Goal: Transaction & Acquisition: Purchase product/service

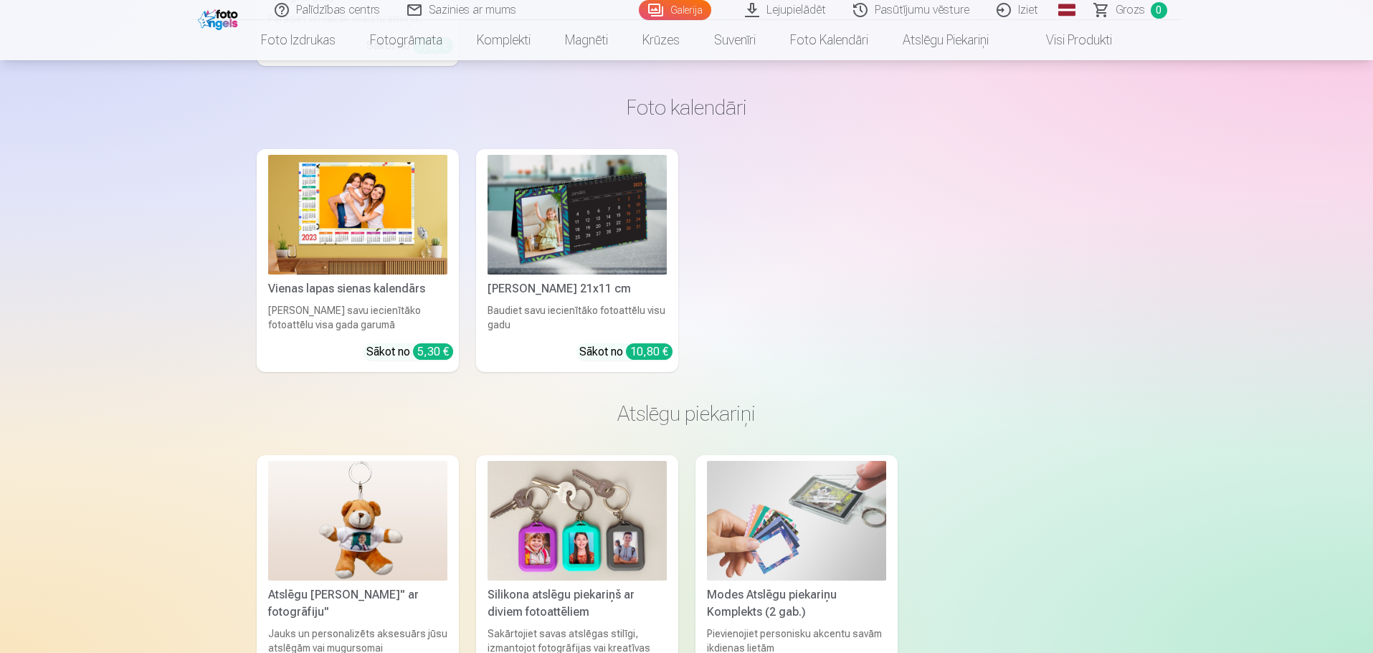
scroll to position [9176, 0]
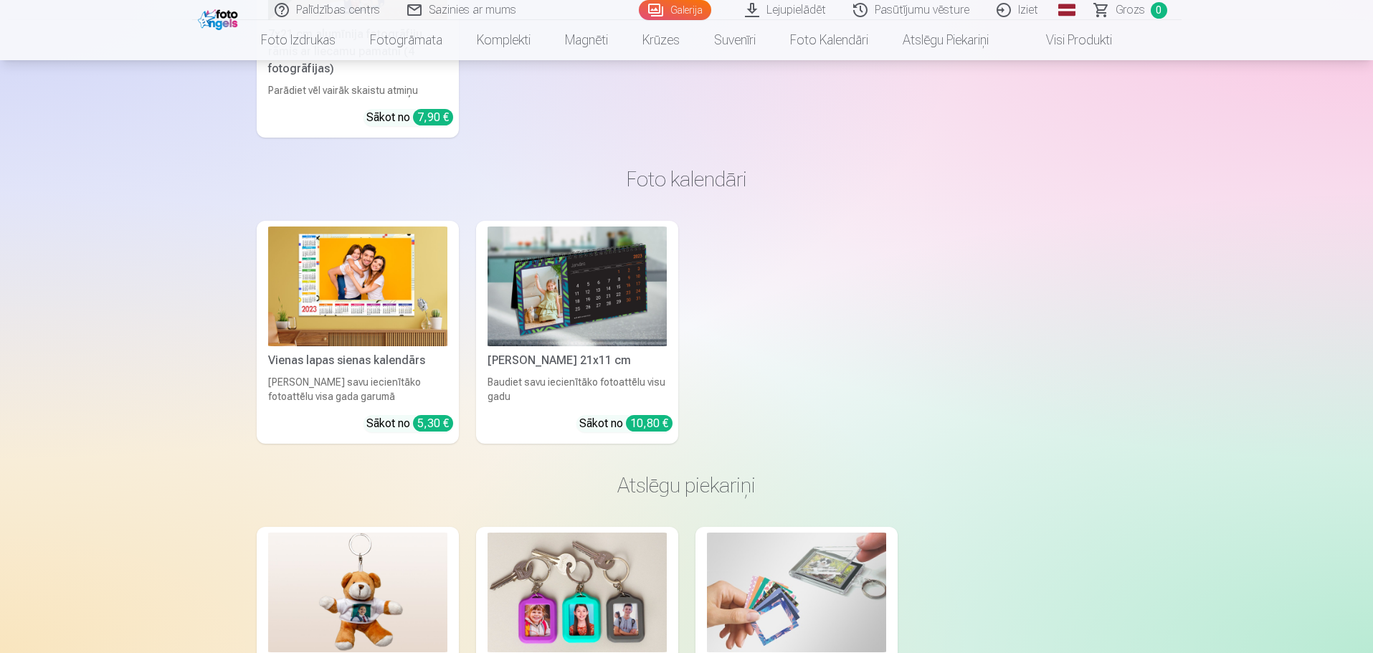
click at [594, 288] on img at bounding box center [576, 287] width 179 height 120
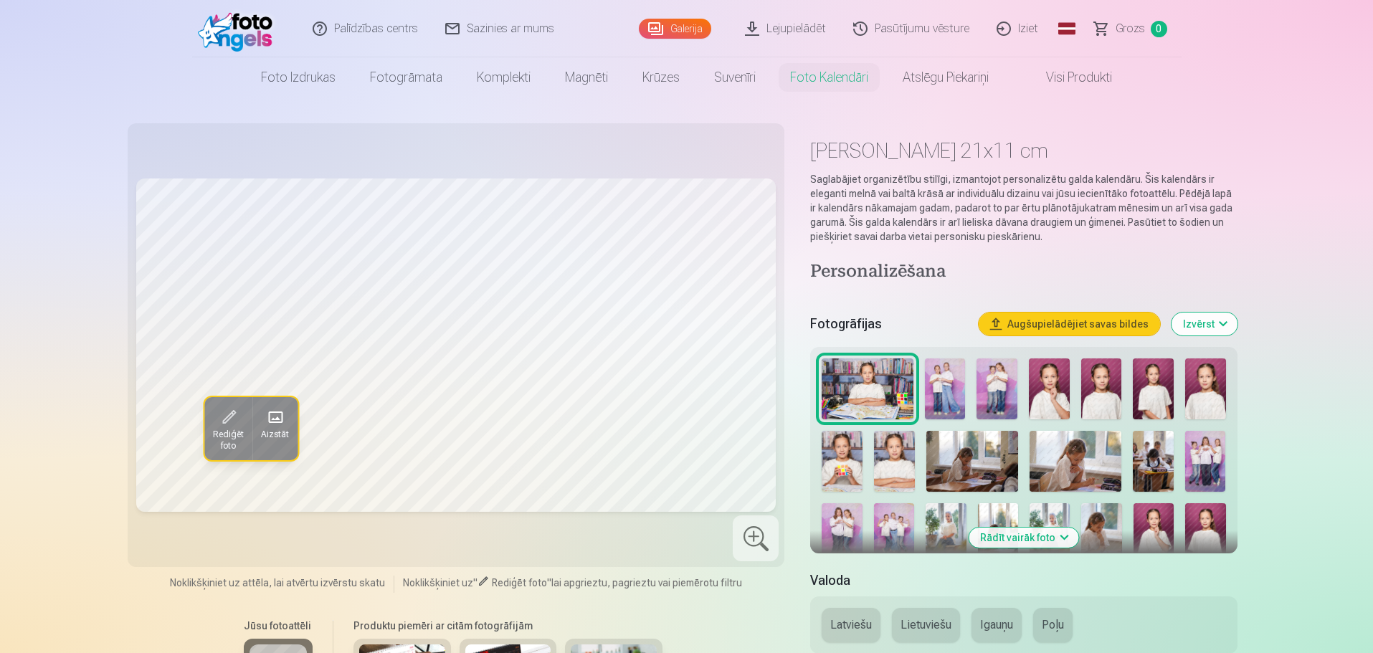
click at [1151, 394] on img at bounding box center [1153, 388] width 41 height 61
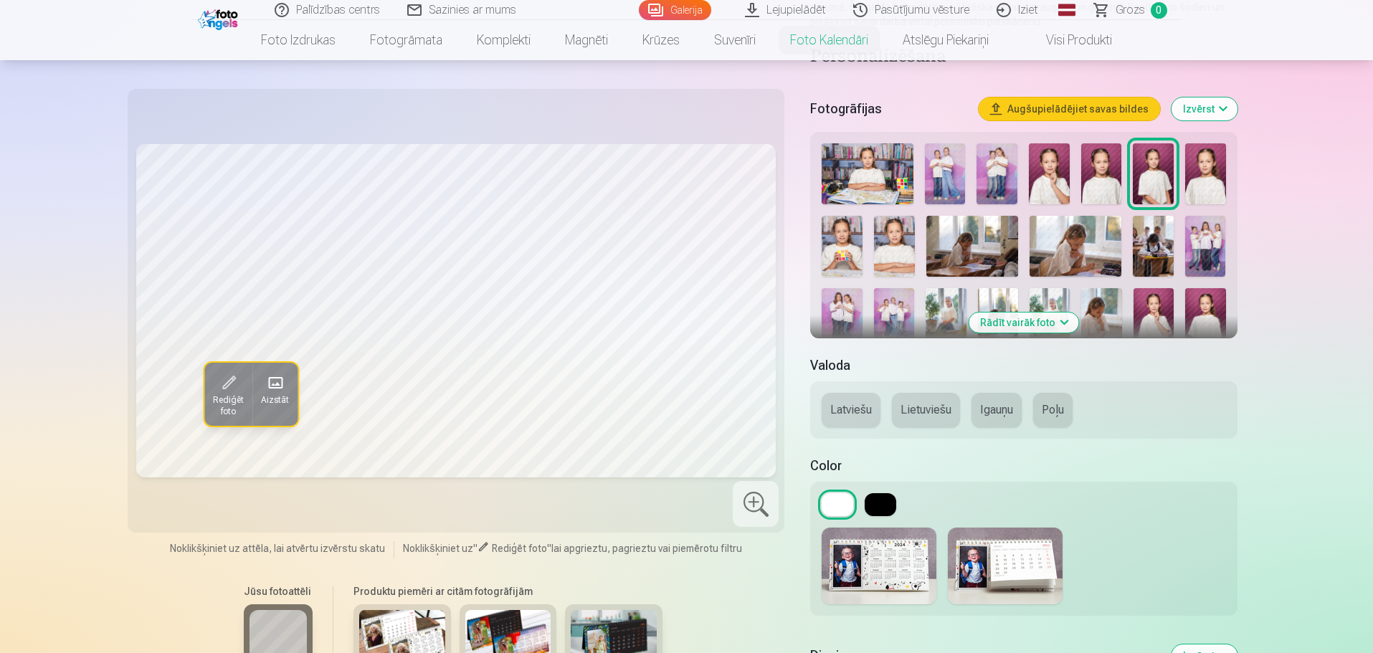
scroll to position [143, 0]
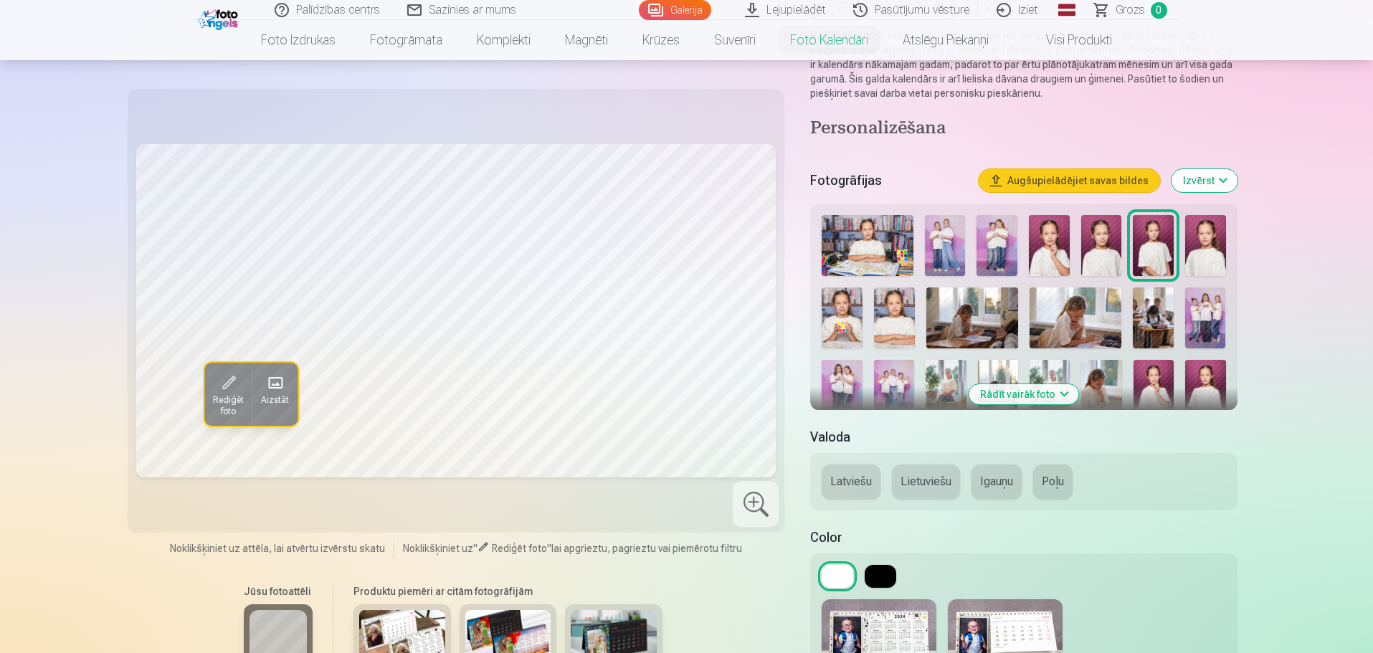
click at [1031, 396] on button "Rādīt vairāk foto" at bounding box center [1024, 394] width 110 height 20
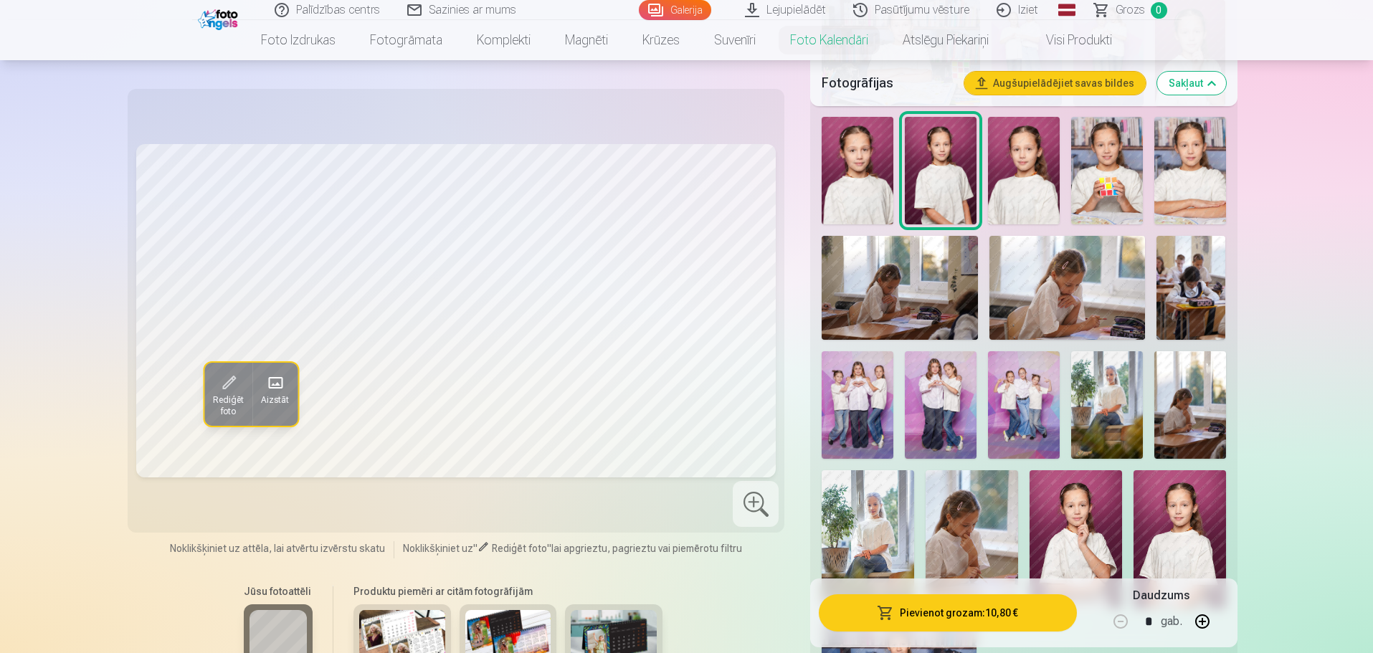
scroll to position [502, 0]
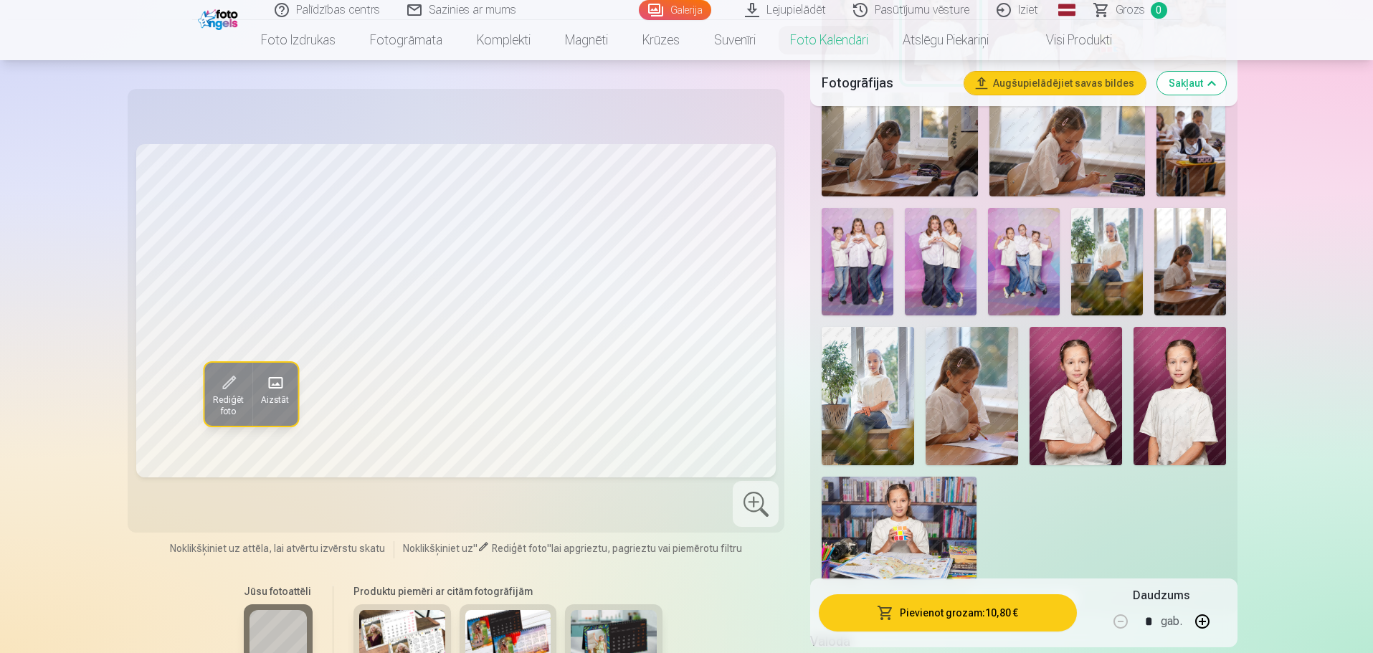
click at [876, 394] on img at bounding box center [868, 396] width 92 height 138
click at [222, 374] on span at bounding box center [228, 382] width 23 height 23
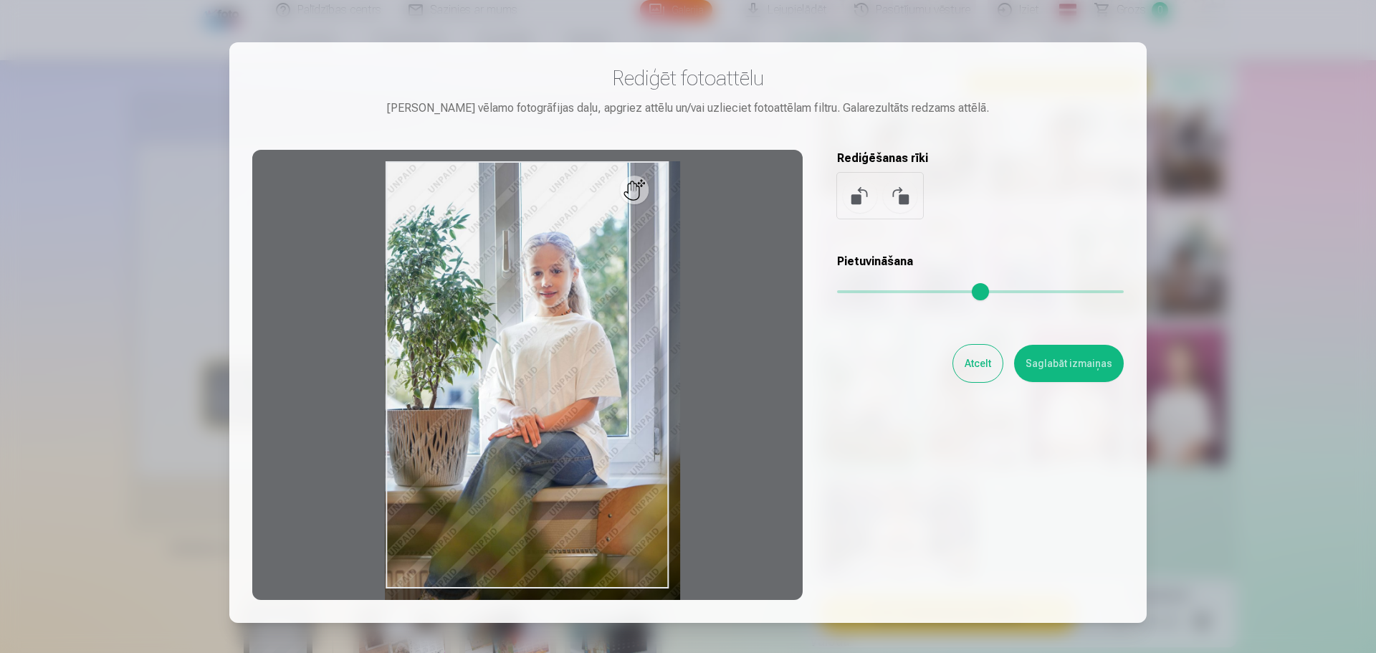
click at [847, 290] on input "range" at bounding box center [980, 291] width 287 height 3
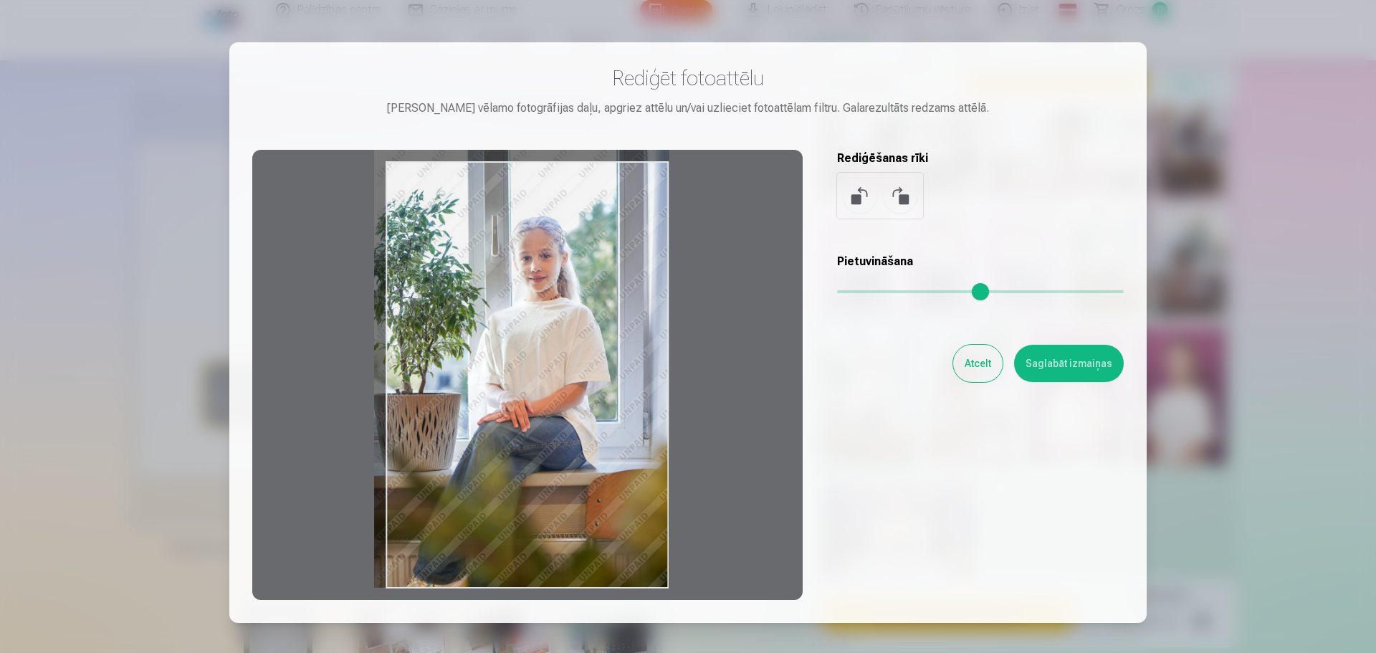
drag, startPoint x: 631, startPoint y: 200, endPoint x: 551, endPoint y: 139, distance: 100.2
click at [551, 140] on div "Rediģēt fotoattēlu [PERSON_NAME] vēlamo fotogrāfijas daļu, apgriez attēlu un/va…" at bounding box center [688, 332] width 872 height 535
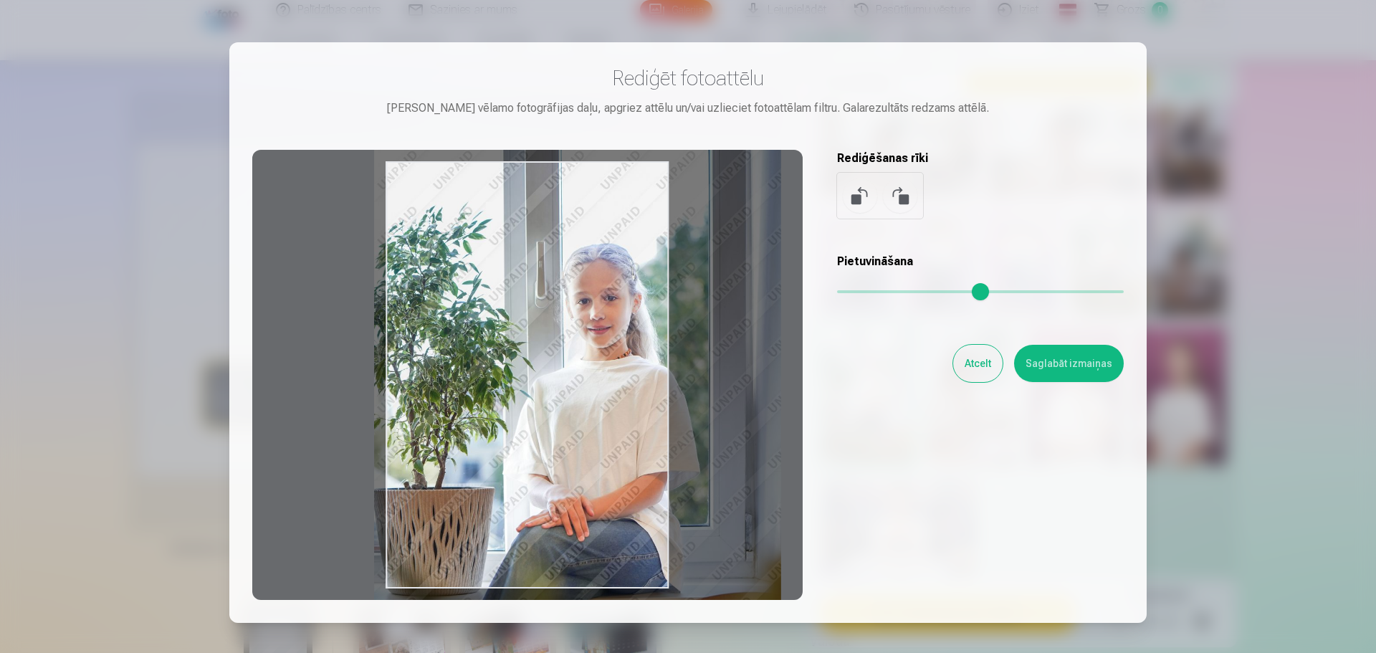
drag, startPoint x: 849, startPoint y: 287, endPoint x: 876, endPoint y: 284, distance: 27.5
click at [876, 290] on input "range" at bounding box center [980, 291] width 287 height 3
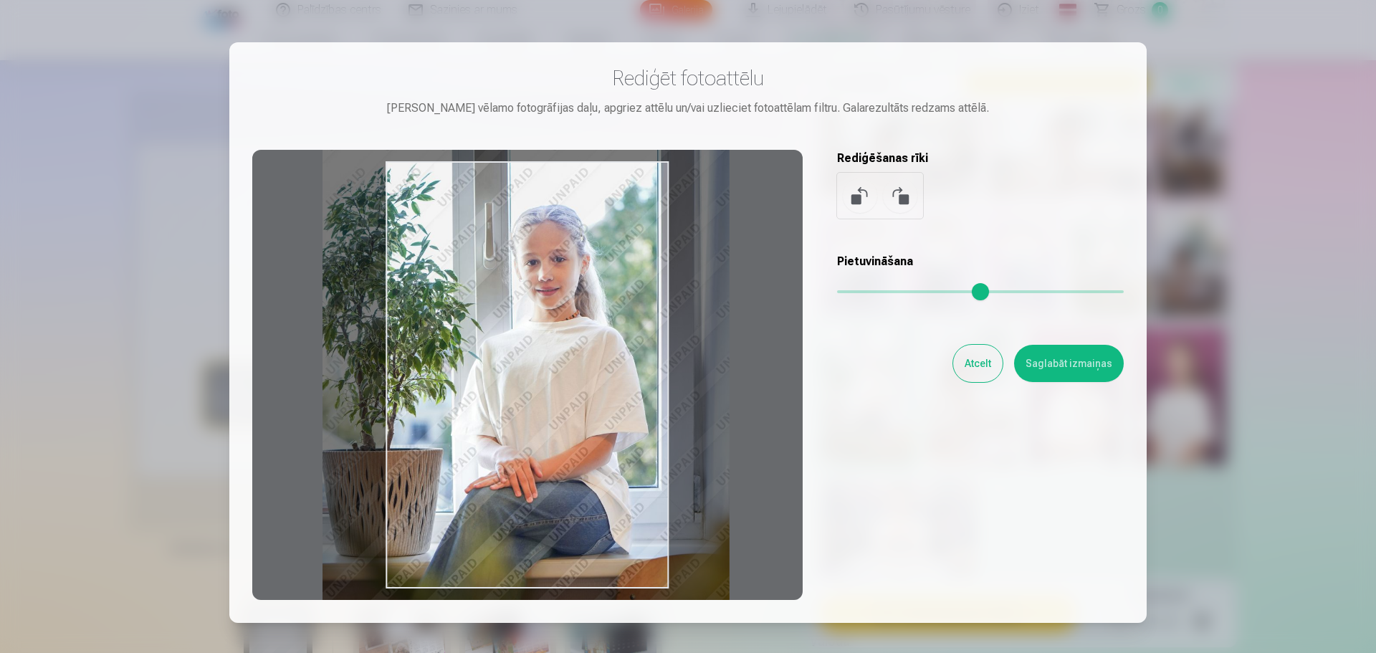
drag, startPoint x: 494, startPoint y: 366, endPoint x: 442, endPoint y: 328, distance: 64.5
click at [442, 328] on div at bounding box center [527, 375] width 551 height 450
type input "****"
click at [1070, 368] on button "Saglabāt izmaiņas" at bounding box center [1069, 363] width 110 height 37
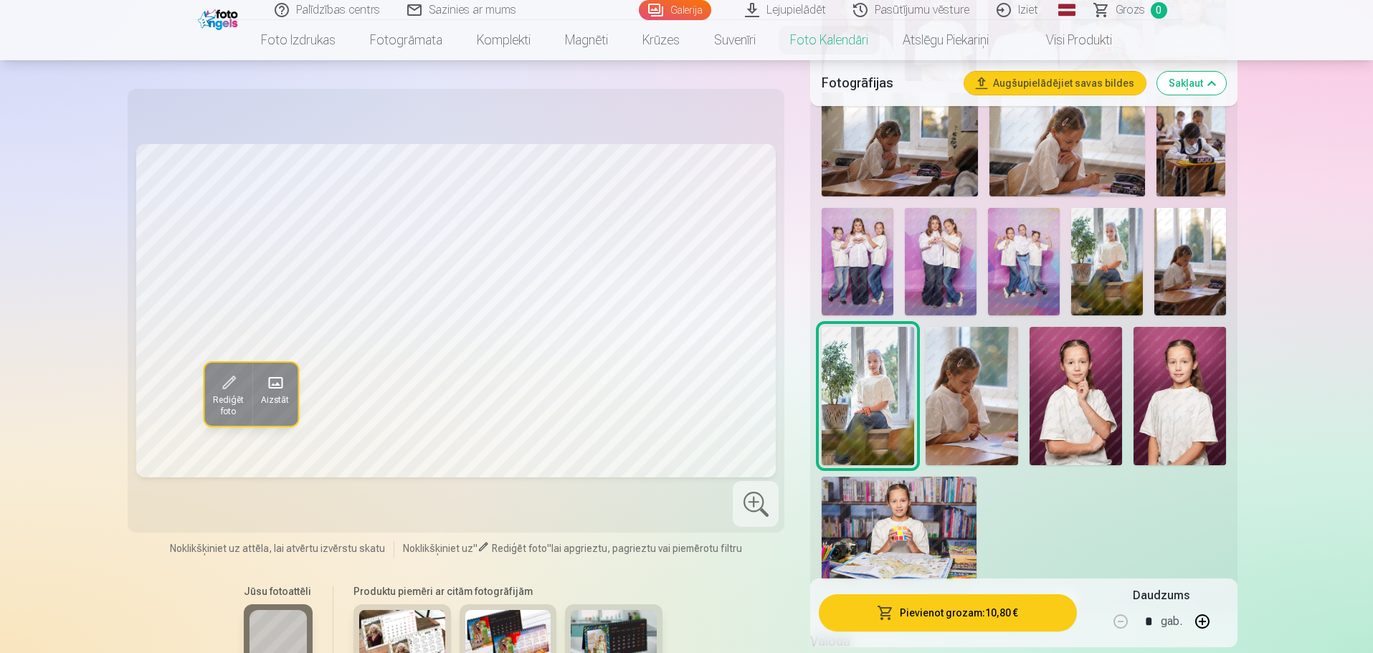
click at [1202, 379] on img at bounding box center [1179, 396] width 92 height 138
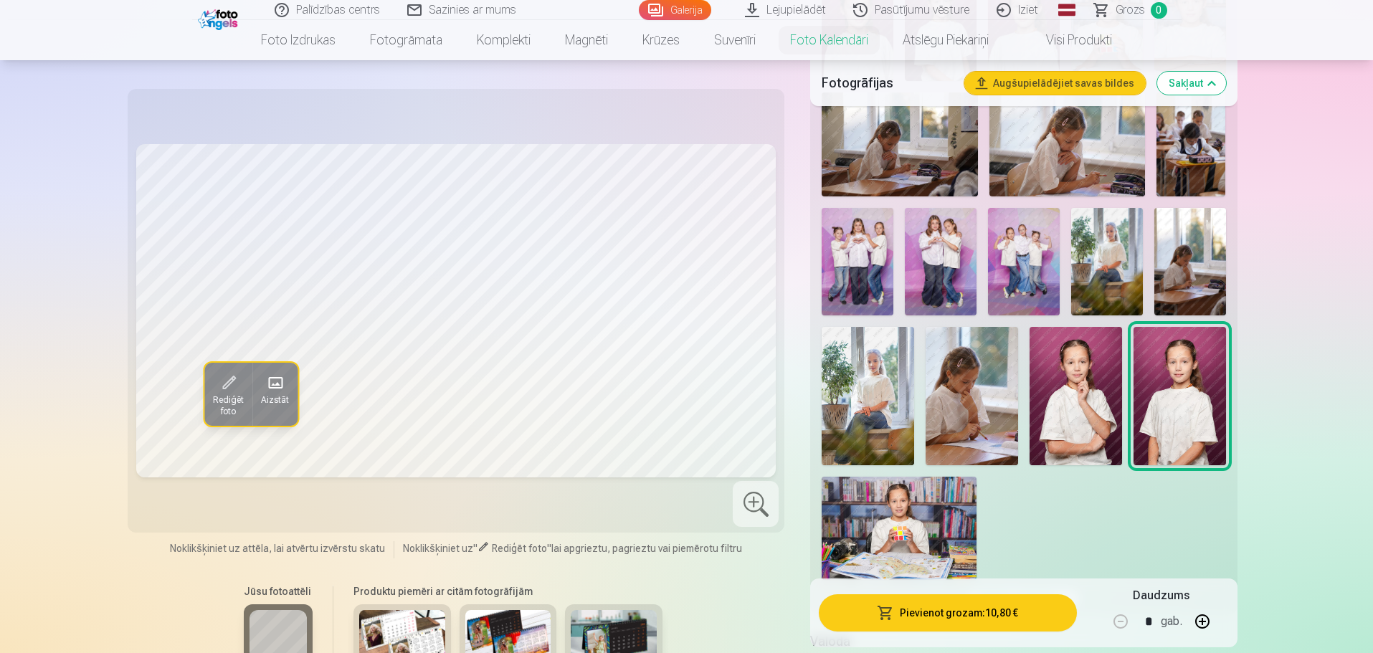
scroll to position [358, 0]
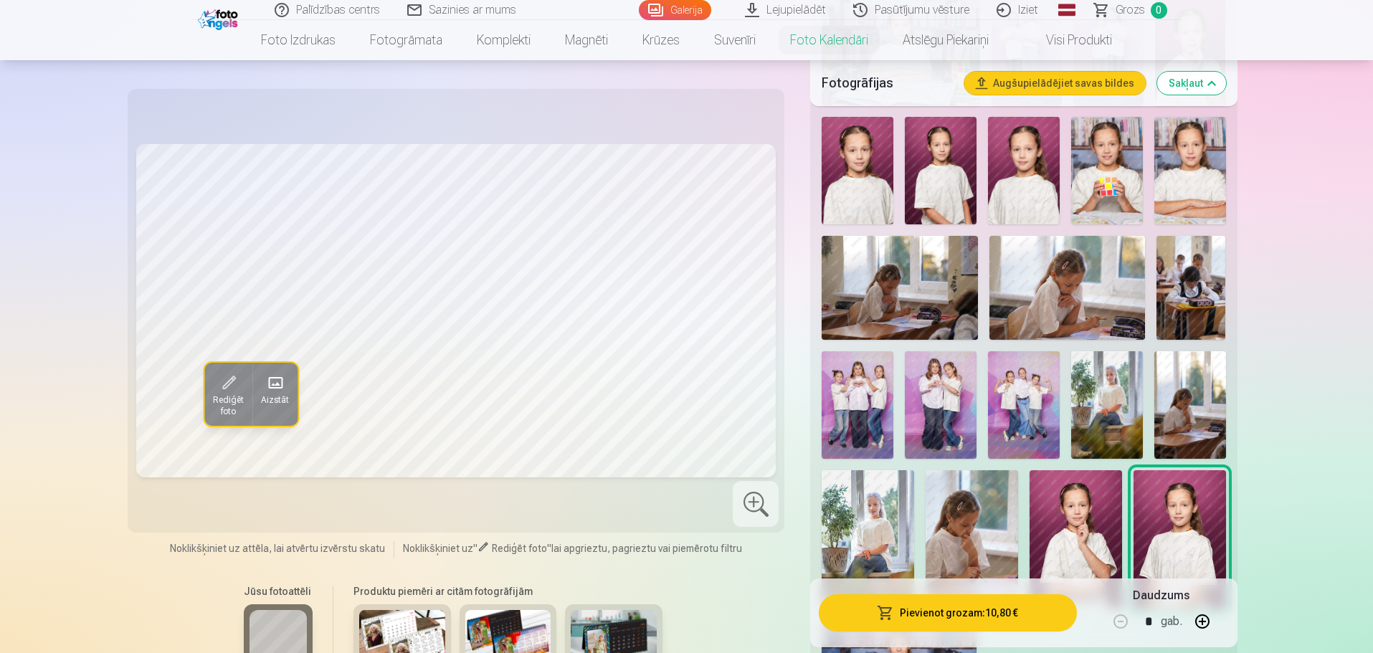
click at [1198, 166] on img at bounding box center [1190, 171] width 72 height 108
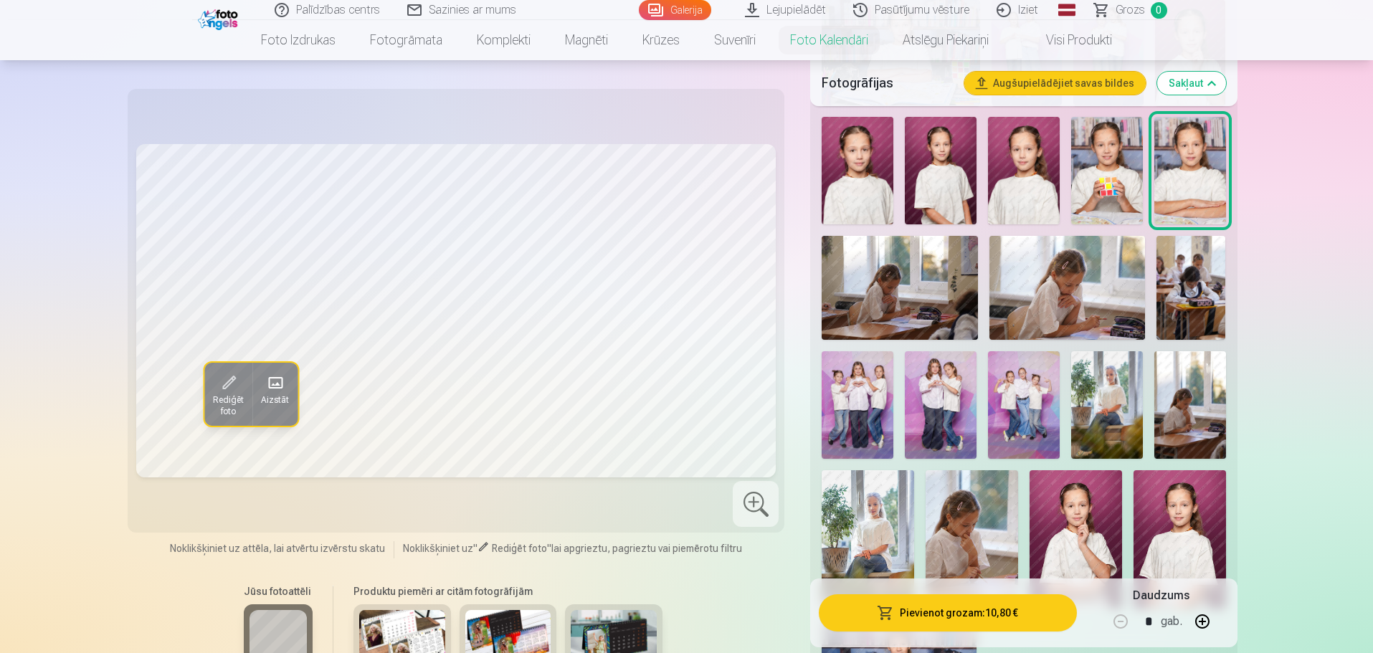
click at [853, 189] on img at bounding box center [858, 171] width 72 height 108
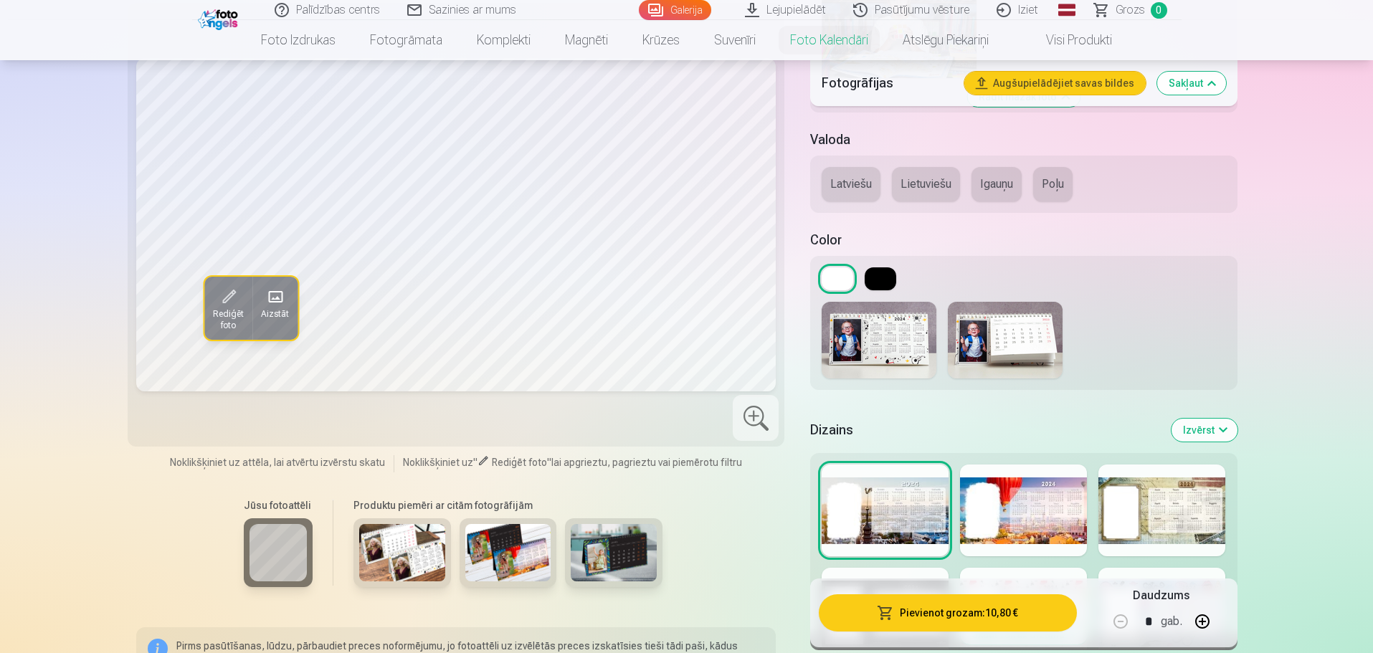
scroll to position [1075, 0]
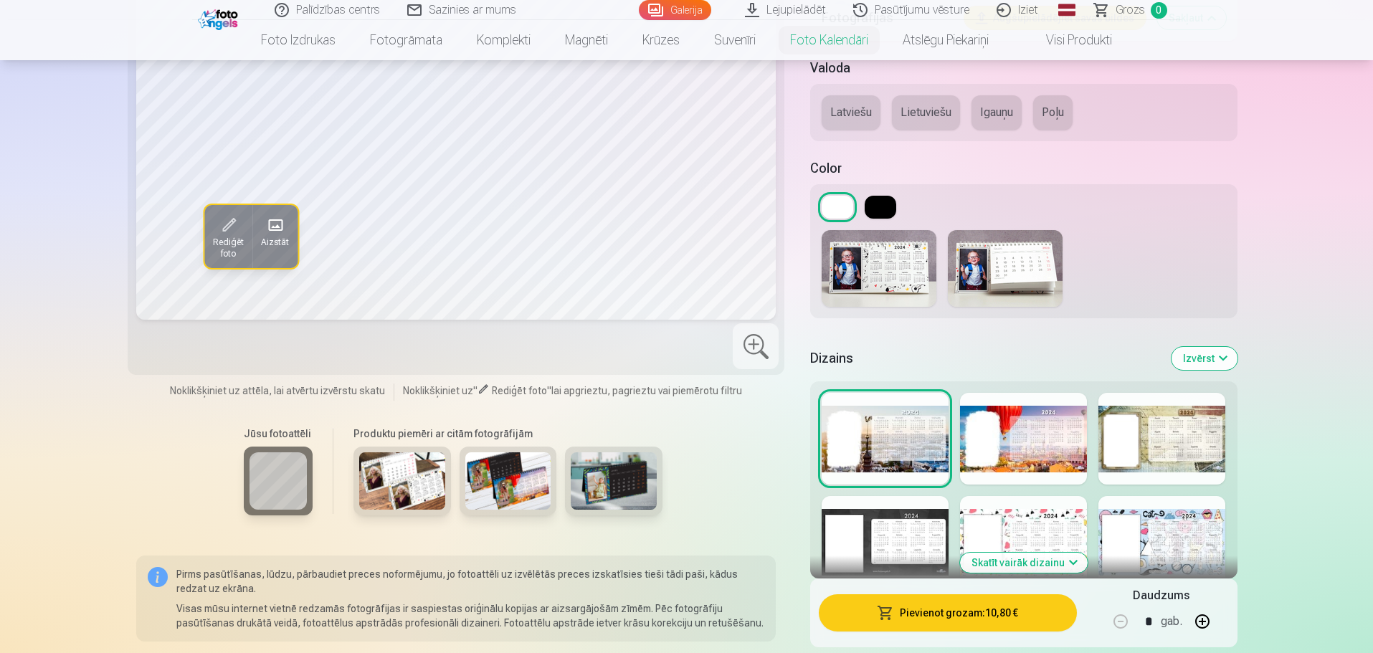
click at [1029, 464] on div at bounding box center [1023, 439] width 127 height 92
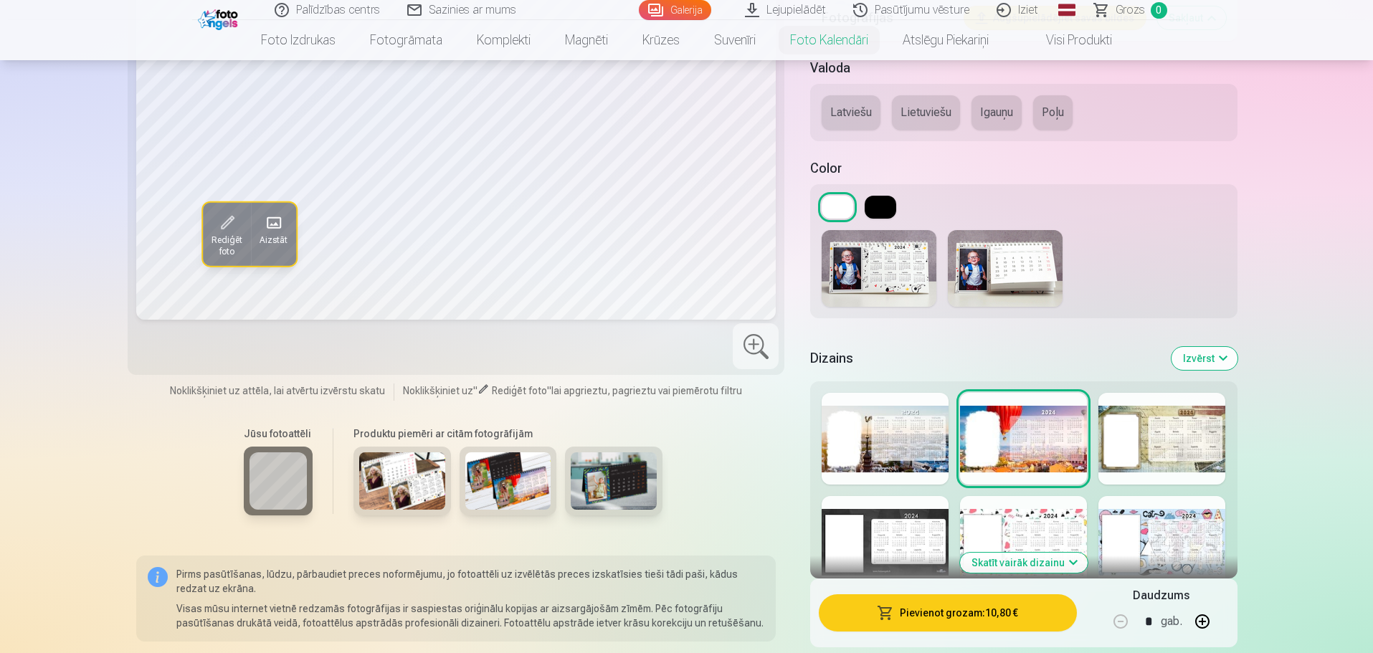
click at [1179, 445] on div at bounding box center [1161, 439] width 127 height 92
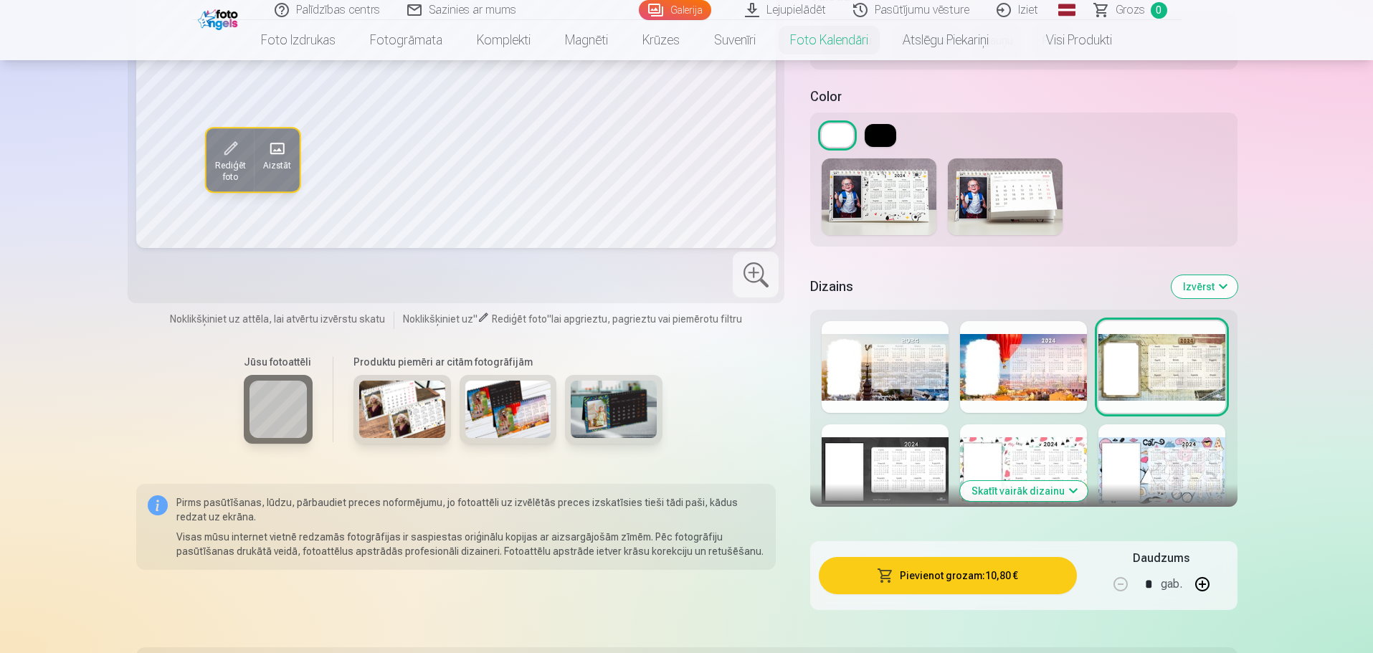
scroll to position [1219, 0]
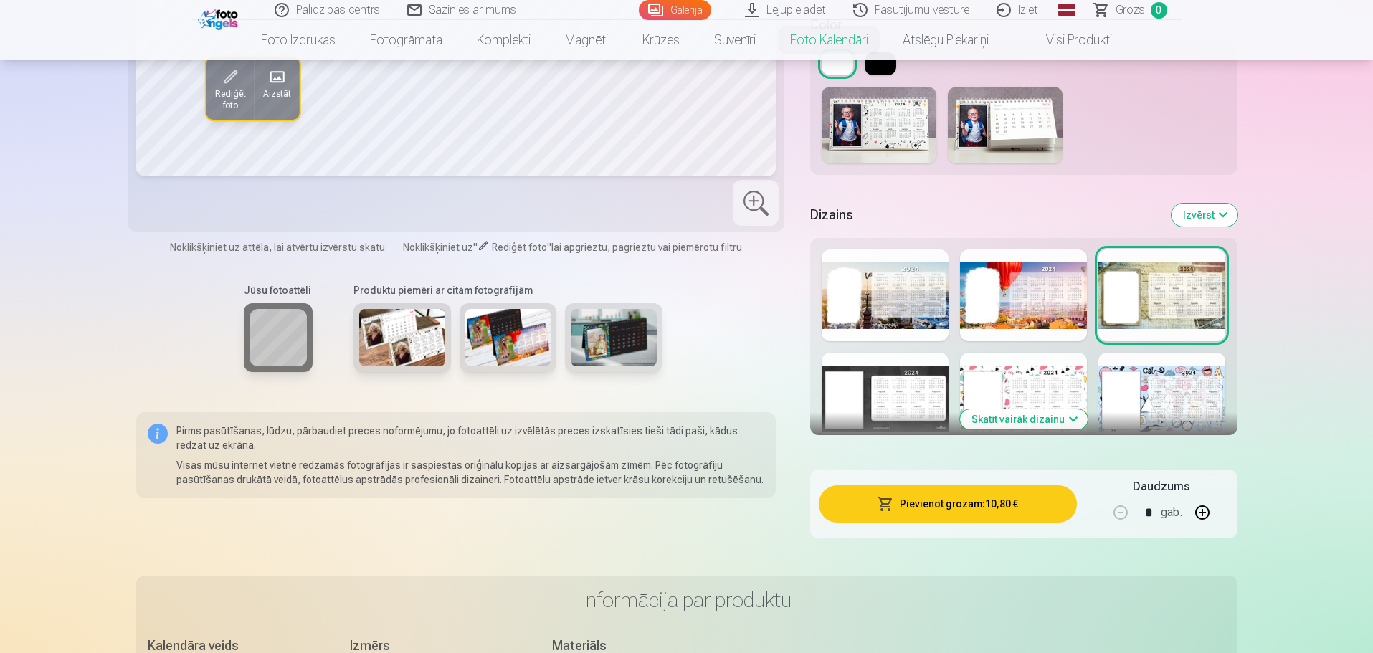
click at [1030, 394] on div at bounding box center [1023, 399] width 127 height 92
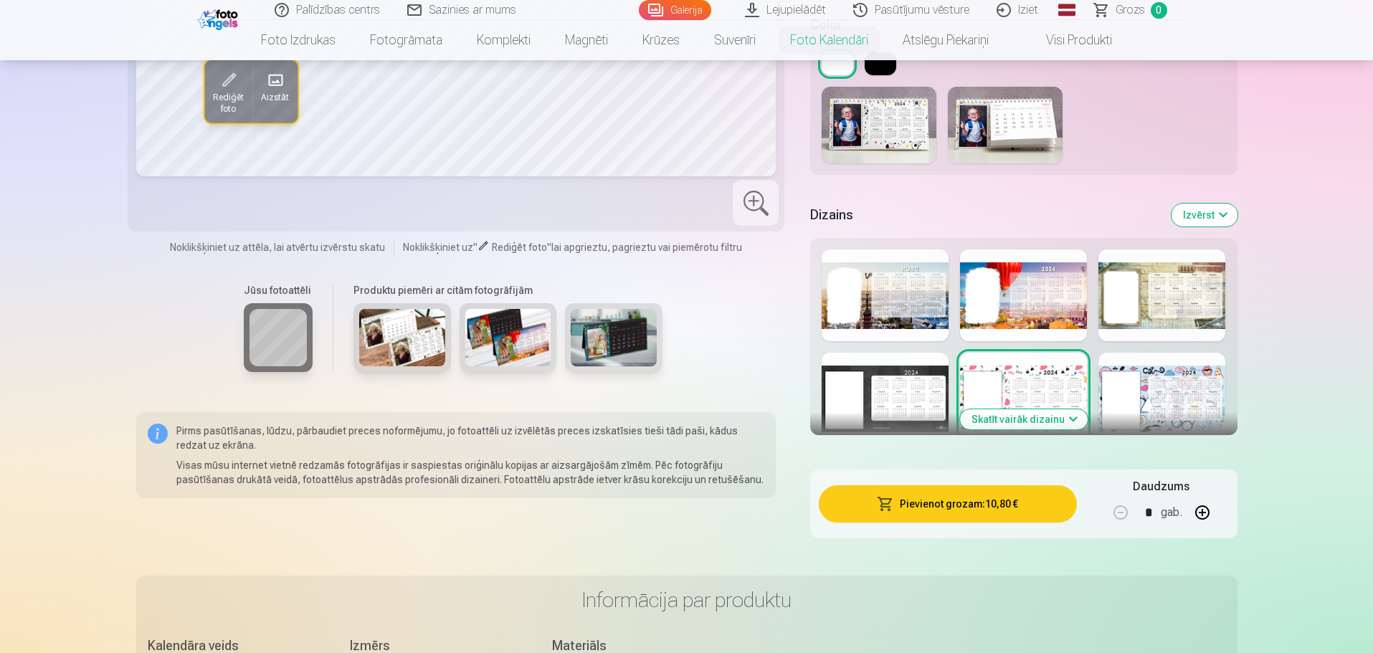
click at [870, 387] on div at bounding box center [885, 399] width 127 height 92
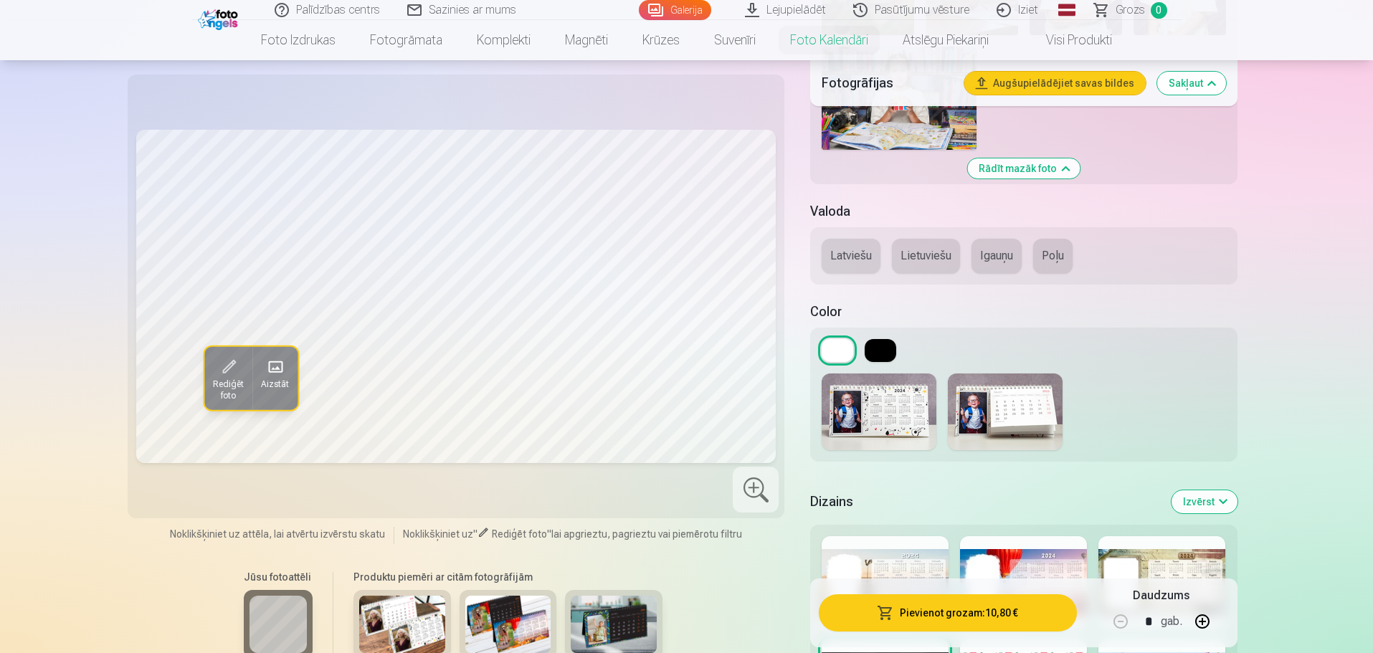
scroll to position [1147, 0]
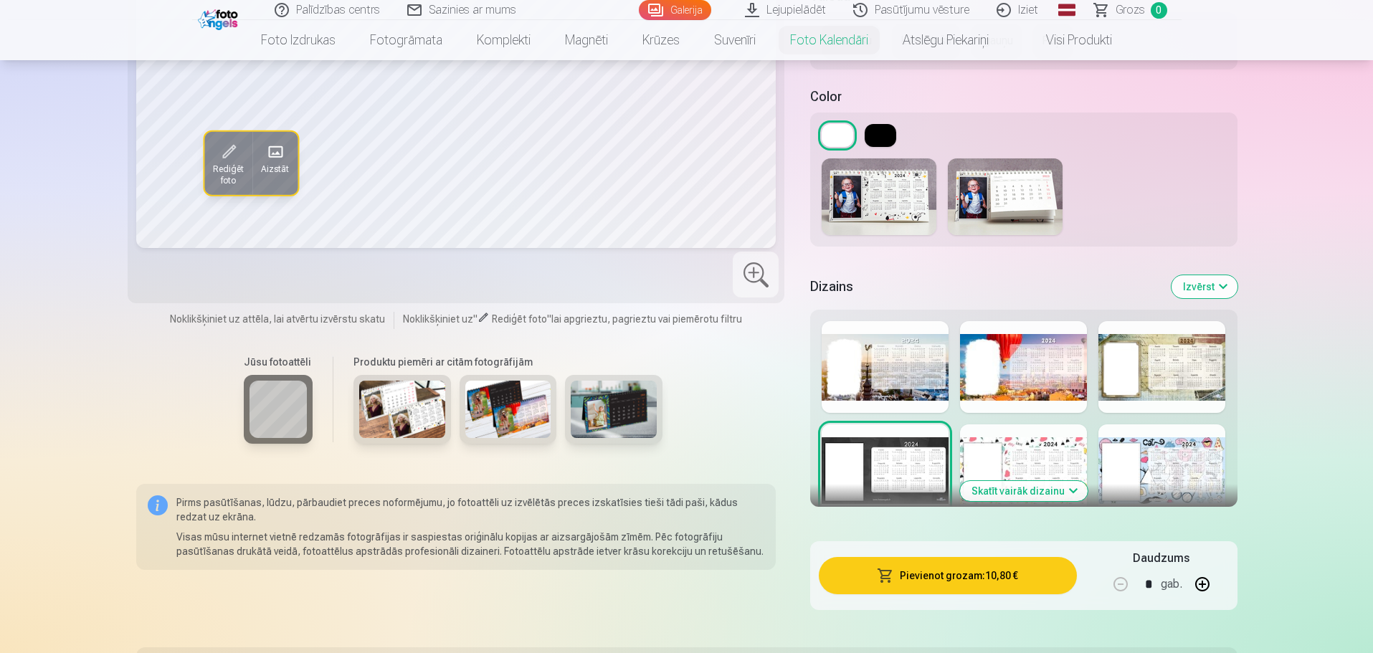
click at [1019, 490] on button "Skatīt vairāk dizainu" at bounding box center [1024, 491] width 128 height 20
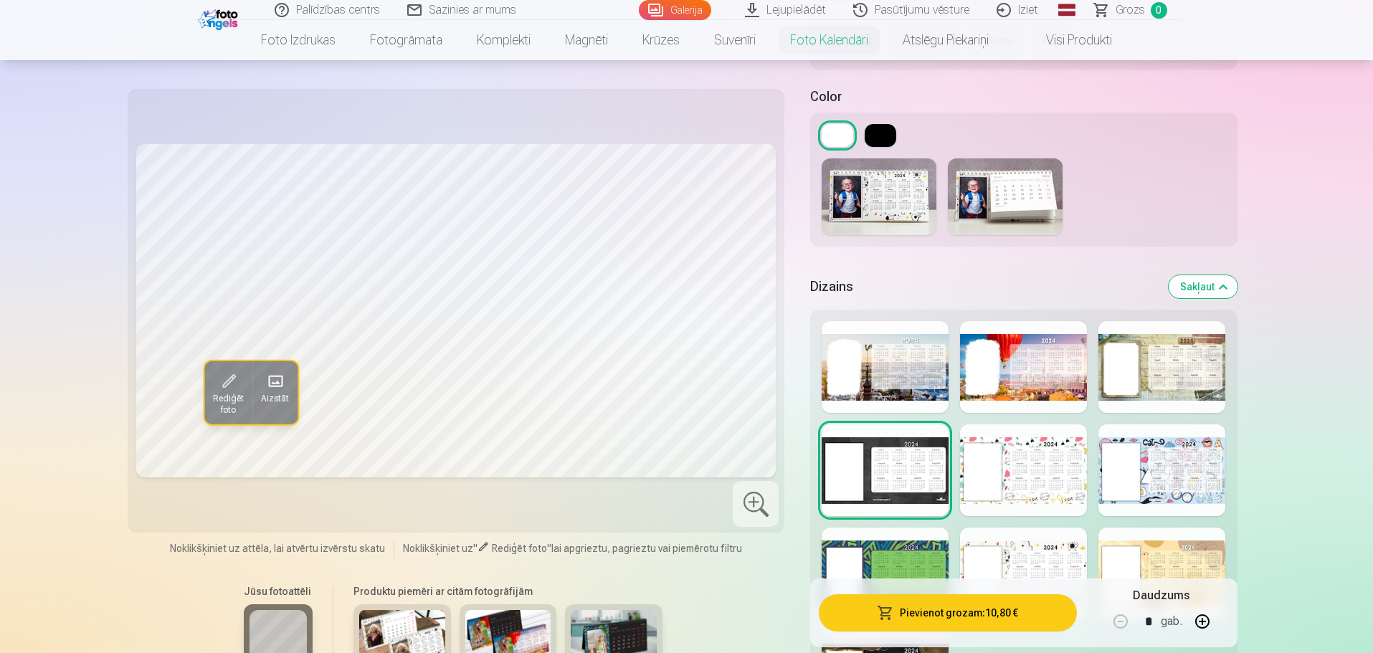
scroll to position [1290, 0]
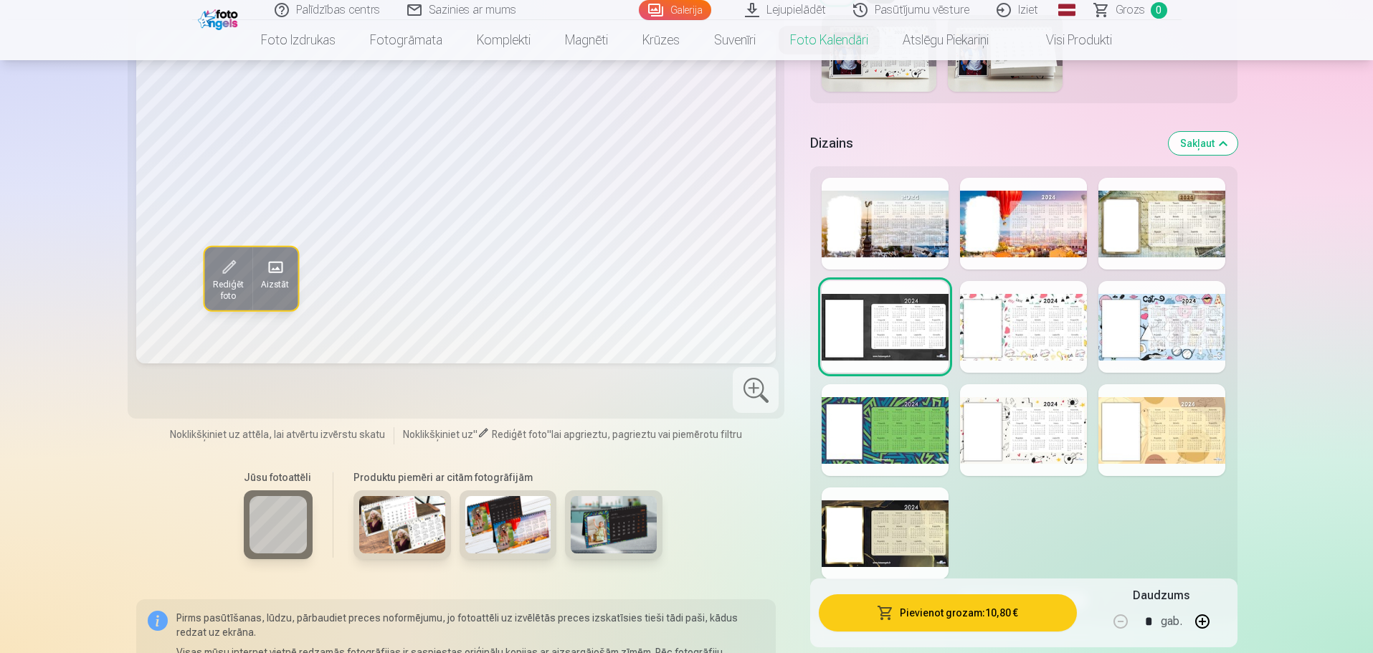
click at [1153, 452] on div at bounding box center [1161, 430] width 127 height 92
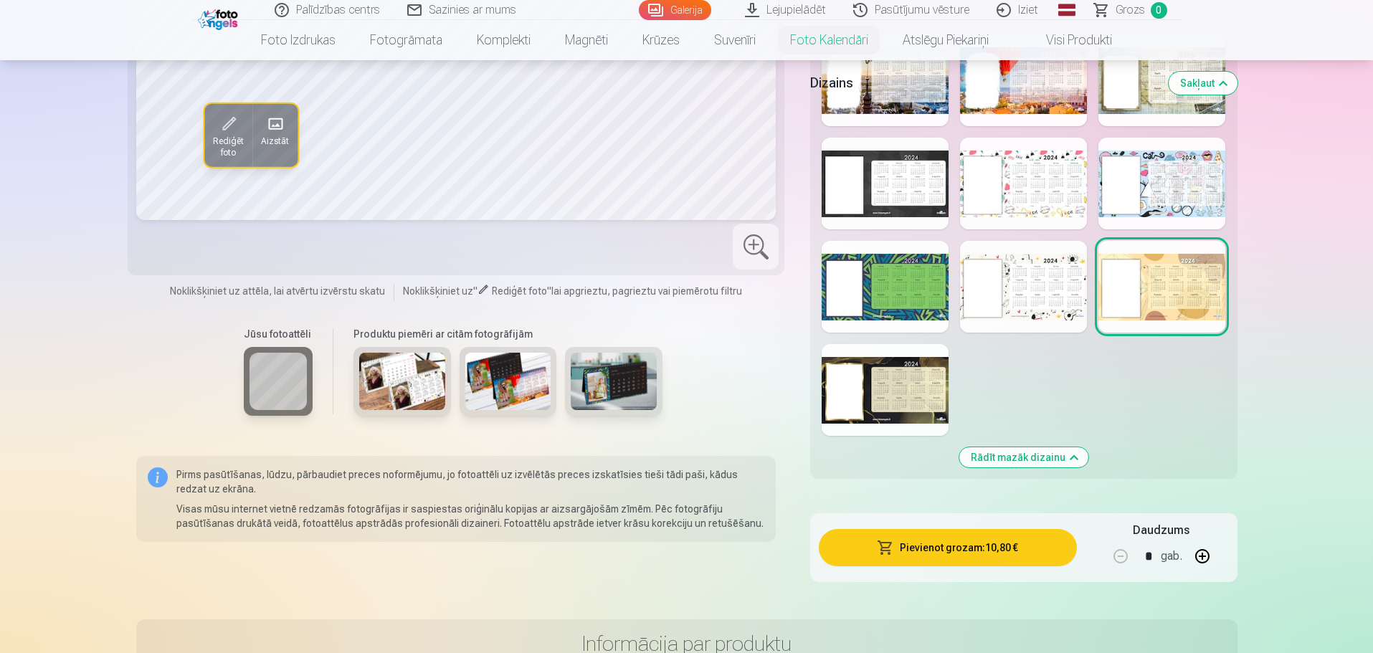
scroll to position [1219, 0]
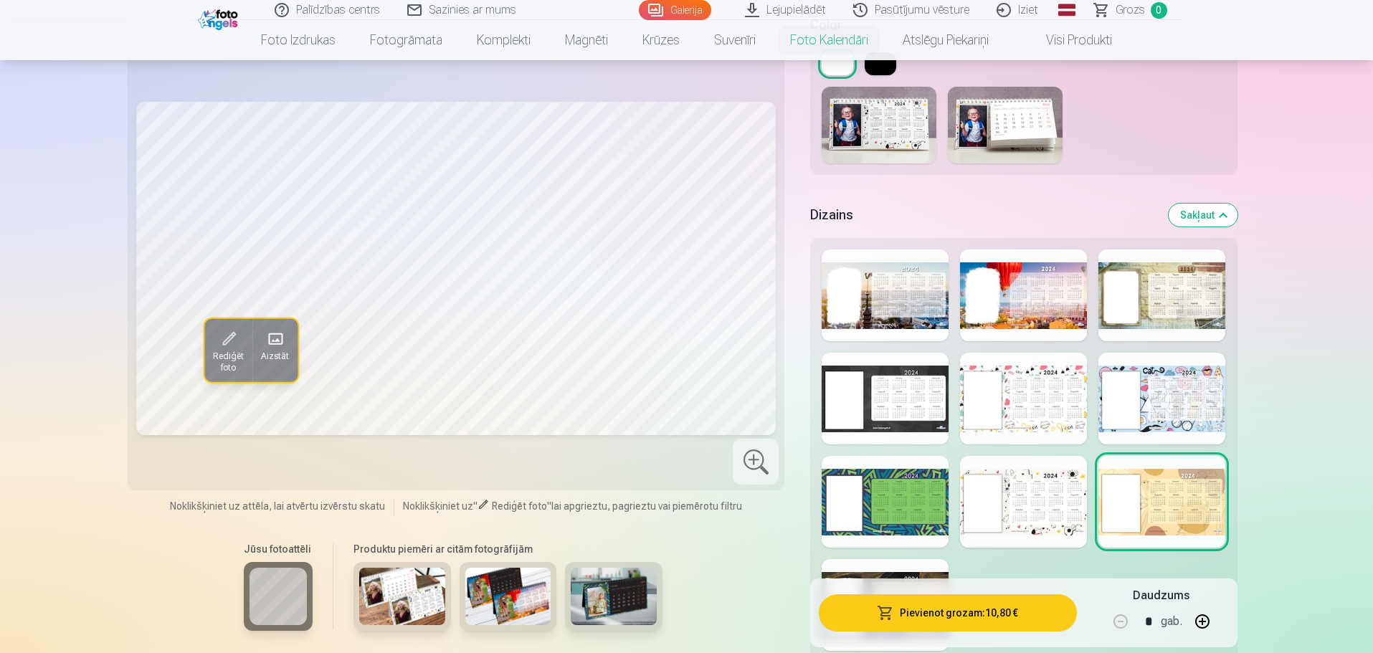
click at [1167, 394] on div at bounding box center [1161, 399] width 127 height 92
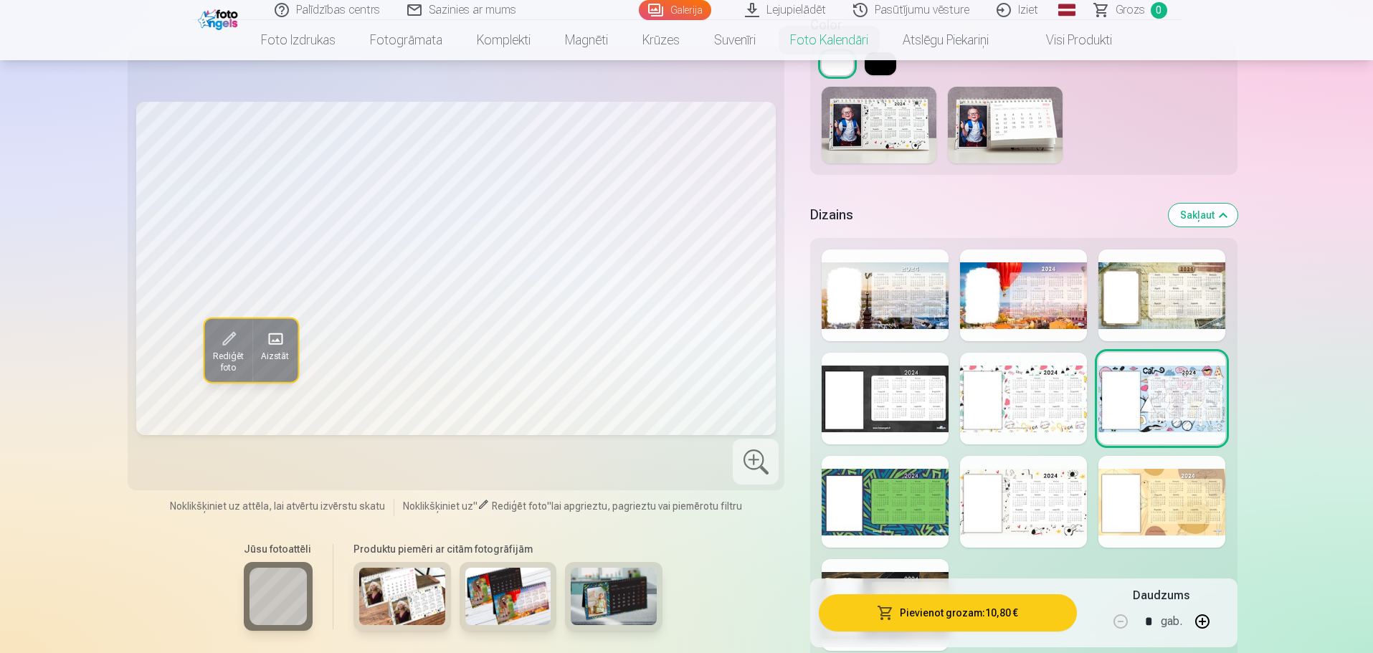
click at [1141, 273] on div at bounding box center [1161, 295] width 127 height 92
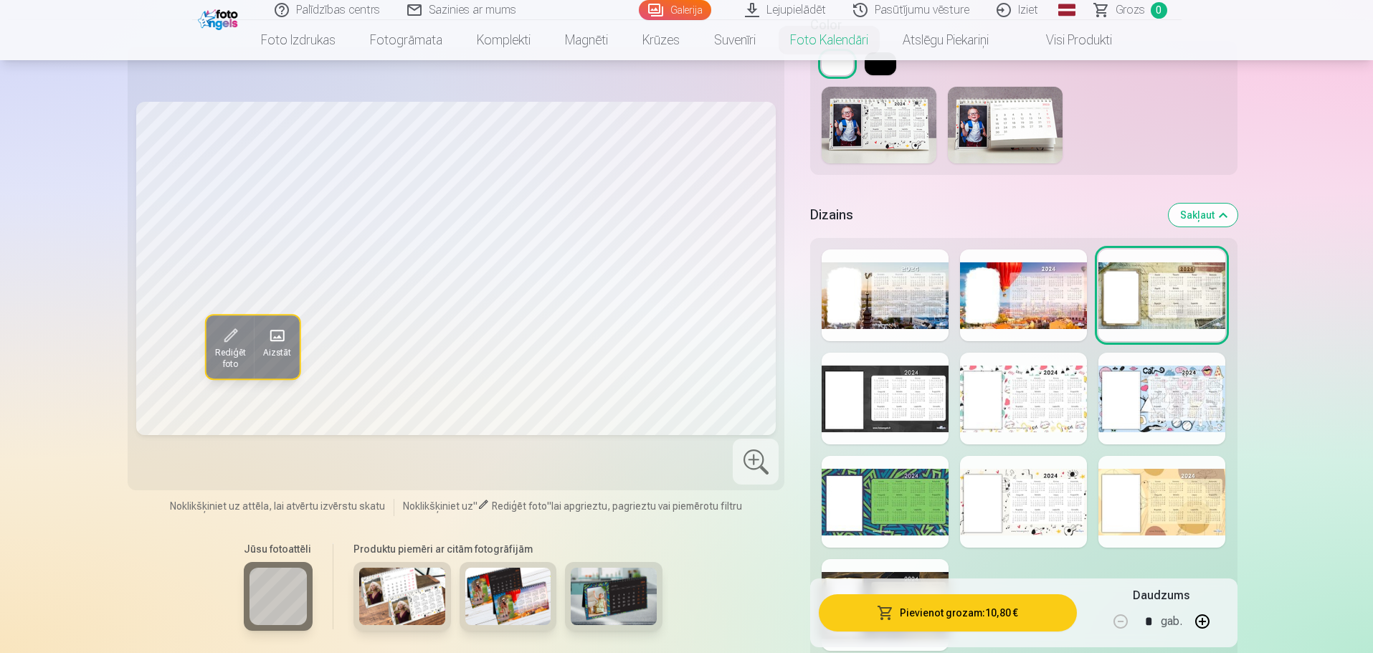
scroll to position [1004, 0]
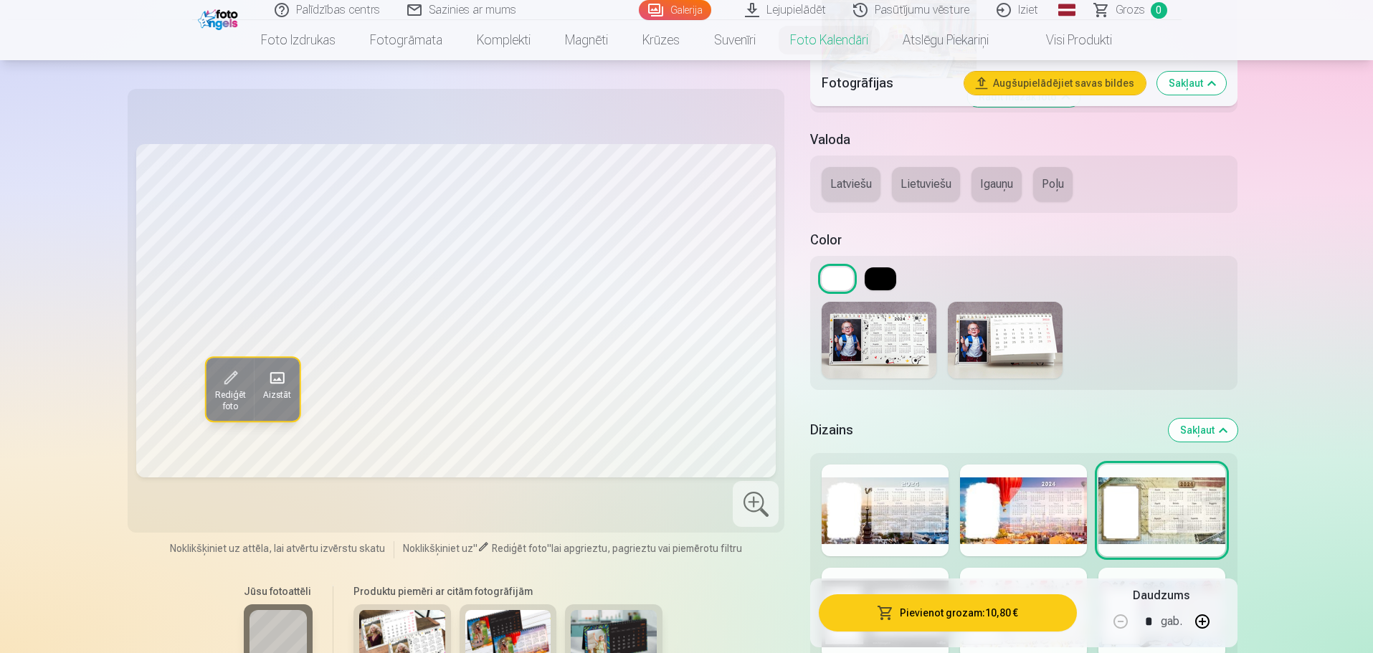
click at [920, 533] on div at bounding box center [885, 511] width 127 height 92
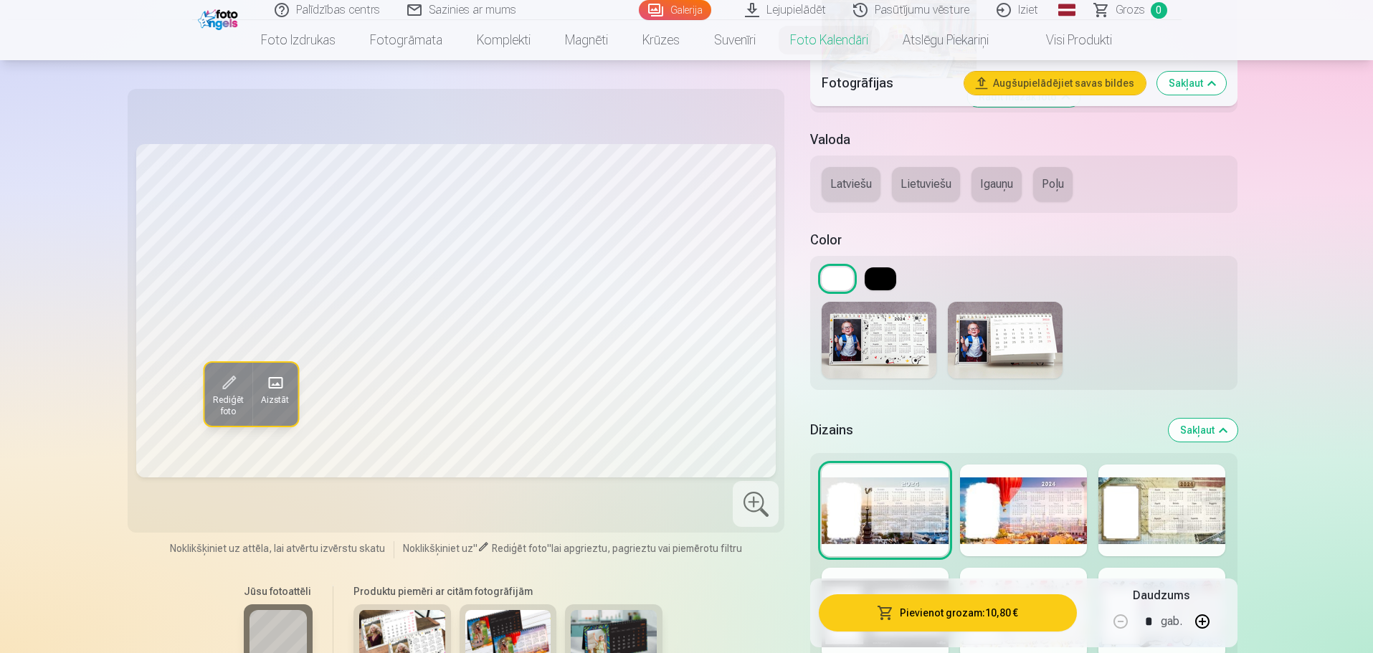
click at [1198, 498] on div at bounding box center [1161, 511] width 127 height 92
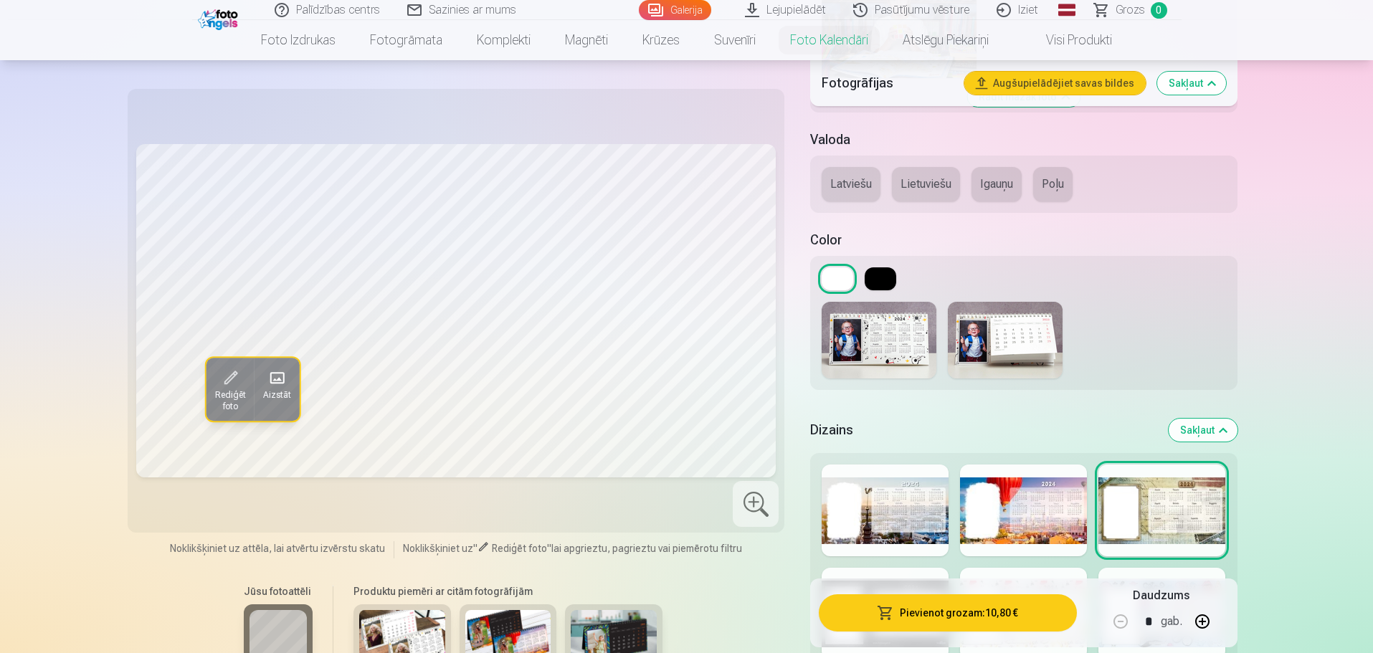
click at [837, 188] on button "Latviešu" at bounding box center [851, 184] width 59 height 34
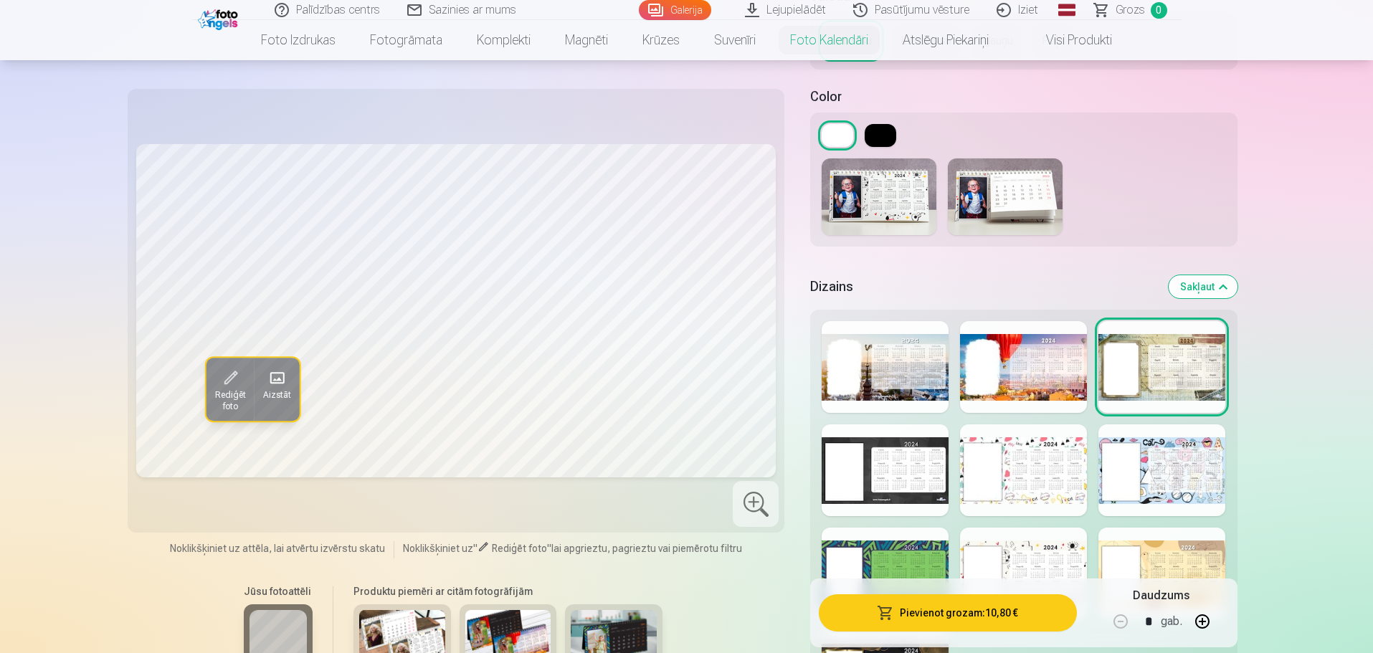
click at [1037, 368] on div at bounding box center [1023, 367] width 127 height 92
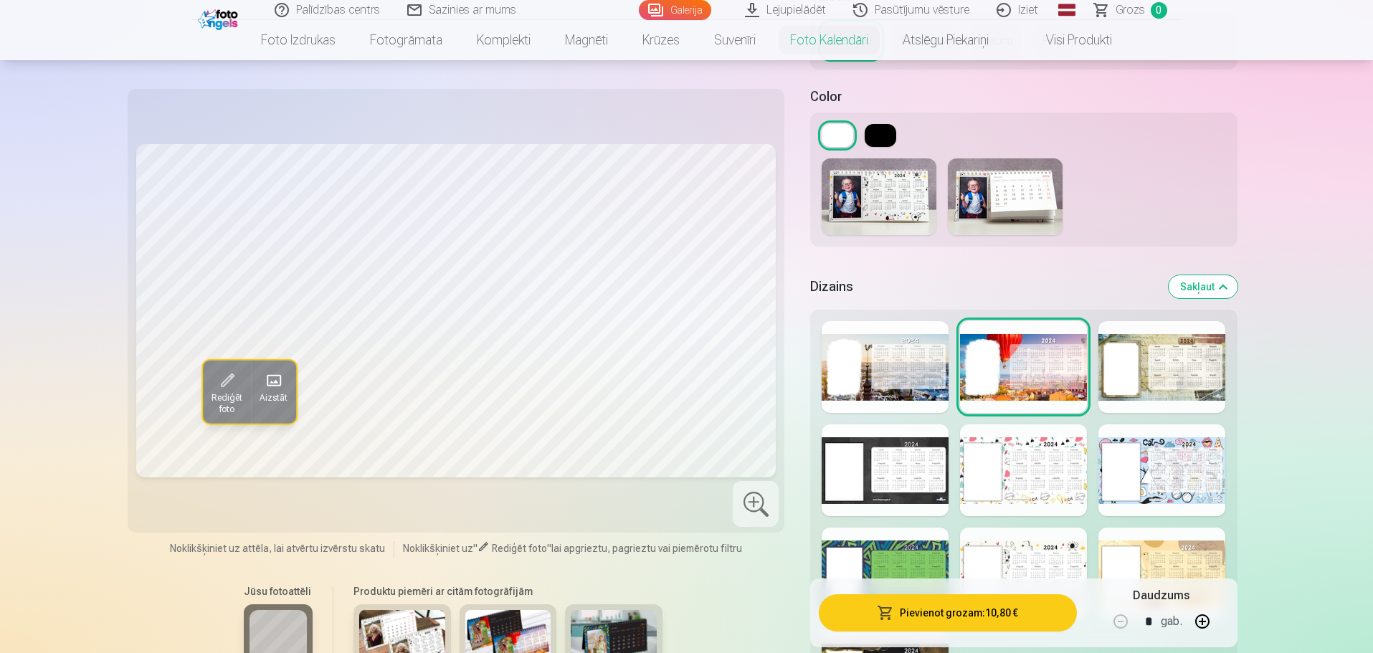
click at [1010, 462] on div at bounding box center [1023, 470] width 127 height 92
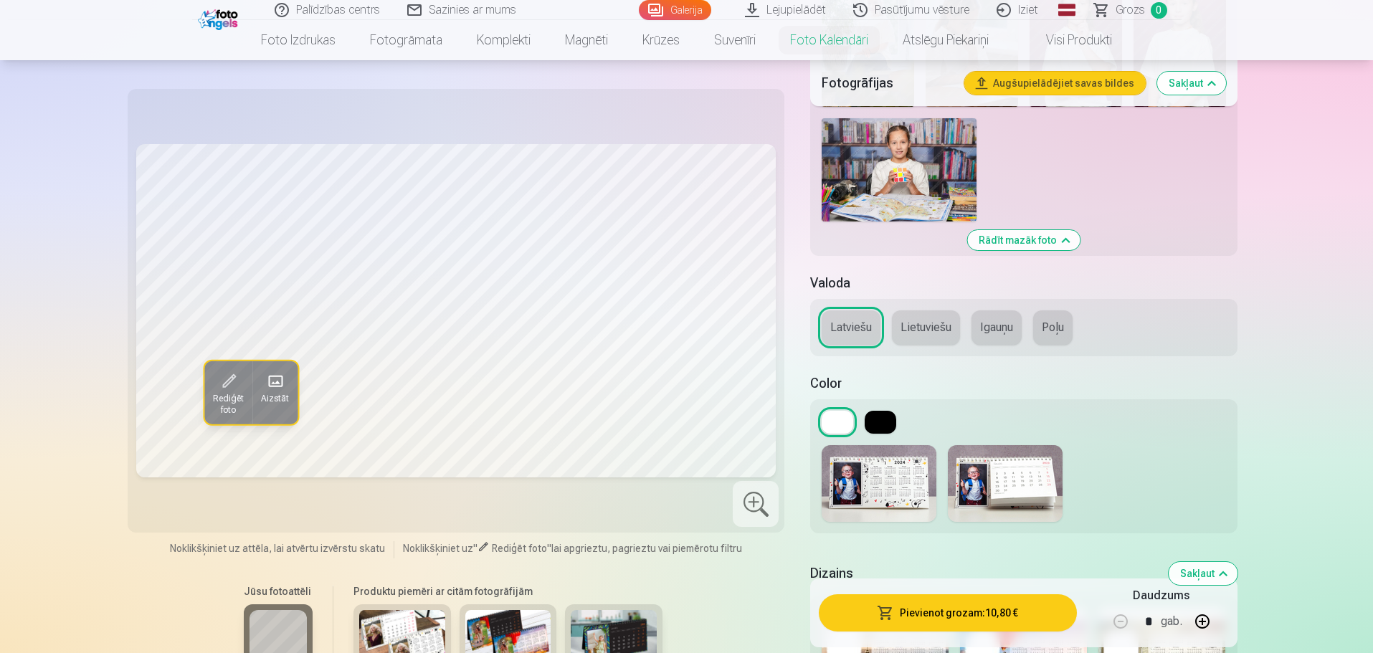
scroll to position [645, 0]
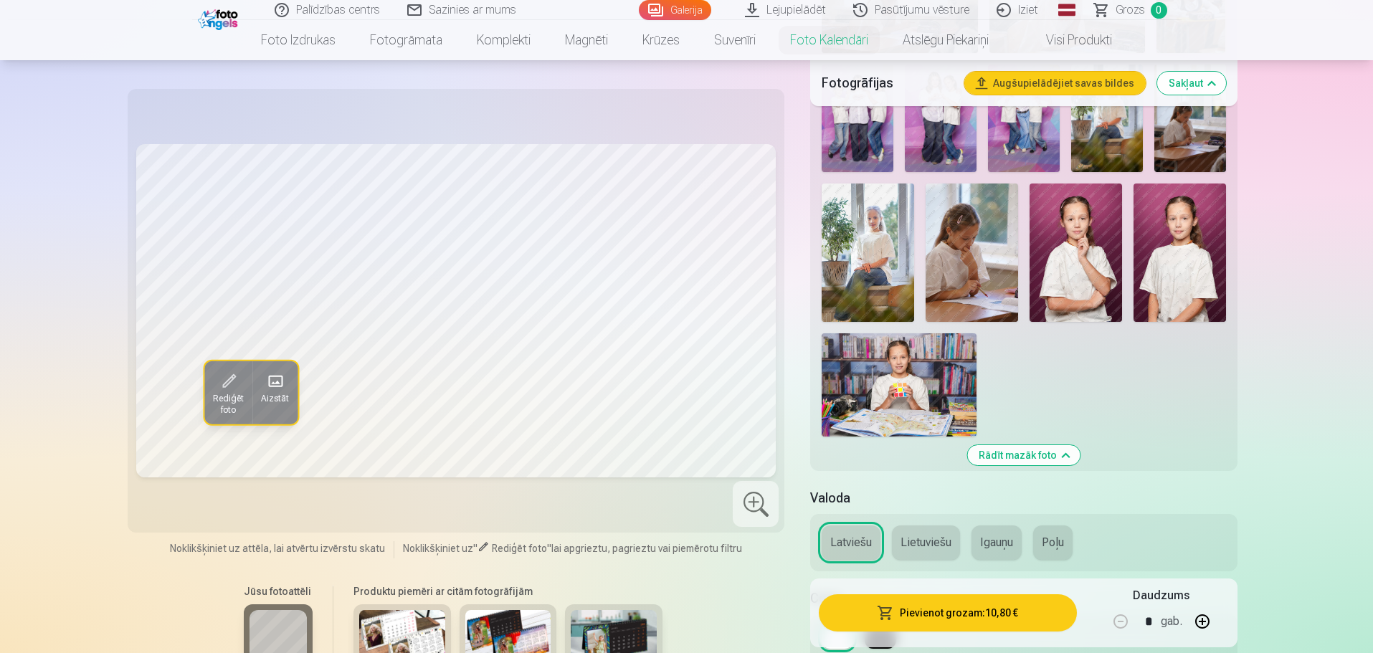
click at [894, 249] on img at bounding box center [868, 253] width 92 height 138
click at [223, 378] on span at bounding box center [228, 381] width 23 height 23
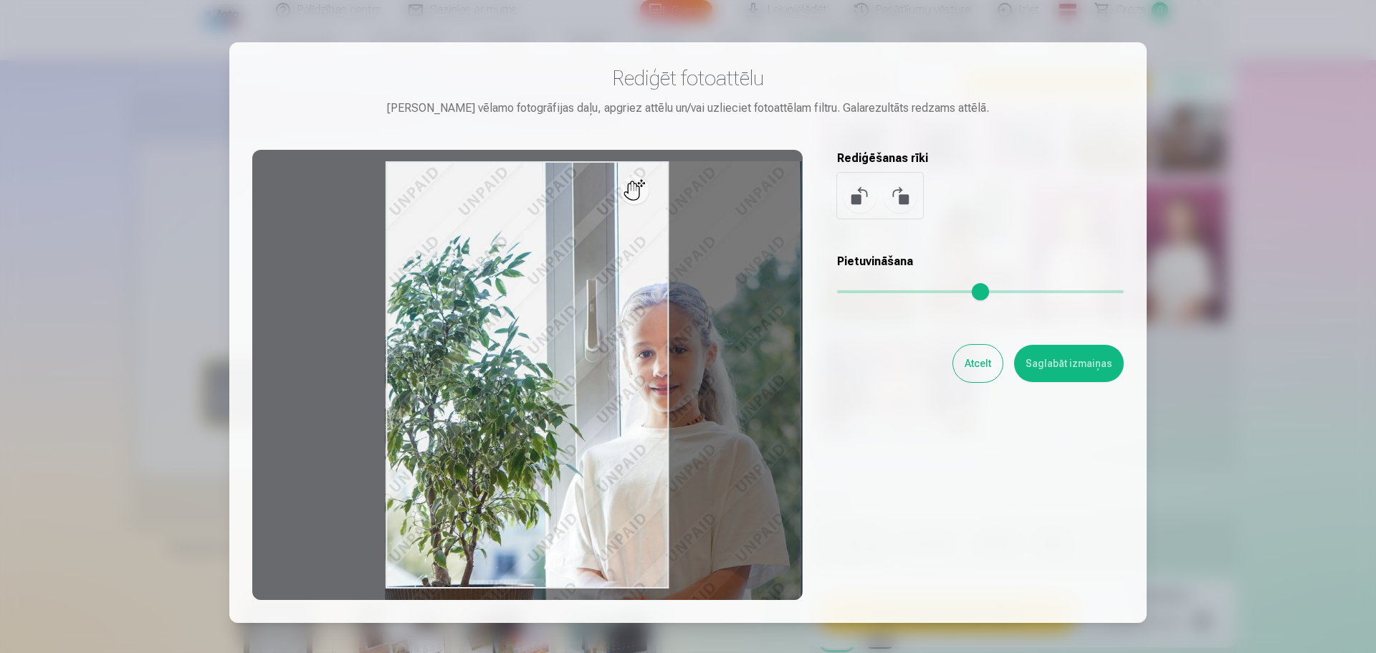
drag, startPoint x: 846, startPoint y: 290, endPoint x: 924, endPoint y: 303, distance: 79.1
click at [899, 290] on input "range" at bounding box center [980, 291] width 287 height 3
drag, startPoint x: 638, startPoint y: 267, endPoint x: 710, endPoint y: 299, distance: 78.6
click at [711, 300] on div at bounding box center [527, 375] width 551 height 450
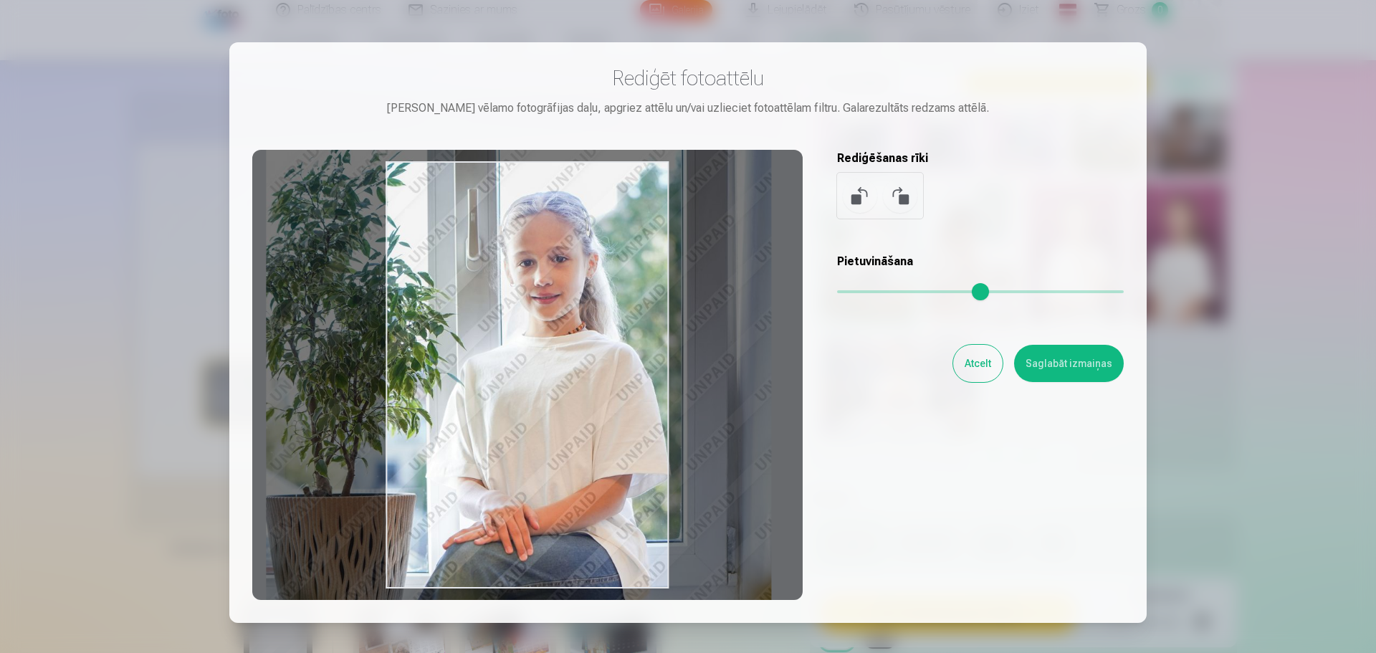
type input "***"
drag, startPoint x: 612, startPoint y: 312, endPoint x: 493, endPoint y: 222, distance: 148.8
click at [493, 222] on div at bounding box center [527, 375] width 551 height 450
click at [1047, 363] on button "Saglabāt izmaiņas" at bounding box center [1069, 363] width 110 height 37
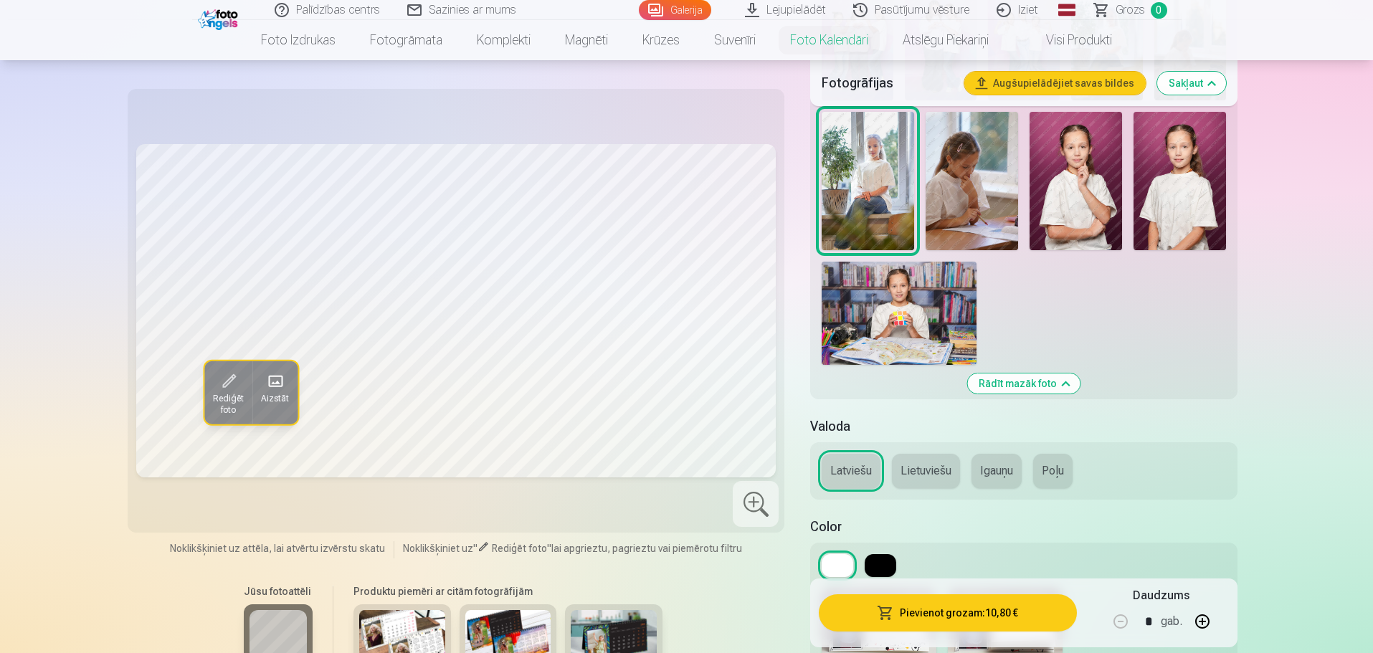
scroll to position [502, 0]
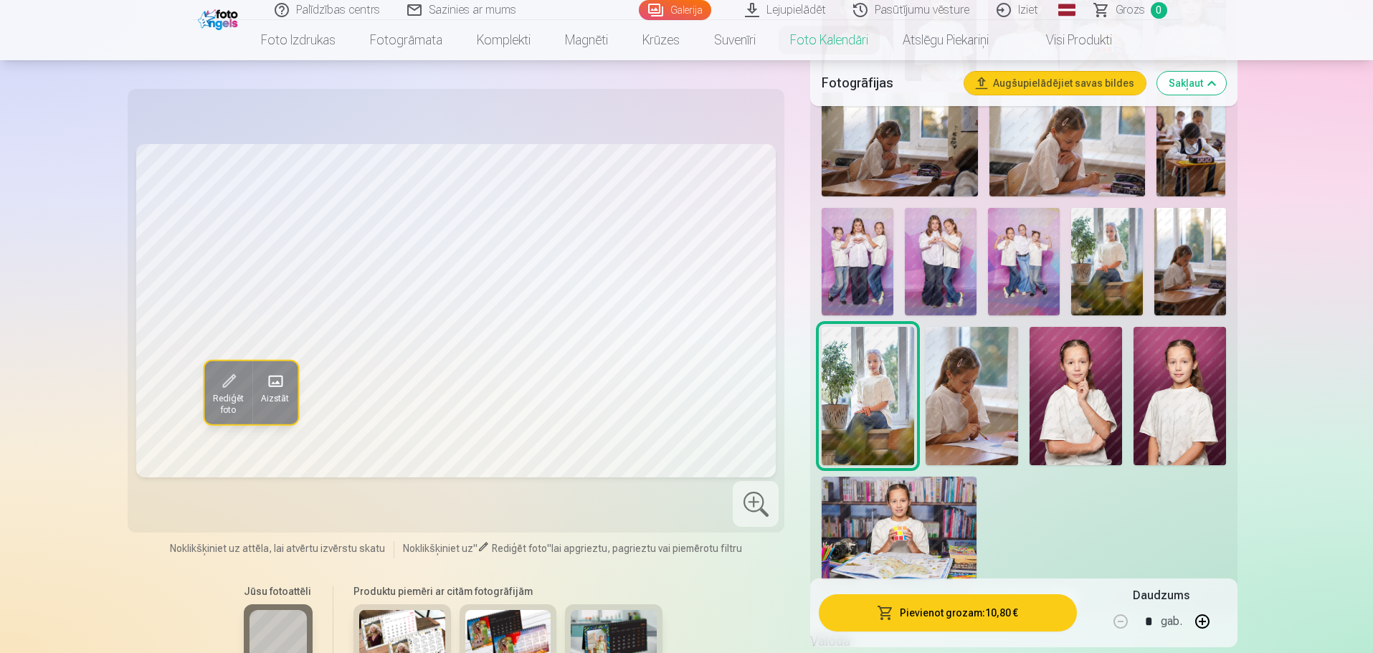
click at [708, 583] on div "Jūsu fotoattēli Produktu piemēri ar citām fotogrāfijām" at bounding box center [456, 636] width 640 height 120
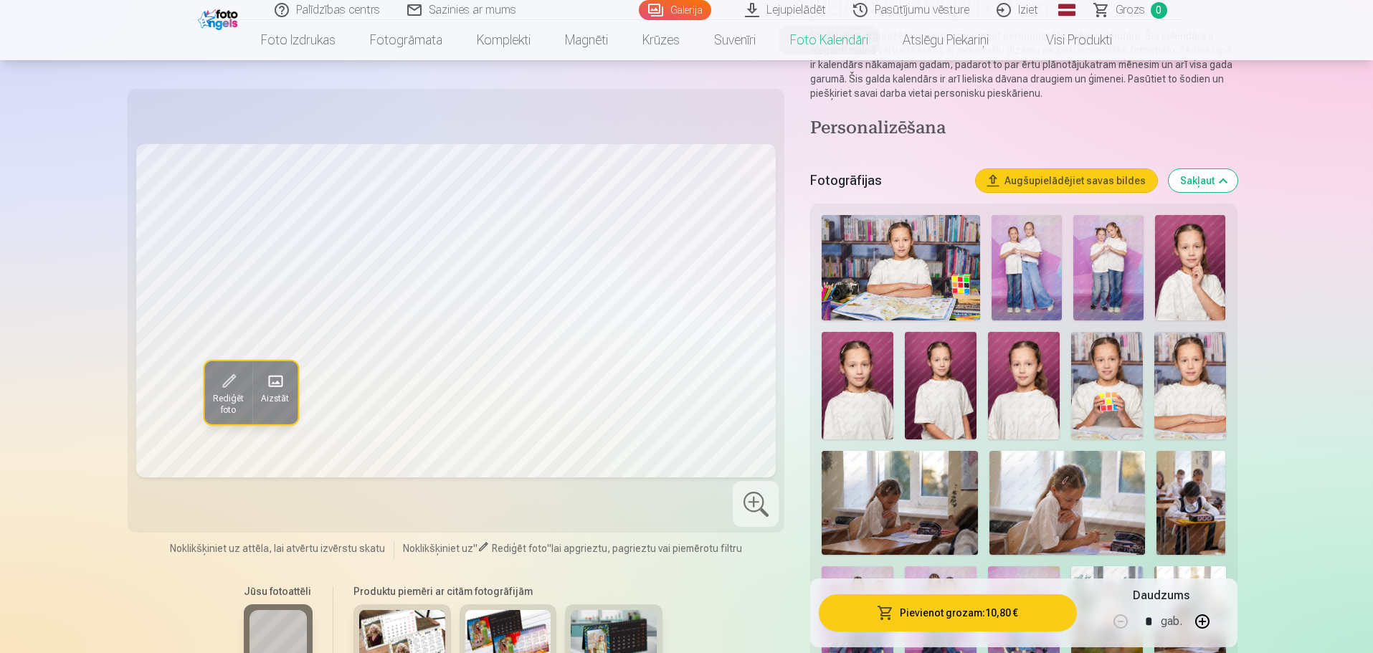
scroll to position [72, 0]
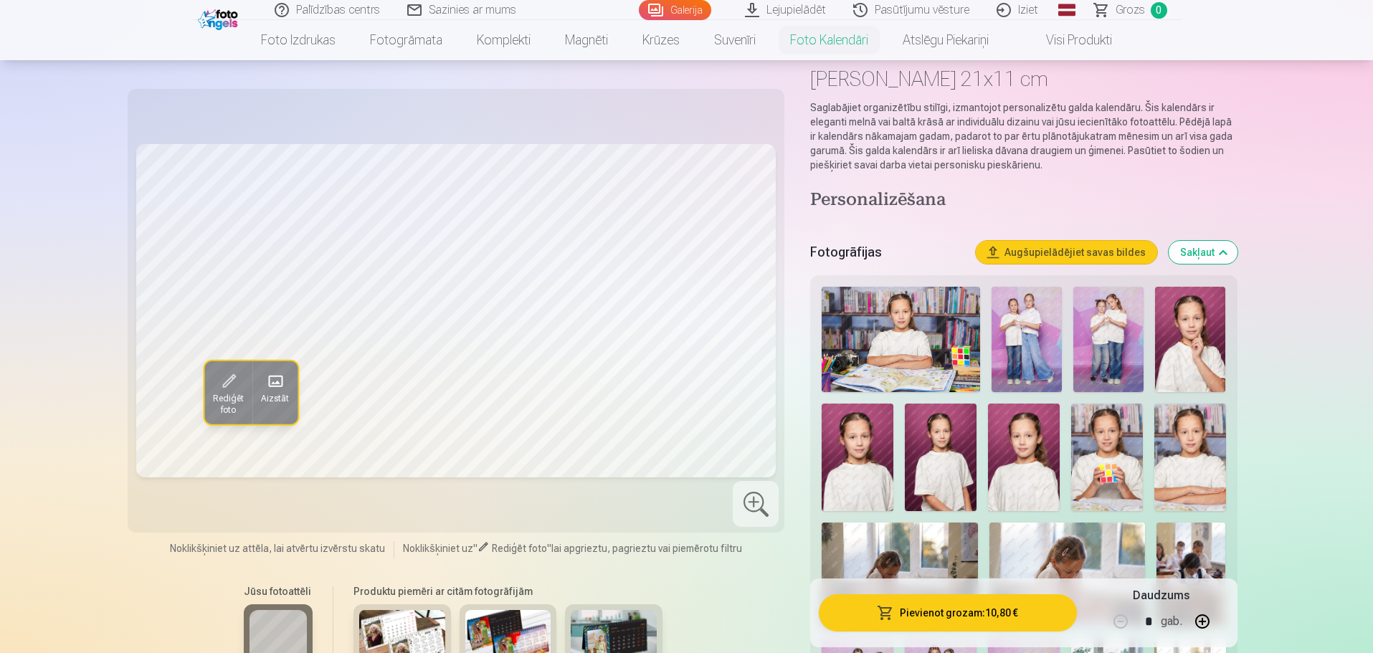
click at [694, 596] on div "Jūsu fotoattēli Produktu piemēri ar citām fotogrāfijām" at bounding box center [456, 636] width 640 height 120
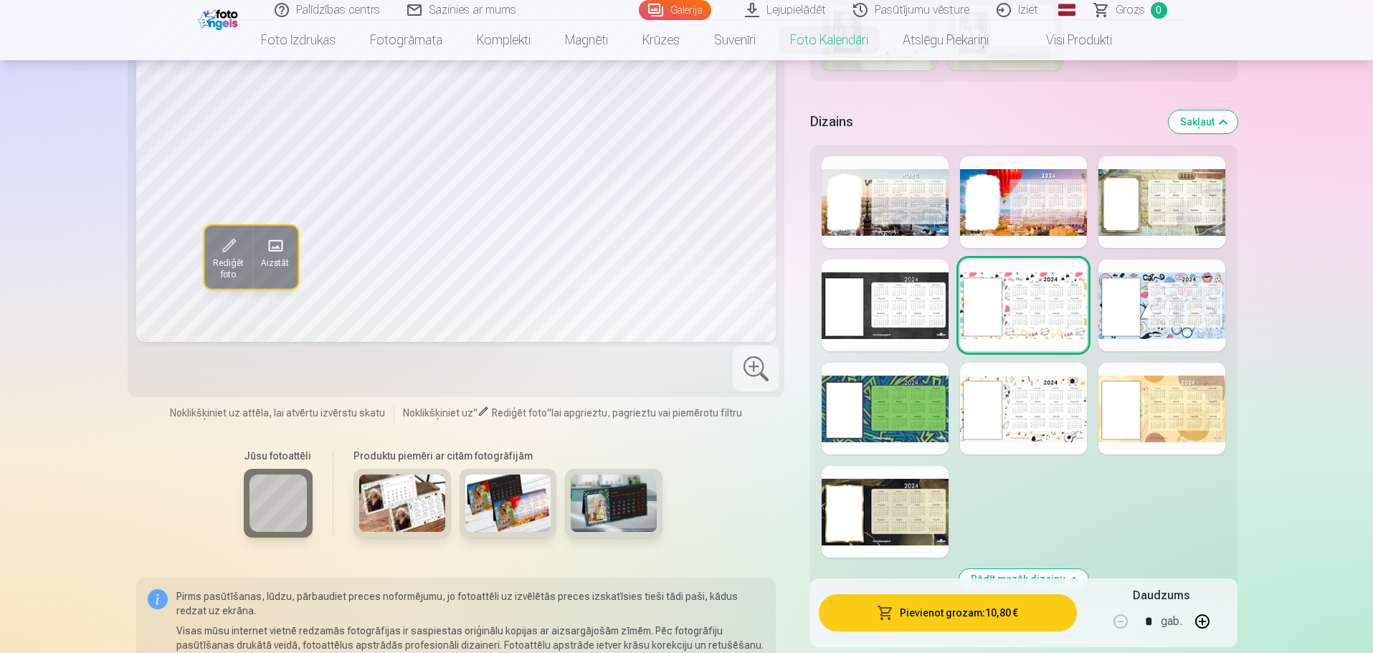
scroll to position [1280, 0]
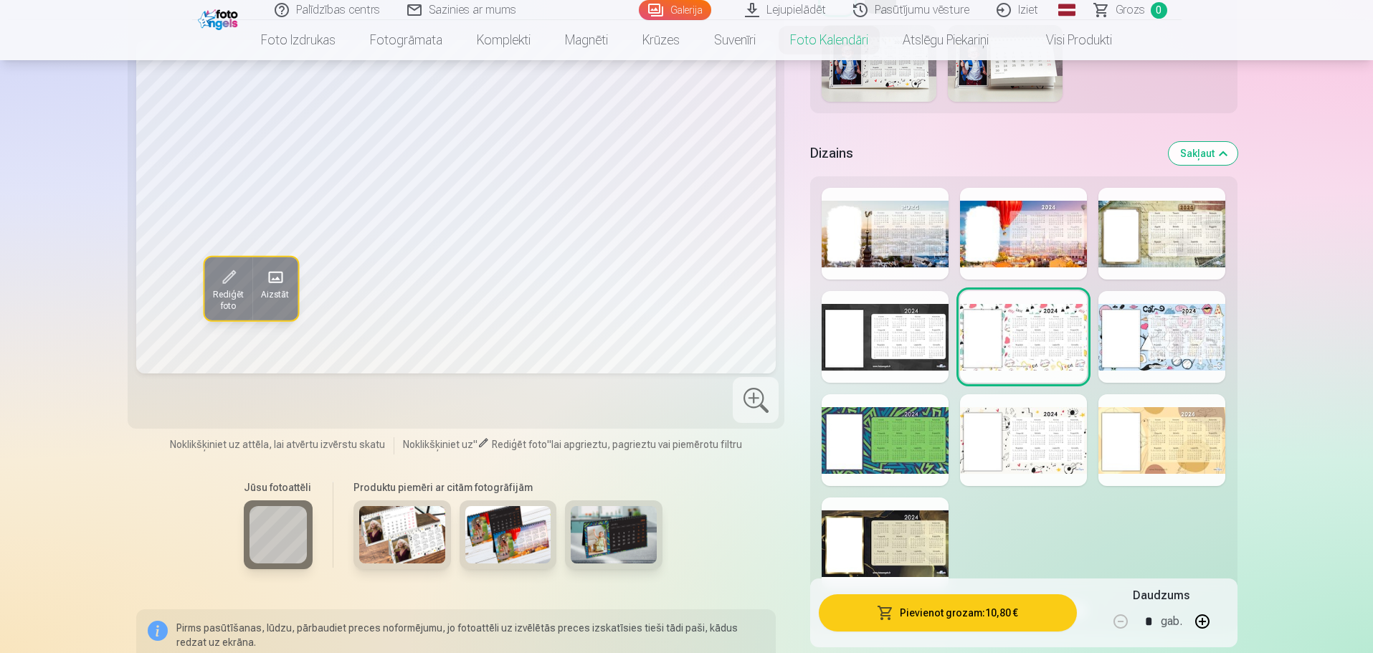
click at [404, 536] on img at bounding box center [402, 534] width 86 height 57
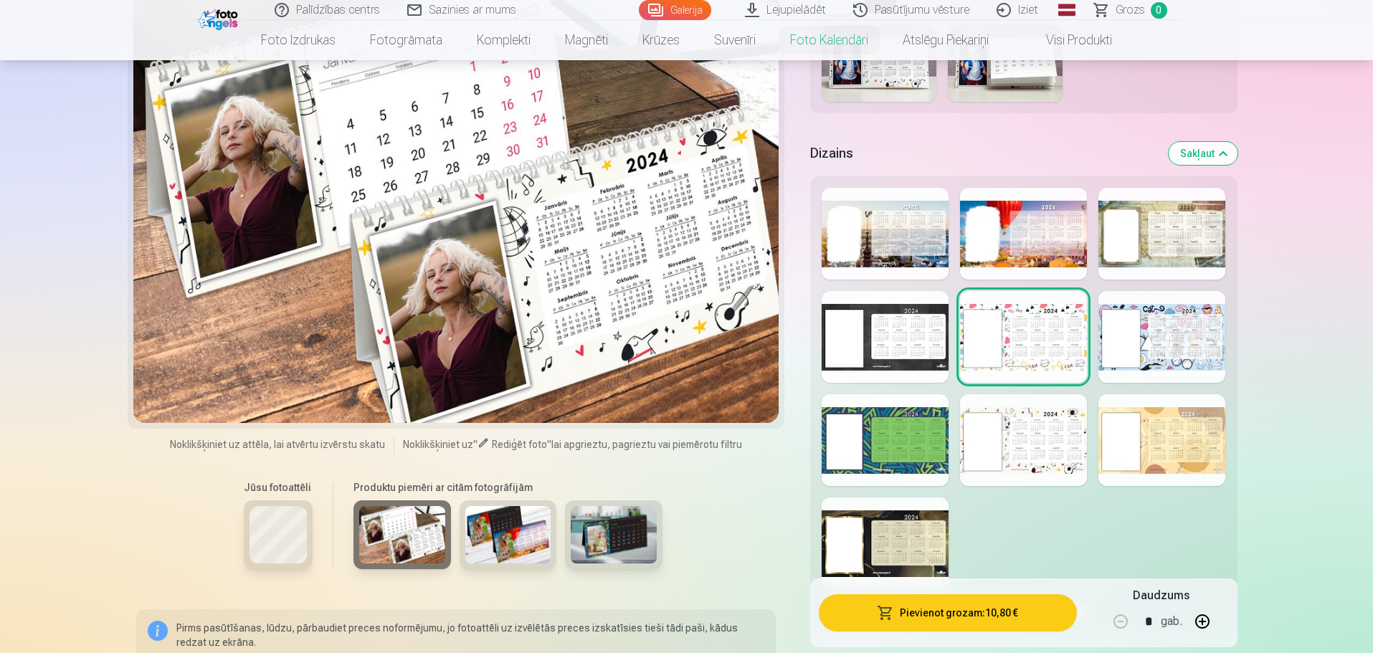
click at [496, 535] on img at bounding box center [508, 534] width 86 height 57
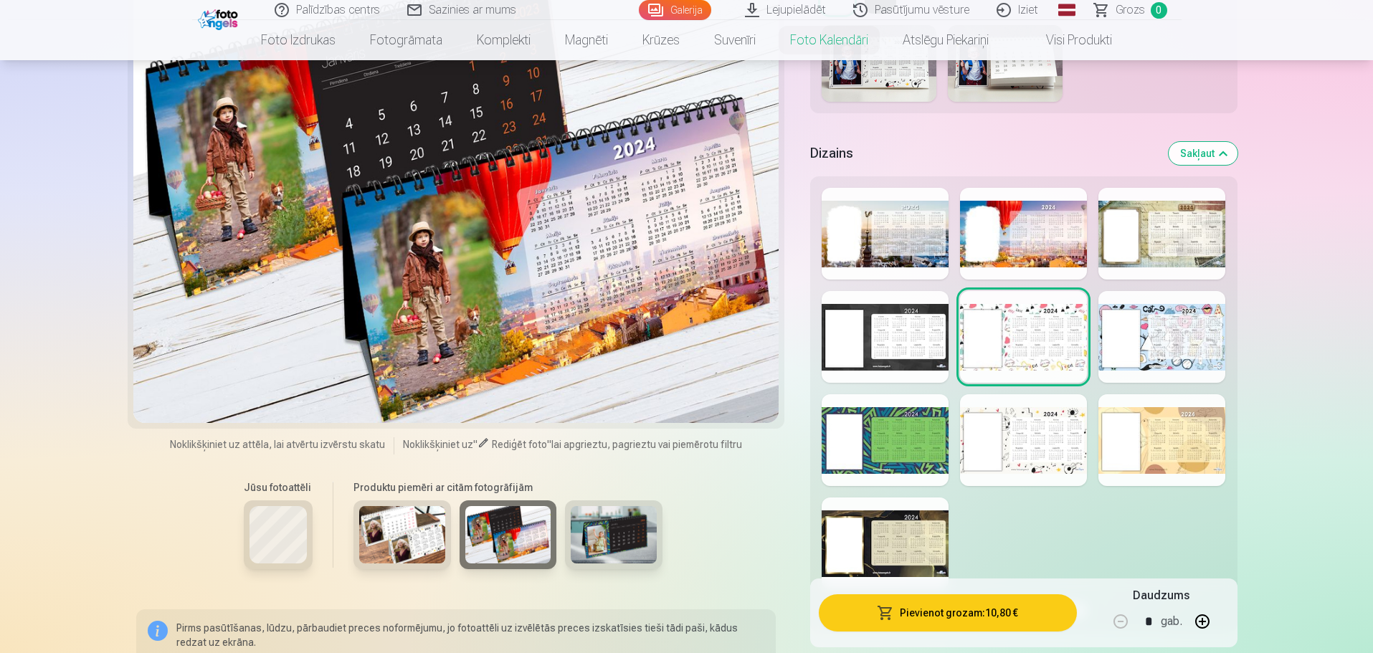
click at [607, 551] on img at bounding box center [614, 534] width 86 height 57
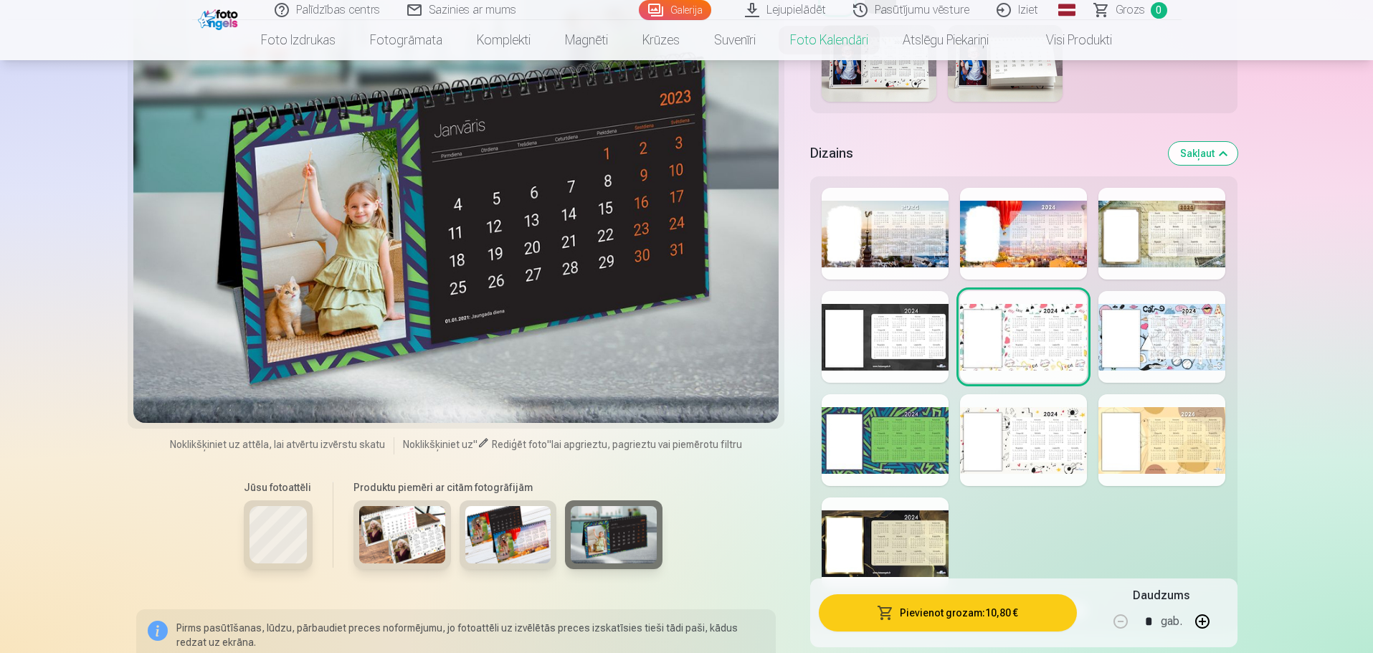
click at [526, 543] on img at bounding box center [508, 534] width 86 height 57
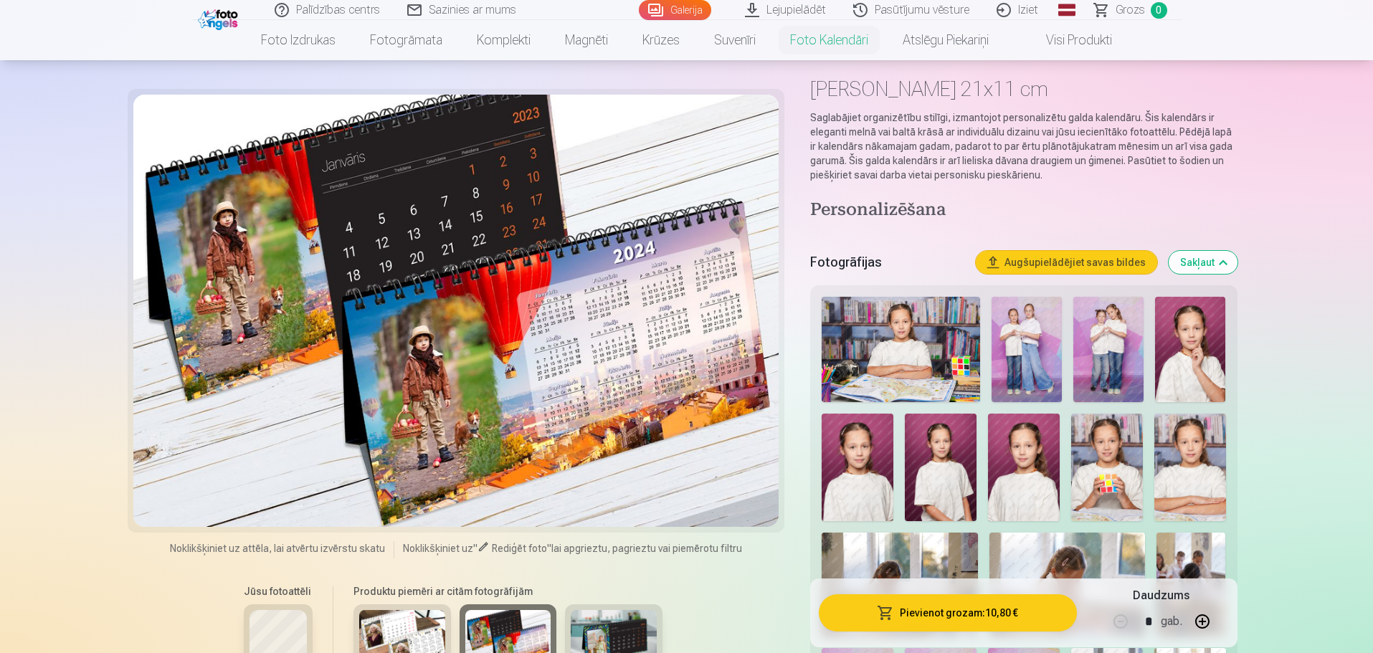
scroll to position [0, 0]
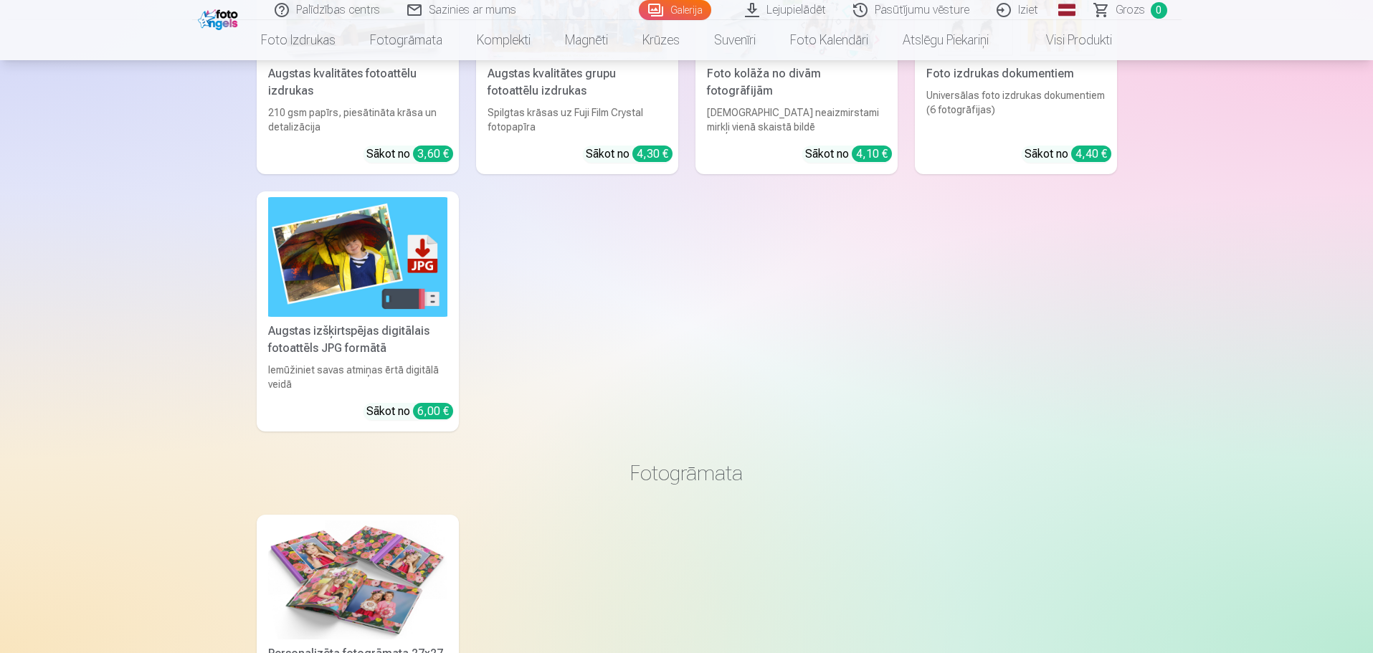
scroll to position [6094, 0]
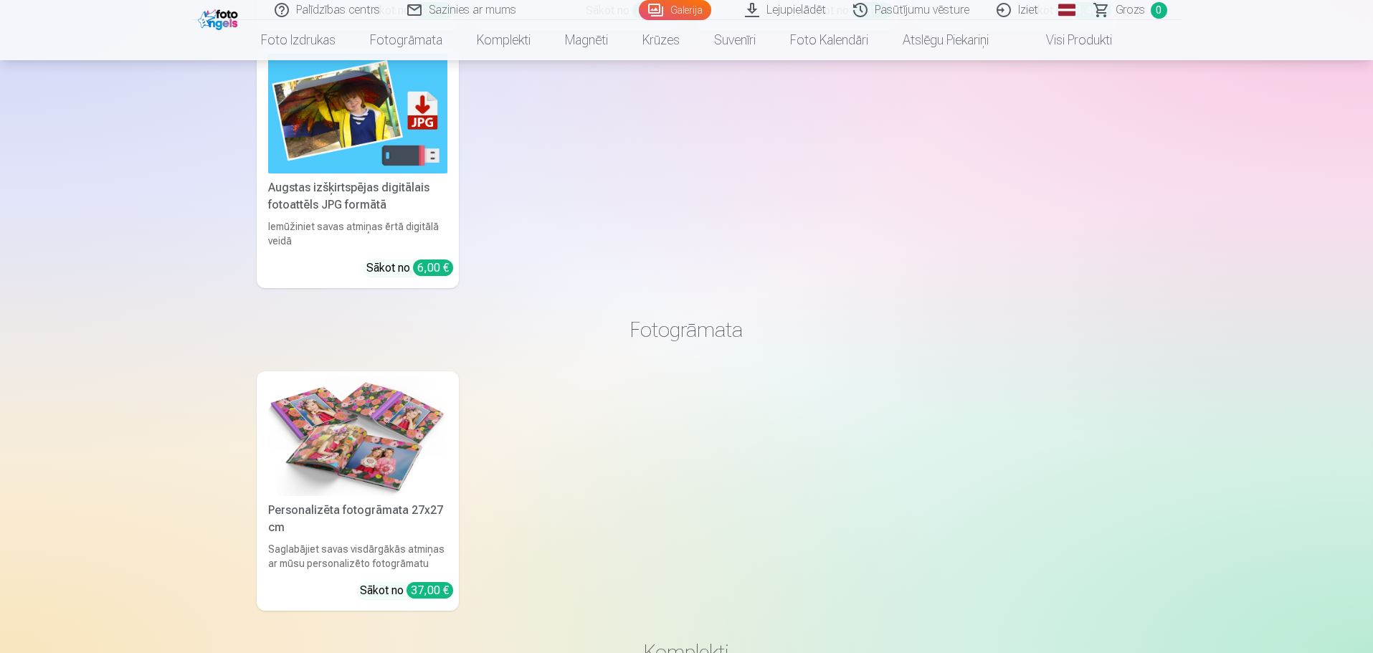
click at [371, 482] on img at bounding box center [357, 437] width 179 height 120
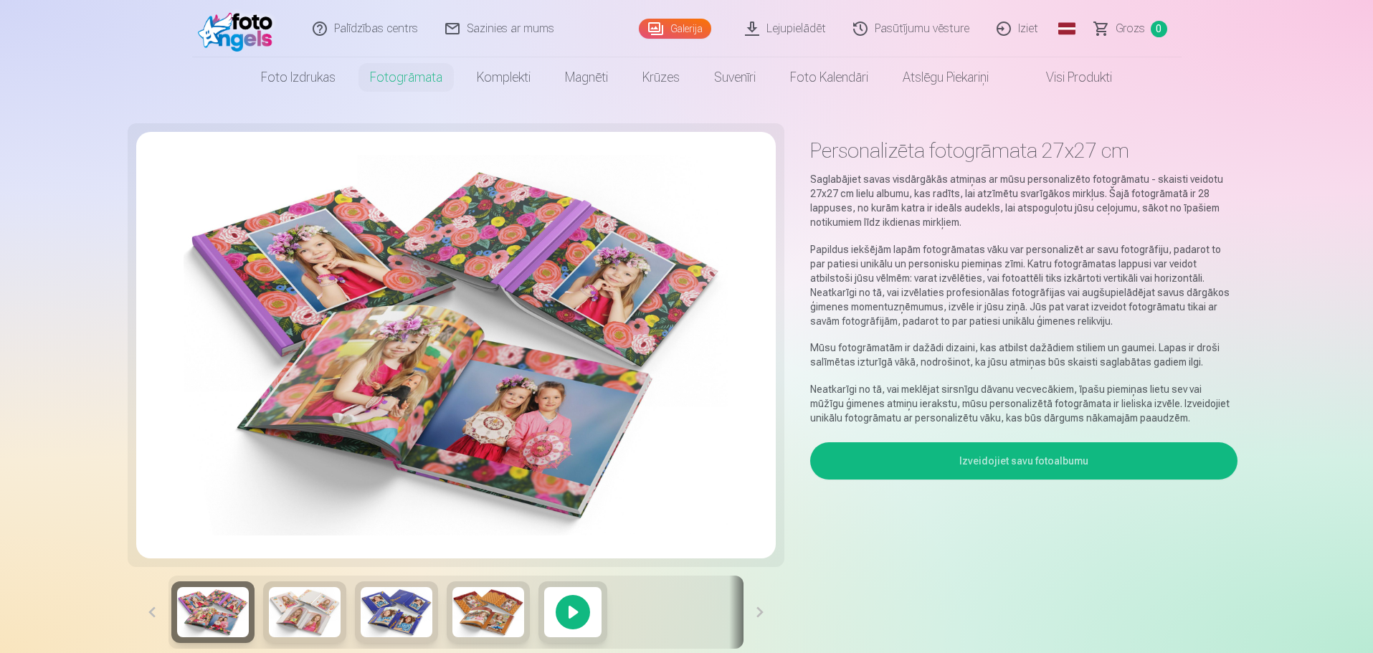
click at [299, 618] on img at bounding box center [305, 612] width 72 height 50
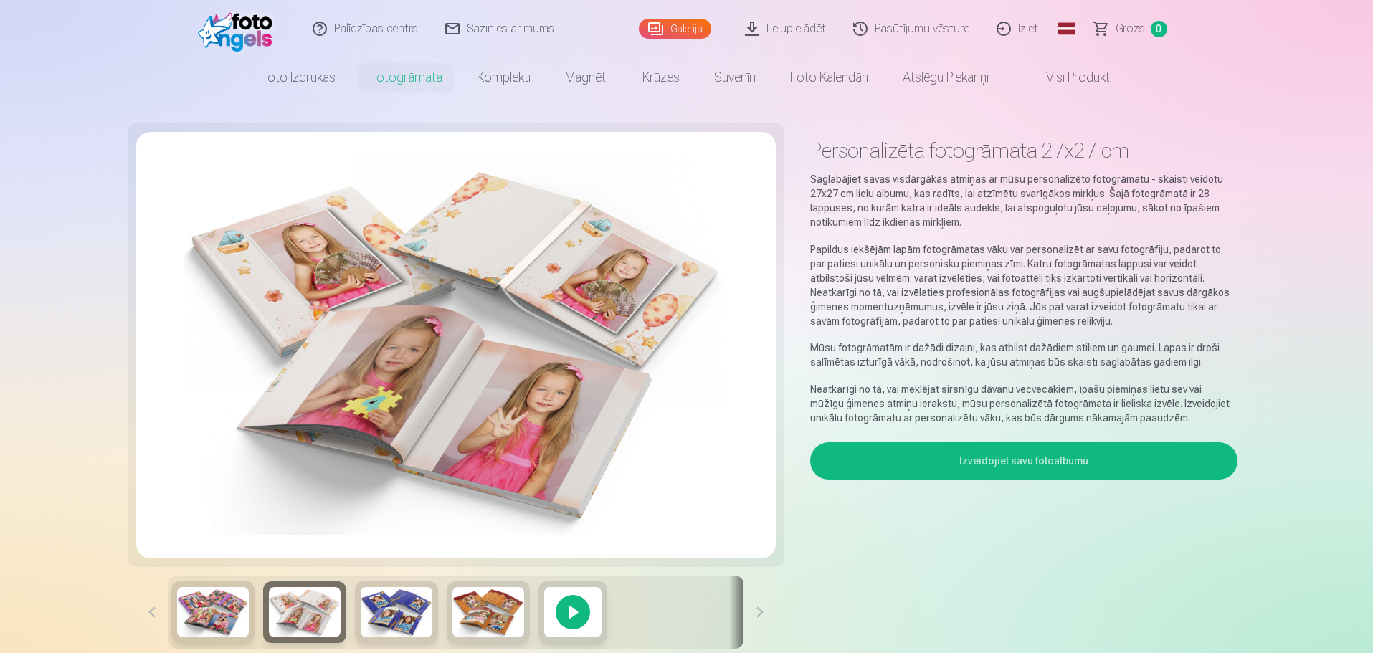
click at [589, 609] on div at bounding box center [572, 612] width 69 height 62
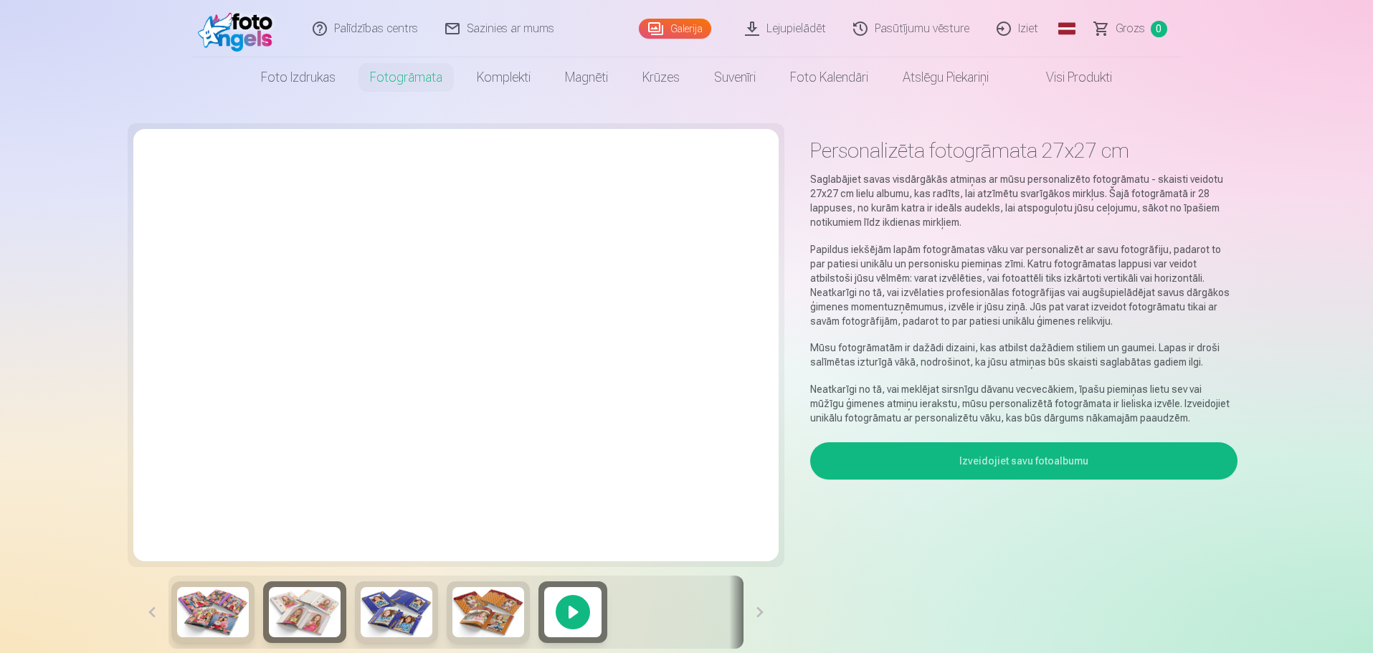
click at [488, 614] on img at bounding box center [488, 612] width 72 height 50
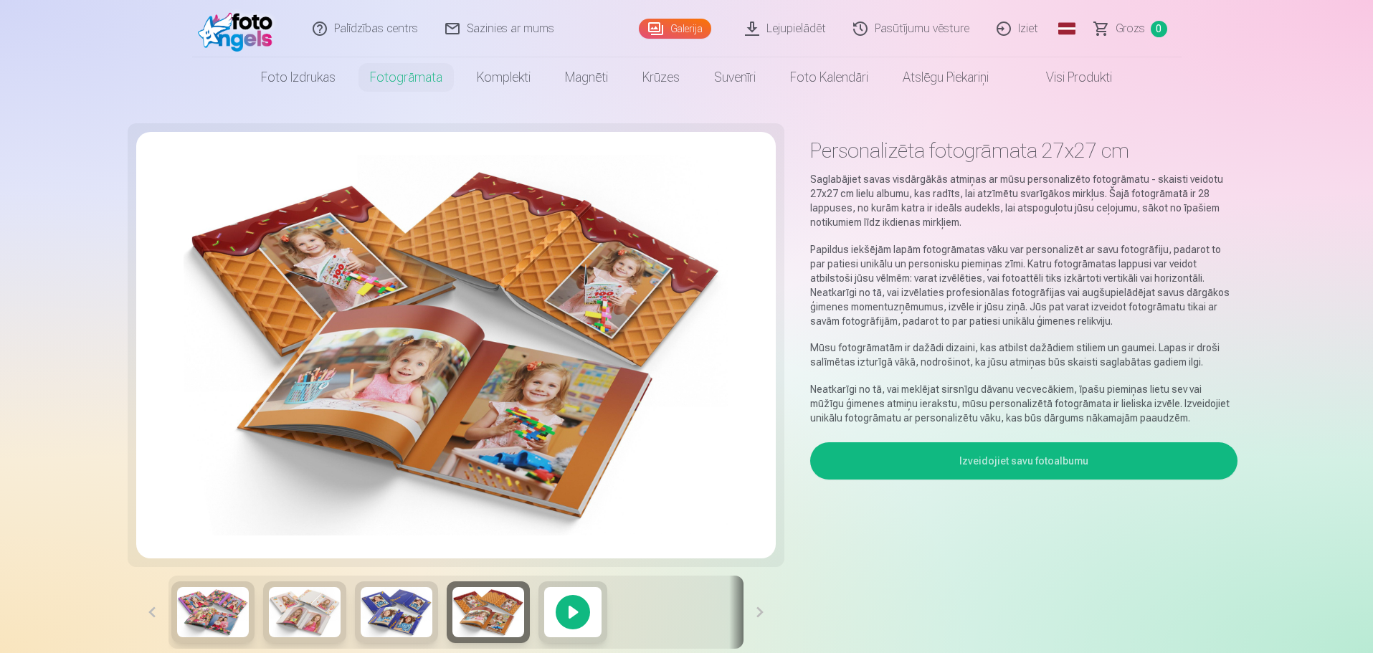
click at [379, 625] on img at bounding box center [397, 612] width 72 height 50
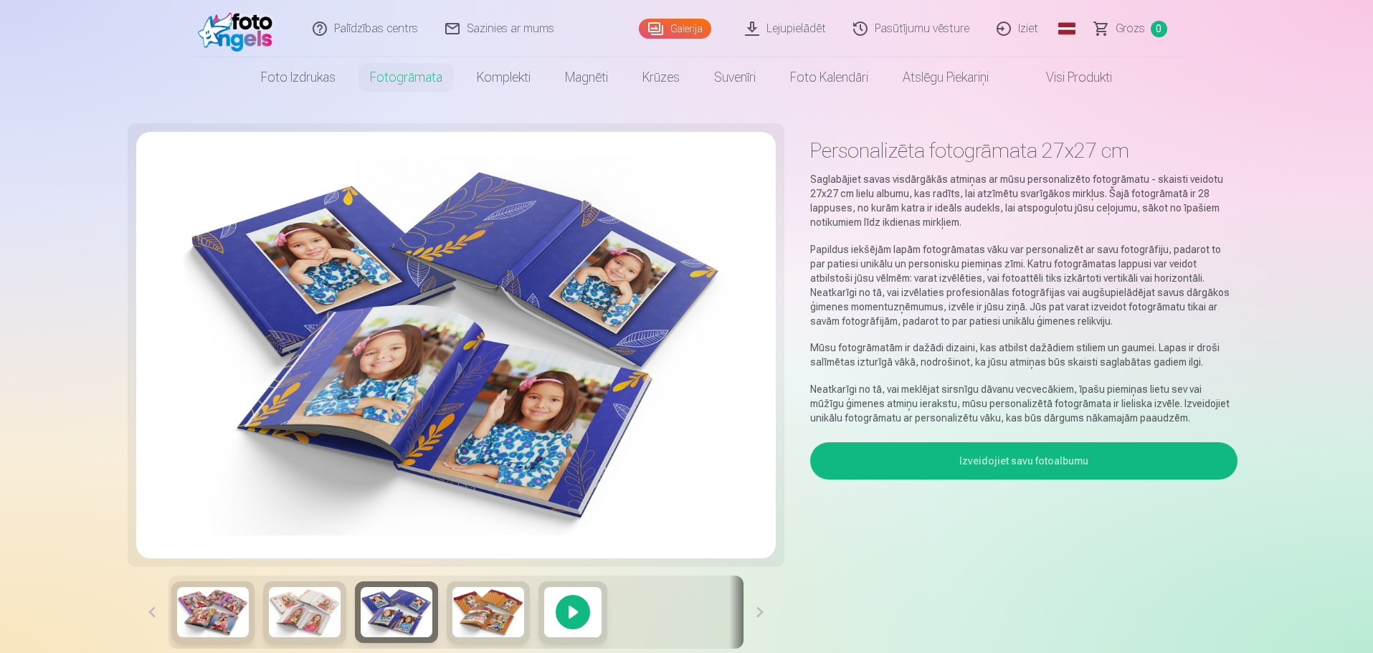
click at [276, 626] on img at bounding box center [305, 612] width 72 height 50
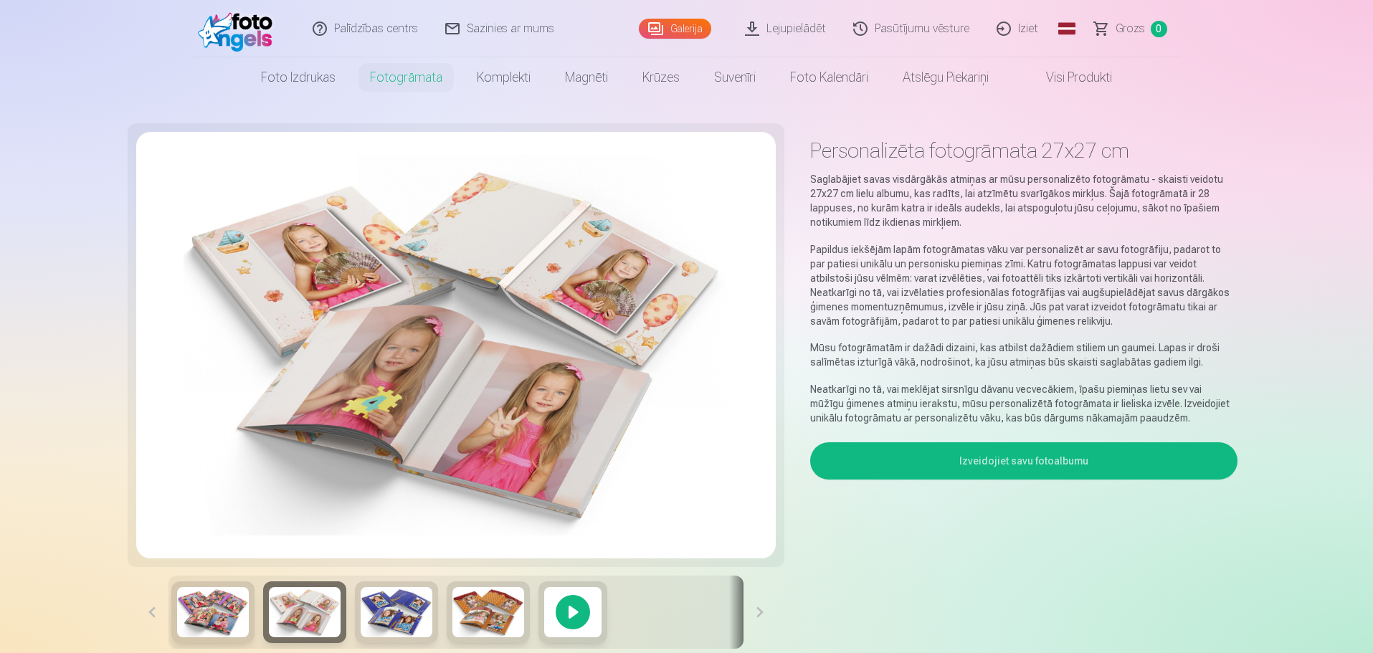
click at [206, 624] on img at bounding box center [213, 612] width 72 height 50
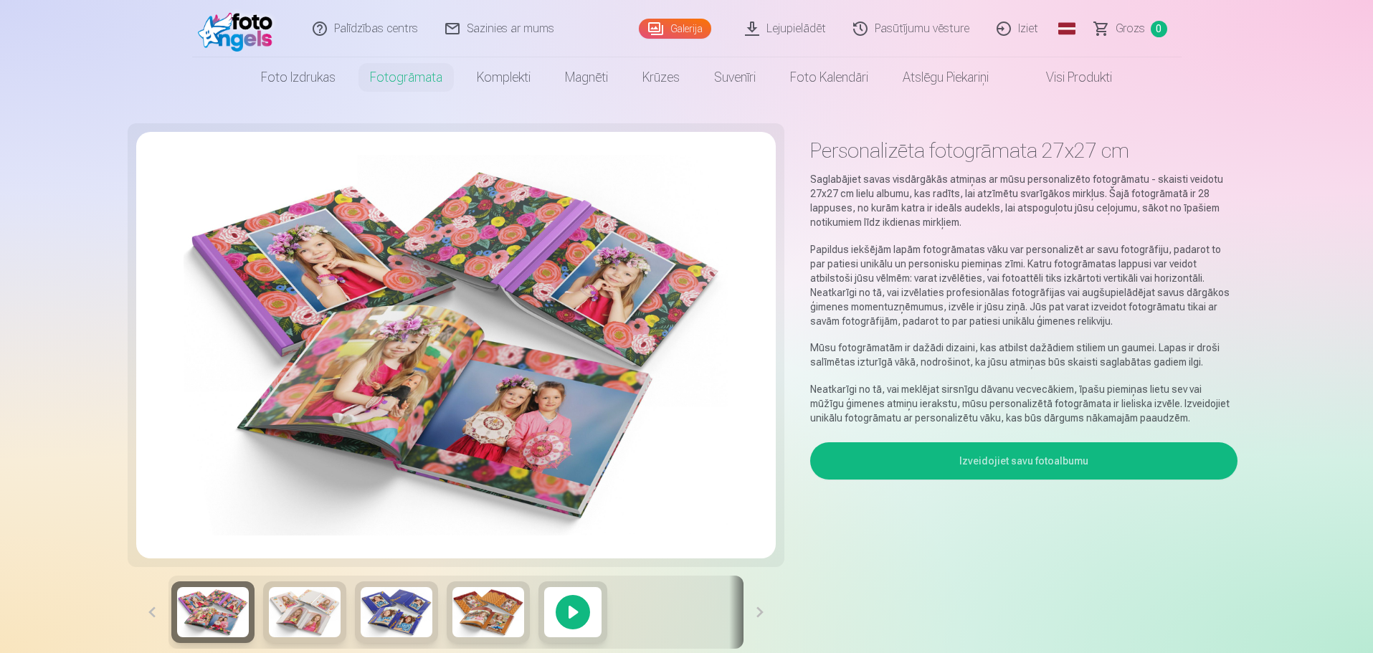
click at [313, 622] on img at bounding box center [305, 612] width 72 height 50
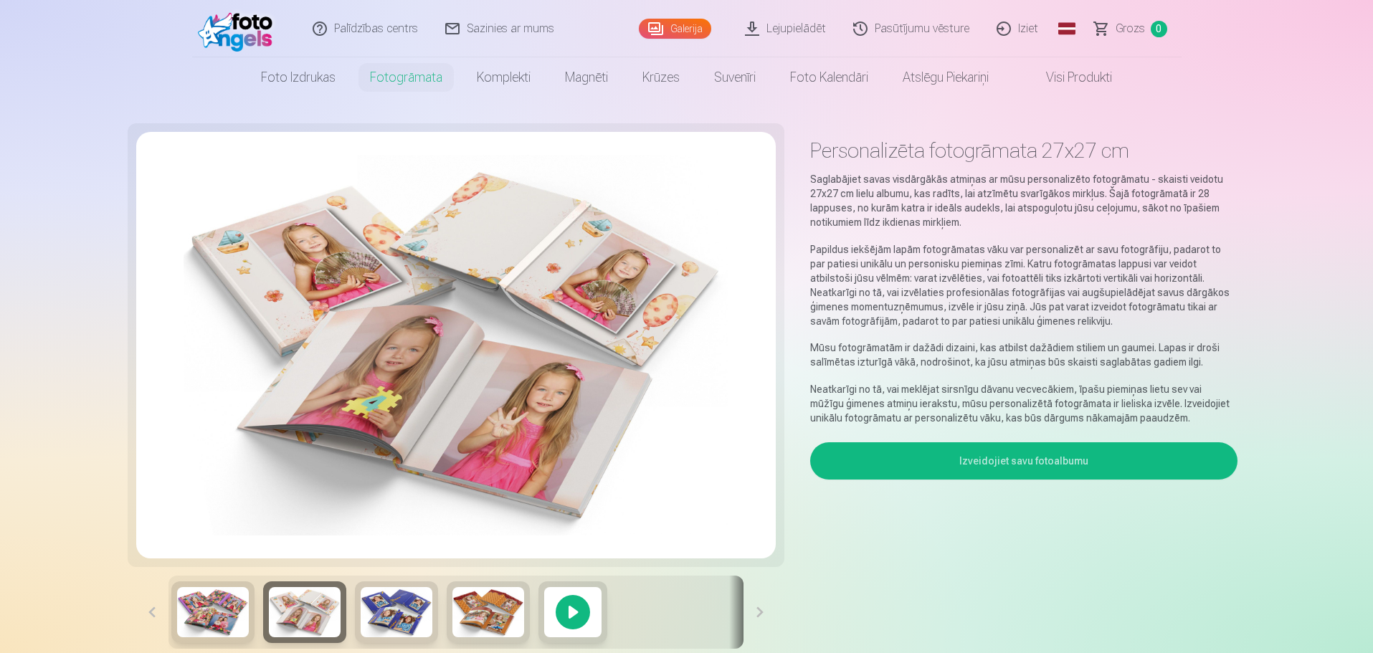
click at [187, 613] on img at bounding box center [213, 612] width 72 height 50
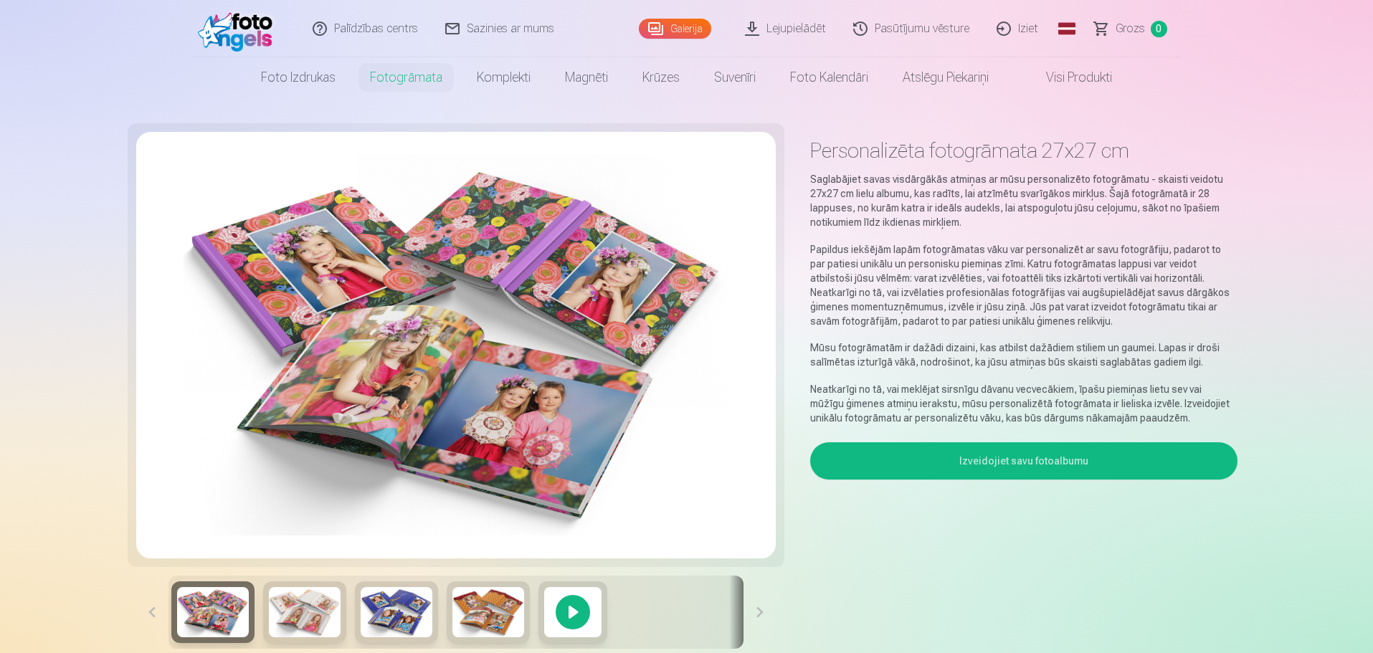
click at [1022, 444] on button "Izveidojiet savu fotoalbumu" at bounding box center [1023, 460] width 427 height 37
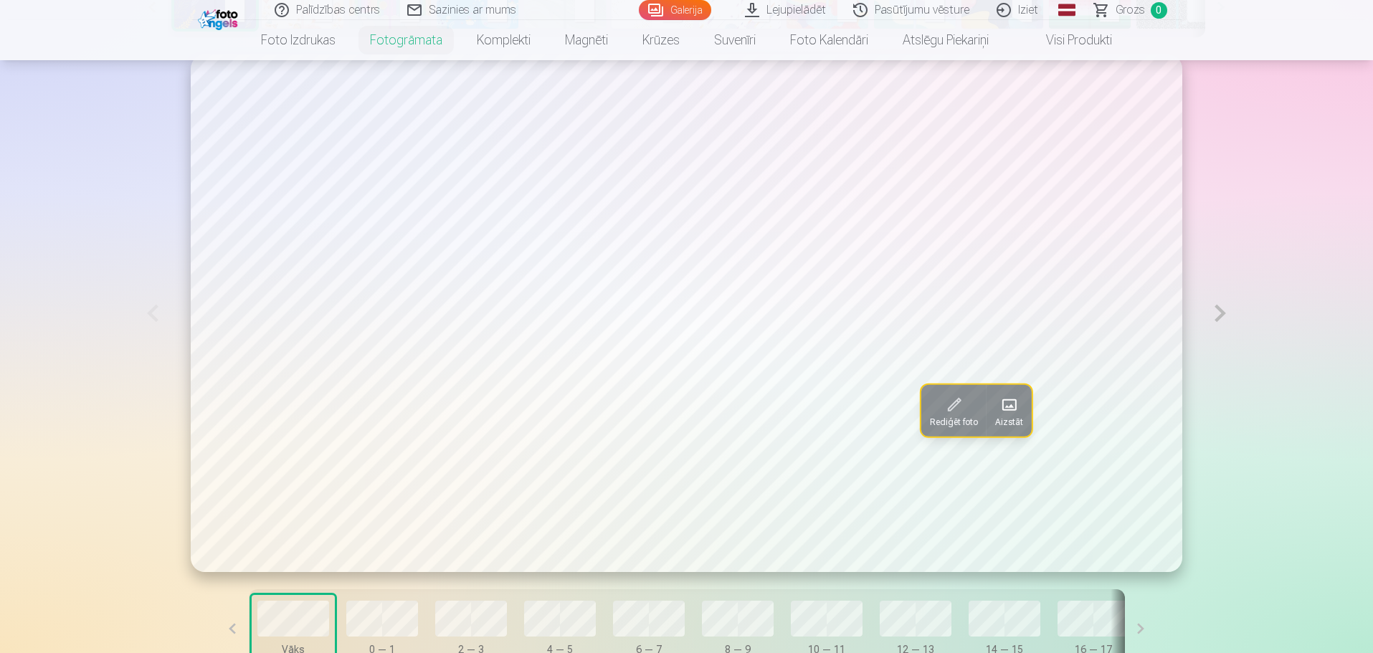
scroll to position [789, 0]
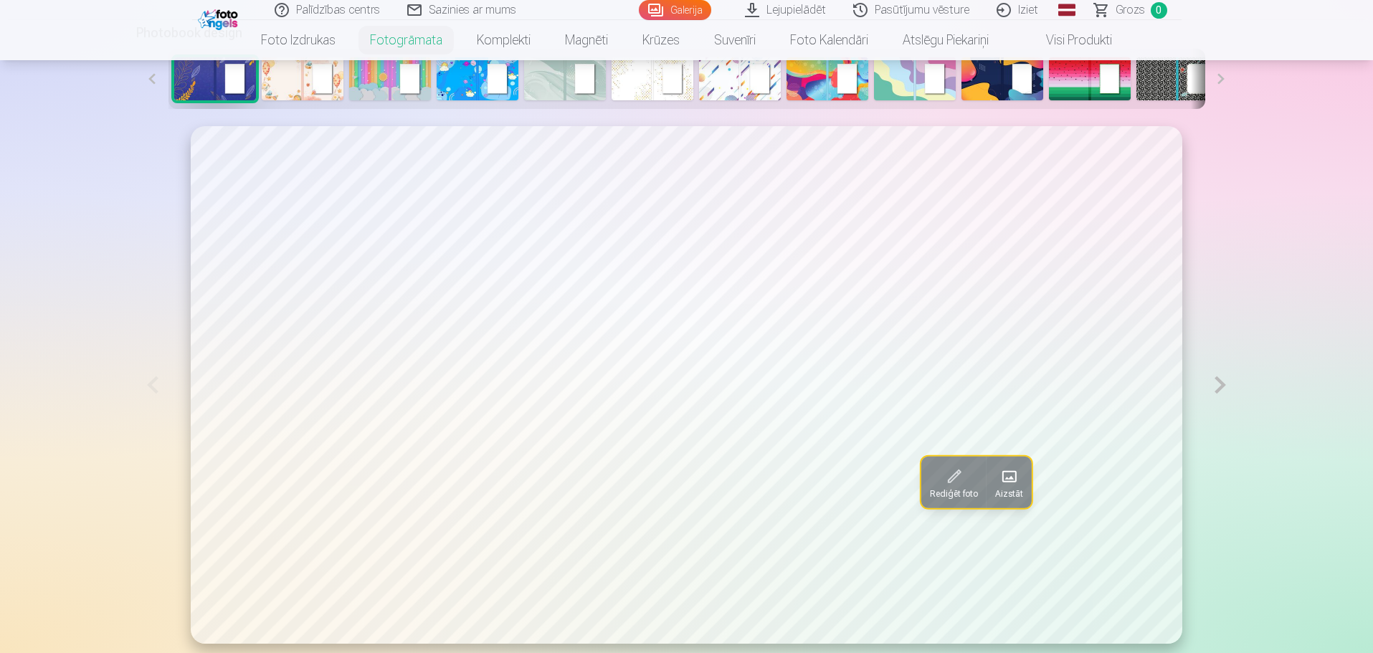
click at [1221, 383] on button at bounding box center [1220, 384] width 33 height 517
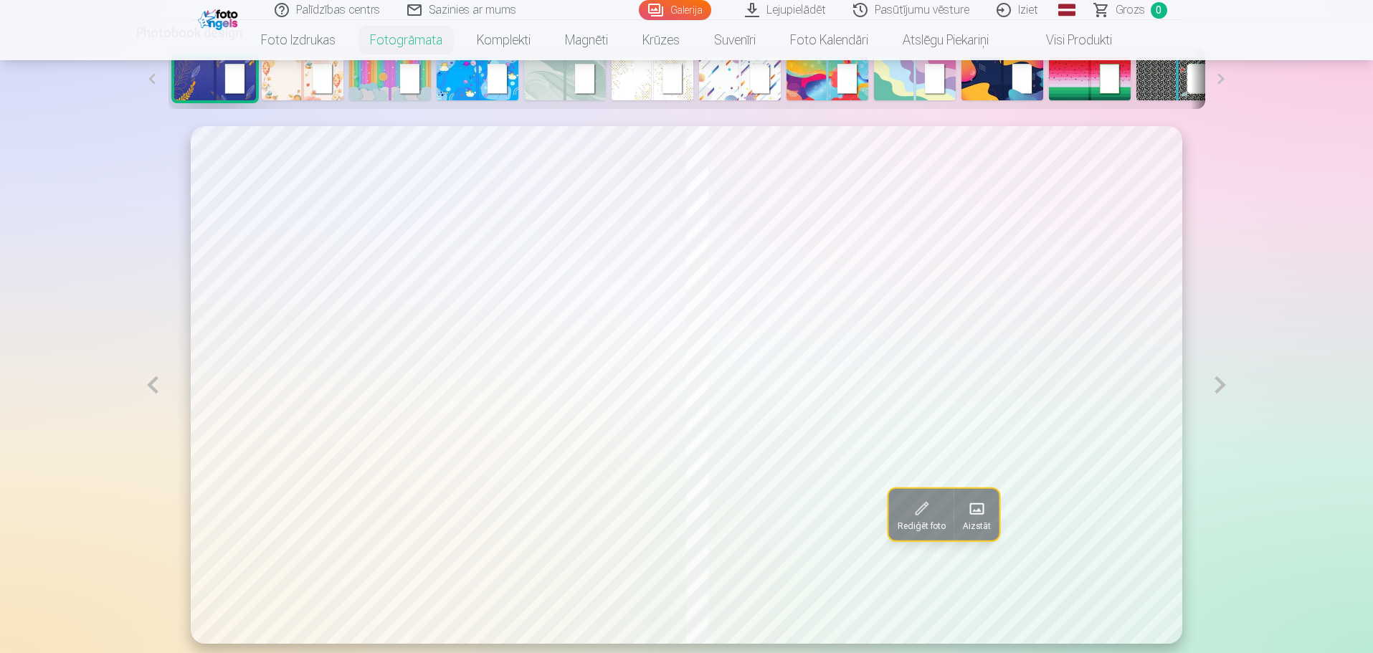
click at [1221, 383] on button at bounding box center [1220, 385] width 33 height 518
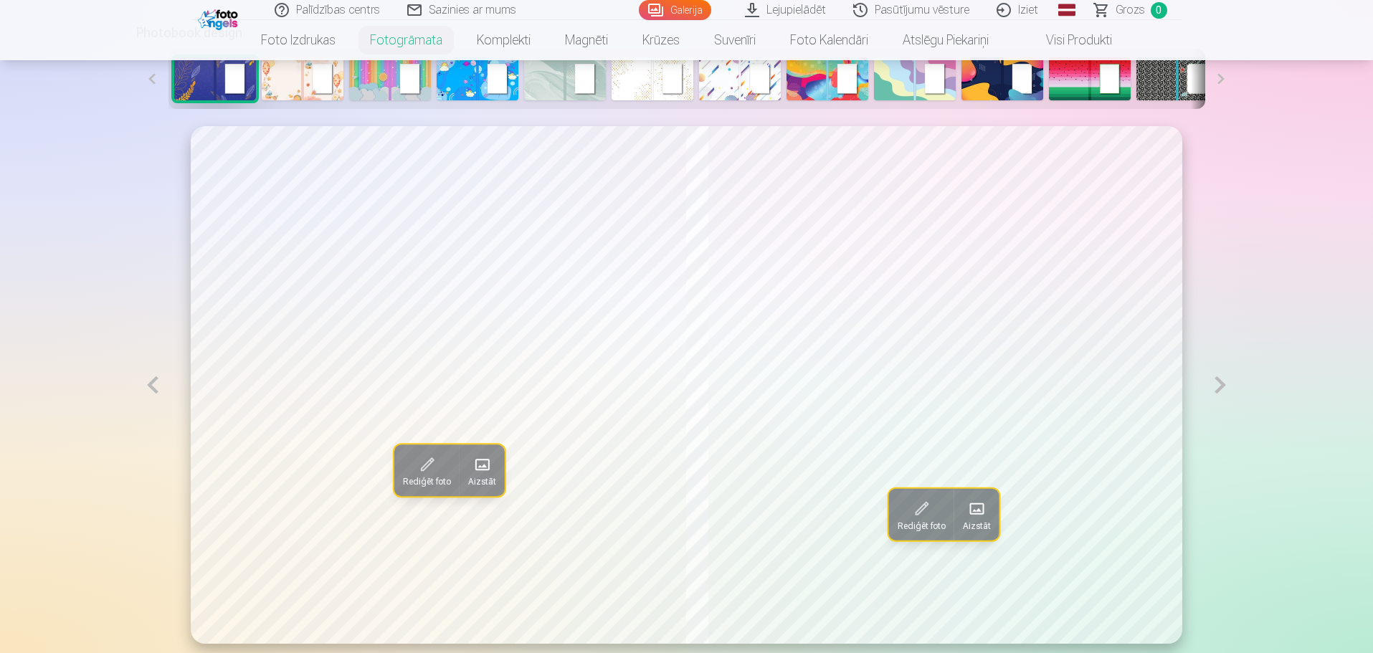
click at [1221, 383] on button at bounding box center [1220, 385] width 33 height 518
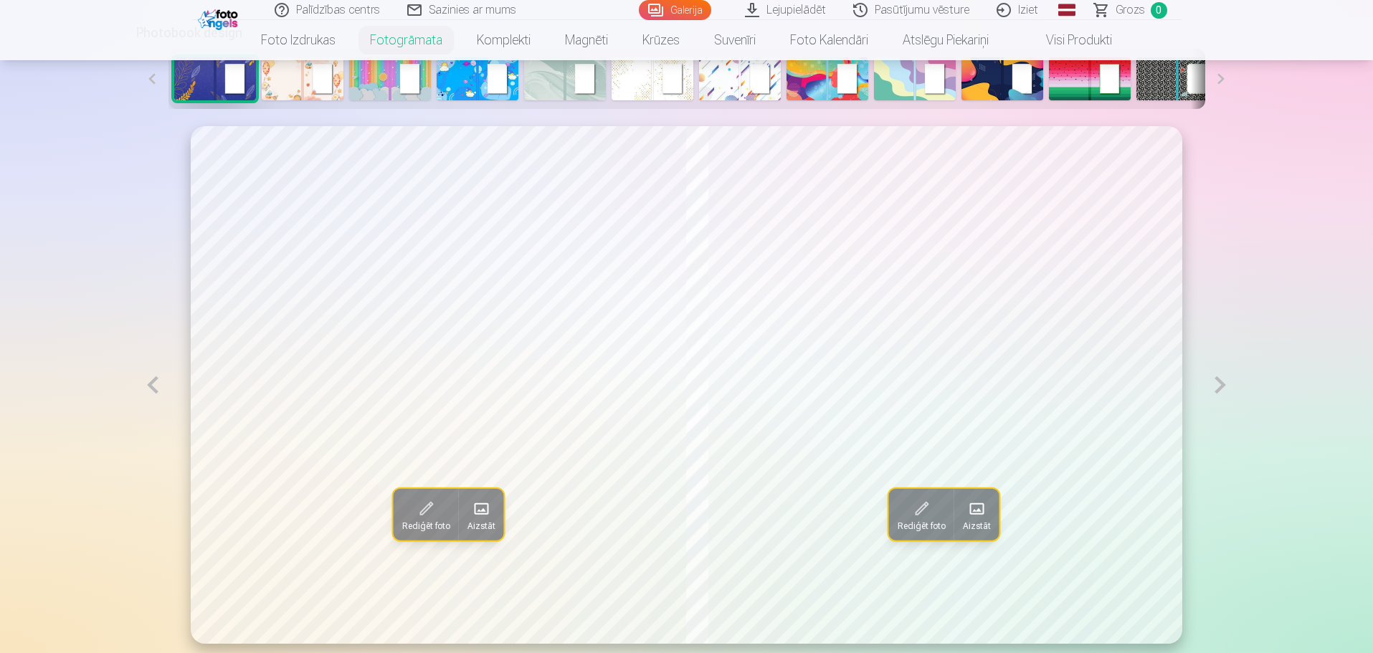
click at [1221, 383] on button at bounding box center [1220, 385] width 33 height 518
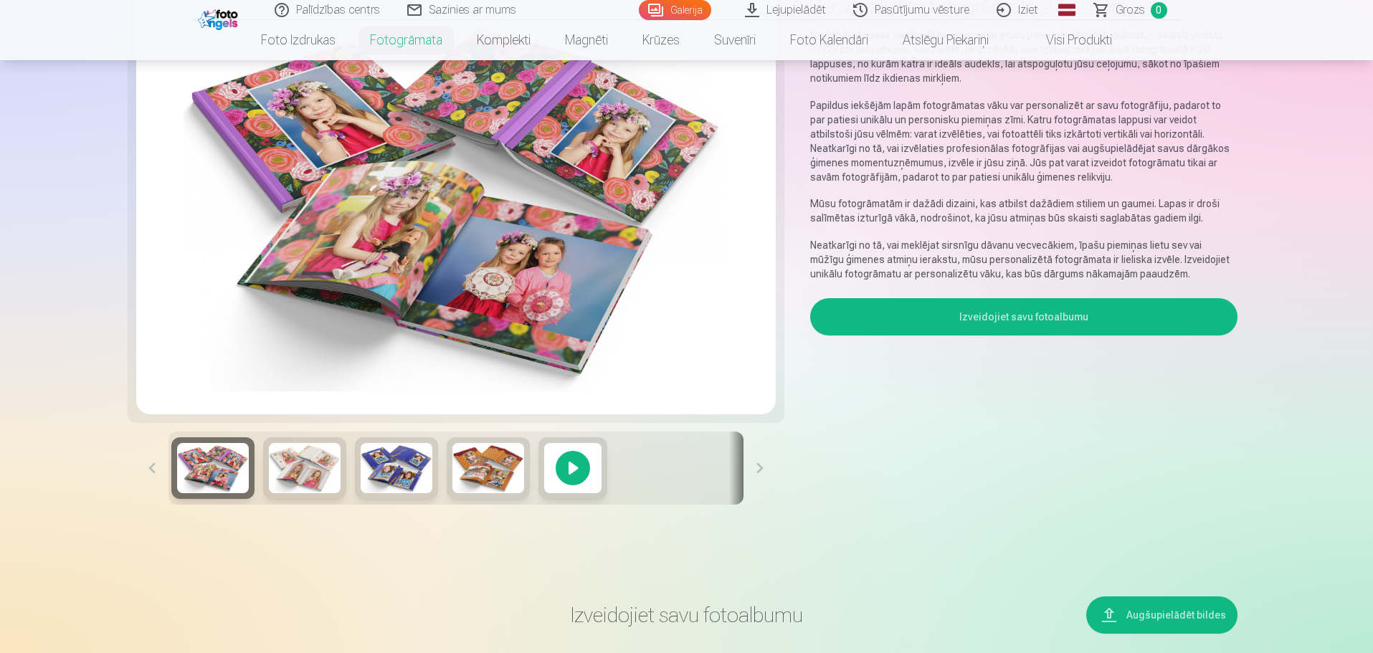
scroll to position [0, 0]
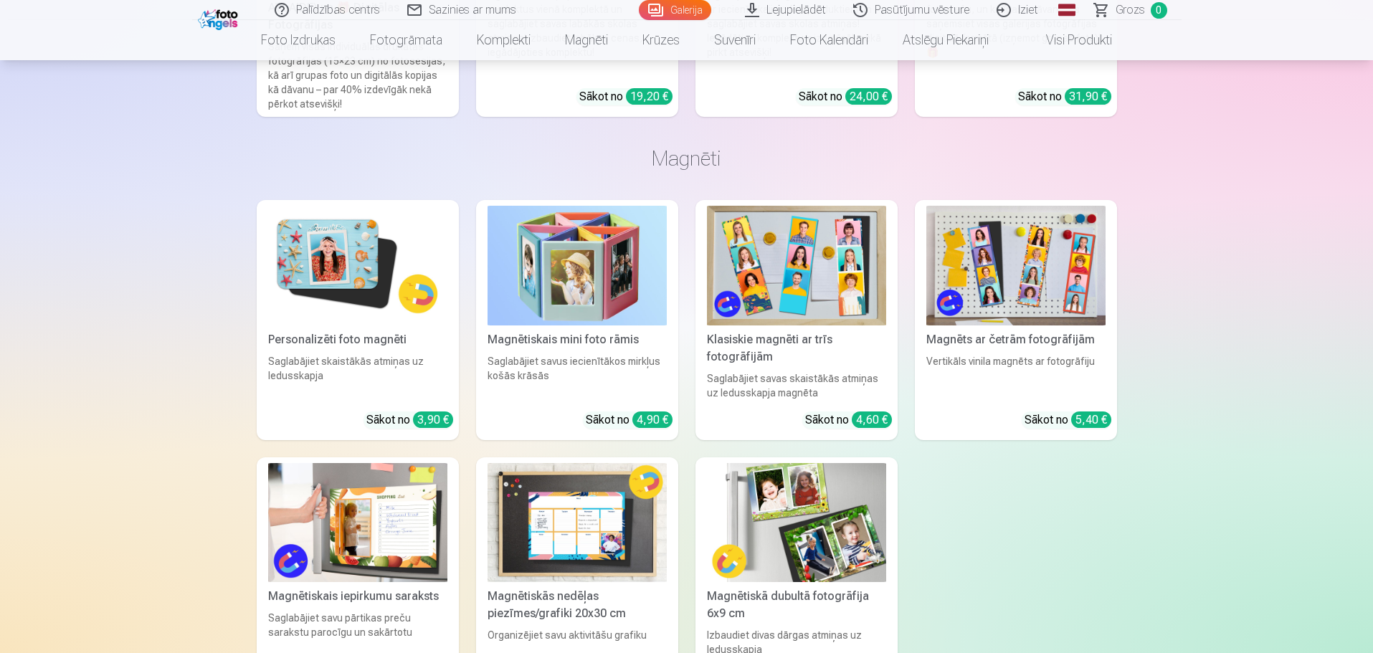
scroll to position [6882, 0]
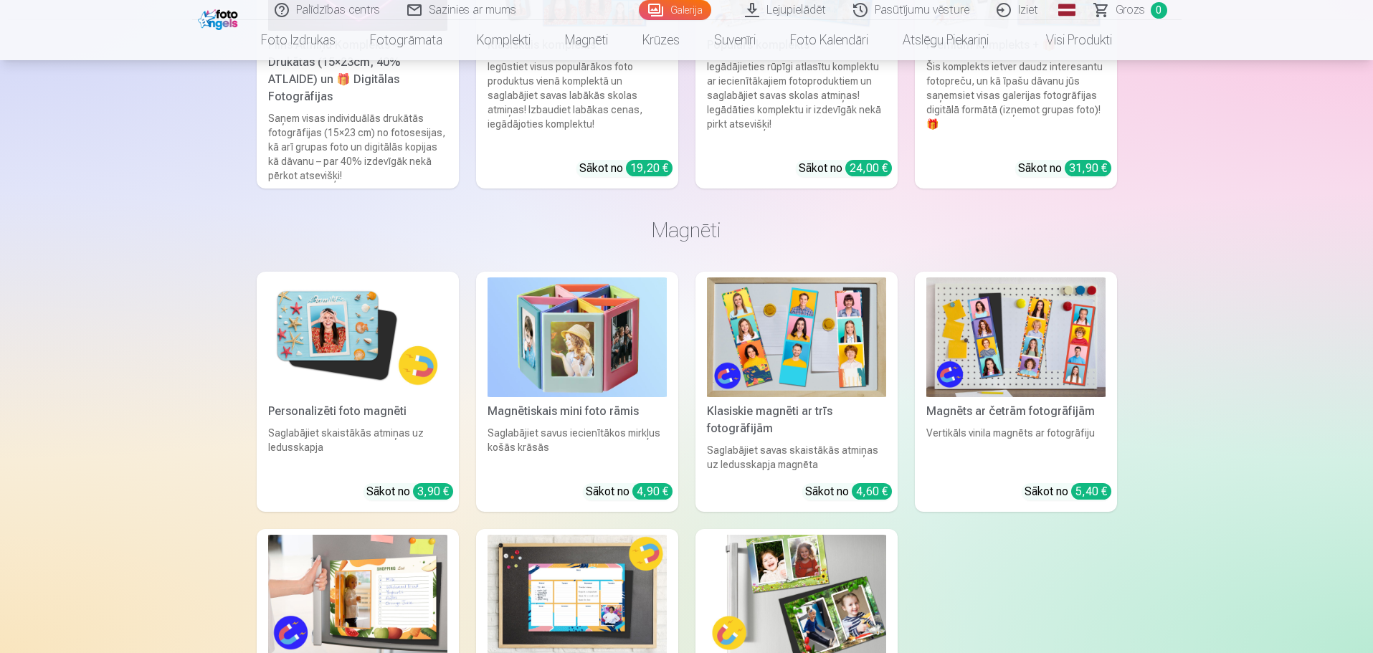
click at [589, 403] on div "Magnētiskais mini foto rāmis" at bounding box center [577, 411] width 191 height 17
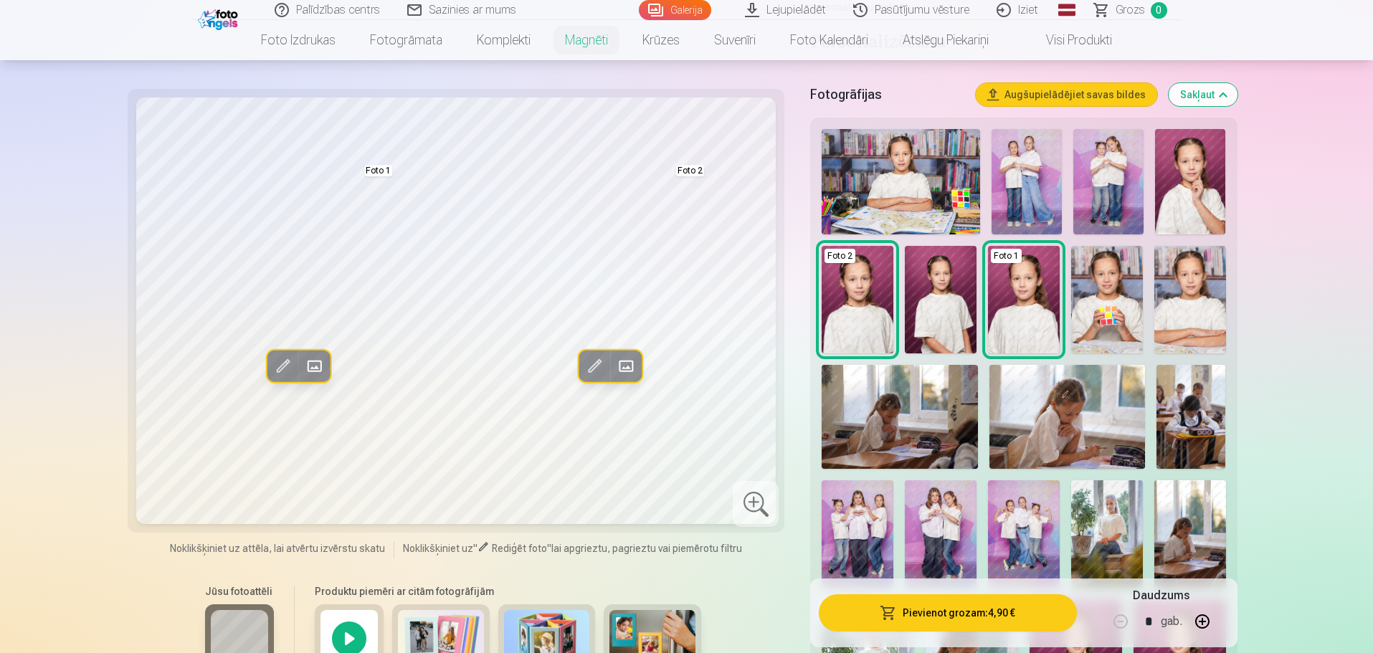
scroll to position [358, 0]
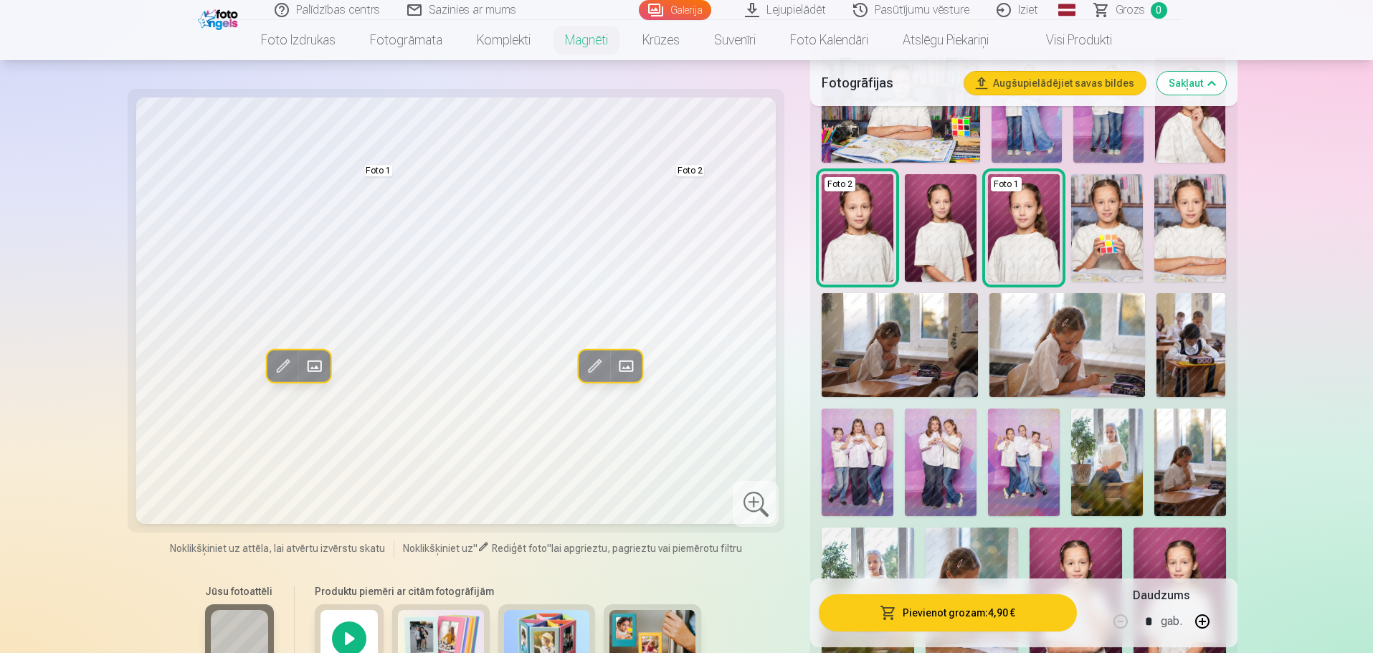
click at [1116, 488] on img at bounding box center [1107, 463] width 72 height 108
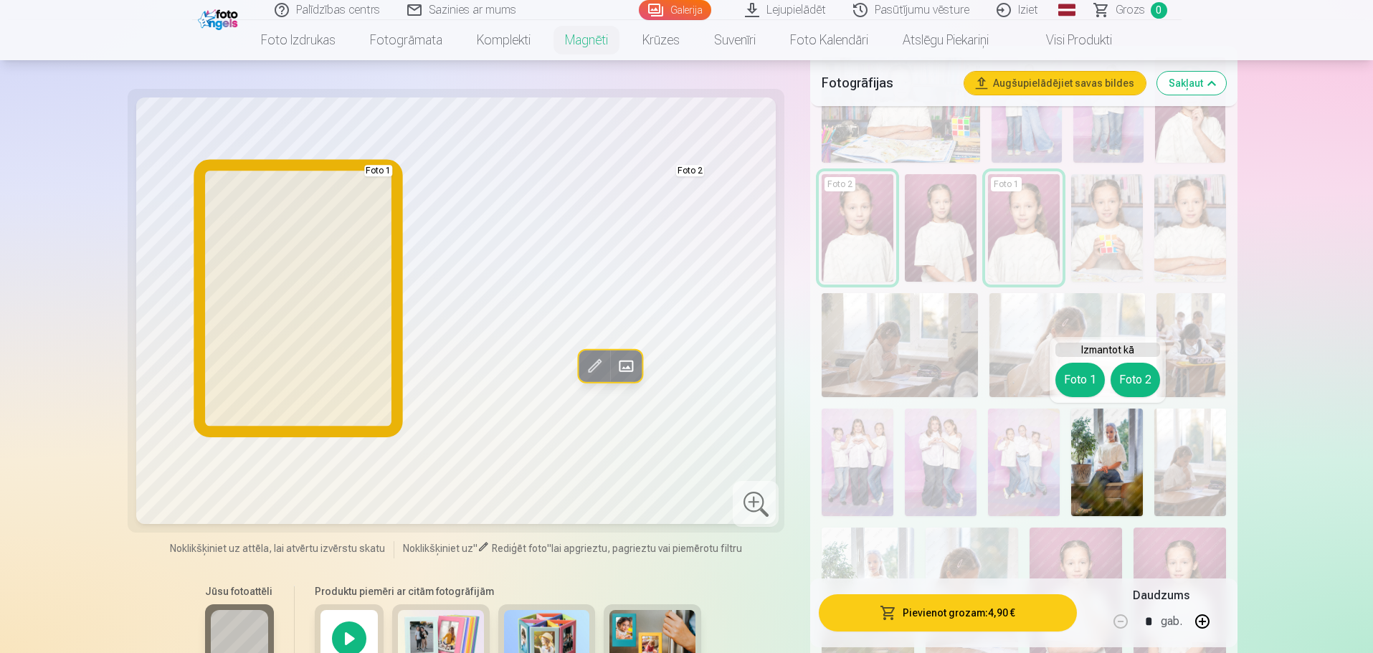
click at [1076, 380] on button "Foto 1" at bounding box center [1079, 380] width 49 height 34
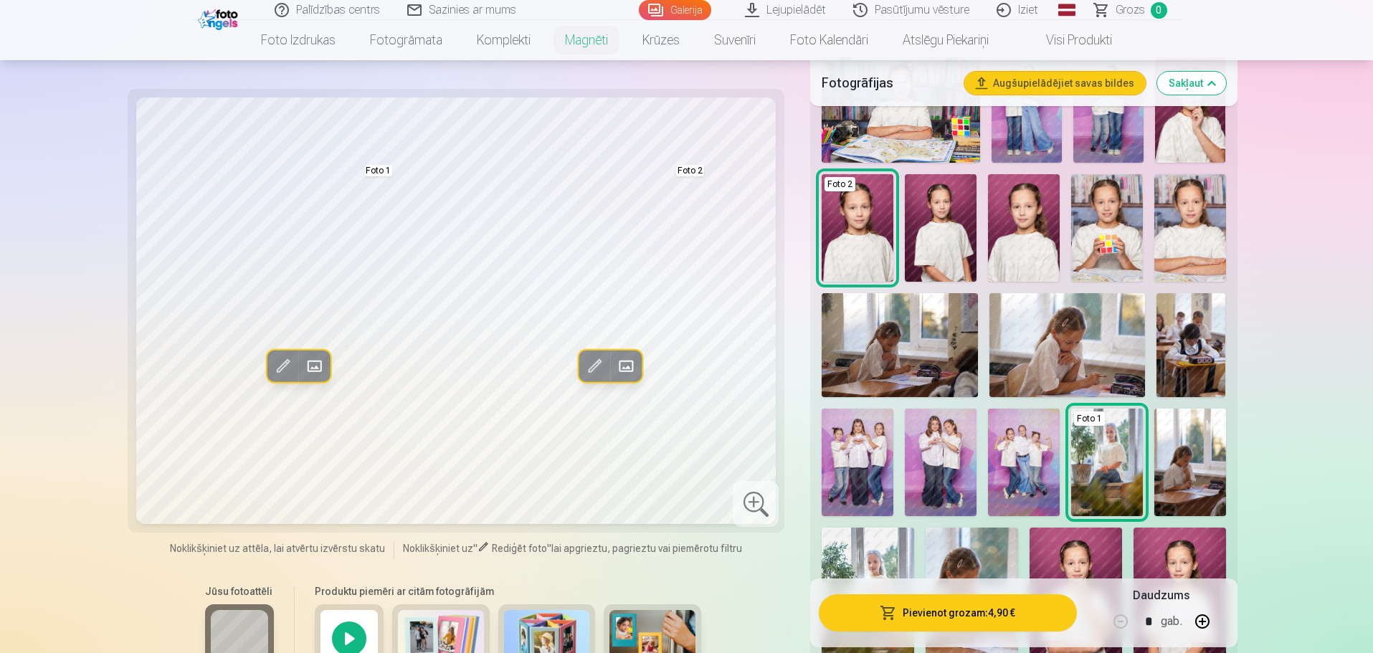
click at [948, 229] on img at bounding box center [941, 228] width 72 height 108
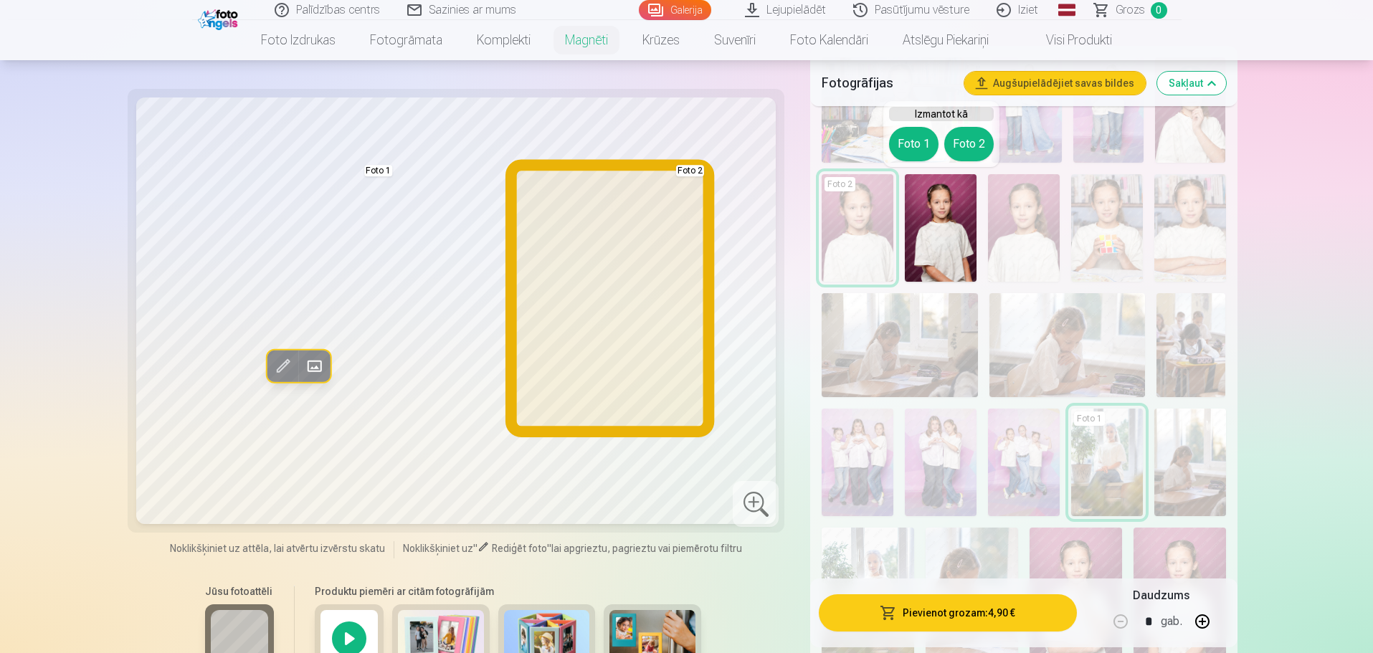
click at [968, 133] on button "Foto 2" at bounding box center [968, 144] width 49 height 34
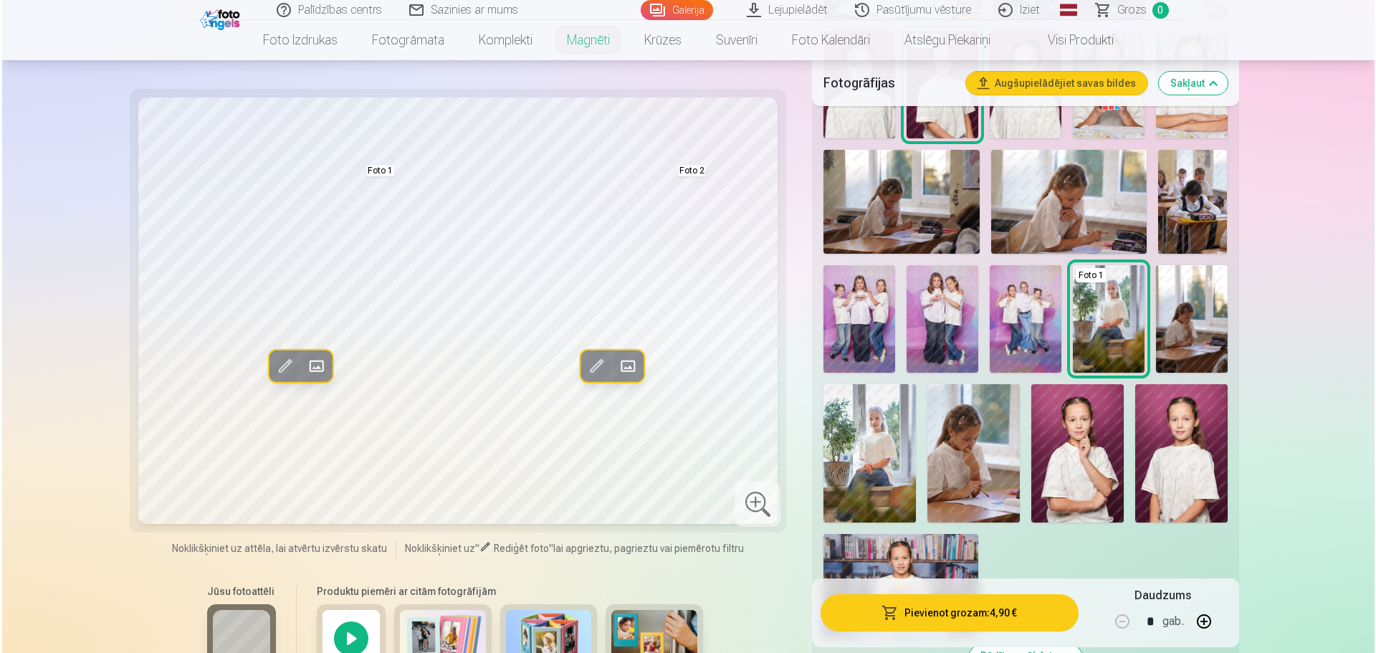
scroll to position [287, 0]
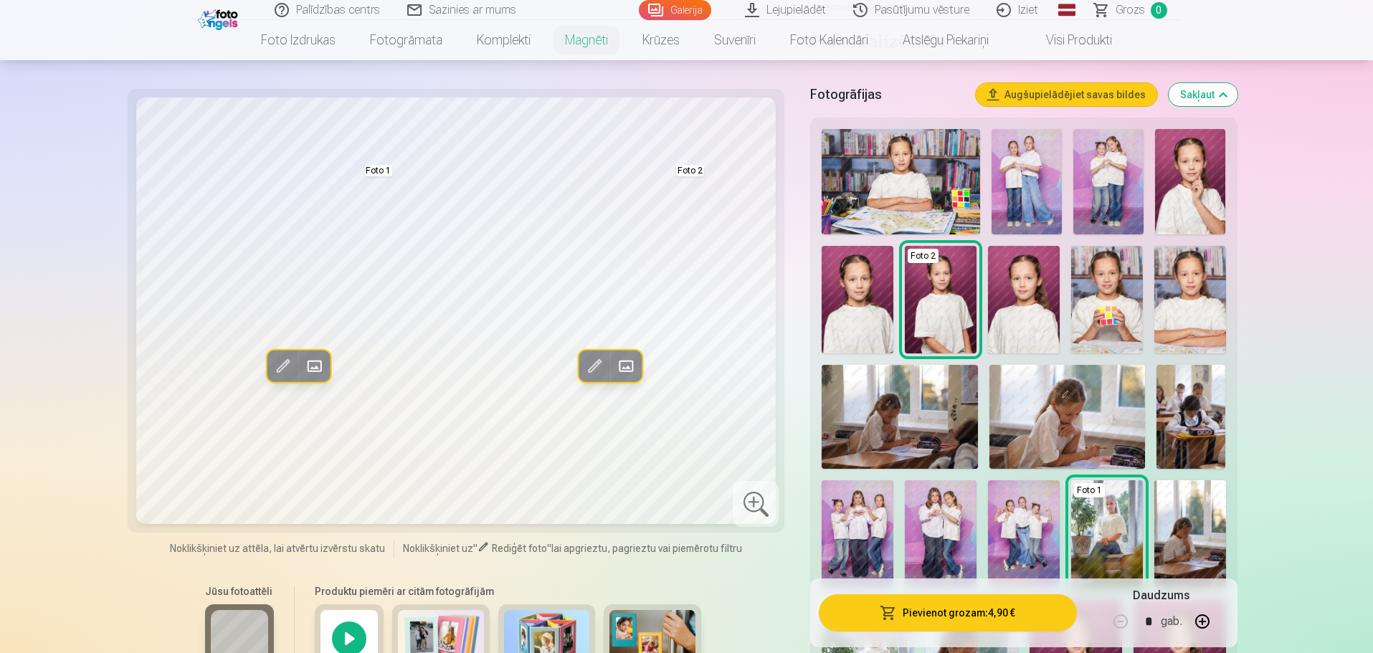
click at [1032, 325] on img at bounding box center [1024, 300] width 72 height 108
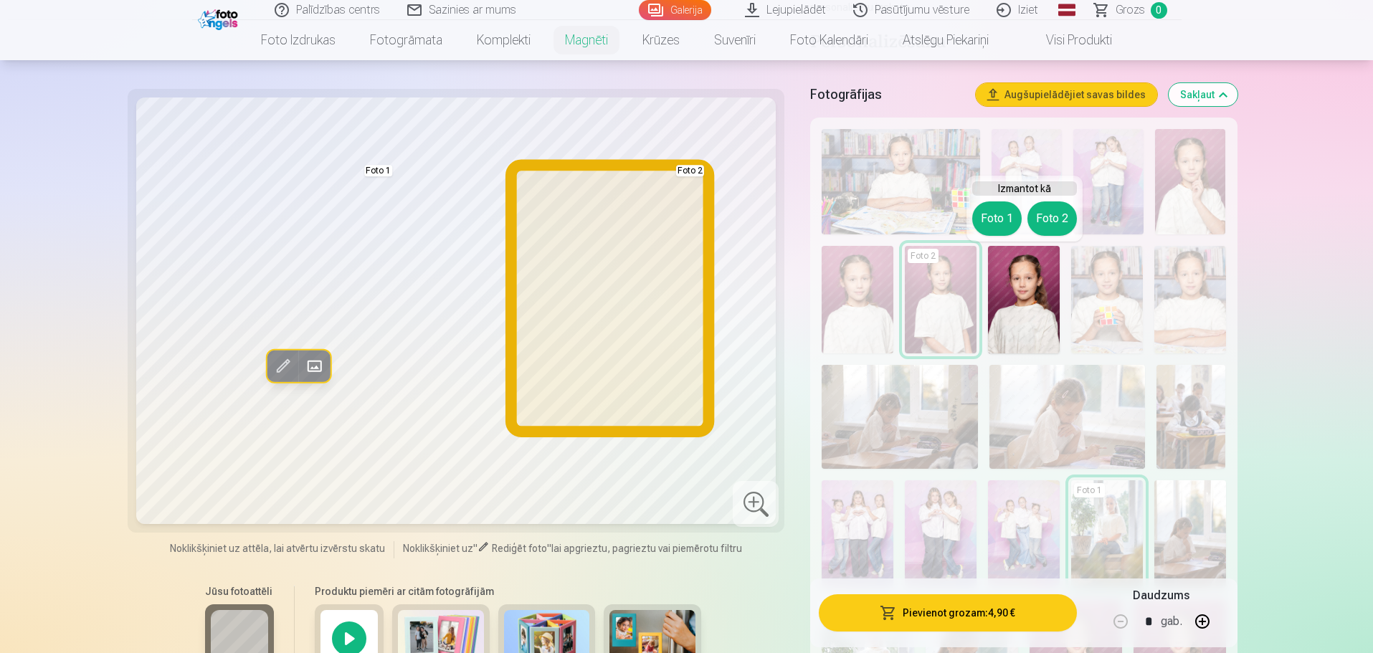
click at [1045, 215] on button "Foto 2" at bounding box center [1051, 218] width 49 height 34
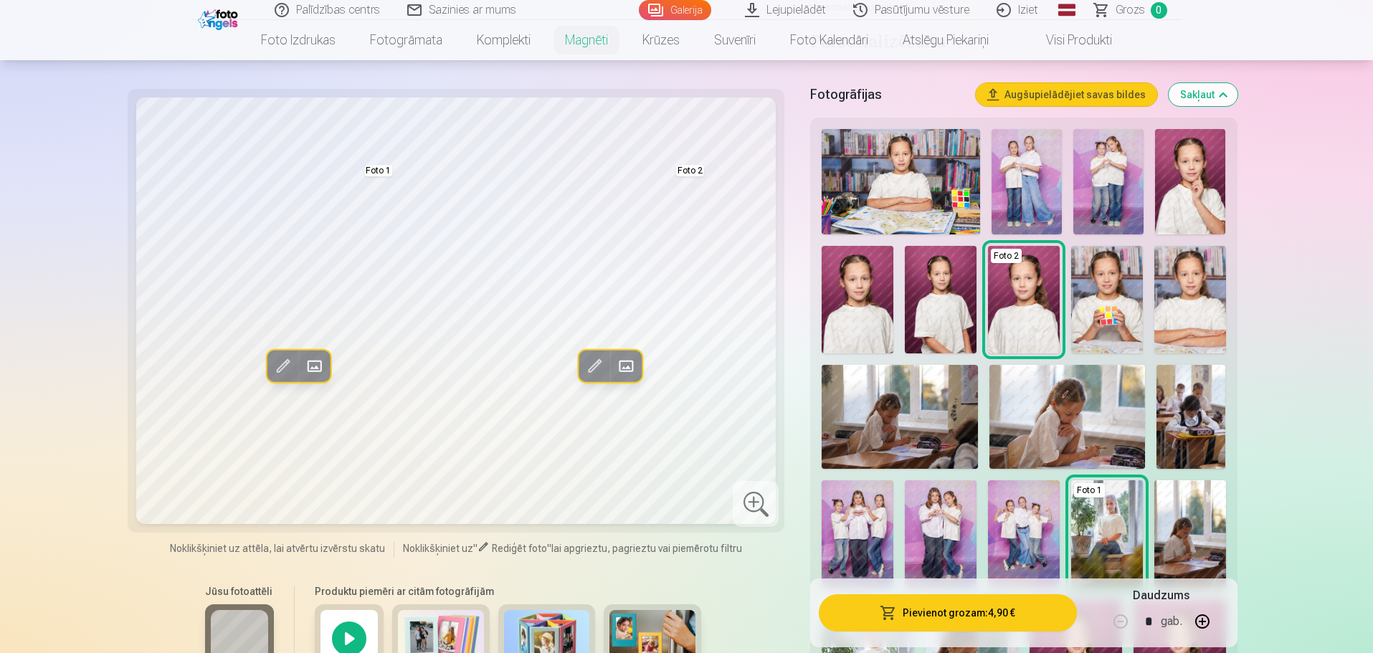
click at [747, 498] on div at bounding box center [756, 504] width 46 height 46
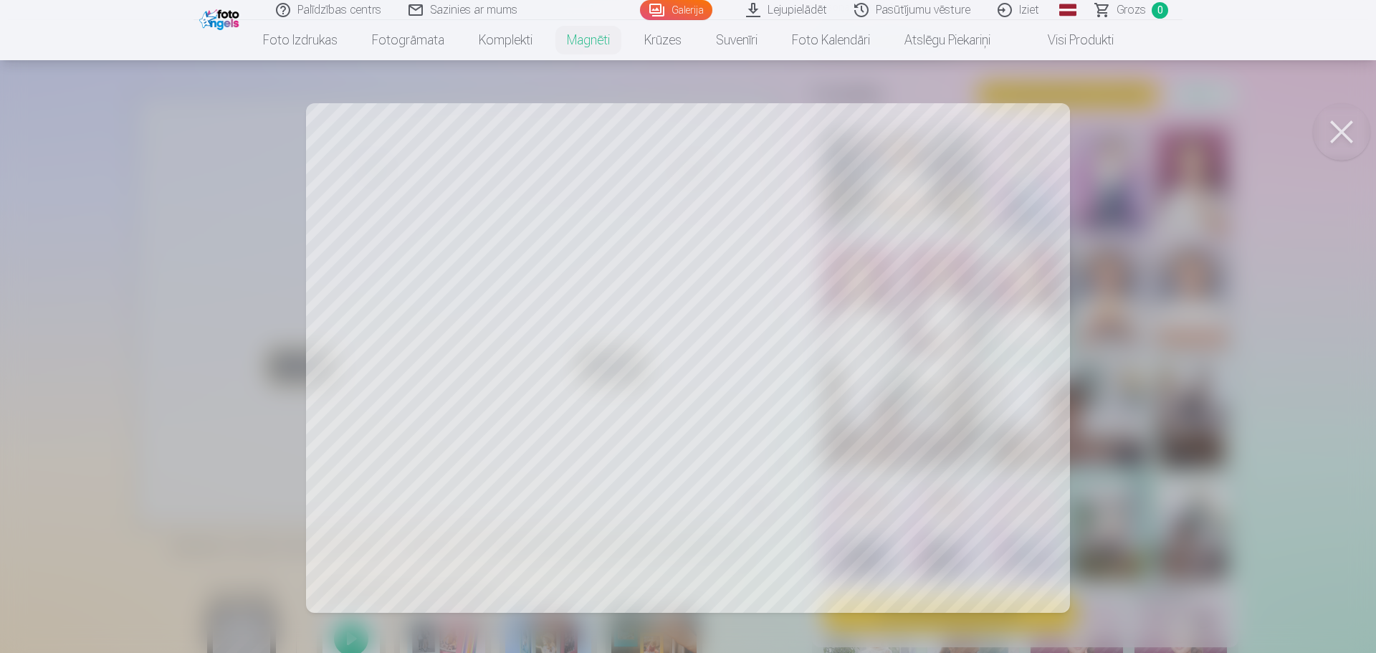
drag, startPoint x: 626, startPoint y: 404, endPoint x: 810, endPoint y: 387, distance: 185.0
click at [810, 387] on div at bounding box center [688, 326] width 1376 height 653
click at [698, 367] on div at bounding box center [688, 326] width 1376 height 653
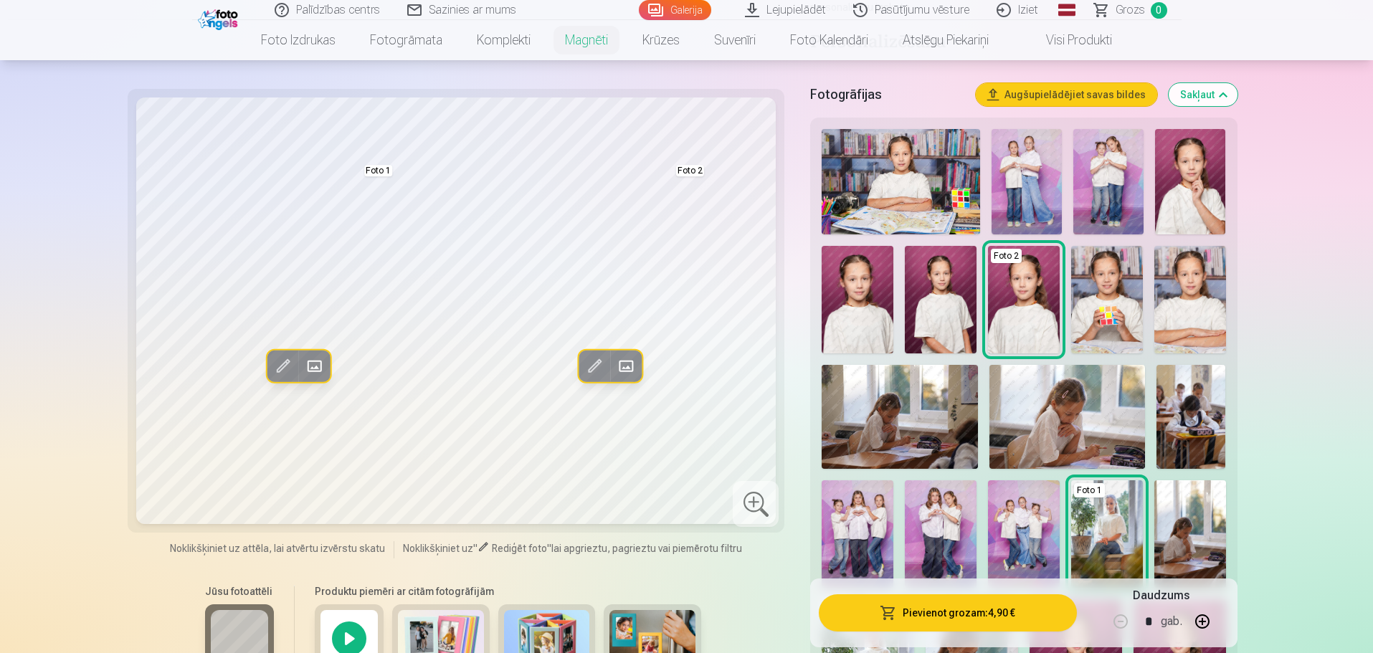
click at [933, 617] on button "Pievienot grozam : 4,90 €" at bounding box center [947, 612] width 257 height 37
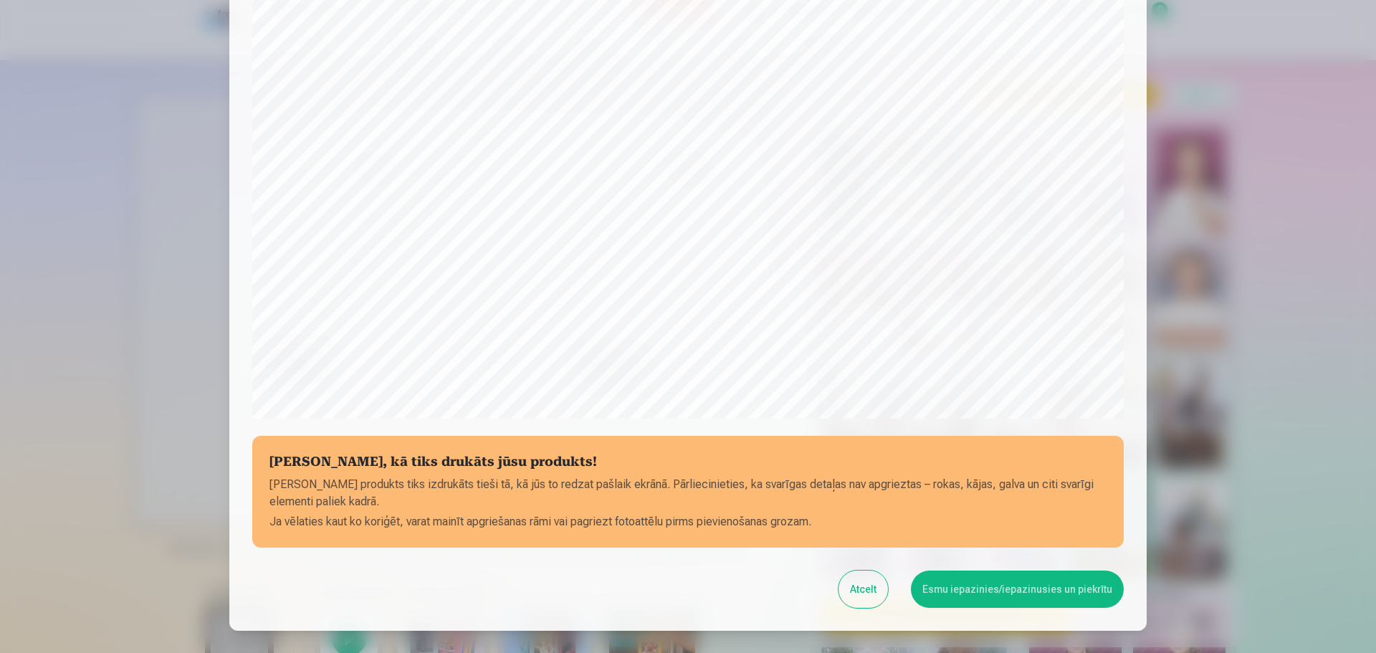
click at [876, 584] on button "Atcelt" at bounding box center [863, 589] width 49 height 37
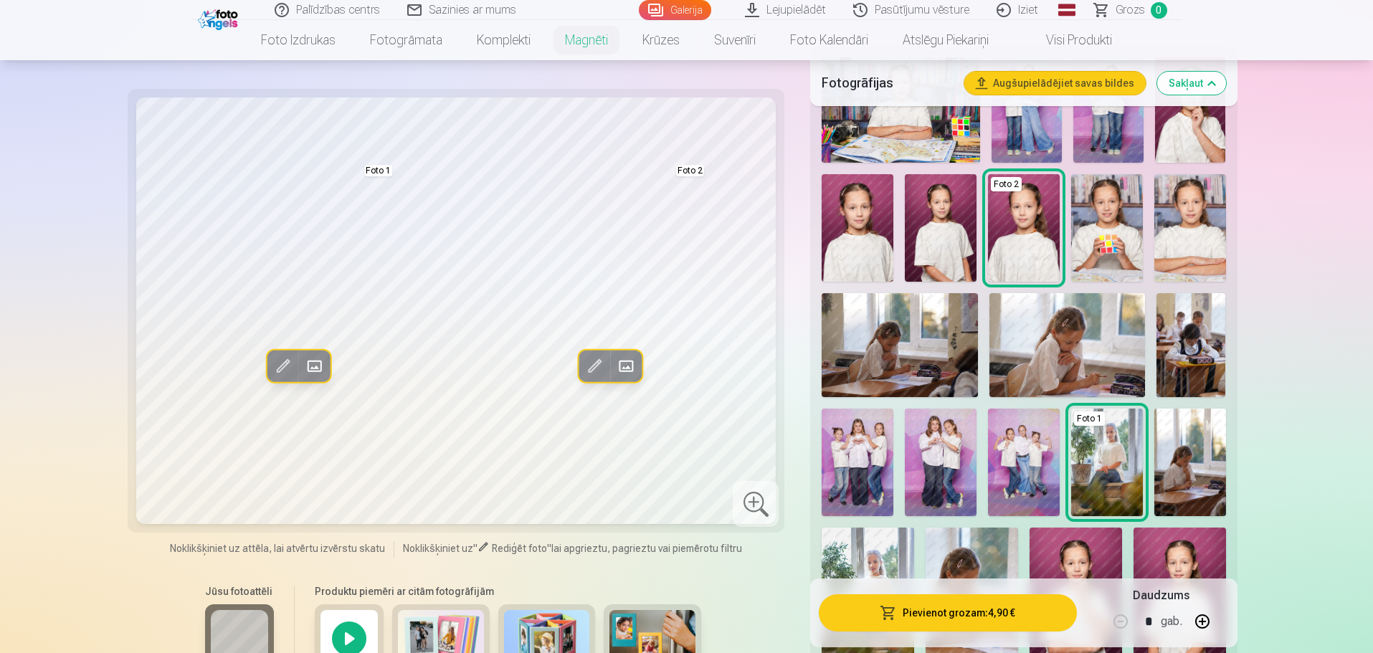
scroll to position [430, 0]
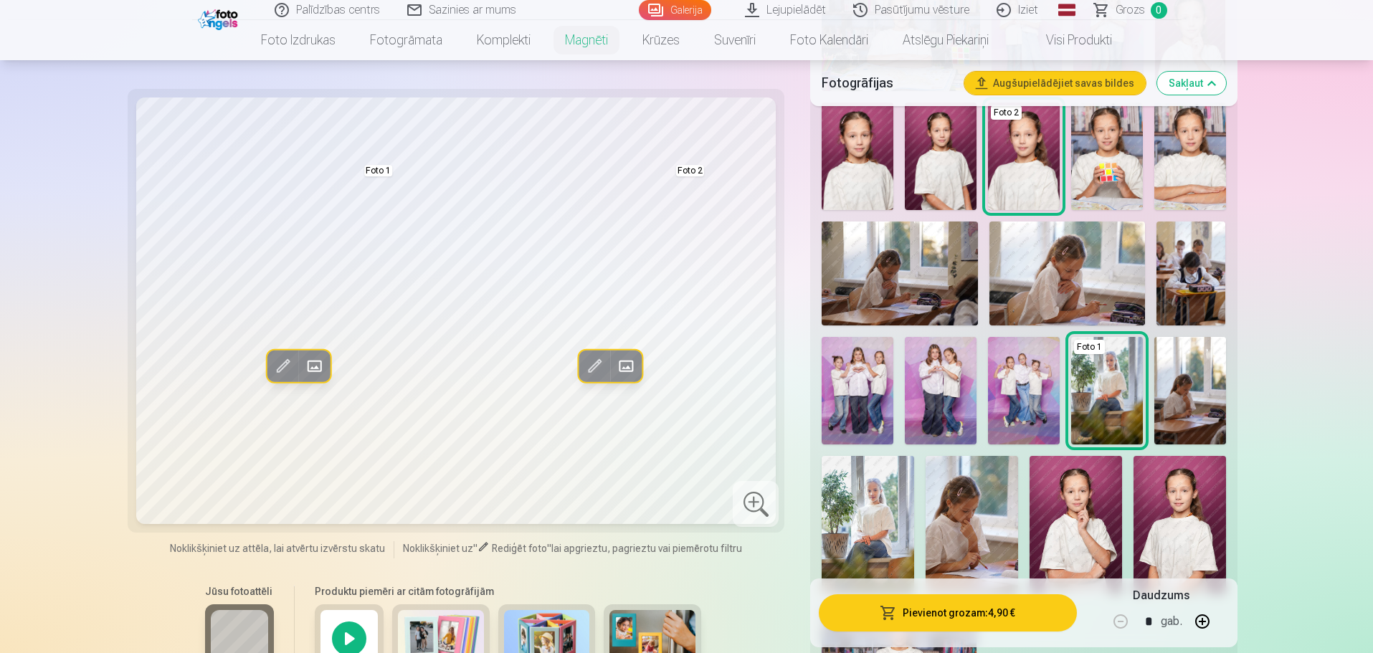
click at [1100, 142] on img at bounding box center [1107, 157] width 72 height 108
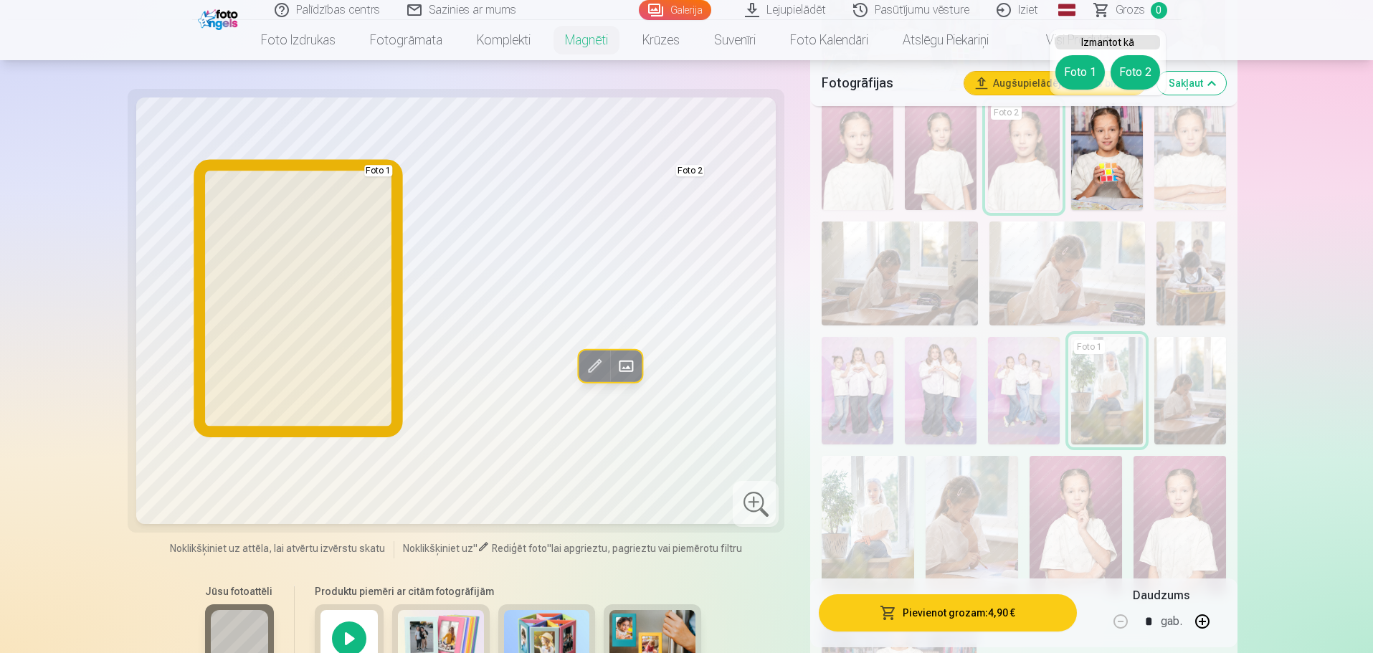
click at [1078, 77] on button "Foto 1" at bounding box center [1079, 72] width 49 height 34
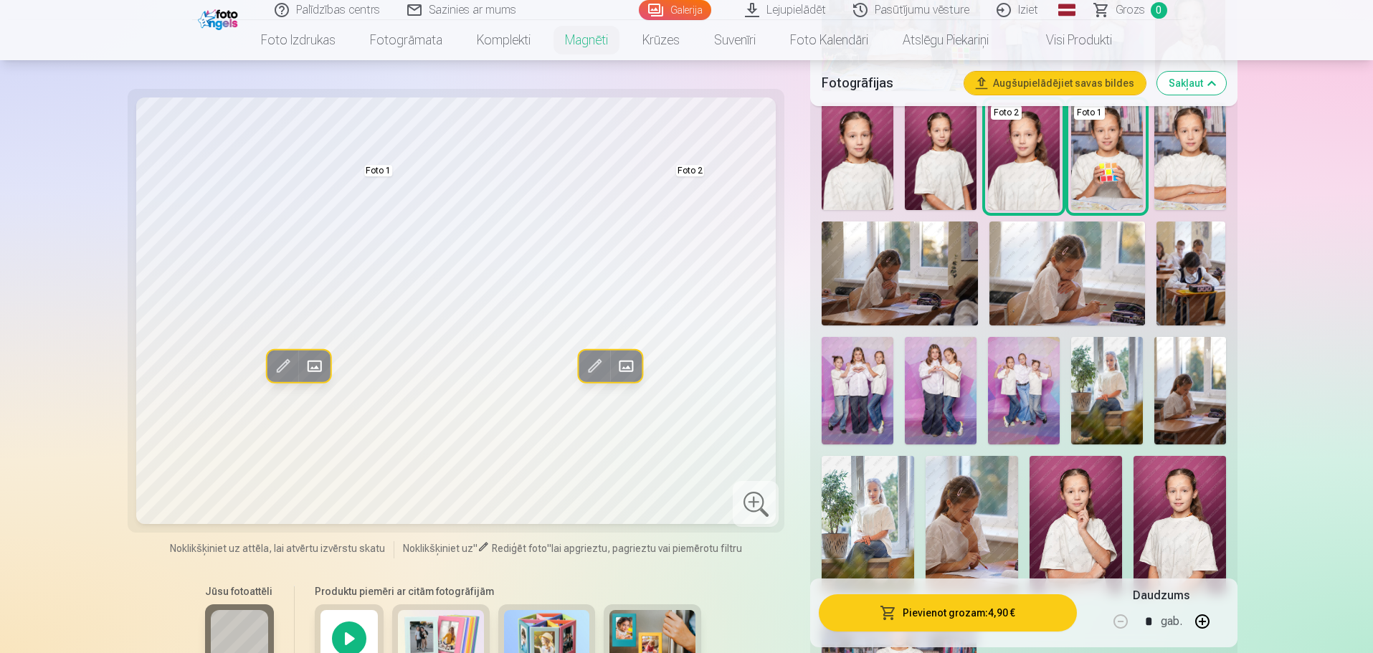
click at [1206, 527] on img at bounding box center [1179, 525] width 92 height 138
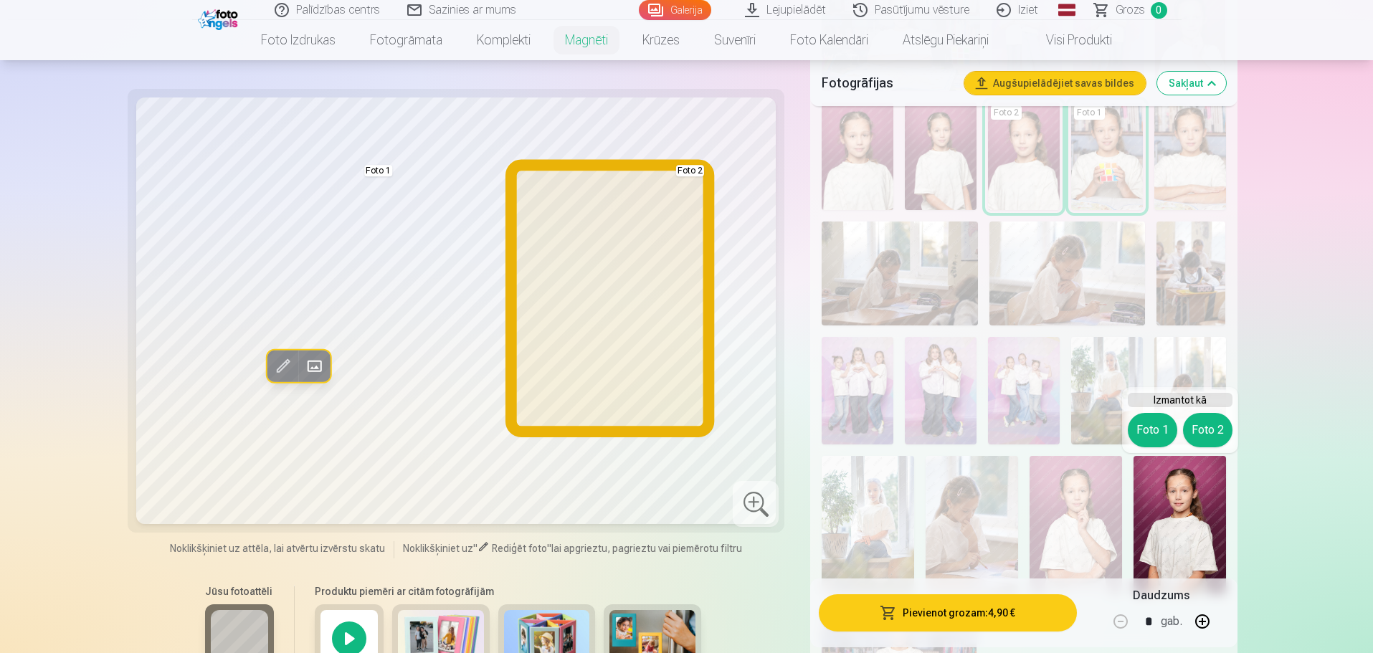
click at [1194, 431] on button "Foto 2" at bounding box center [1207, 430] width 49 height 34
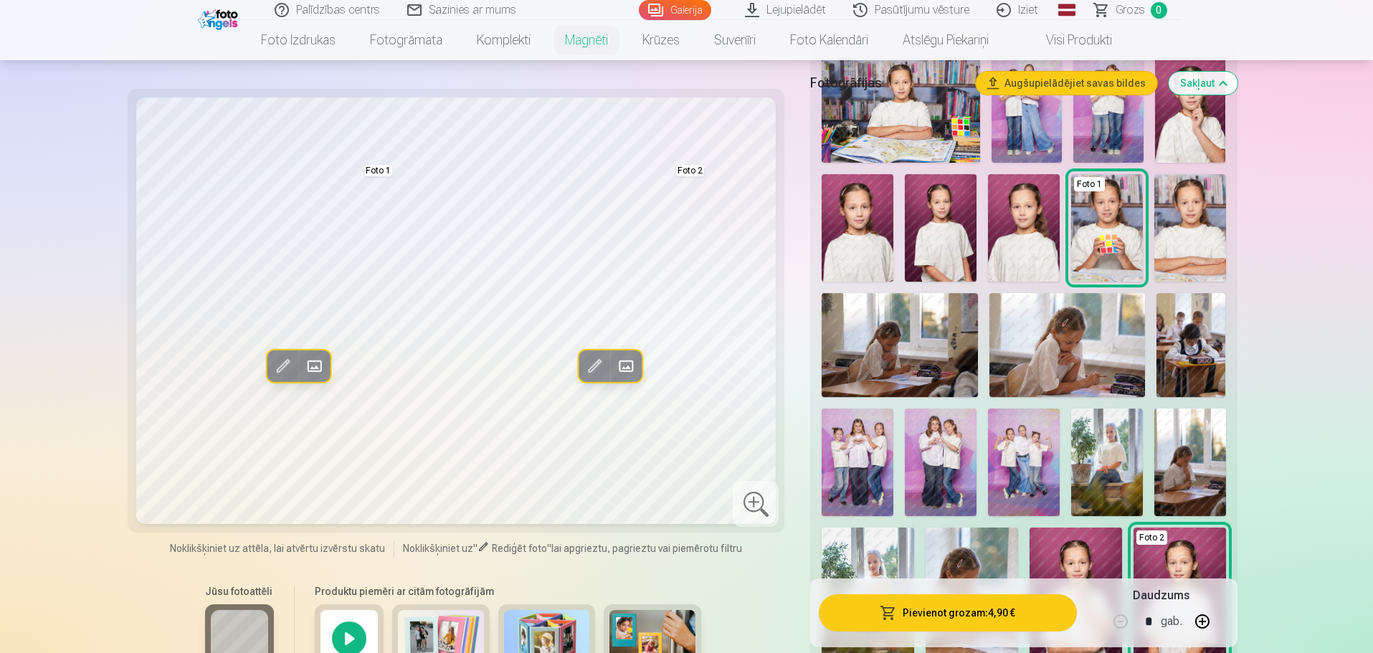
scroll to position [287, 0]
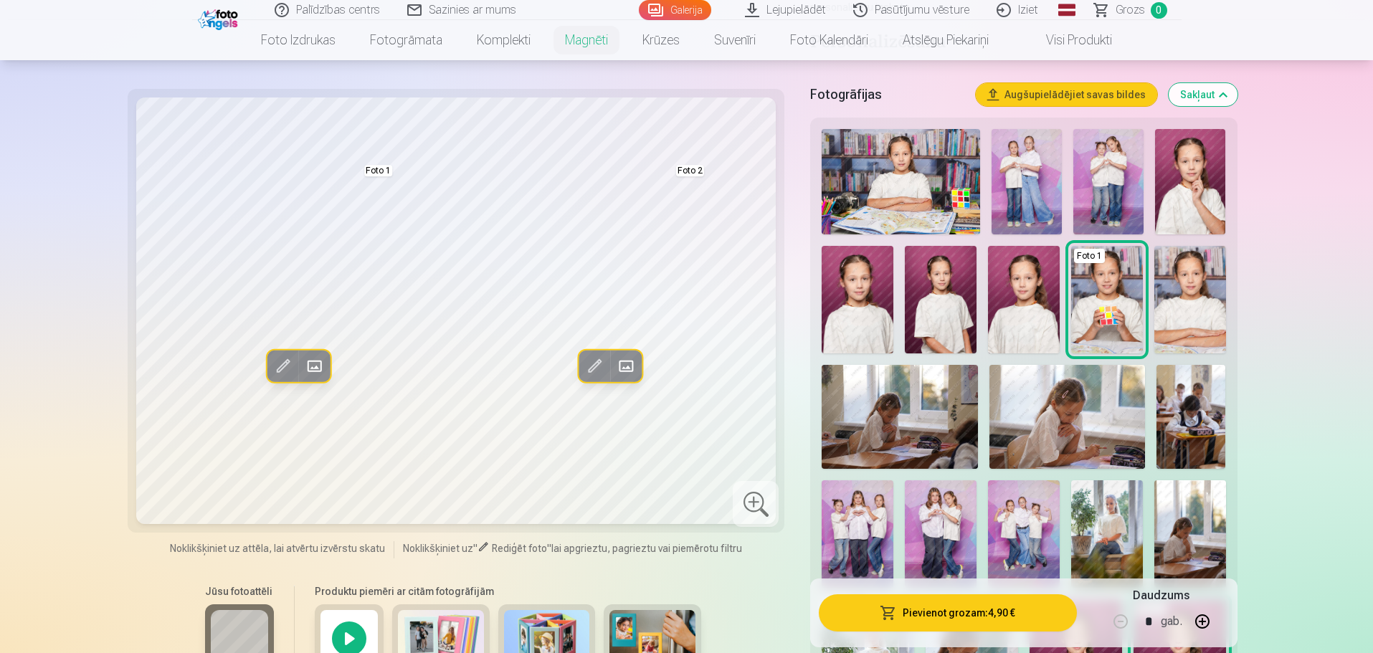
click at [1048, 424] on img at bounding box center [1067, 417] width 156 height 104
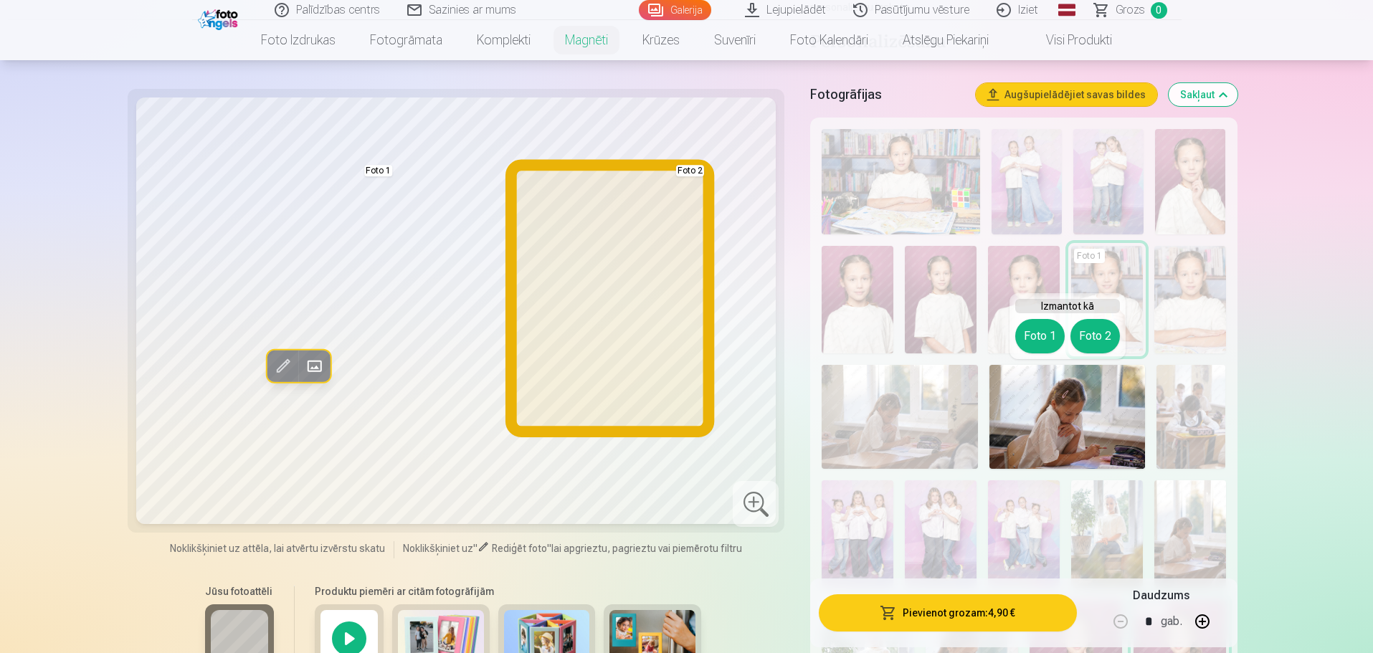
click at [1100, 337] on button "Foto 2" at bounding box center [1094, 336] width 49 height 34
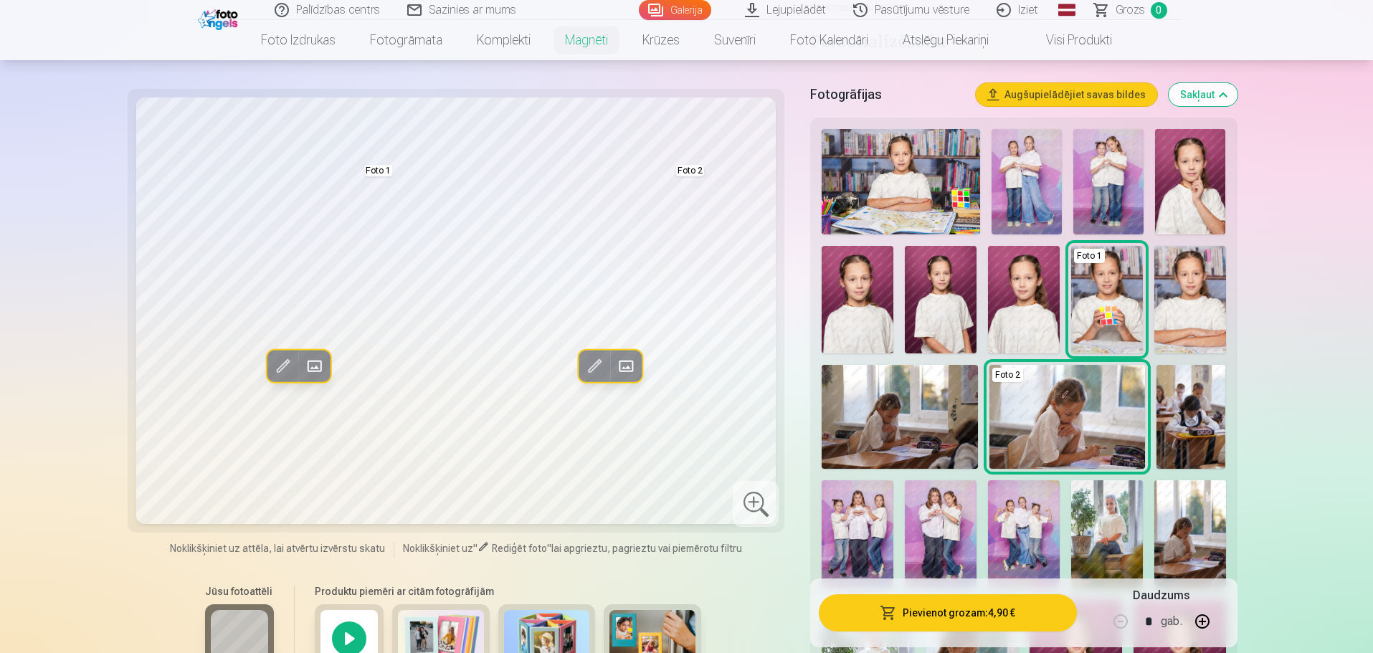
click at [591, 363] on span at bounding box center [593, 366] width 23 height 23
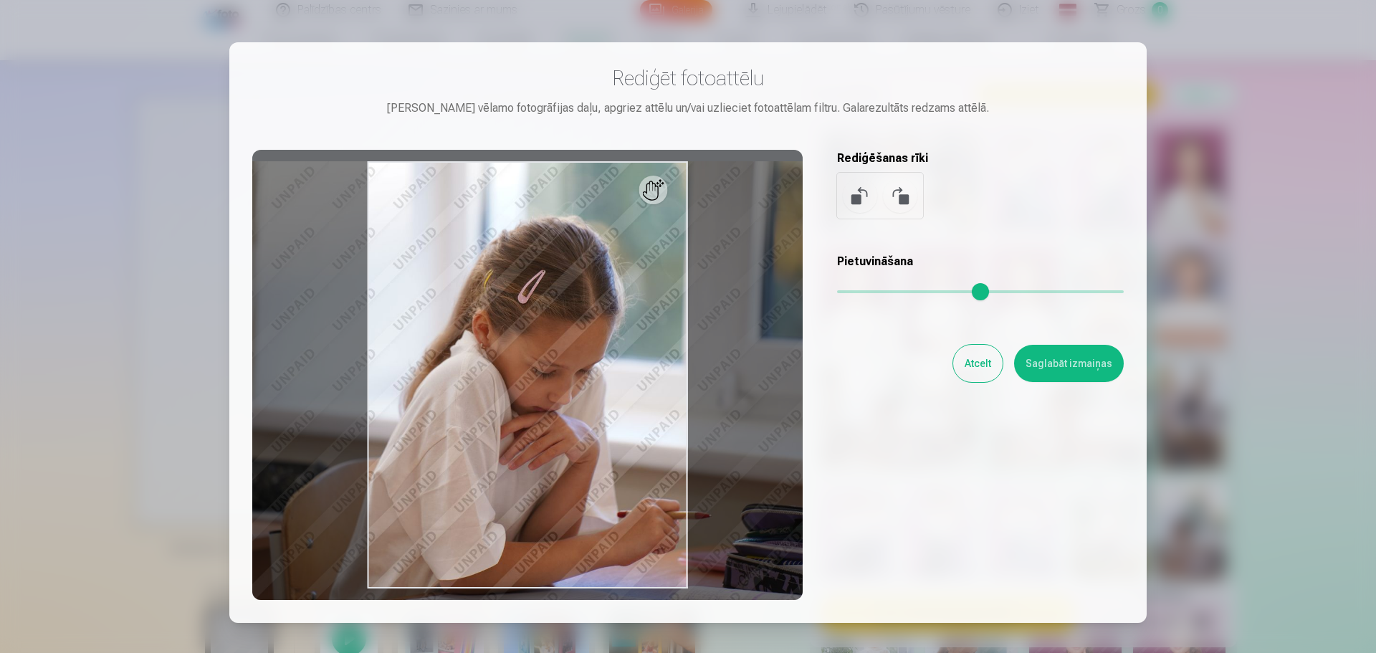
drag, startPoint x: 839, startPoint y: 289, endPoint x: 847, endPoint y: 290, distance: 8.0
click at [847, 290] on input "range" at bounding box center [980, 291] width 287 height 3
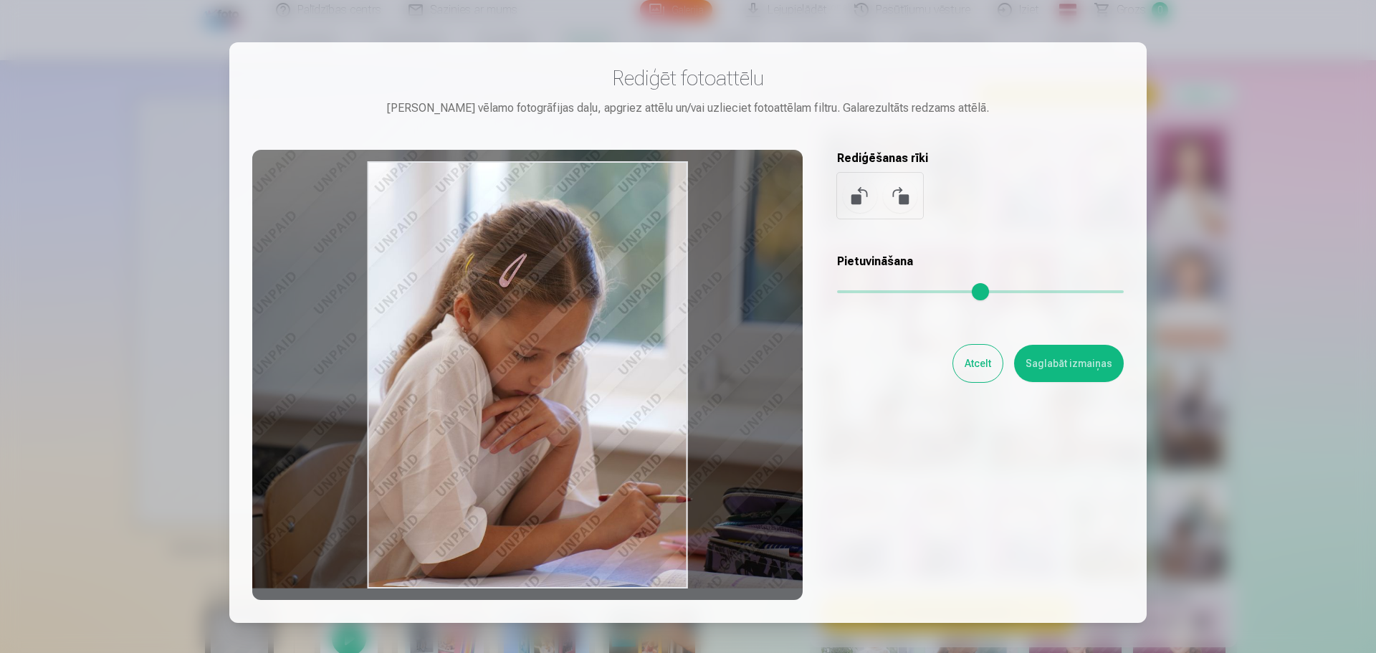
type input "****"
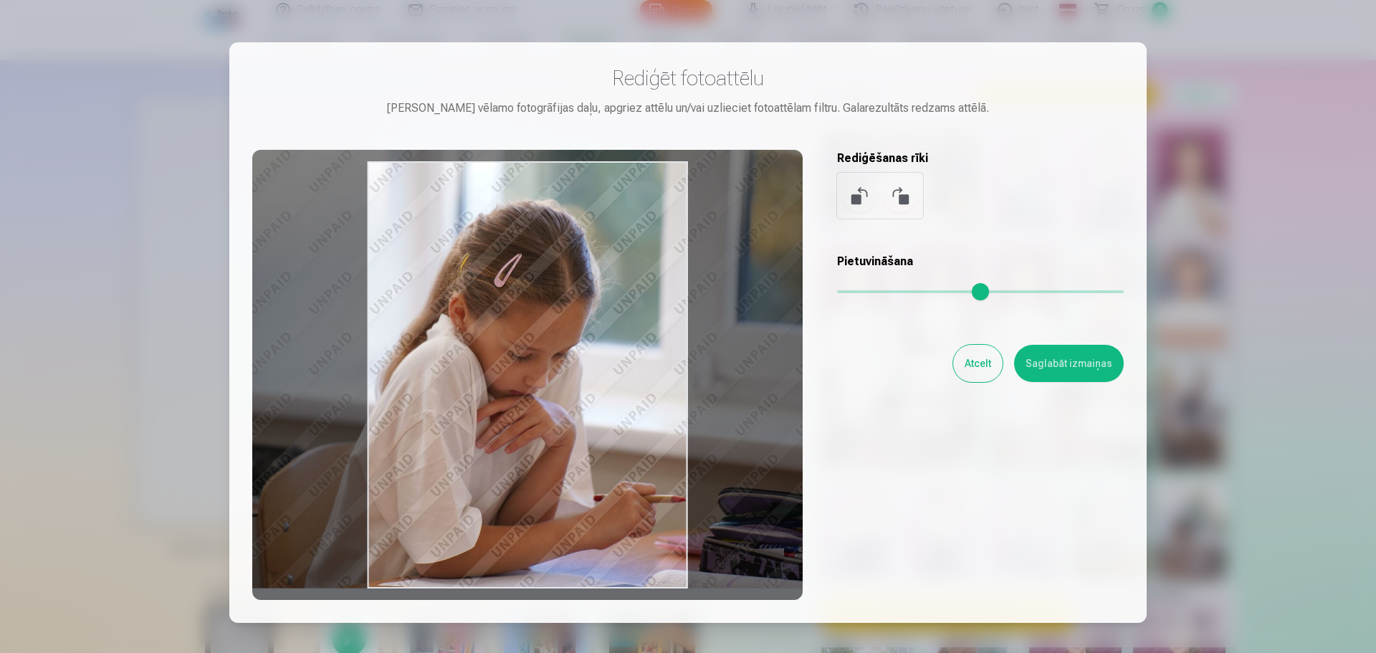
drag, startPoint x: 621, startPoint y: 394, endPoint x: 597, endPoint y: 281, distance: 115.0
click at [597, 281] on div at bounding box center [527, 375] width 551 height 450
click at [1066, 365] on button "Saglabāt izmaiņas" at bounding box center [1069, 363] width 110 height 37
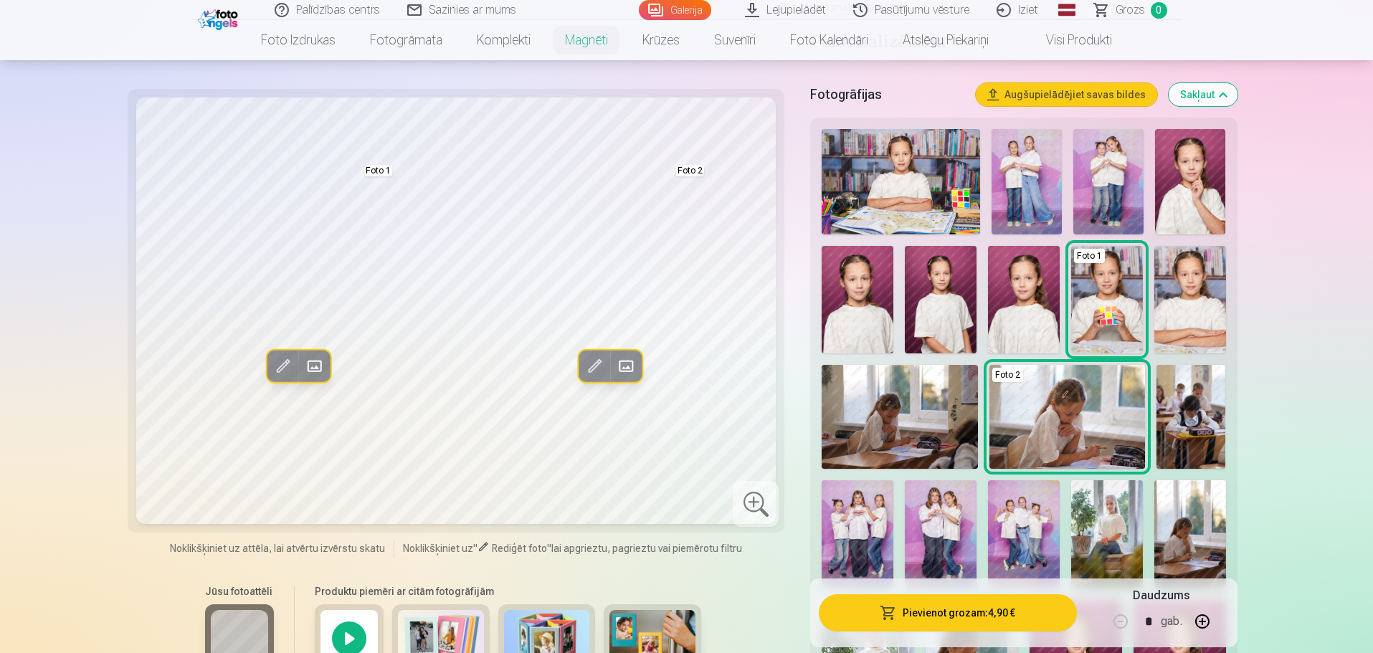
click at [851, 321] on img at bounding box center [858, 300] width 72 height 108
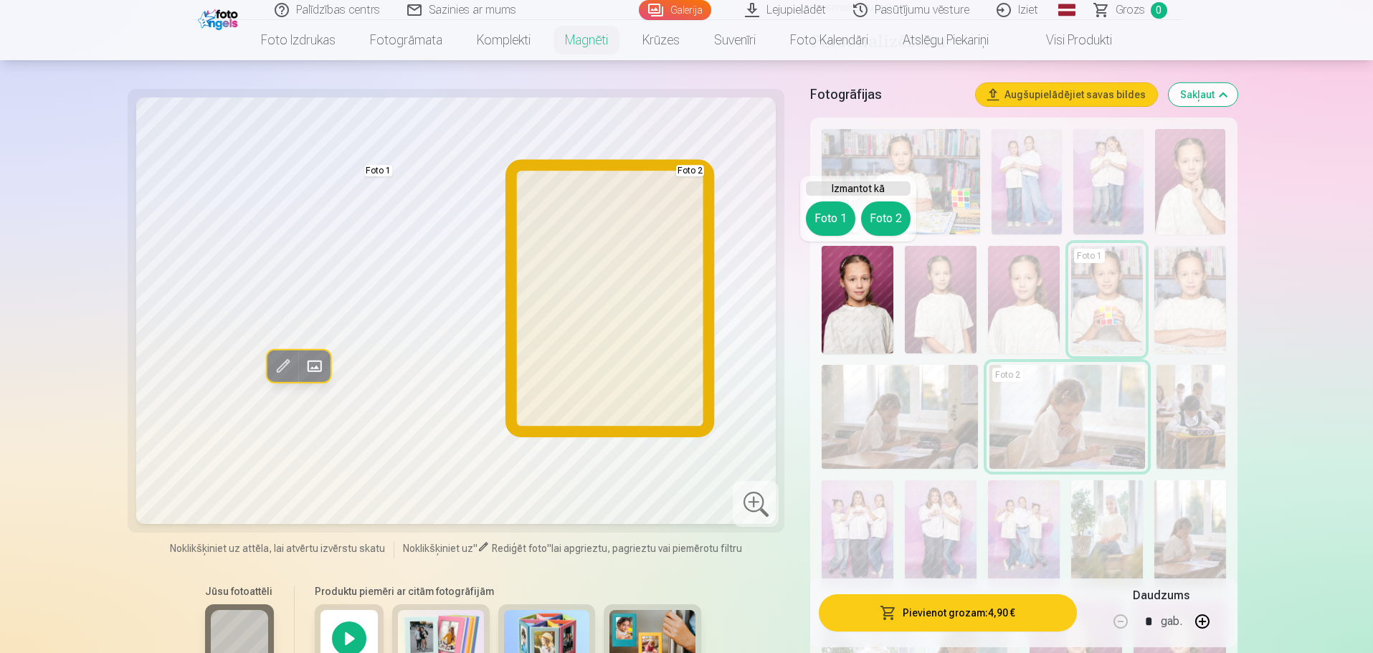
click at [890, 221] on button "Foto 2" at bounding box center [885, 218] width 49 height 34
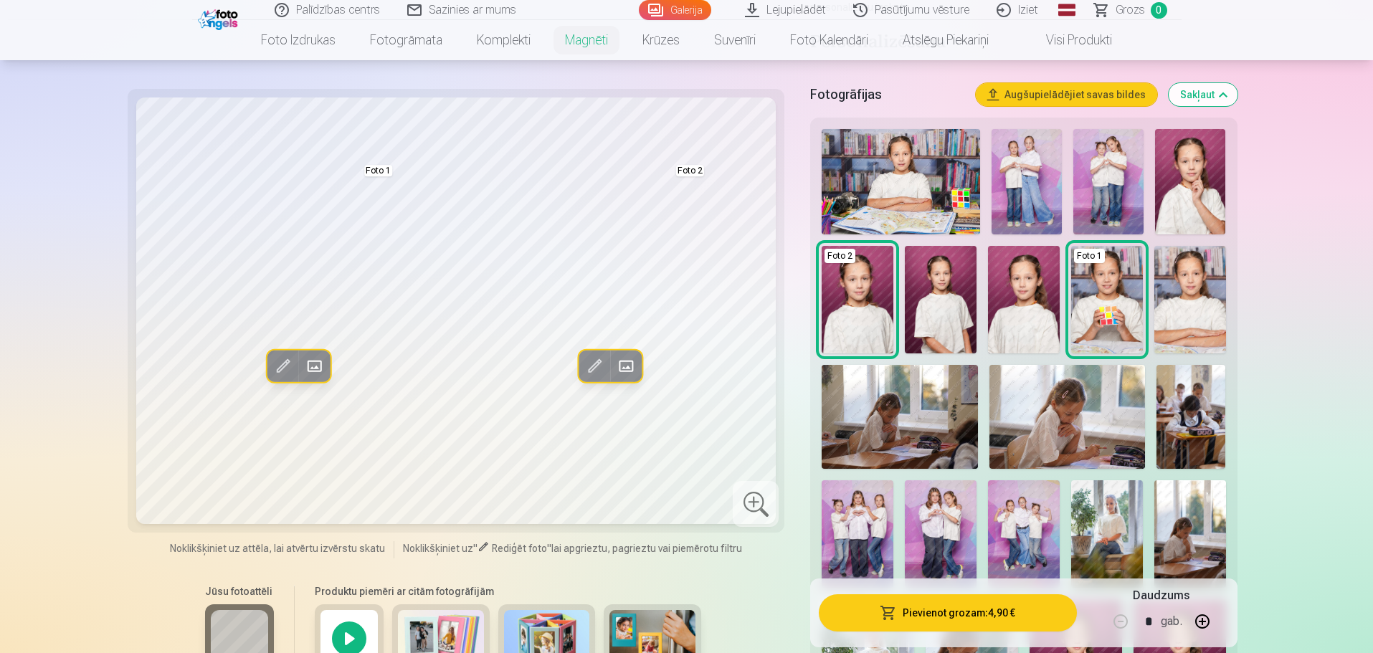
click at [1032, 311] on img at bounding box center [1024, 300] width 72 height 108
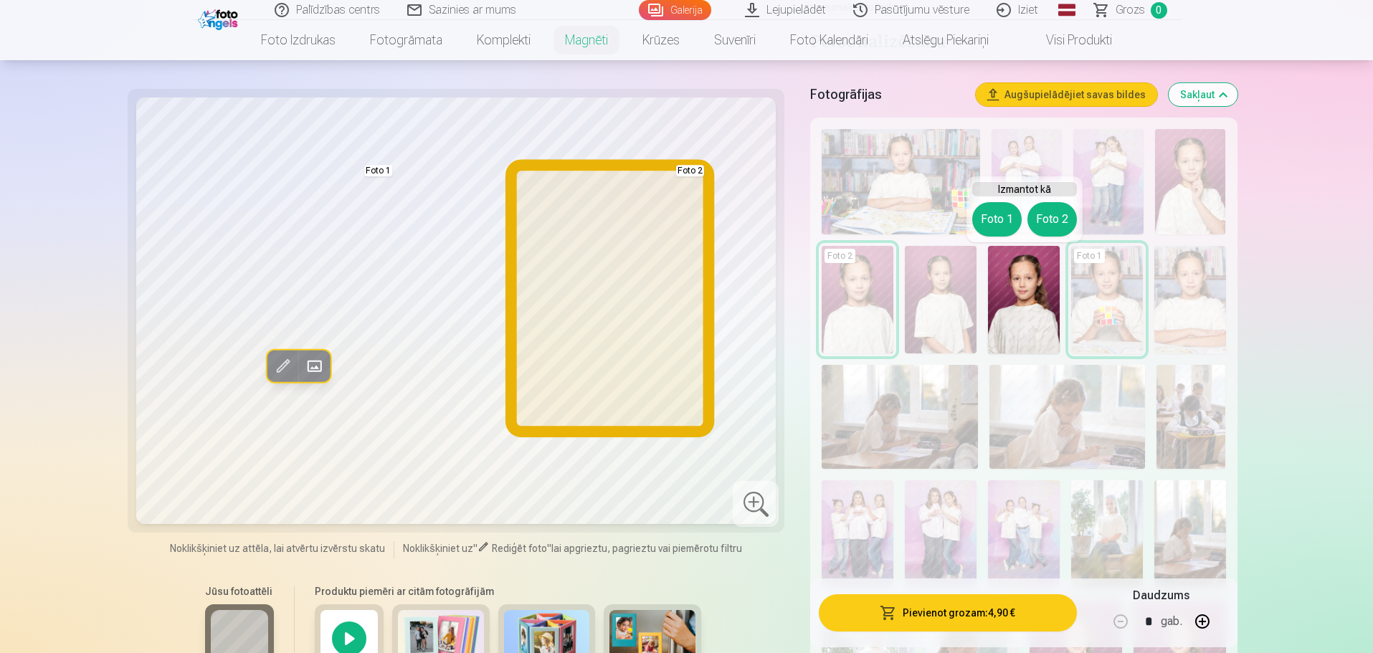
click at [1042, 217] on button "Foto 2" at bounding box center [1051, 219] width 49 height 34
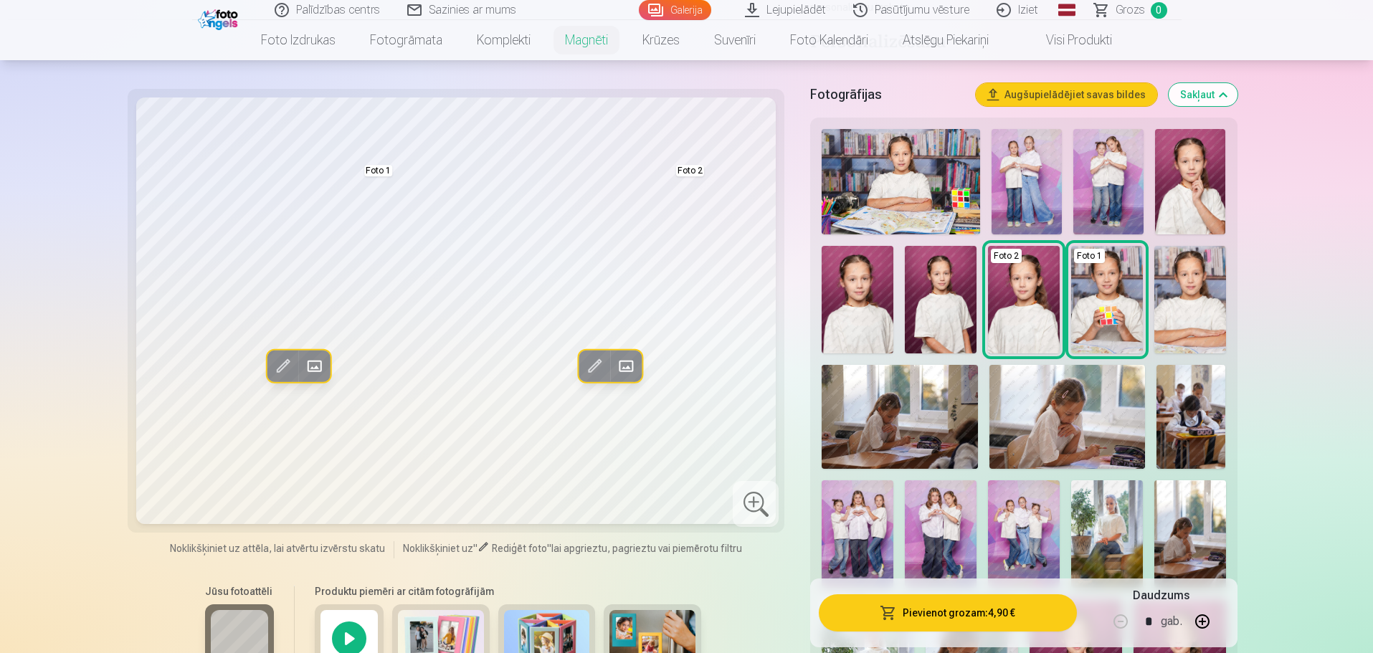
click at [588, 368] on span at bounding box center [593, 366] width 23 height 23
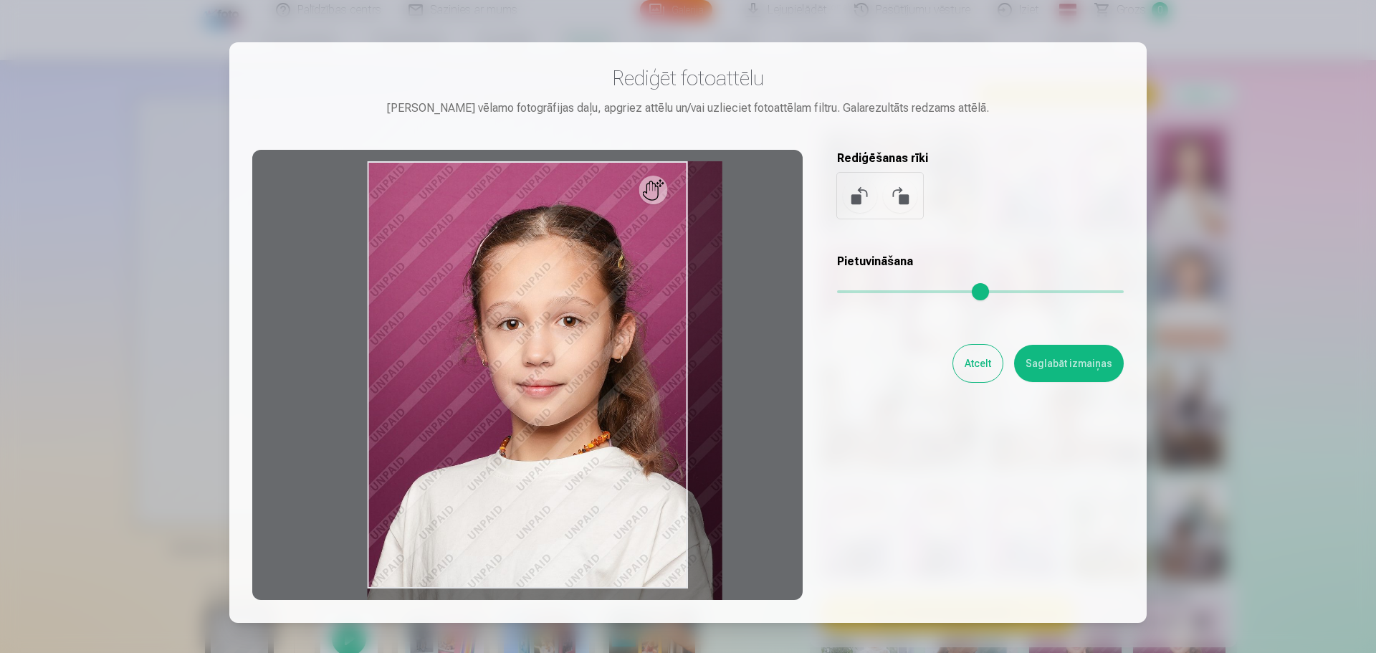
drag, startPoint x: 845, startPoint y: 294, endPoint x: 860, endPoint y: 289, distance: 16.6
click at [860, 290] on input "range" at bounding box center [980, 291] width 287 height 3
drag, startPoint x: 629, startPoint y: 338, endPoint x: 673, endPoint y: 342, distance: 44.7
click at [673, 342] on div at bounding box center [527, 375] width 551 height 450
drag, startPoint x: 647, startPoint y: 379, endPoint x: 659, endPoint y: 401, distance: 24.4
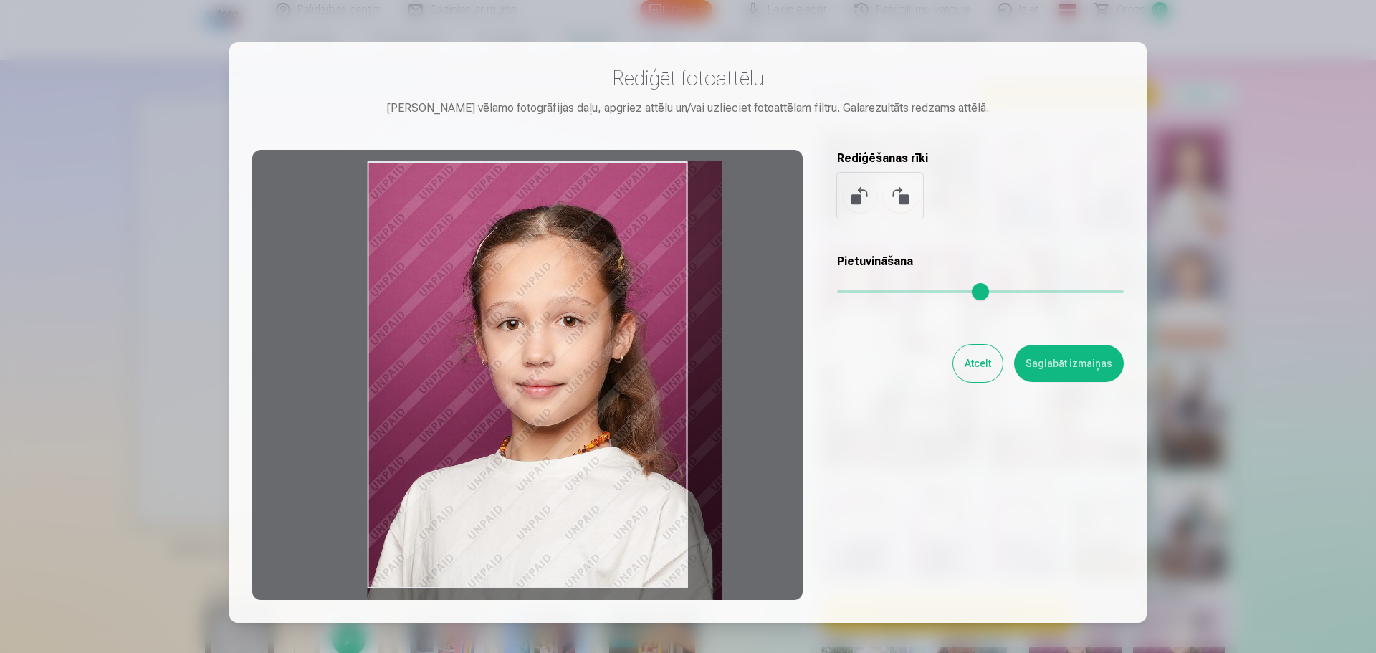
click at [723, 381] on div at bounding box center [527, 375] width 551 height 450
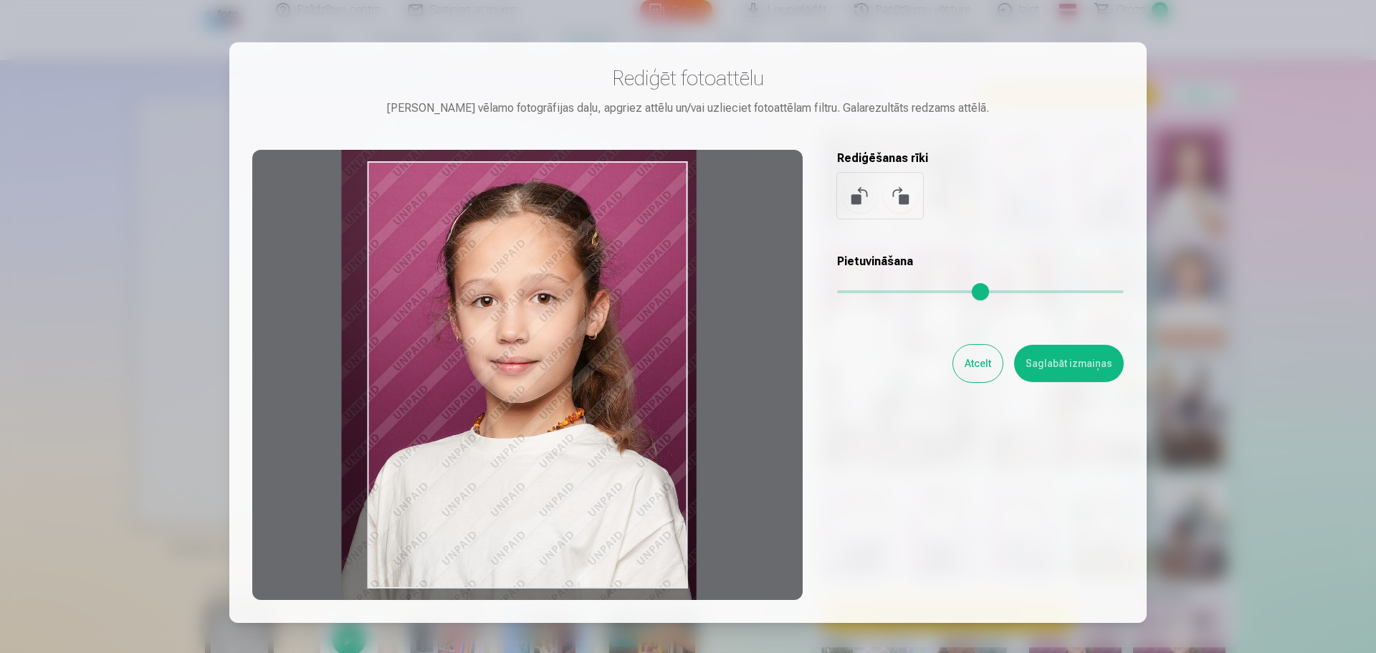
drag, startPoint x: 625, startPoint y: 401, endPoint x: 600, endPoint y: 381, distance: 32.6
click at [600, 380] on div at bounding box center [527, 375] width 551 height 450
type input "****"
click at [1062, 364] on button "Saglabāt izmaiņas" at bounding box center [1069, 363] width 110 height 37
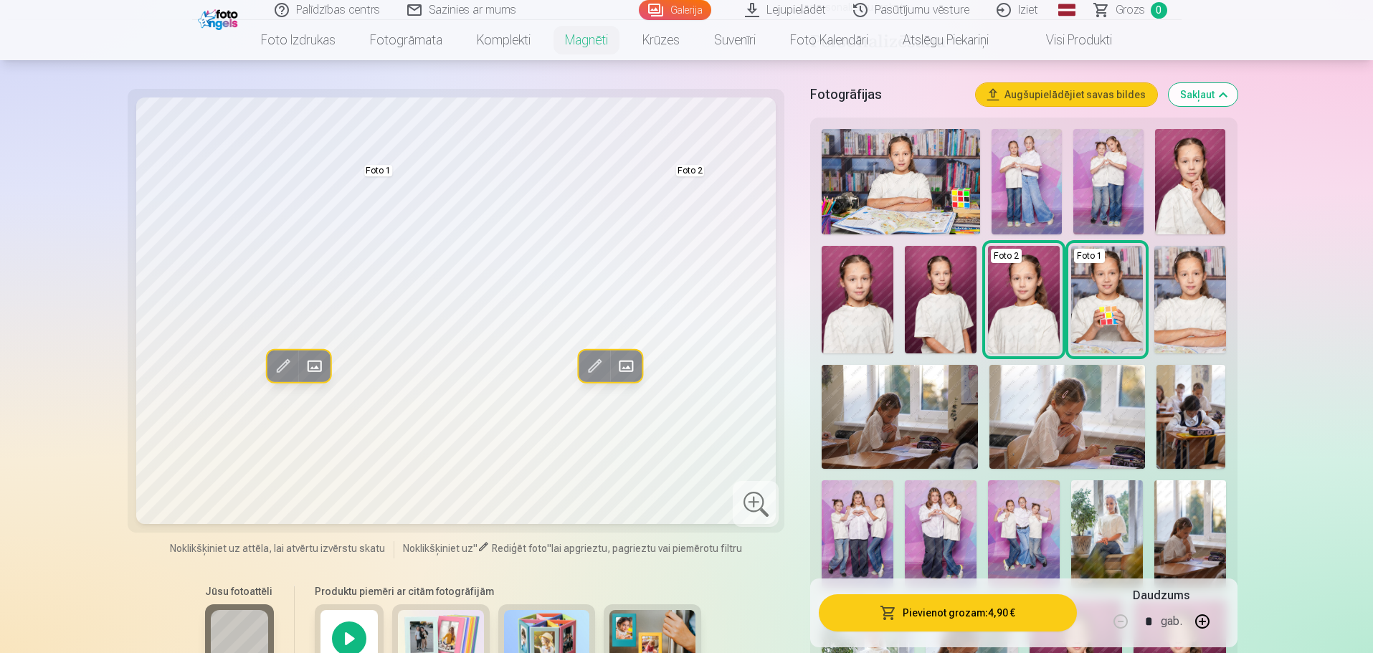
click at [1205, 315] on img at bounding box center [1190, 300] width 72 height 108
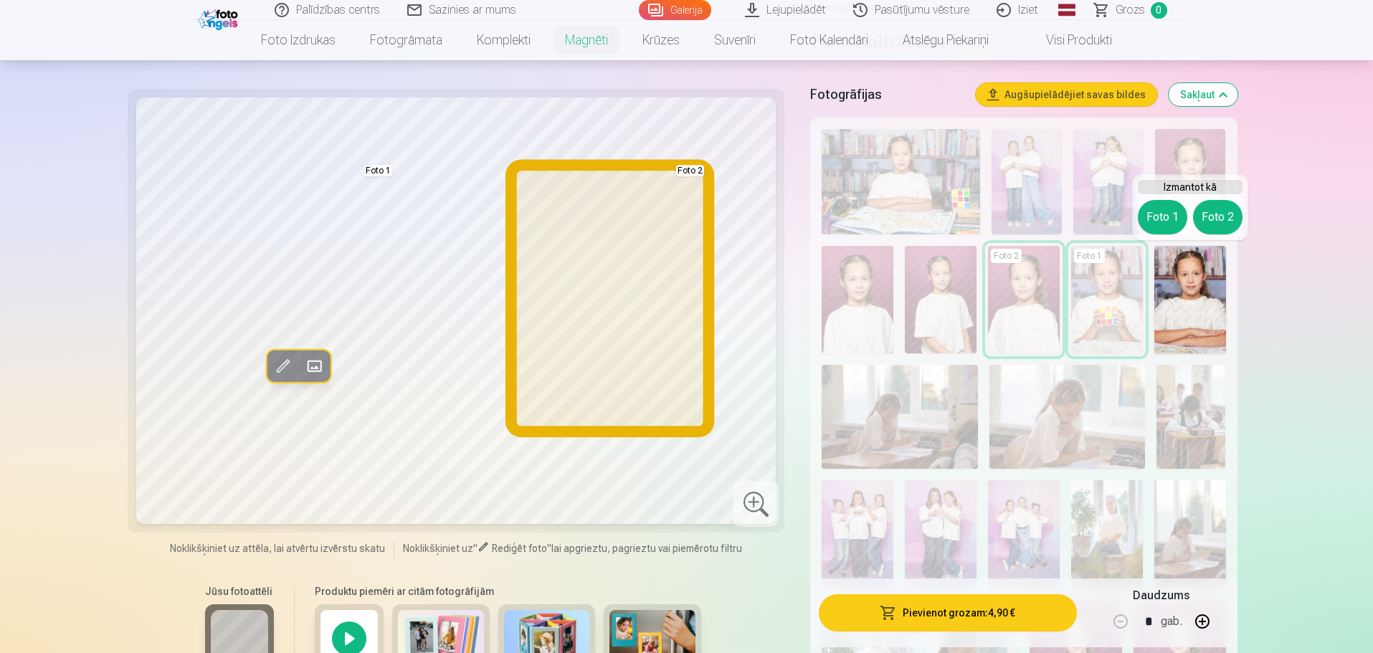
click at [1212, 210] on button "Foto 2" at bounding box center [1217, 217] width 49 height 34
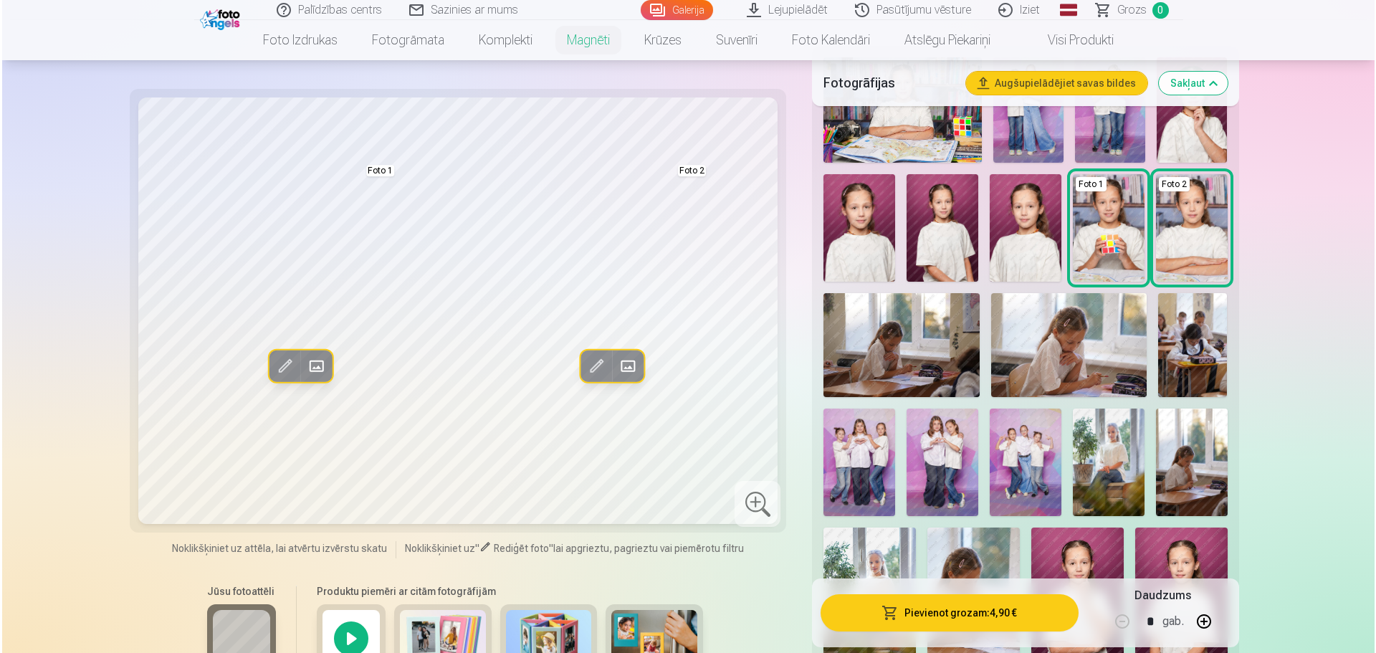
scroll to position [430, 0]
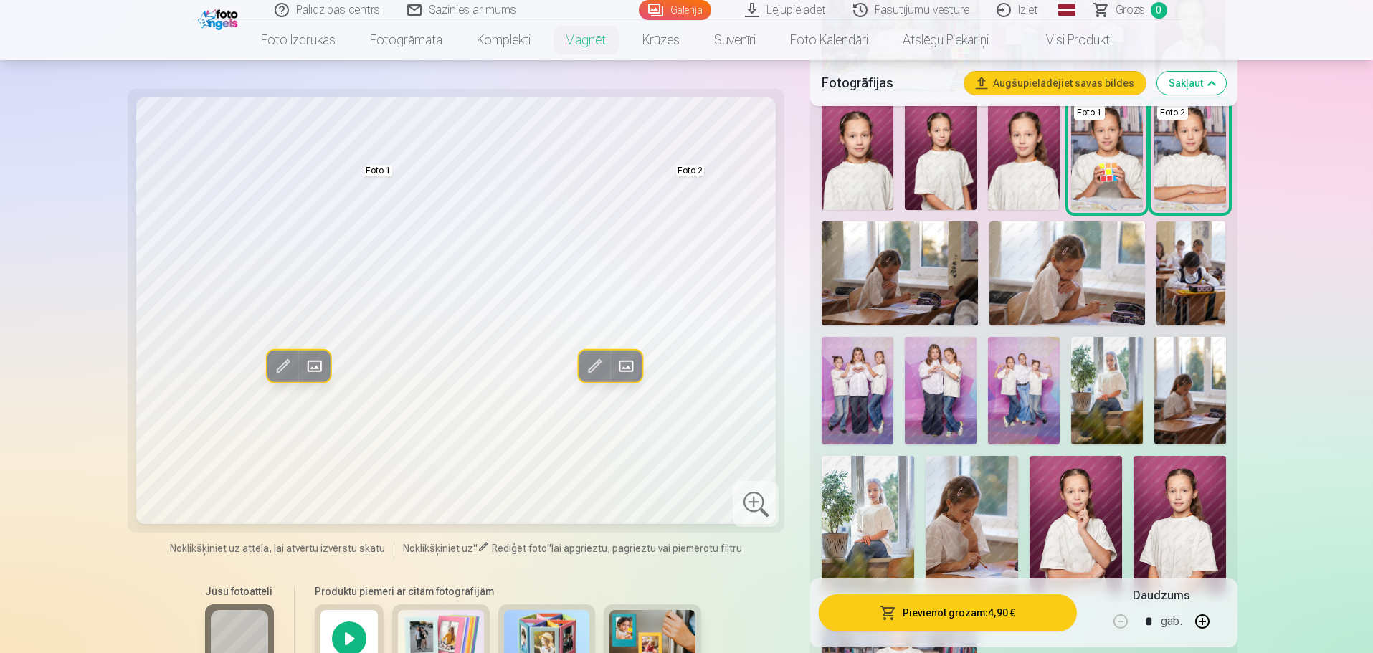
click at [905, 516] on img at bounding box center [868, 525] width 92 height 138
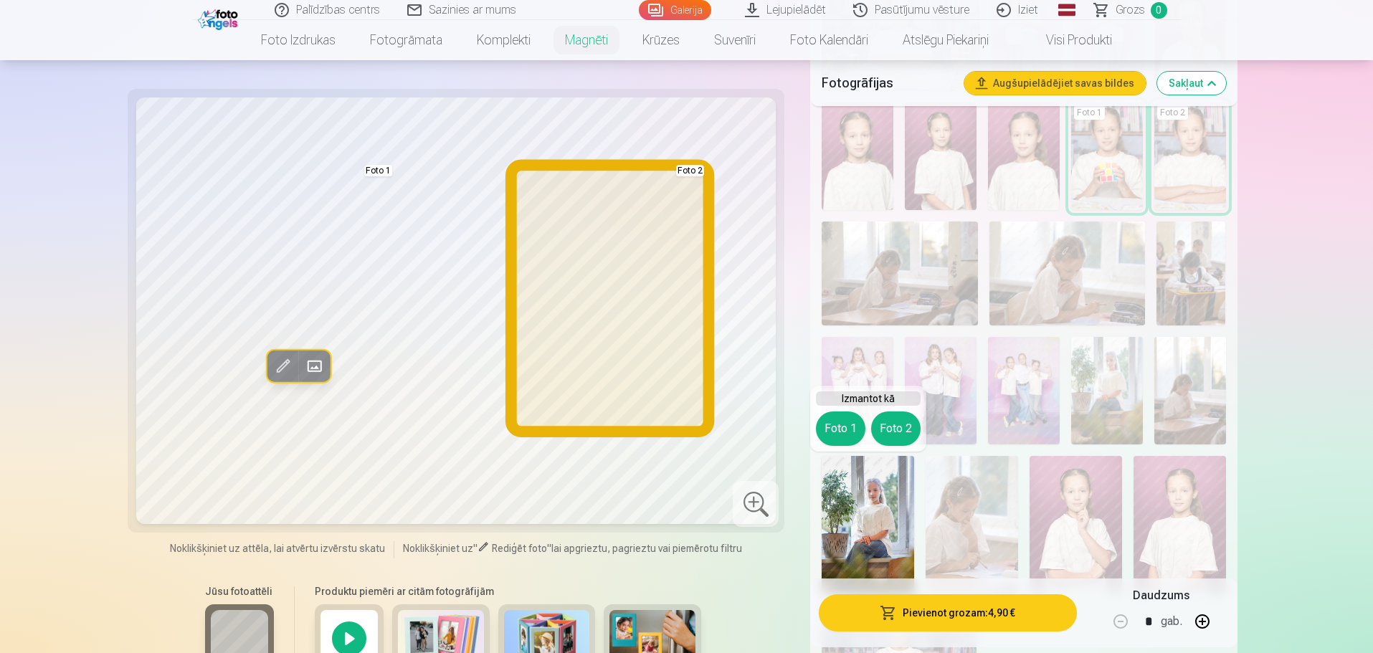
click at [899, 429] on button "Foto 2" at bounding box center [895, 429] width 49 height 34
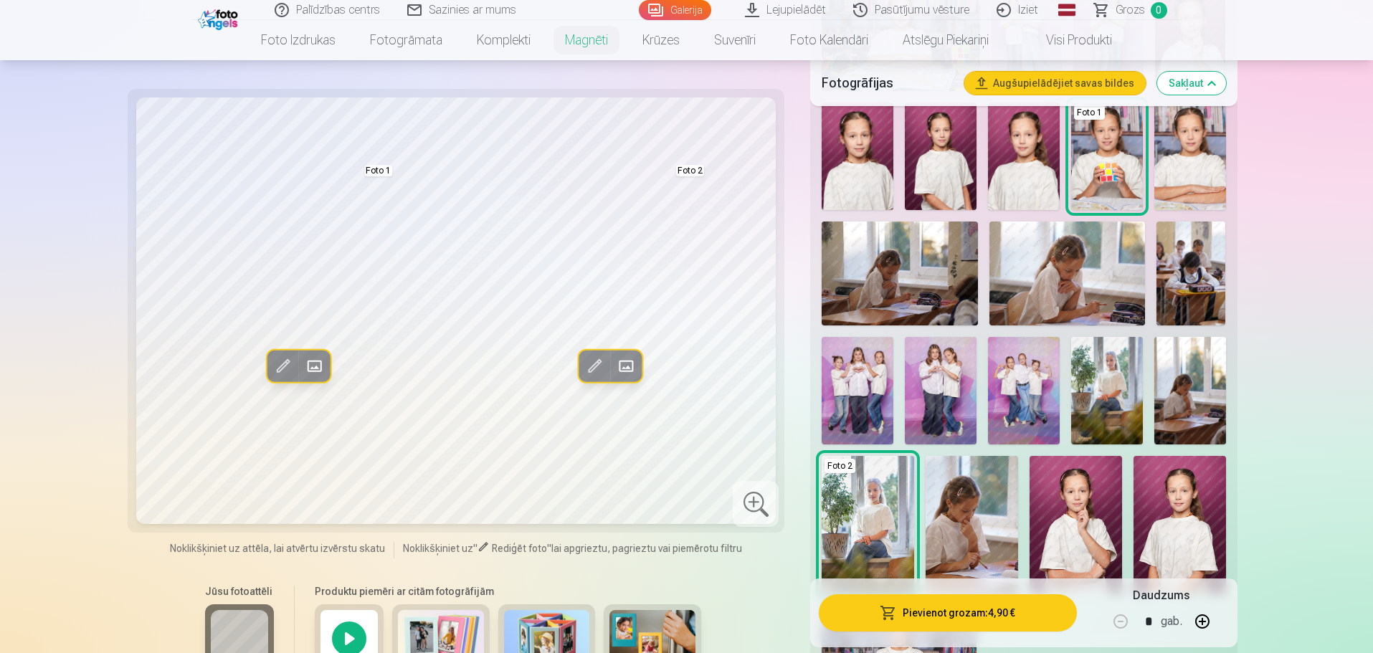
click at [594, 366] on span at bounding box center [593, 366] width 23 height 23
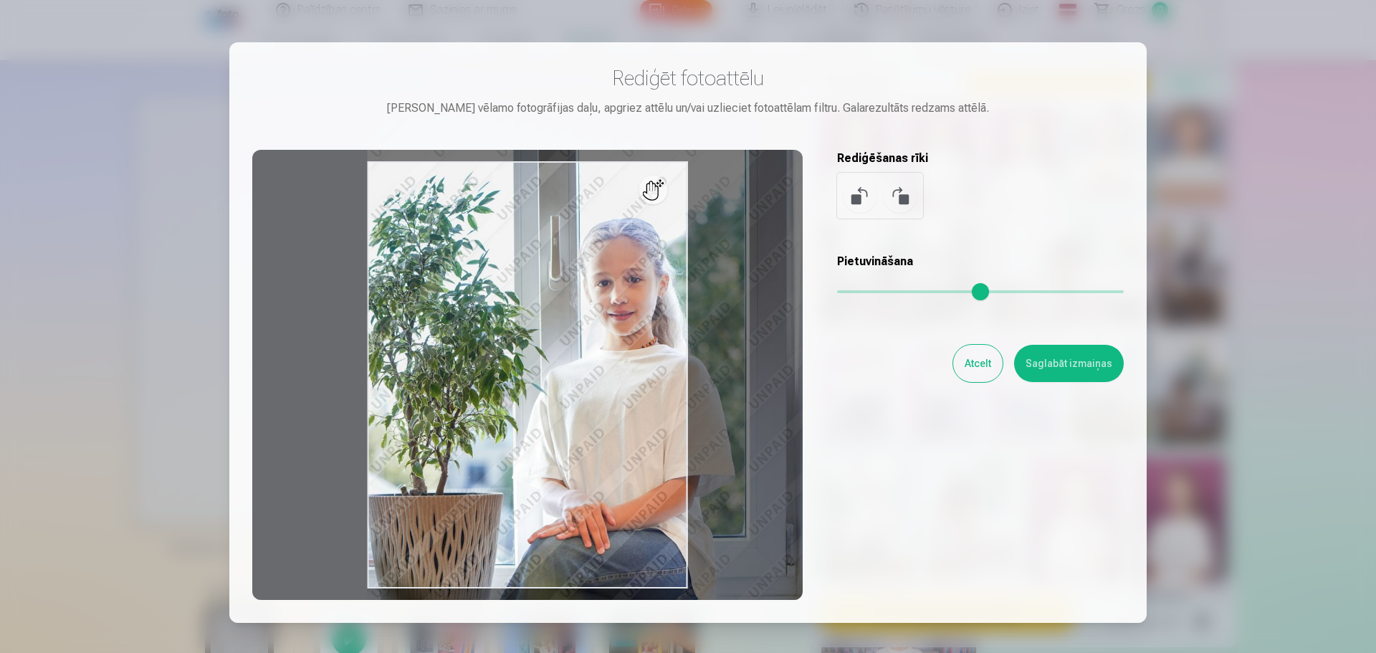
drag, startPoint x: 847, startPoint y: 295, endPoint x: 865, endPoint y: 298, distance: 17.6
click at [865, 293] on input "range" at bounding box center [980, 291] width 287 height 3
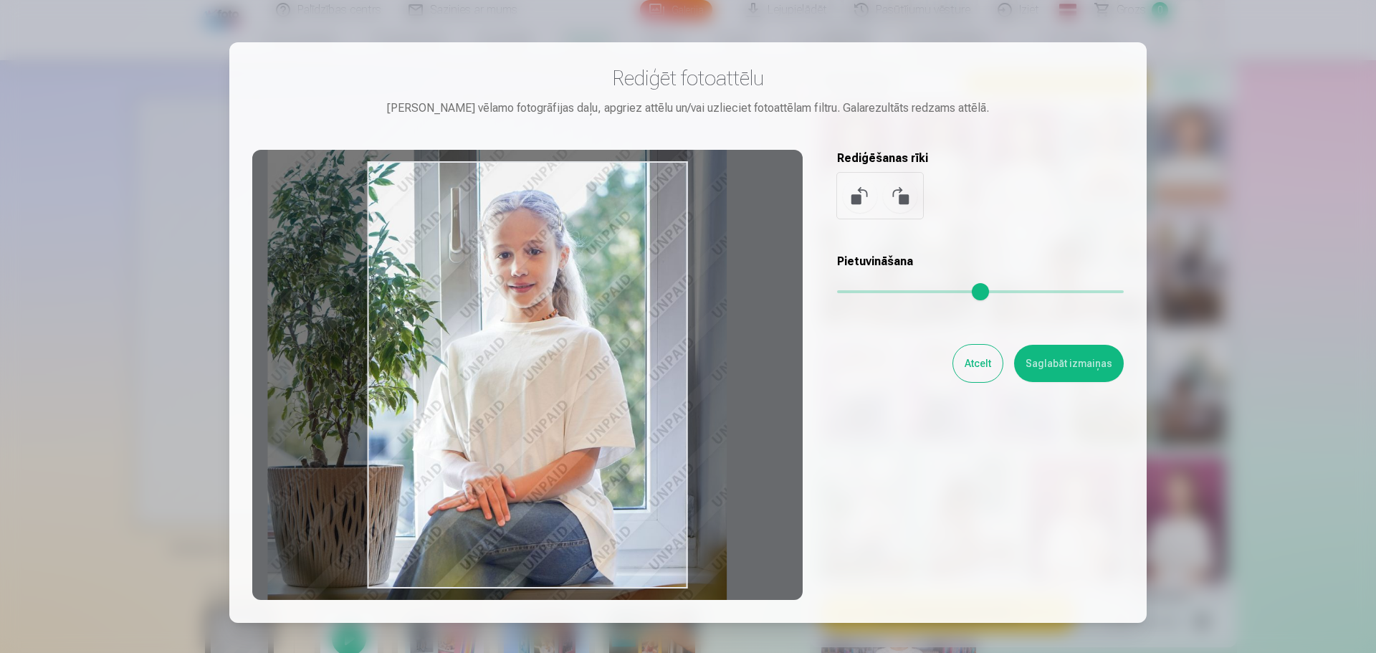
drag, startPoint x: 573, startPoint y: 427, endPoint x: 481, endPoint y: 404, distance: 94.8
click at [481, 404] on div at bounding box center [527, 375] width 551 height 450
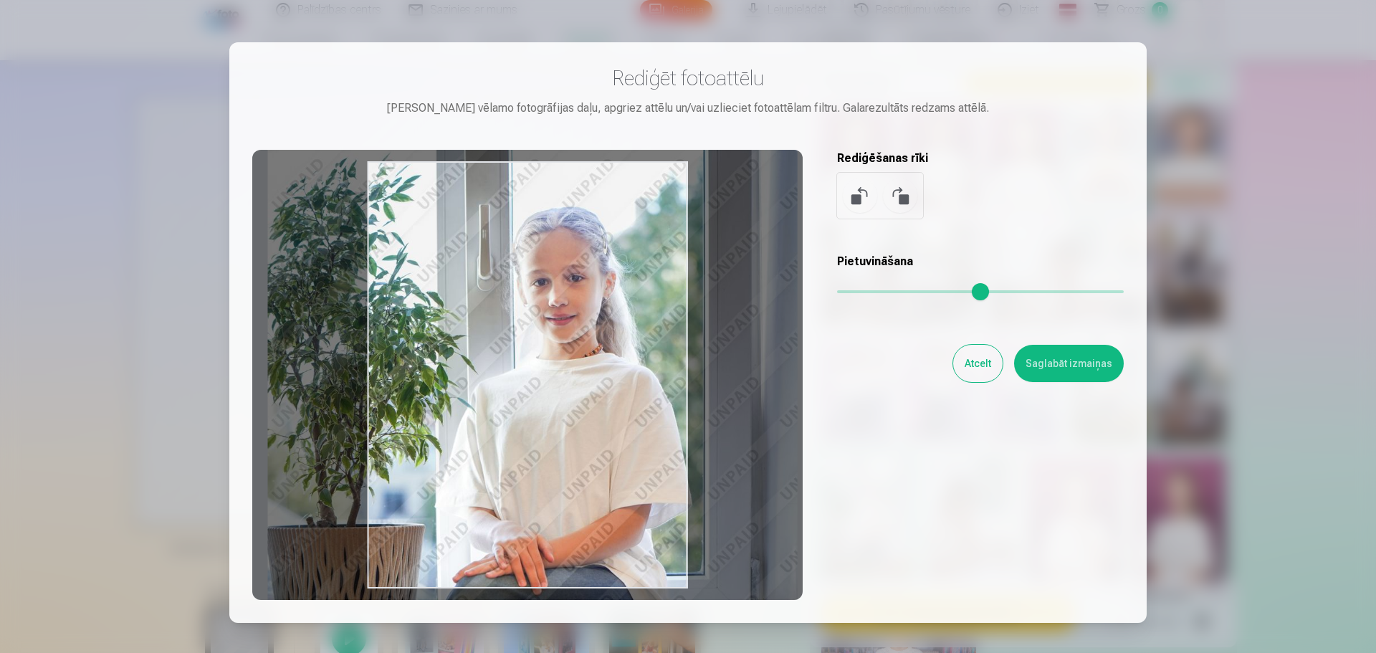
drag, startPoint x: 865, startPoint y: 295, endPoint x: 876, endPoint y: 299, distance: 12.3
click at [876, 293] on input "range" at bounding box center [980, 291] width 287 height 3
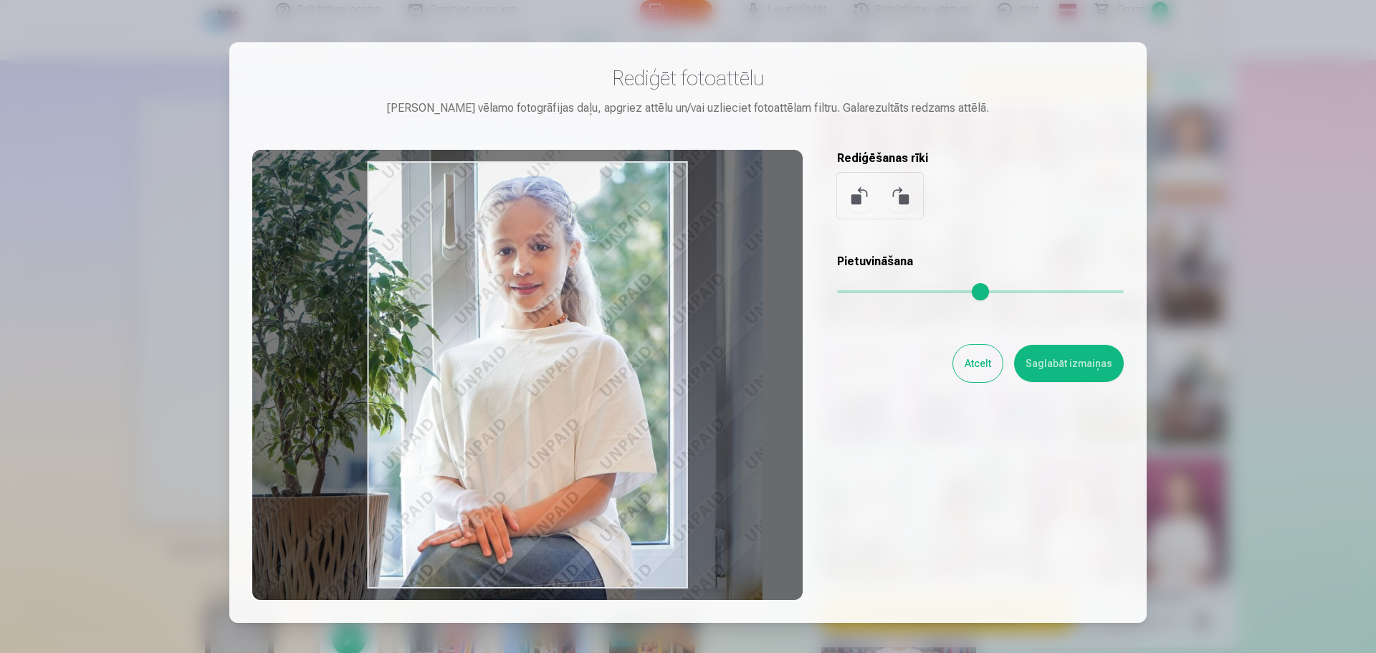
drag, startPoint x: 586, startPoint y: 404, endPoint x: 550, endPoint y: 373, distance: 47.3
click at [550, 373] on div at bounding box center [527, 375] width 551 height 450
type input "****"
click at [1050, 362] on button "Saglabāt izmaiņas" at bounding box center [1069, 363] width 110 height 37
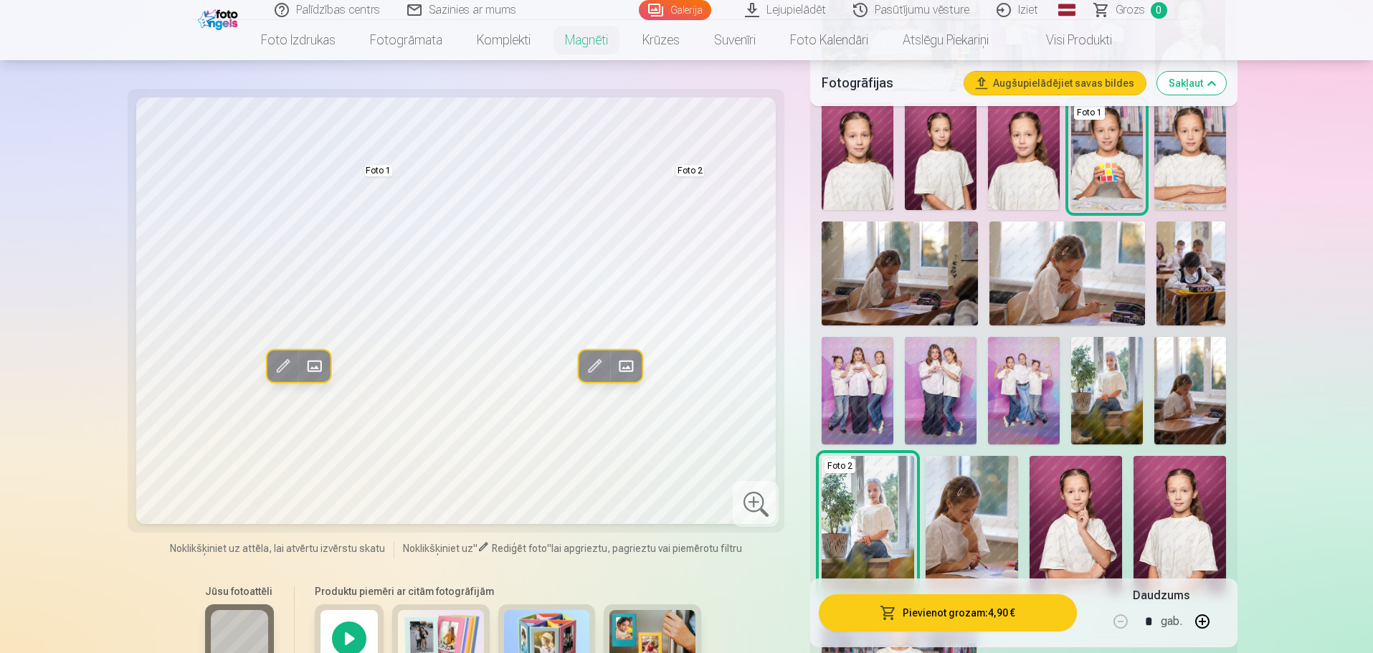
click at [1161, 523] on img at bounding box center [1179, 525] width 92 height 138
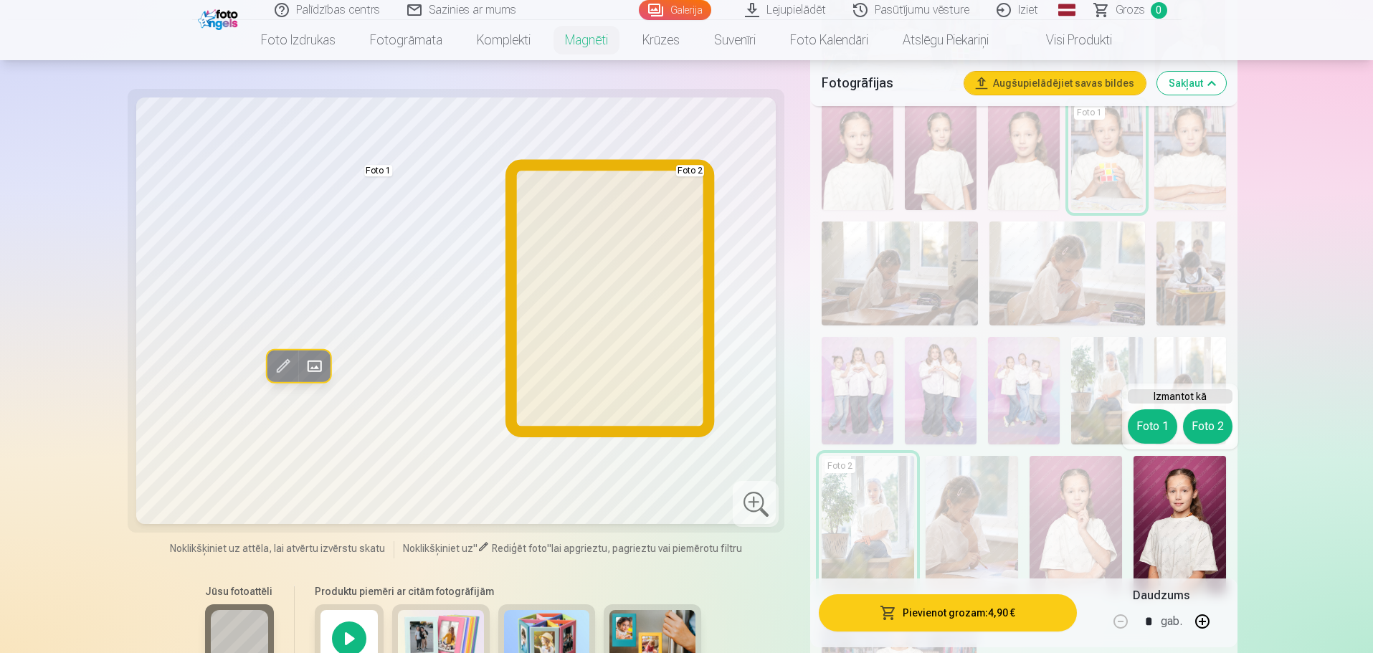
click at [1200, 429] on button "Foto 2" at bounding box center [1207, 426] width 49 height 34
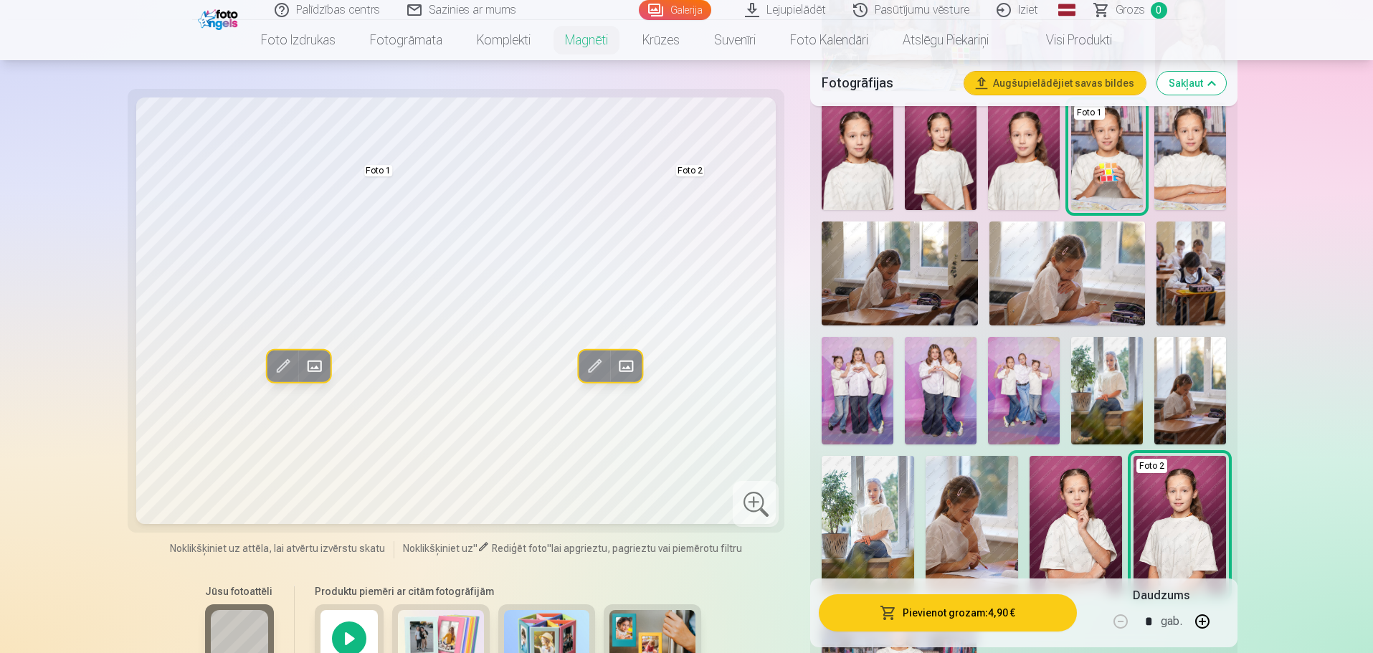
click at [587, 362] on span at bounding box center [593, 366] width 23 height 23
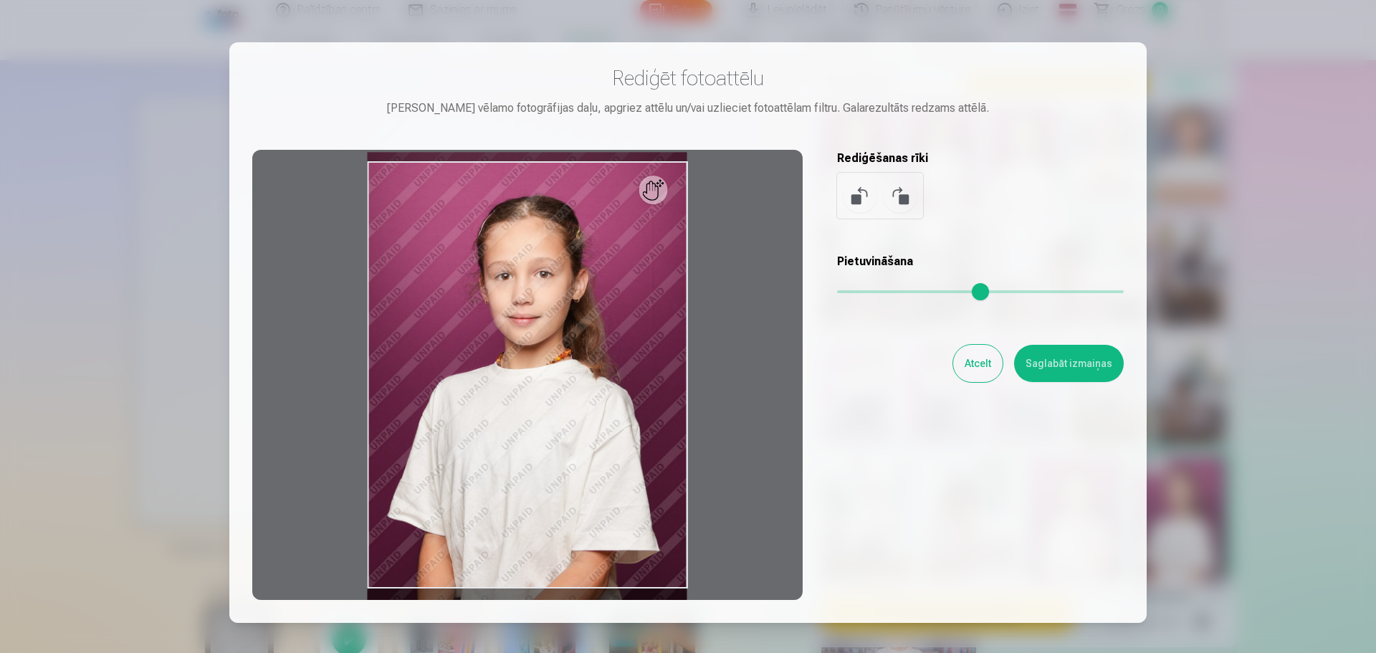
click at [900, 191] on button at bounding box center [900, 196] width 34 height 34
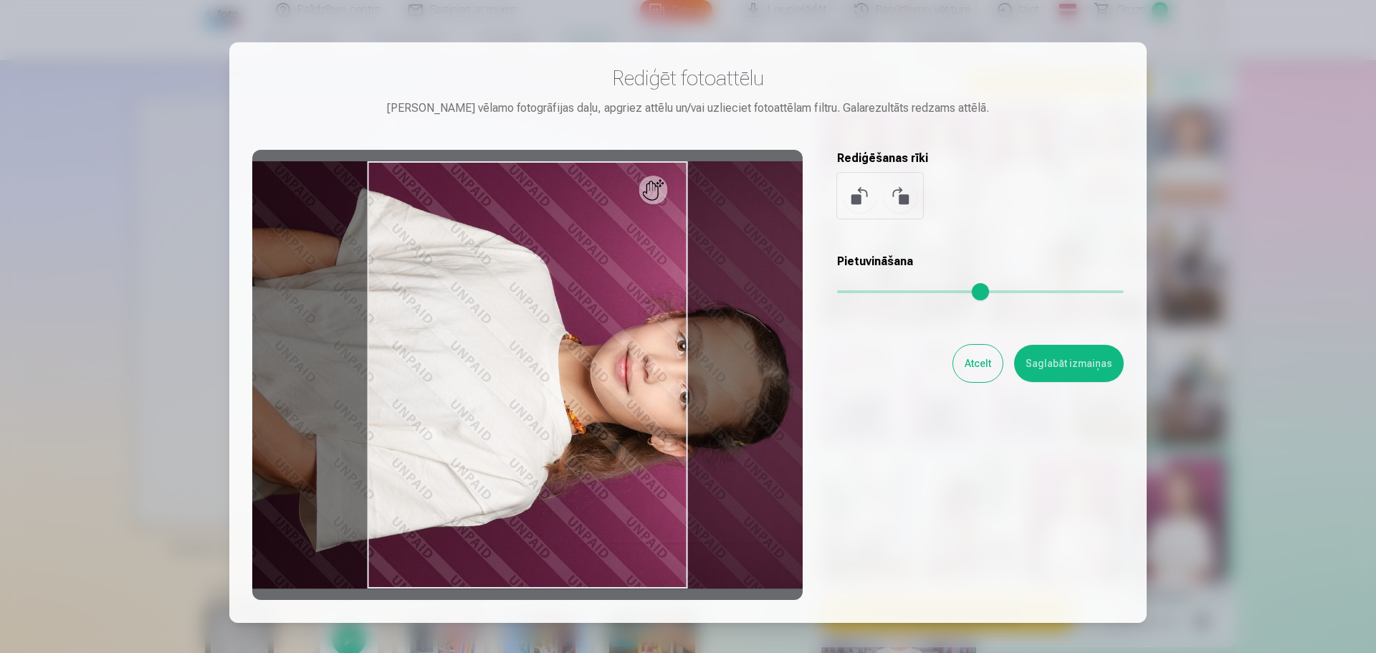
click at [900, 191] on button at bounding box center [900, 196] width 34 height 34
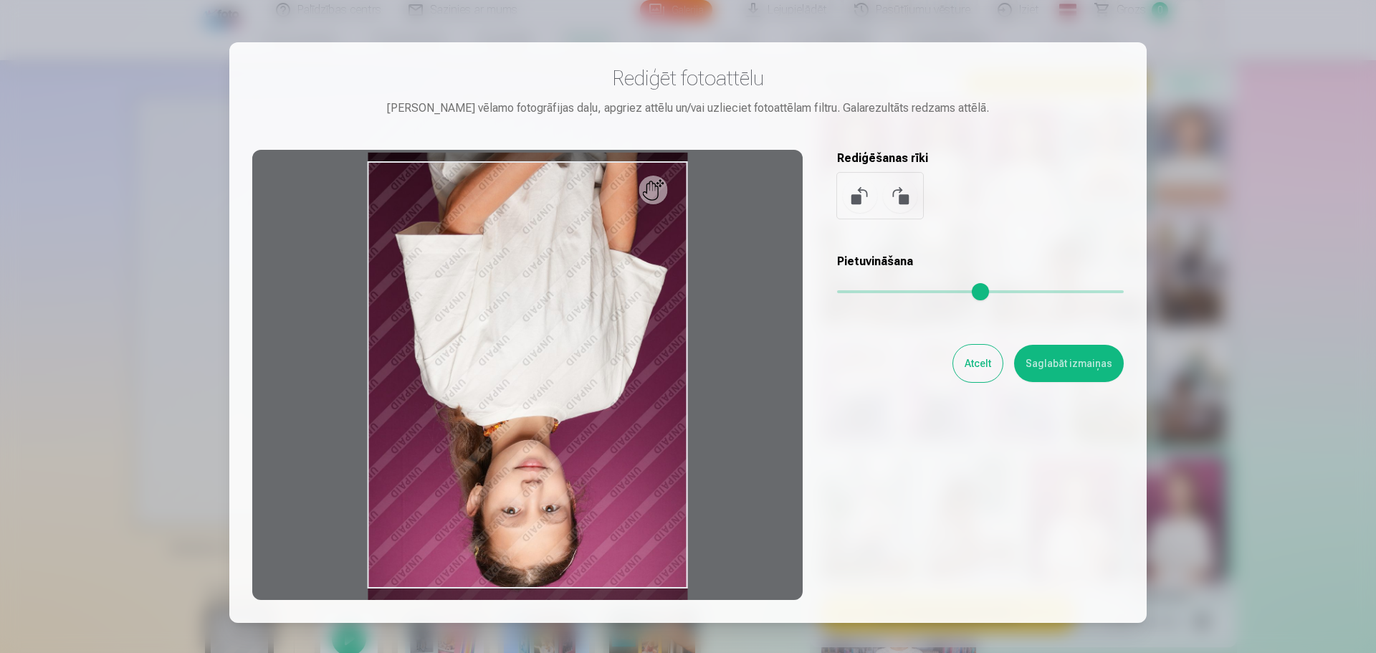
click at [900, 191] on button at bounding box center [900, 196] width 34 height 34
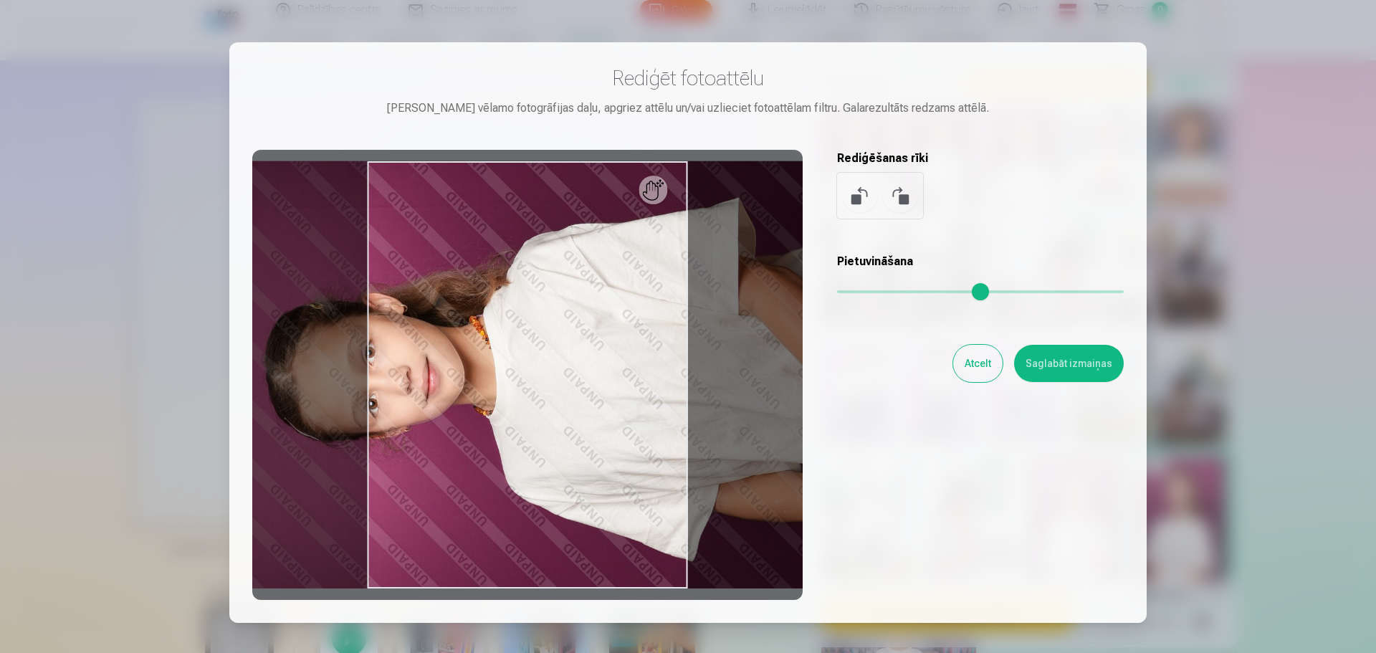
click at [900, 191] on button at bounding box center [900, 196] width 34 height 34
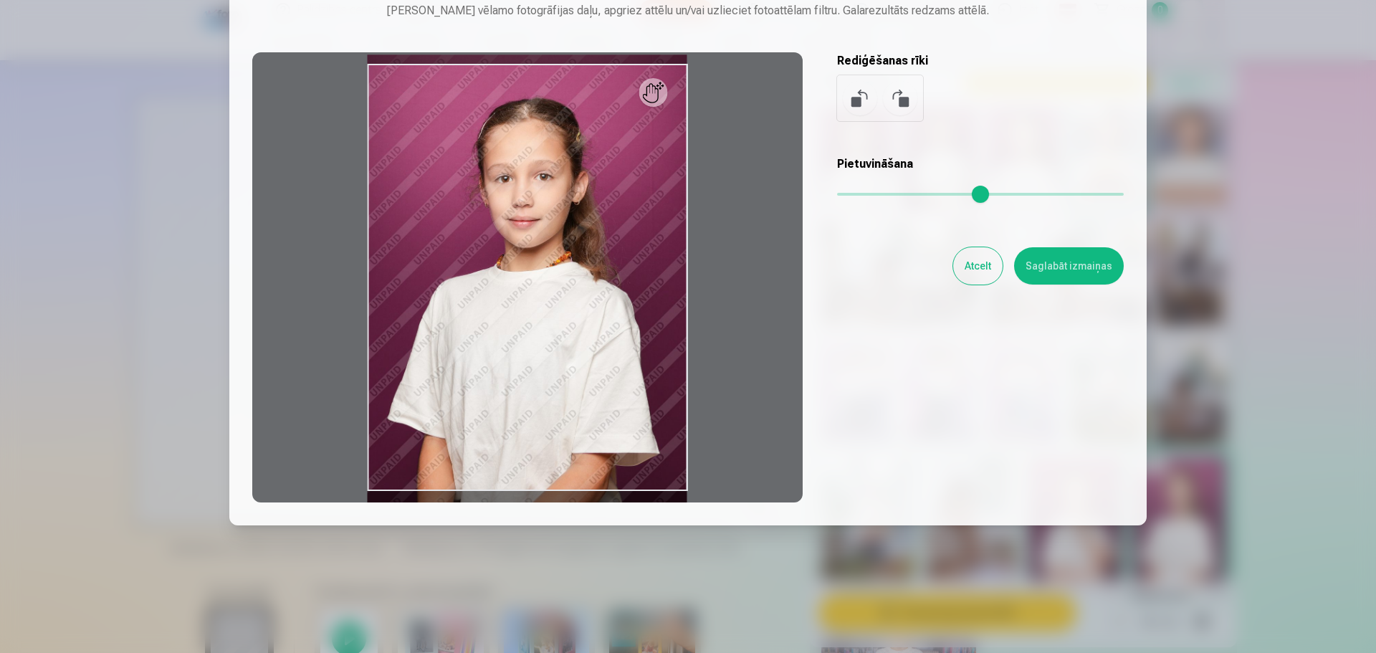
scroll to position [0, 0]
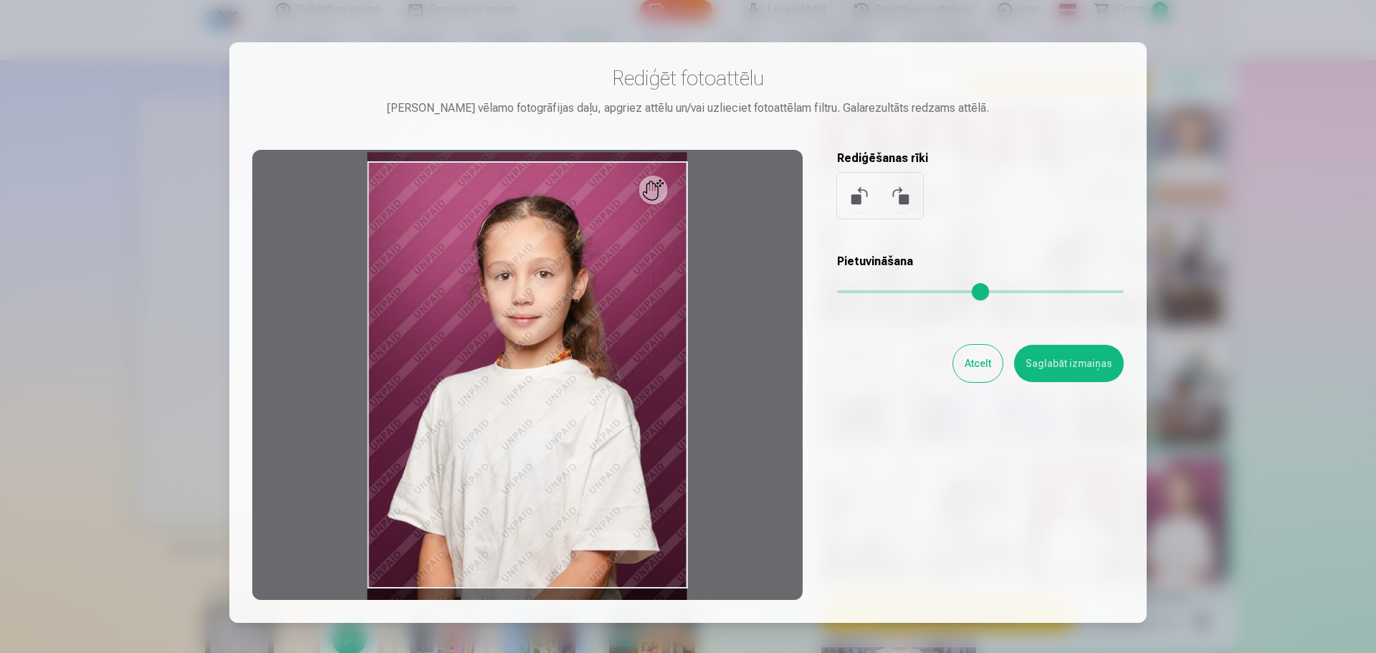
drag, startPoint x: 954, startPoint y: 376, endPoint x: 969, endPoint y: 374, distance: 15.2
click at [954, 375] on div "Atcelt Saglabāt izmaiņas" at bounding box center [980, 363] width 287 height 37
click at [976, 372] on button "Atcelt" at bounding box center [977, 363] width 49 height 37
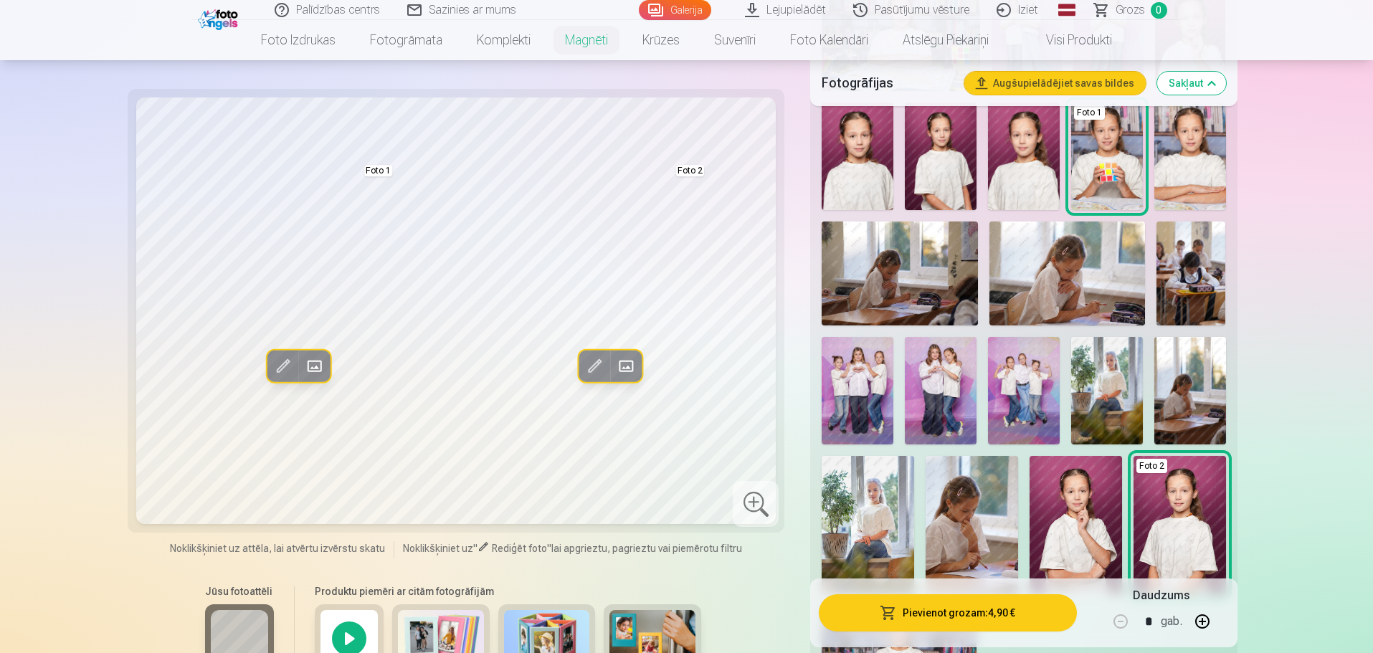
click at [866, 486] on img at bounding box center [868, 525] width 92 height 138
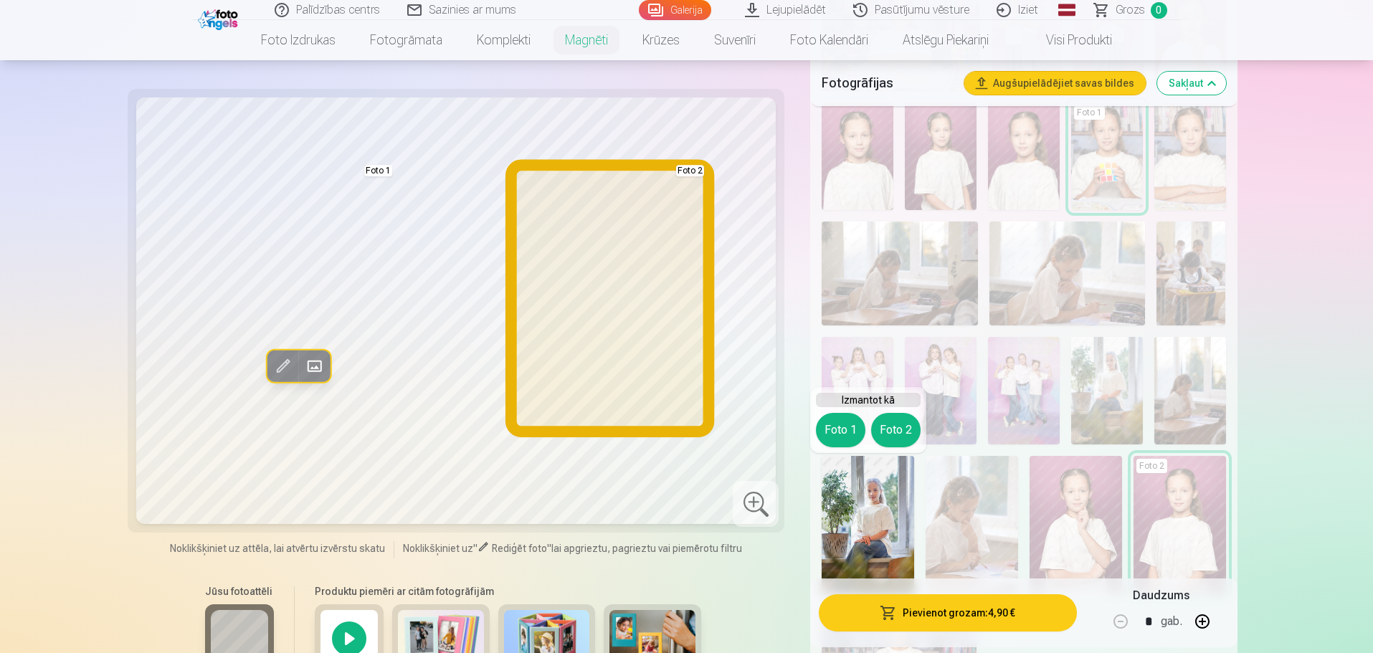
click at [898, 424] on button "Foto 2" at bounding box center [895, 430] width 49 height 34
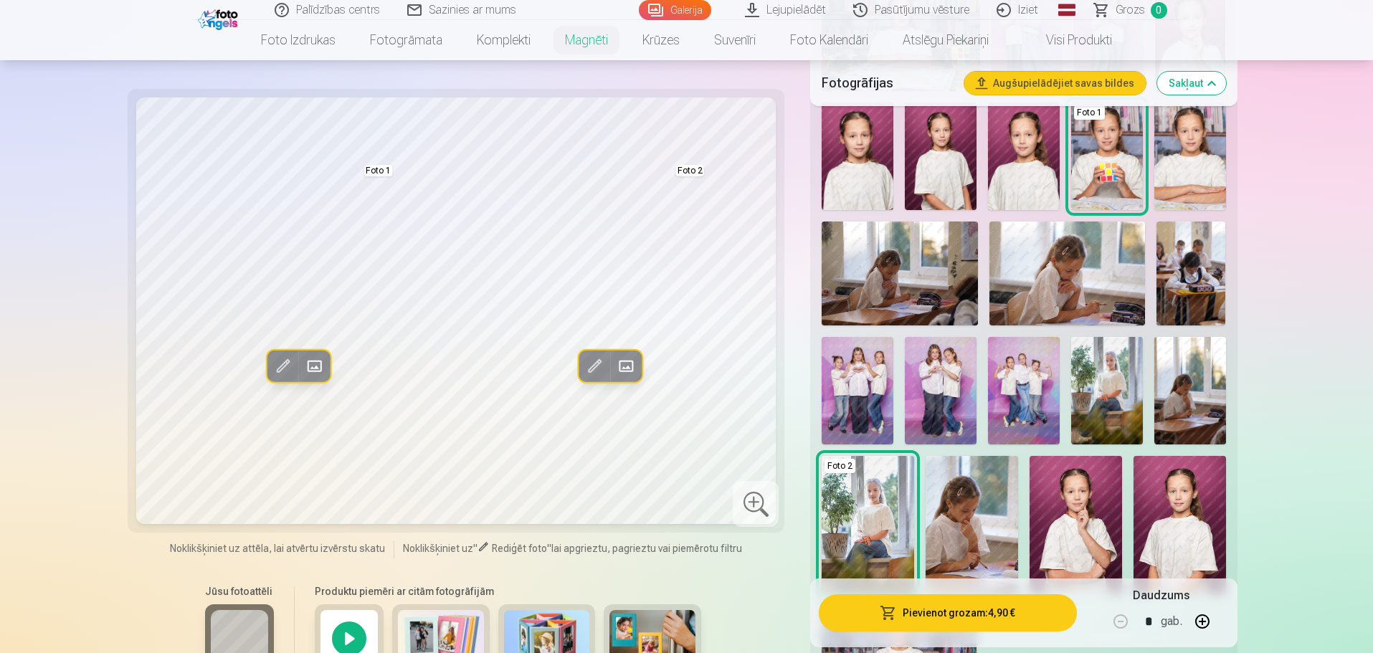
click at [597, 363] on span at bounding box center [593, 366] width 23 height 23
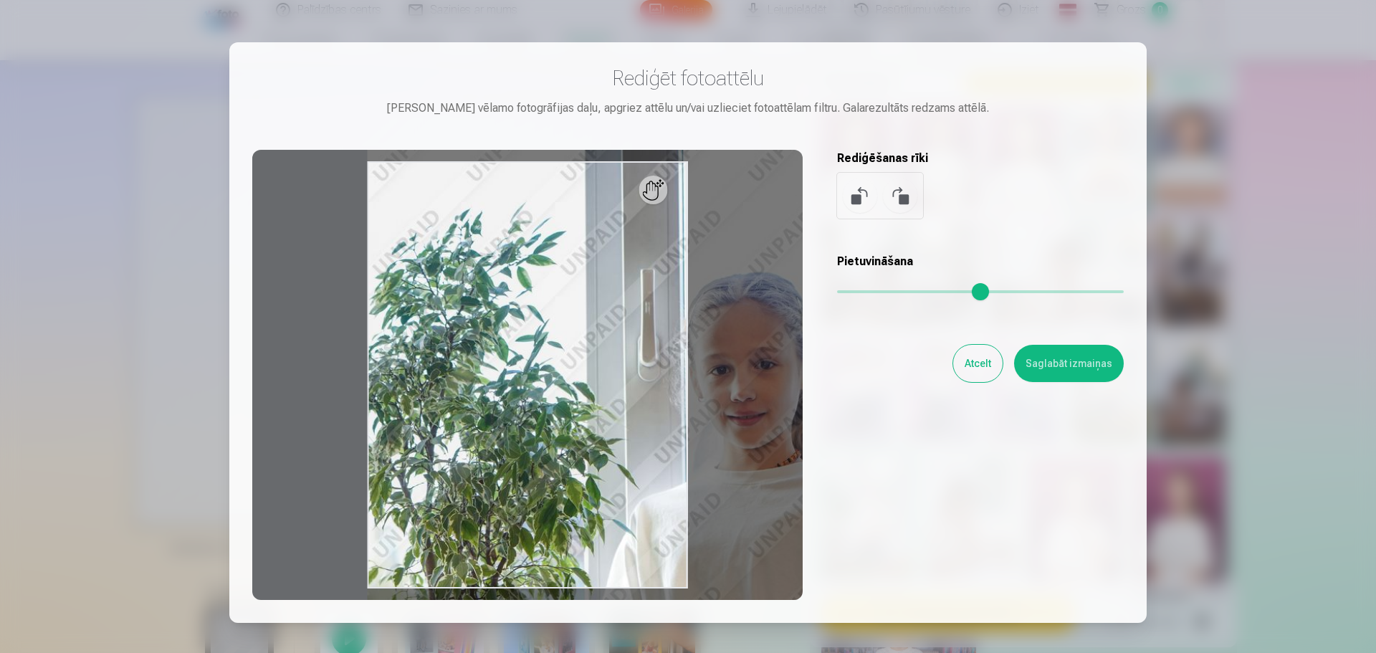
drag, startPoint x: 842, startPoint y: 289, endPoint x: 900, endPoint y: 298, distance: 58.8
click at [900, 293] on input "range" at bounding box center [980, 291] width 287 height 3
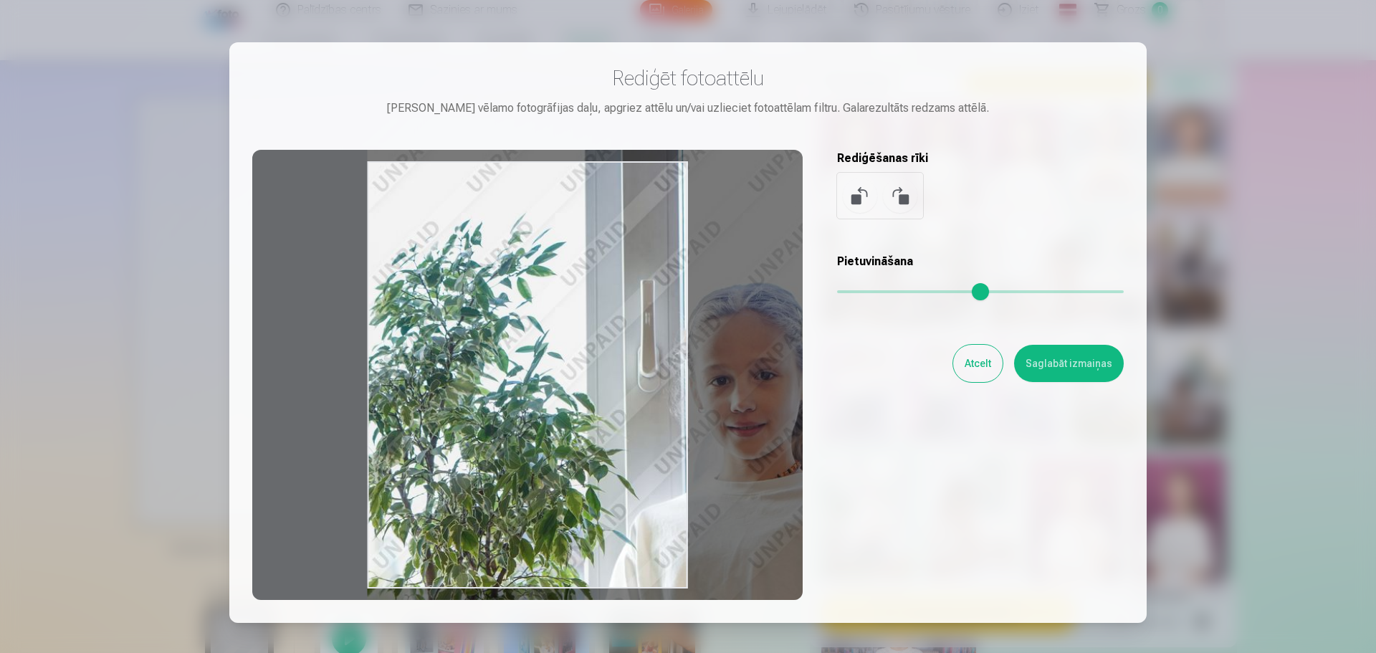
drag, startPoint x: 547, startPoint y: 354, endPoint x: 662, endPoint y: 353, distance: 115.4
click at [664, 354] on div at bounding box center [527, 375] width 551 height 450
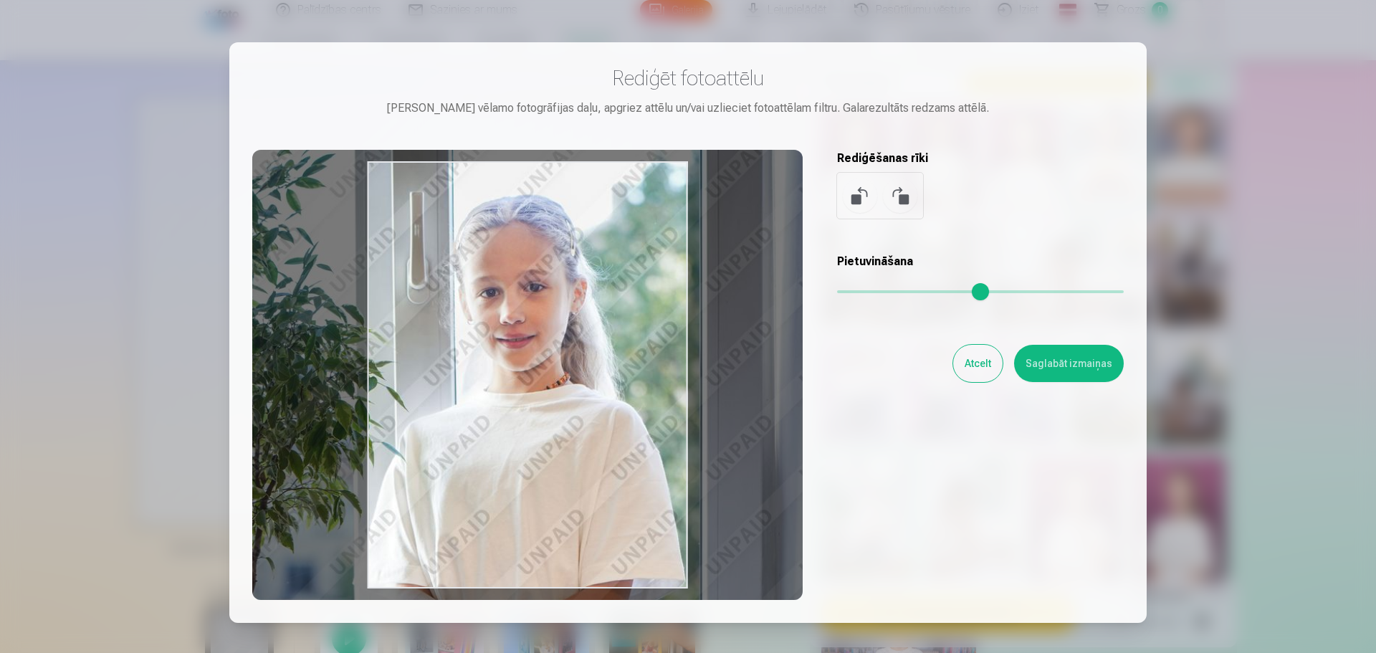
drag, startPoint x: 654, startPoint y: 351, endPoint x: 430, endPoint y: 274, distance: 236.7
click at [430, 274] on div at bounding box center [527, 375] width 551 height 450
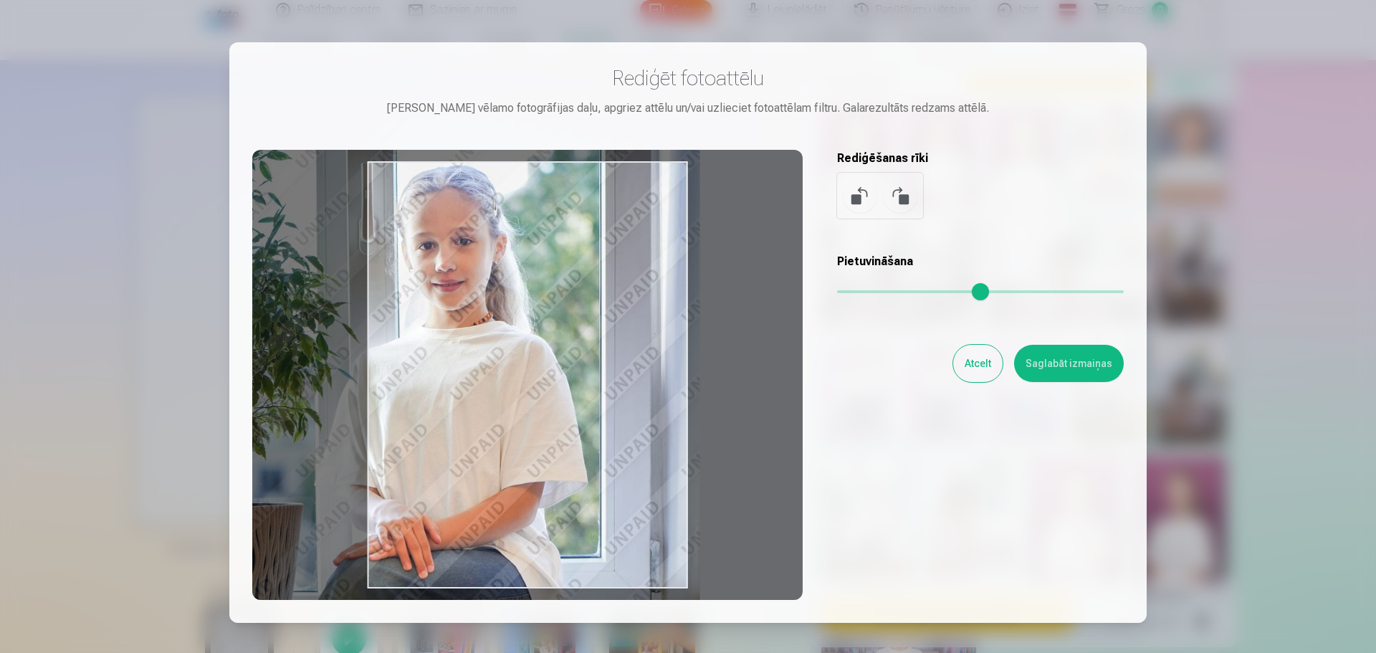
drag, startPoint x: 898, startPoint y: 292, endPoint x: 883, endPoint y: 290, distance: 15.1
click at [883, 290] on input "range" at bounding box center [980, 291] width 287 height 3
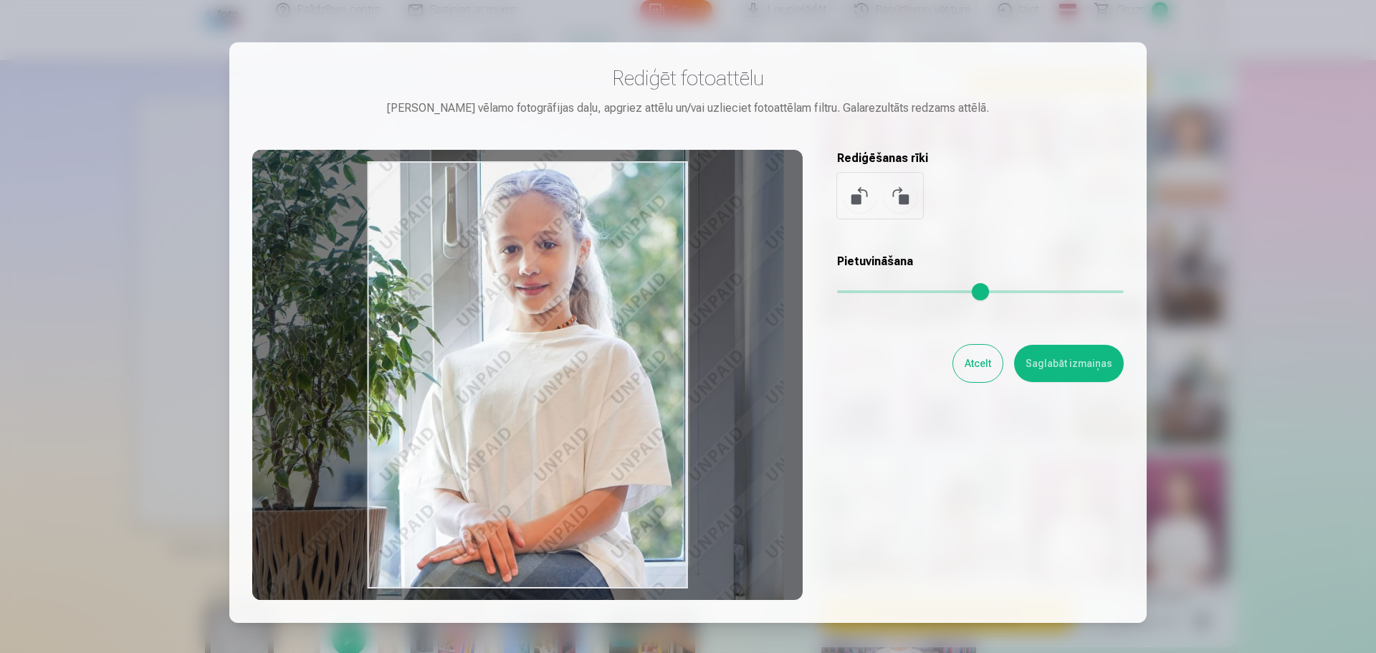
drag, startPoint x: 479, startPoint y: 362, endPoint x: 552, endPoint y: 363, distance: 73.1
click at [552, 363] on div at bounding box center [527, 375] width 551 height 450
type input "****"
click at [1100, 370] on button "Saglabāt izmaiņas" at bounding box center [1069, 363] width 110 height 37
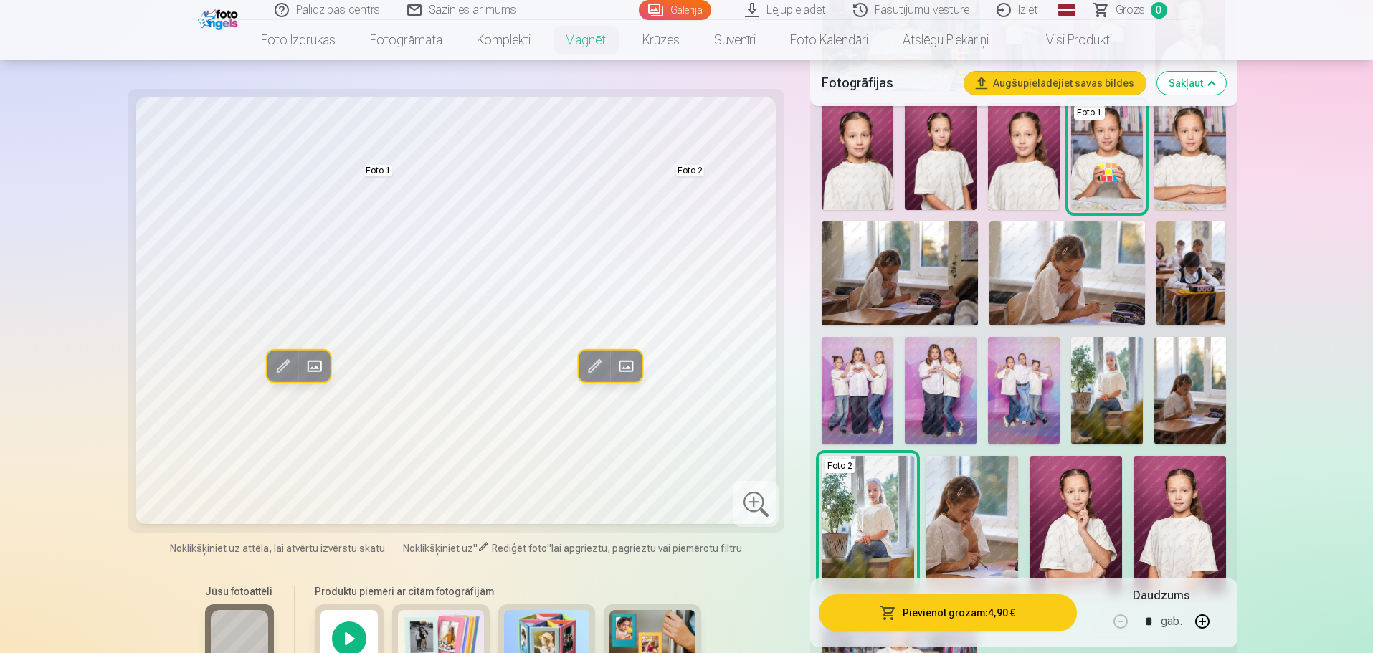
click at [585, 360] on span at bounding box center [593, 366] width 23 height 23
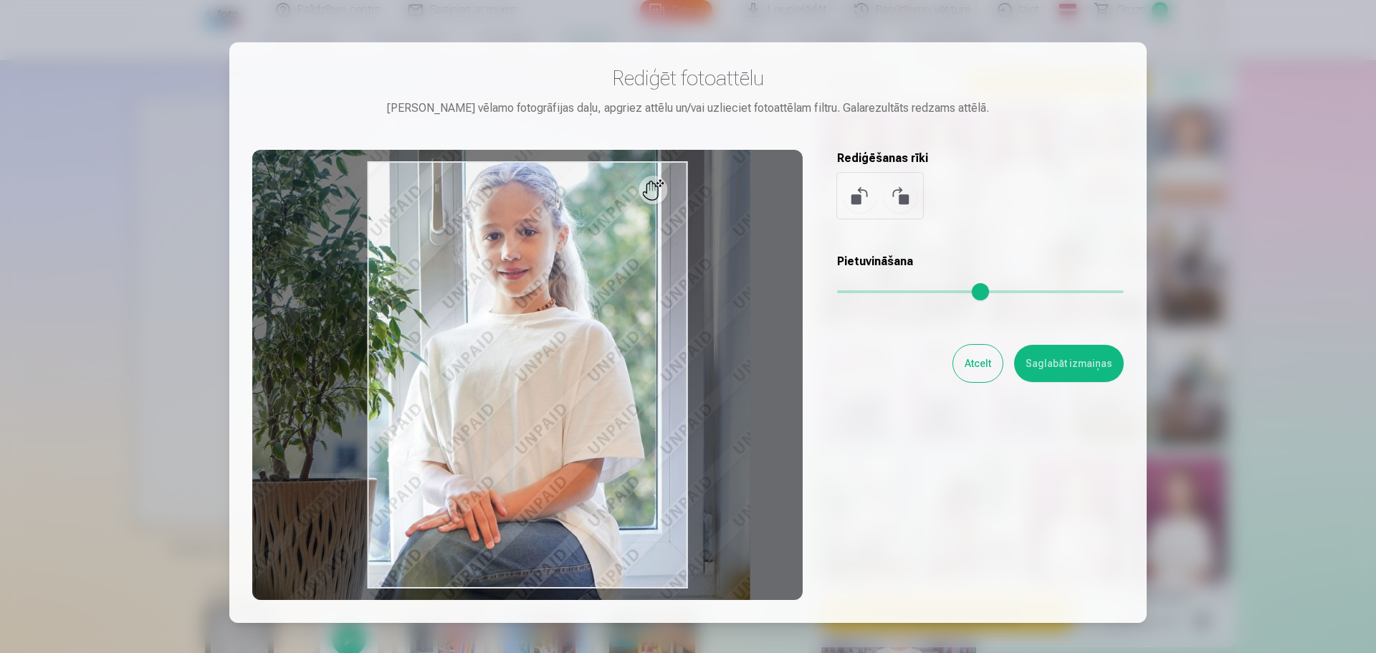
click at [877, 290] on input "range" at bounding box center [980, 291] width 287 height 3
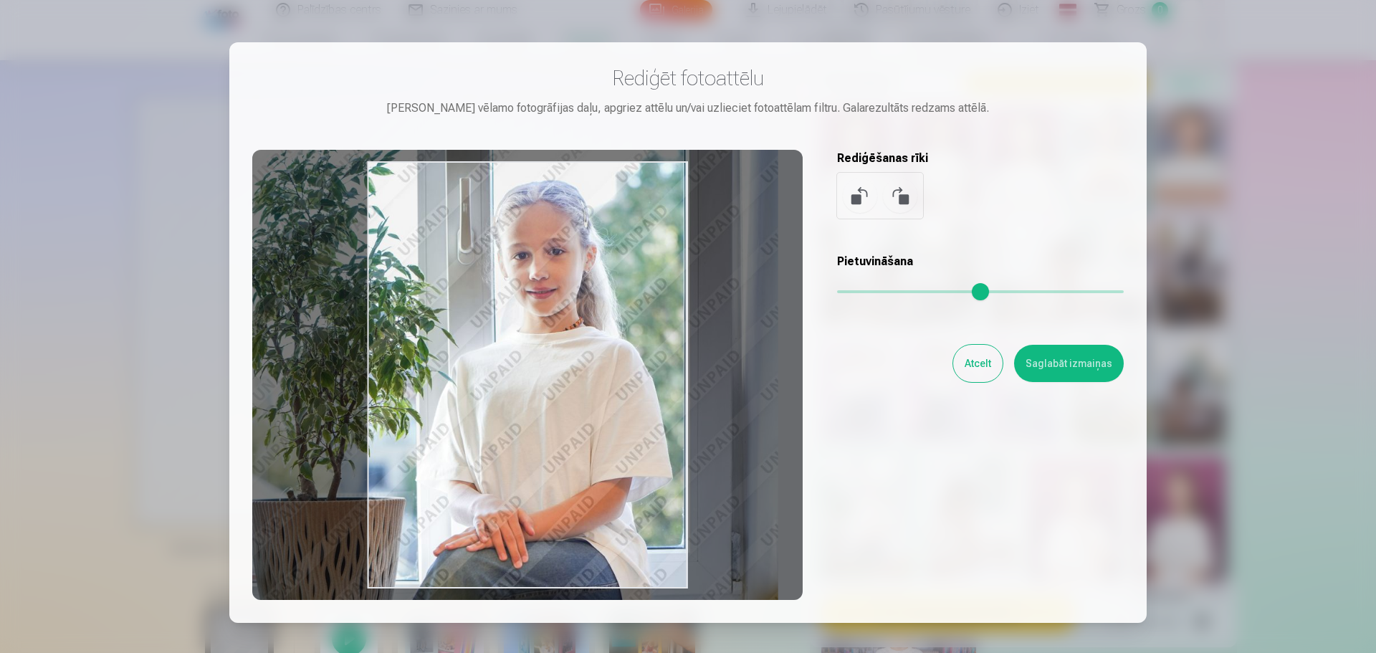
drag, startPoint x: 520, startPoint y: 344, endPoint x: 548, endPoint y: 363, distance: 34.0
click at [548, 363] on div at bounding box center [527, 375] width 551 height 450
type input "****"
click at [1048, 364] on button "Saglabāt izmaiņas" at bounding box center [1069, 363] width 110 height 37
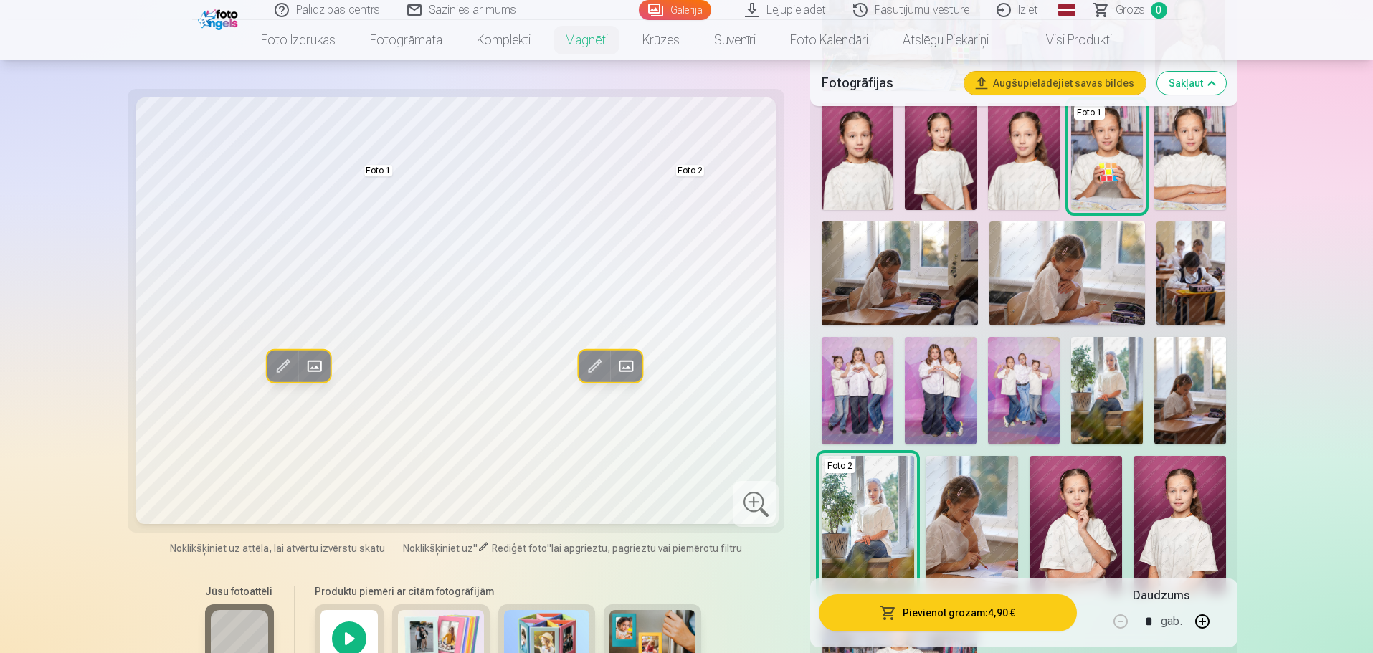
click at [971, 614] on button "Pievienot grozam : 4,90 €" at bounding box center [947, 612] width 257 height 37
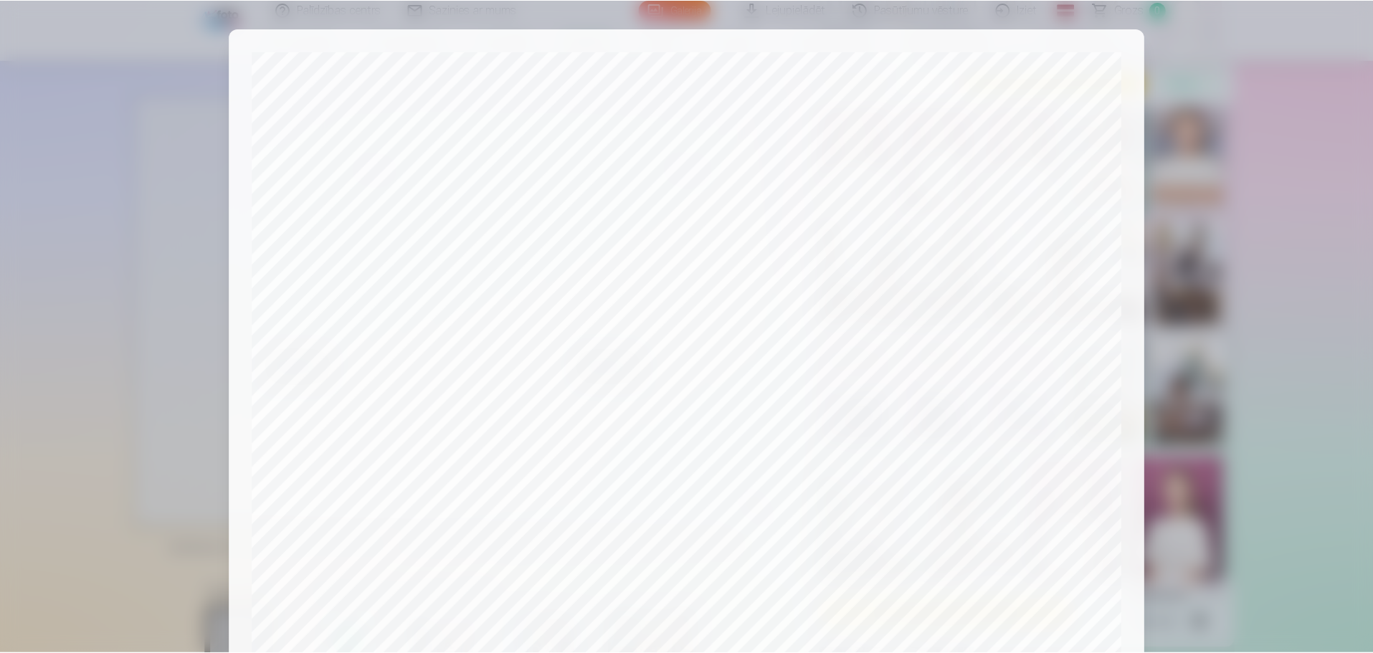
scroll to position [379, 0]
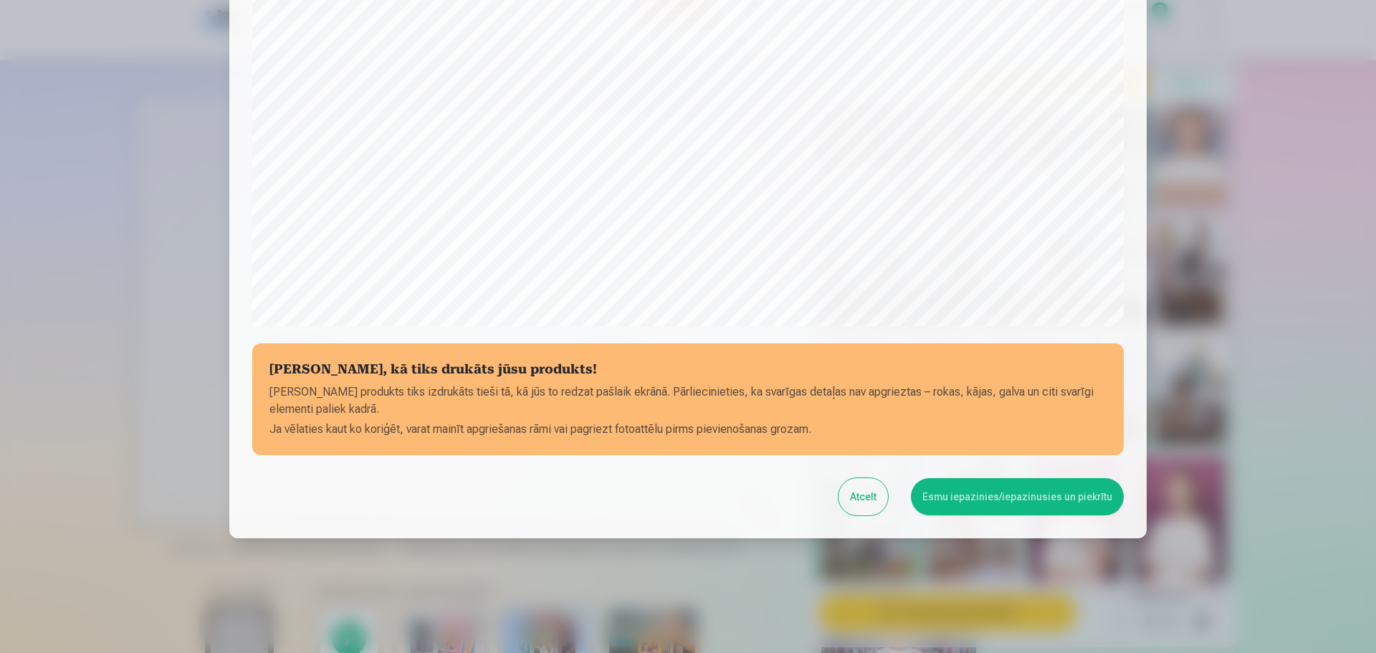
click at [976, 498] on button "Esmu iepazinies/iepazinusies un piekrītu" at bounding box center [1017, 496] width 213 height 37
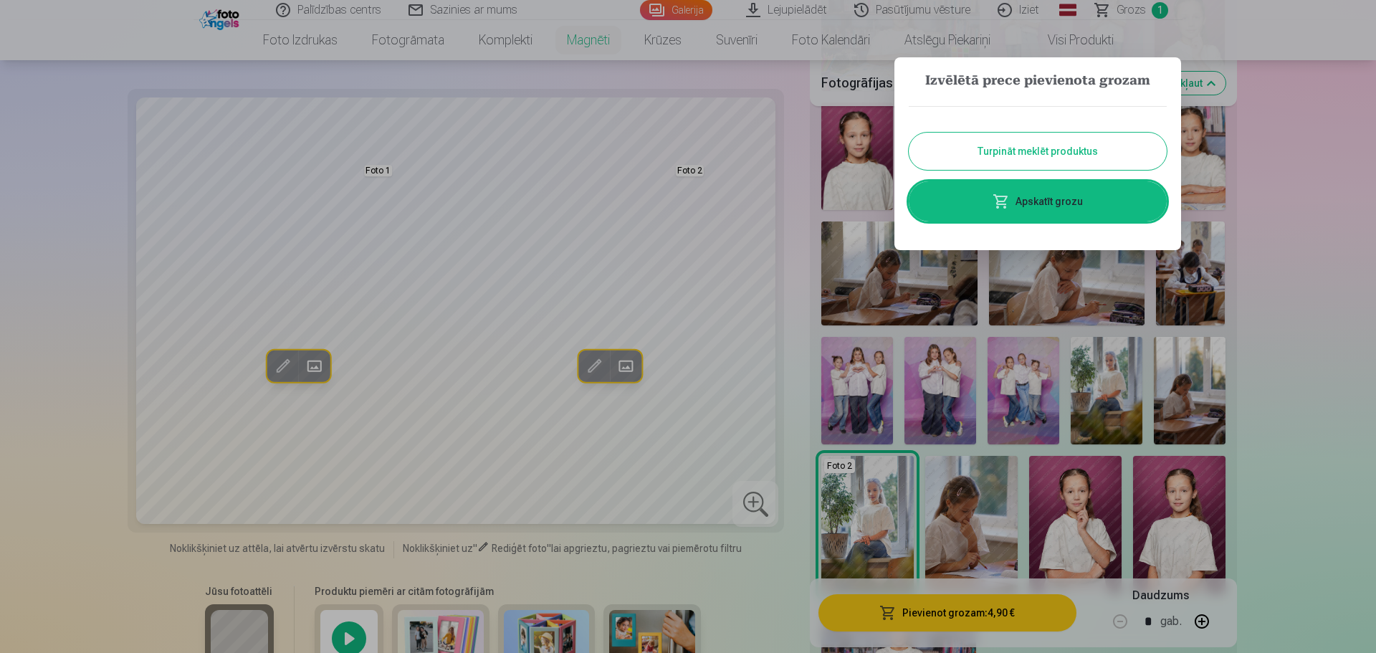
click at [970, 159] on button "Turpināt meklēt produktus" at bounding box center [1038, 151] width 258 height 37
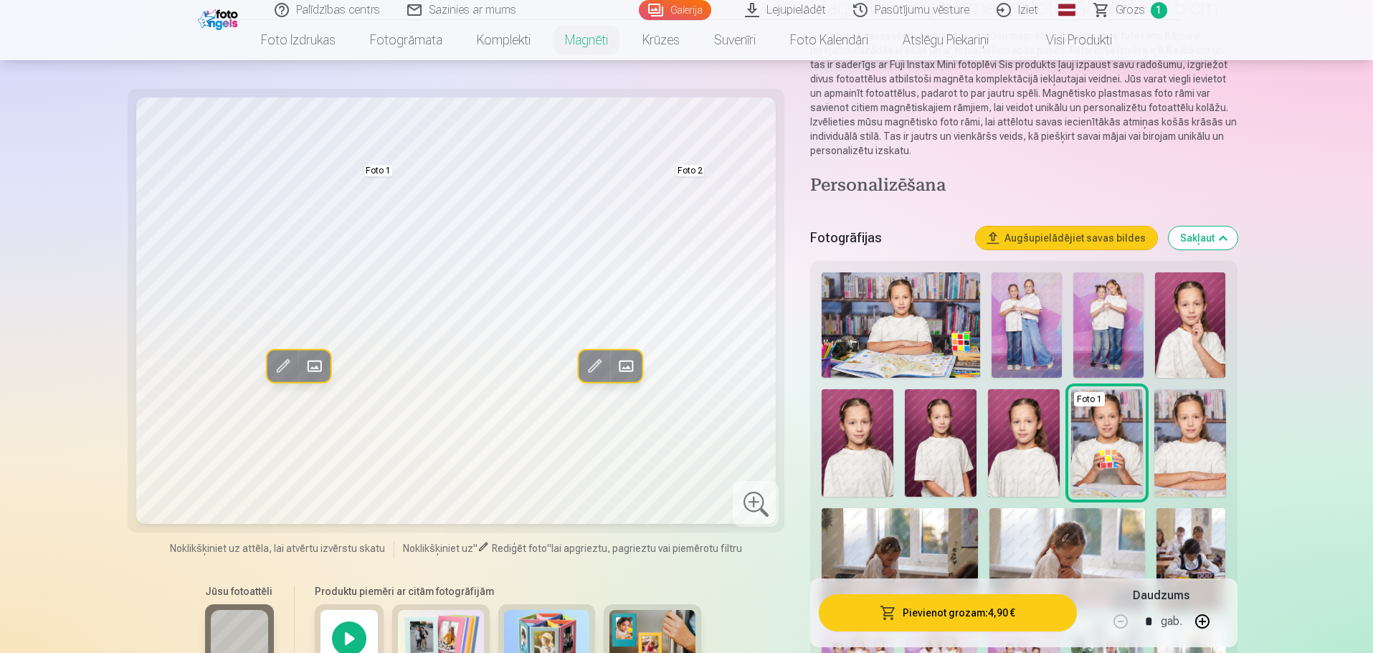
scroll to position [0, 0]
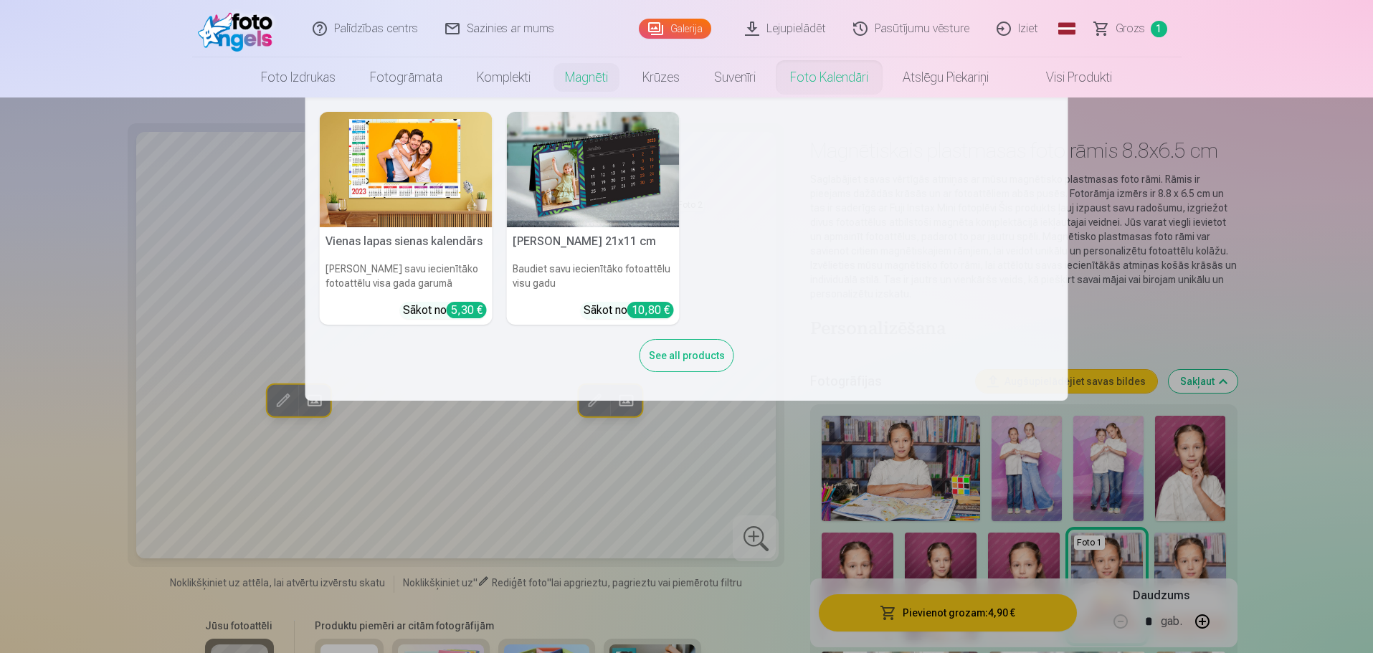
click at [832, 80] on link "Foto kalendāri" at bounding box center [829, 77] width 113 height 40
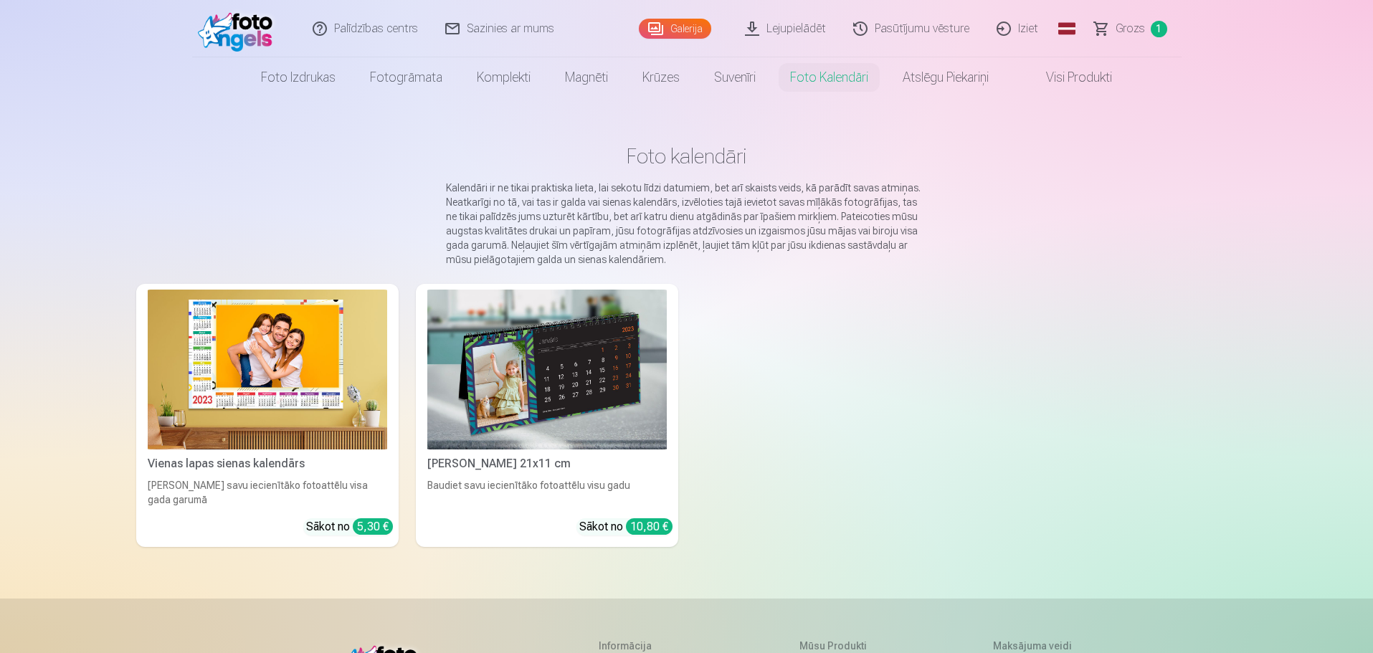
click at [591, 409] on img at bounding box center [546, 370] width 239 height 160
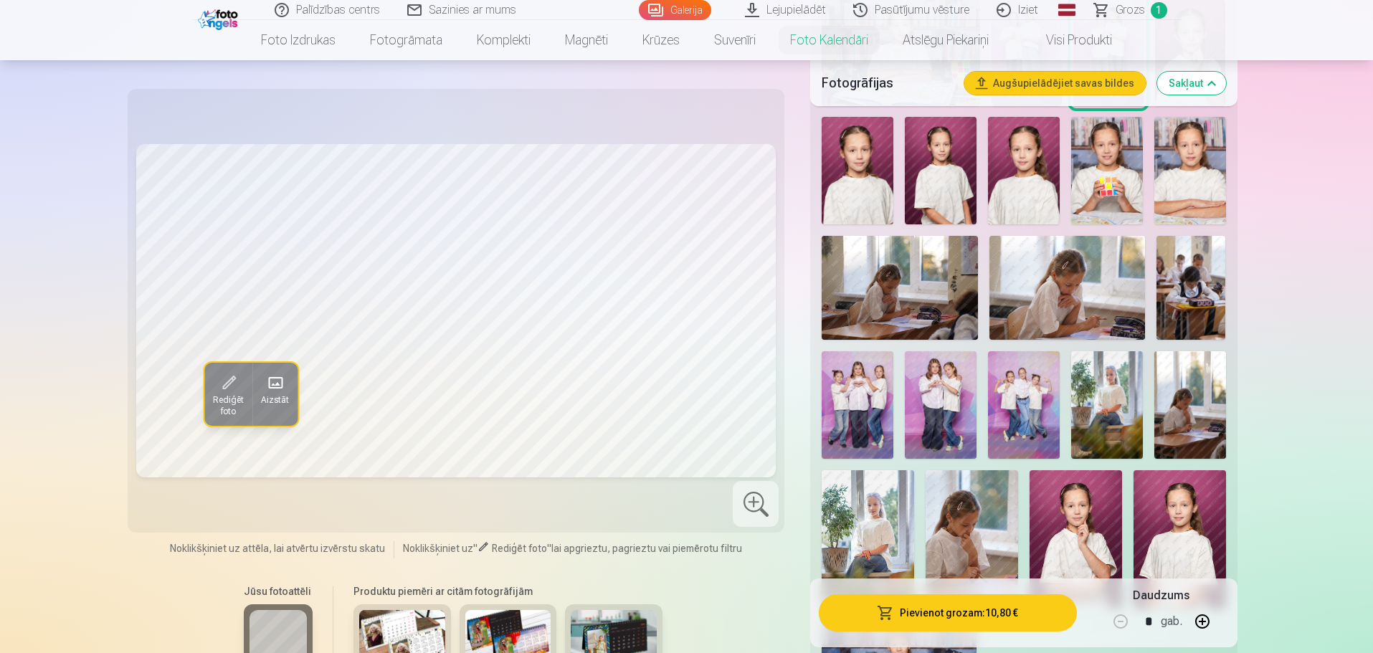
scroll to position [430, 0]
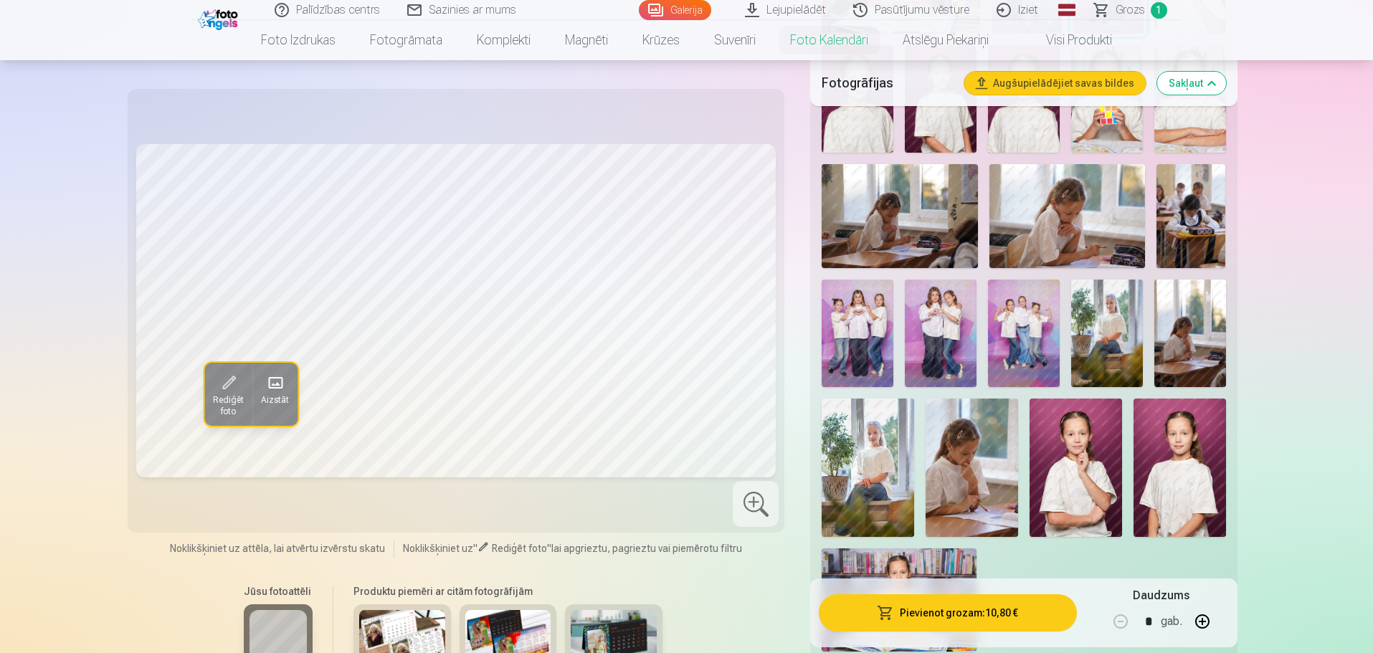
click at [1118, 330] on img at bounding box center [1107, 334] width 72 height 108
click at [856, 466] on img at bounding box center [868, 468] width 92 height 138
click at [231, 378] on span at bounding box center [228, 382] width 23 height 23
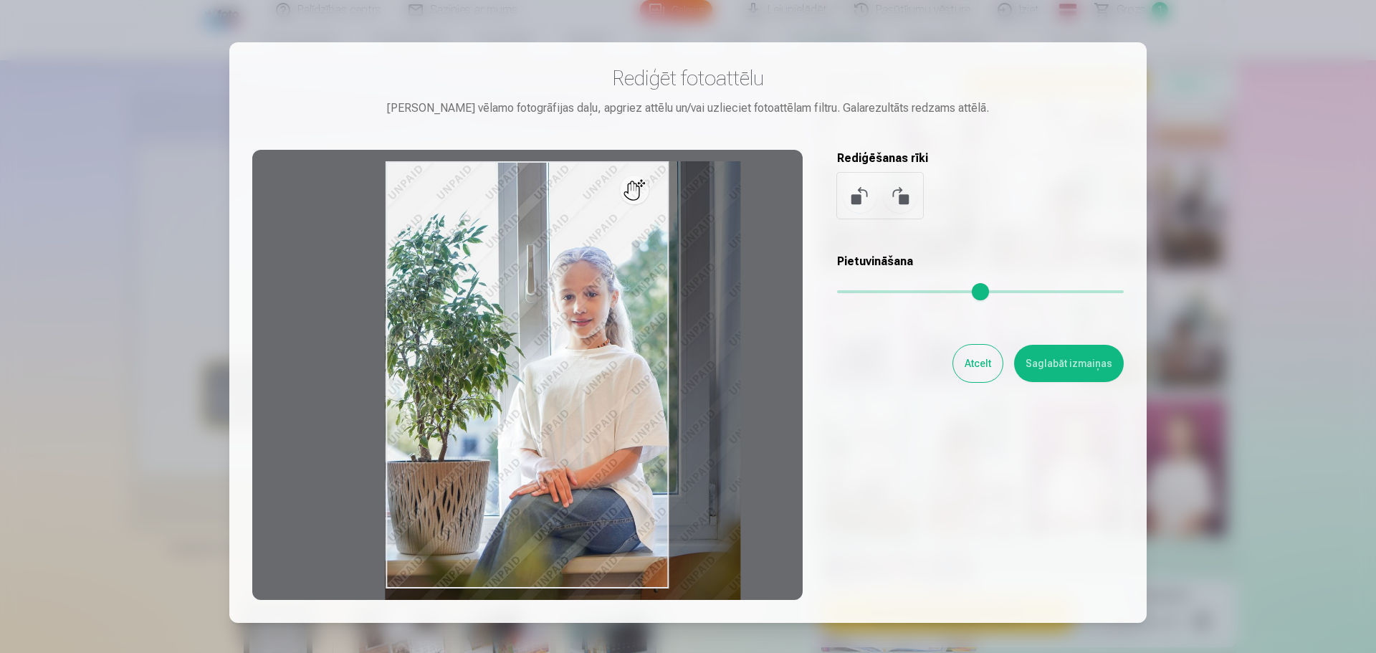
drag, startPoint x: 850, startPoint y: 292, endPoint x: 862, endPoint y: 292, distance: 12.2
click at [862, 292] on input "range" at bounding box center [980, 291] width 287 height 3
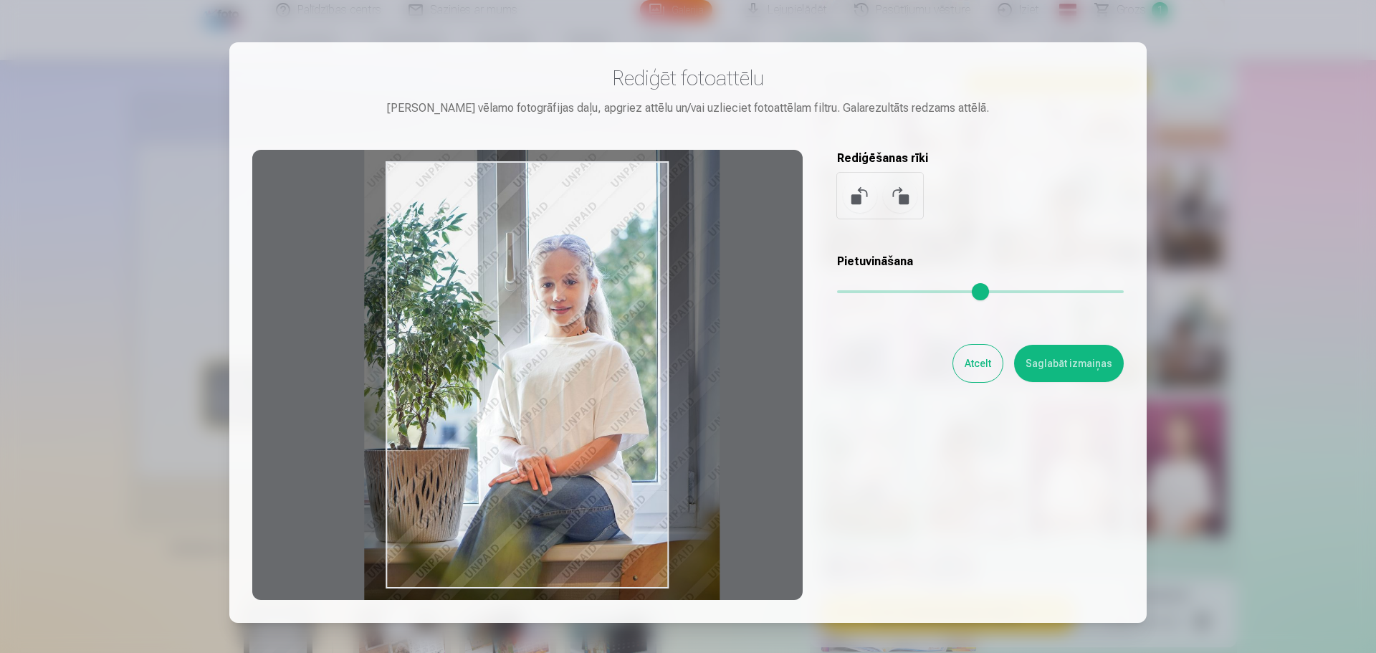
drag, startPoint x: 553, startPoint y: 454, endPoint x: 549, endPoint y: 441, distance: 13.6
click at [532, 442] on div at bounding box center [527, 375] width 551 height 450
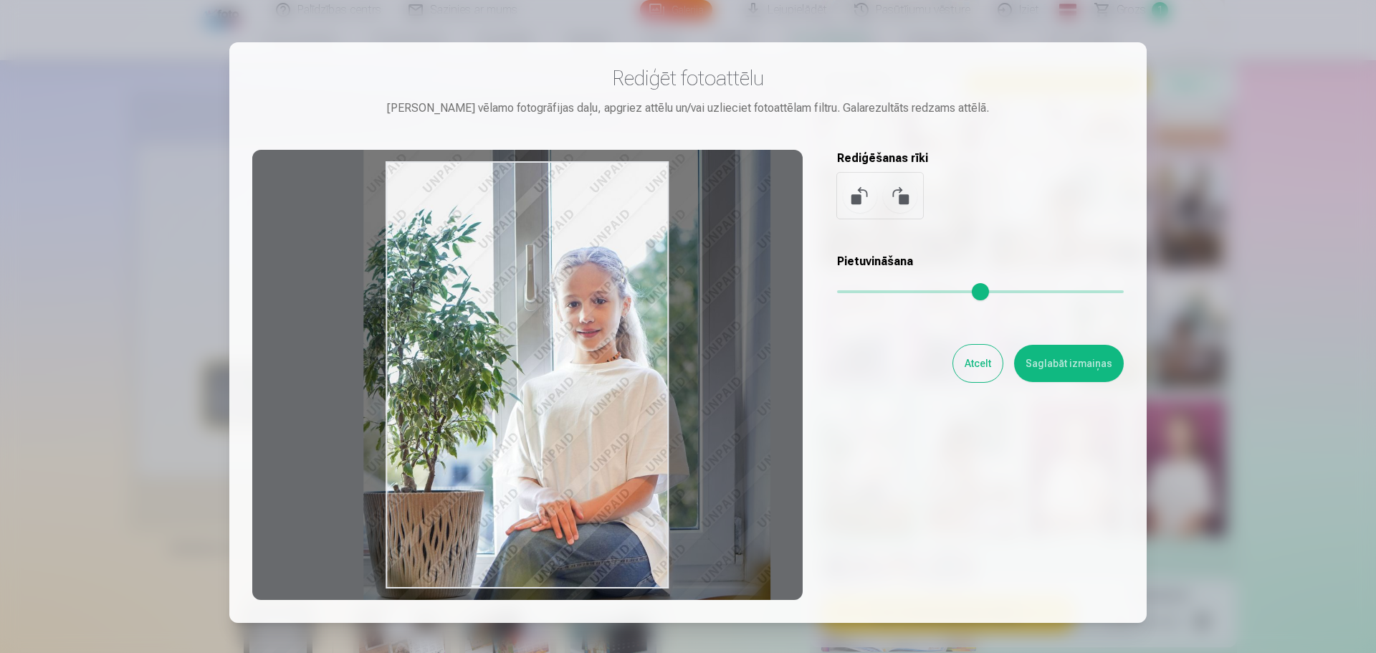
drag, startPoint x: 861, startPoint y: 297, endPoint x: 876, endPoint y: 293, distance: 15.5
click at [876, 293] on input "range" at bounding box center [980, 291] width 287 height 3
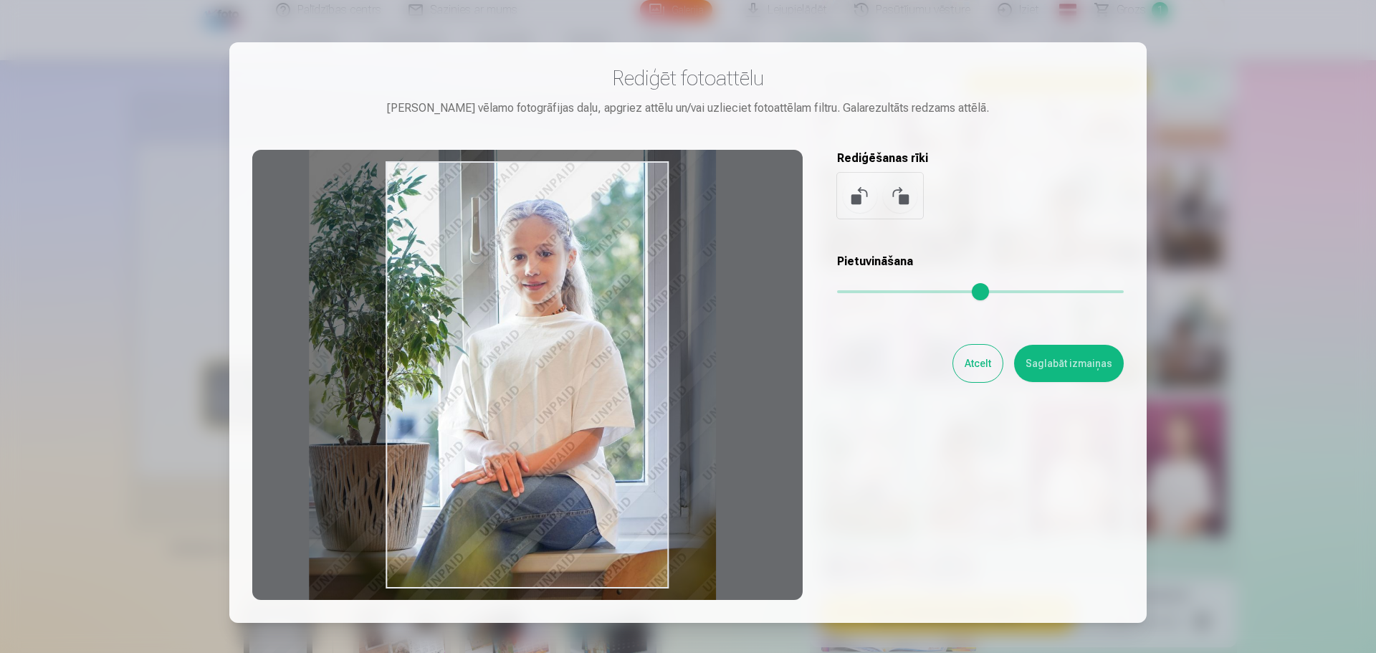
drag, startPoint x: 586, startPoint y: 464, endPoint x: 531, endPoint y: 414, distance: 74.7
click at [531, 414] on div at bounding box center [527, 375] width 551 height 450
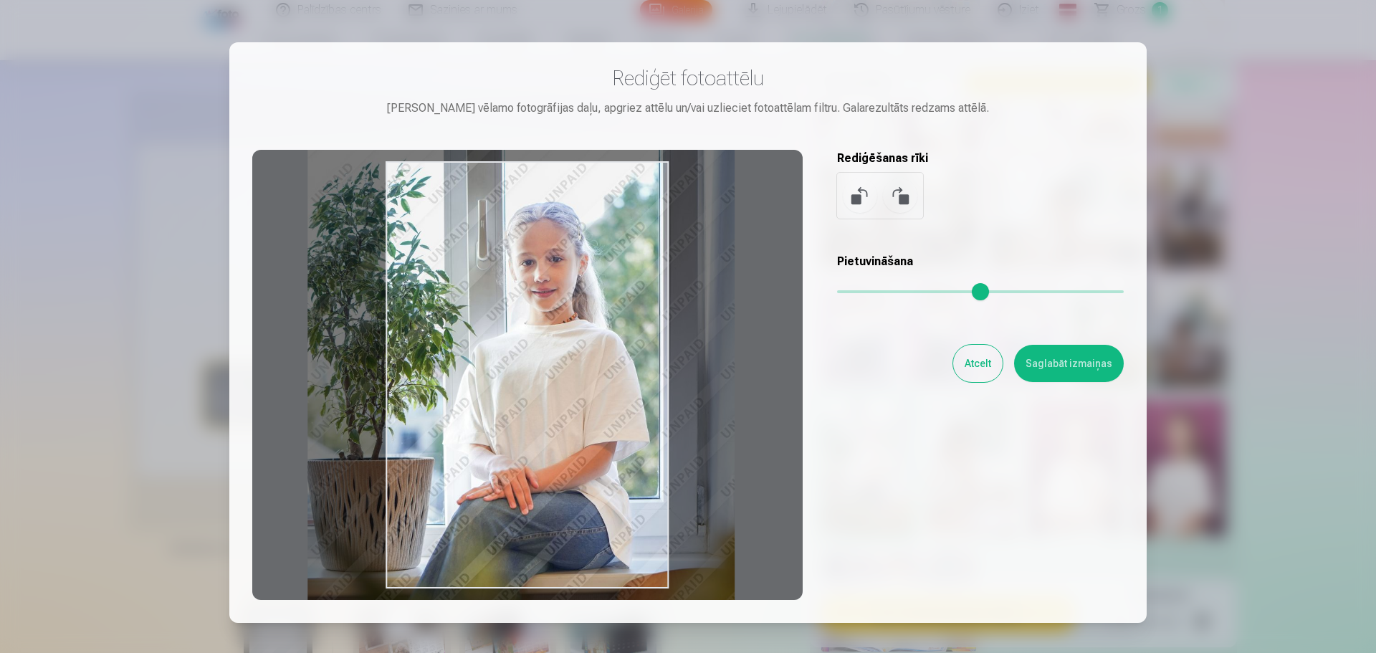
click at [883, 290] on input "range" at bounding box center [980, 291] width 287 height 3
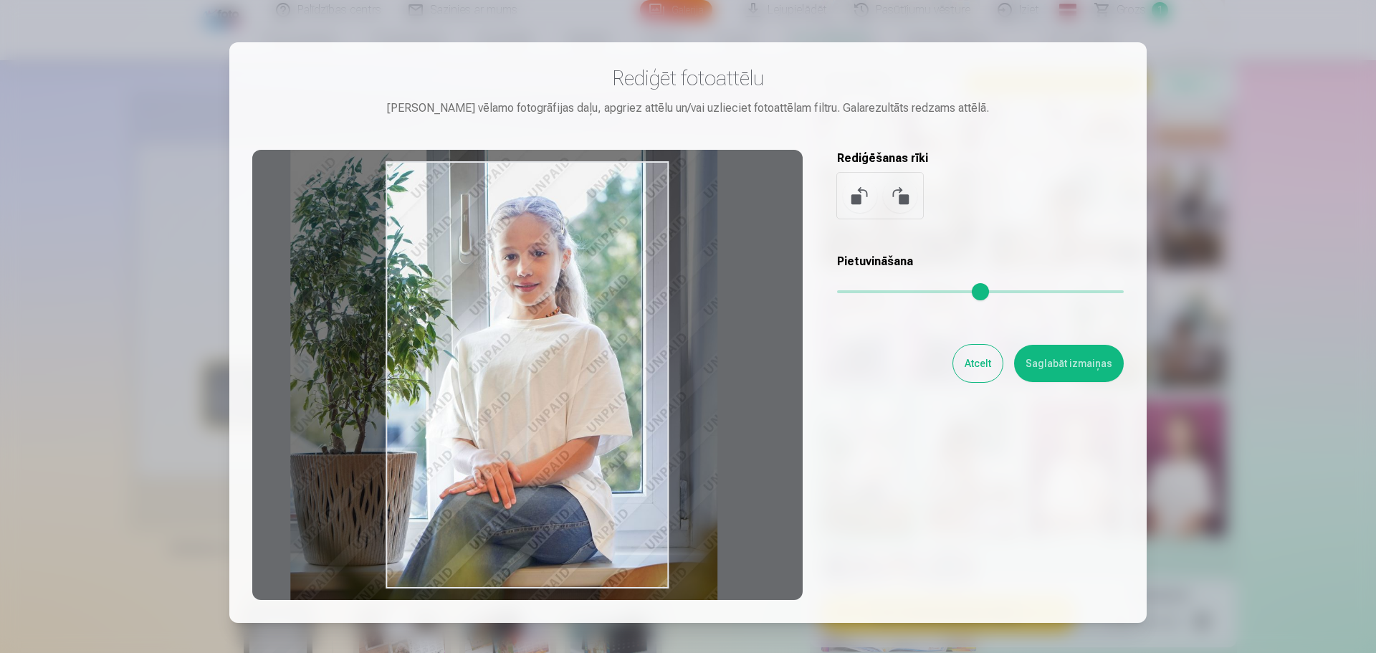
drag, startPoint x: 614, startPoint y: 417, endPoint x: 597, endPoint y: 412, distance: 18.1
click at [597, 412] on div at bounding box center [527, 375] width 551 height 450
drag, startPoint x: 875, startPoint y: 301, endPoint x: 893, endPoint y: 295, distance: 19.0
click at [893, 295] on div "Pietuvināšana" at bounding box center [980, 281] width 287 height 57
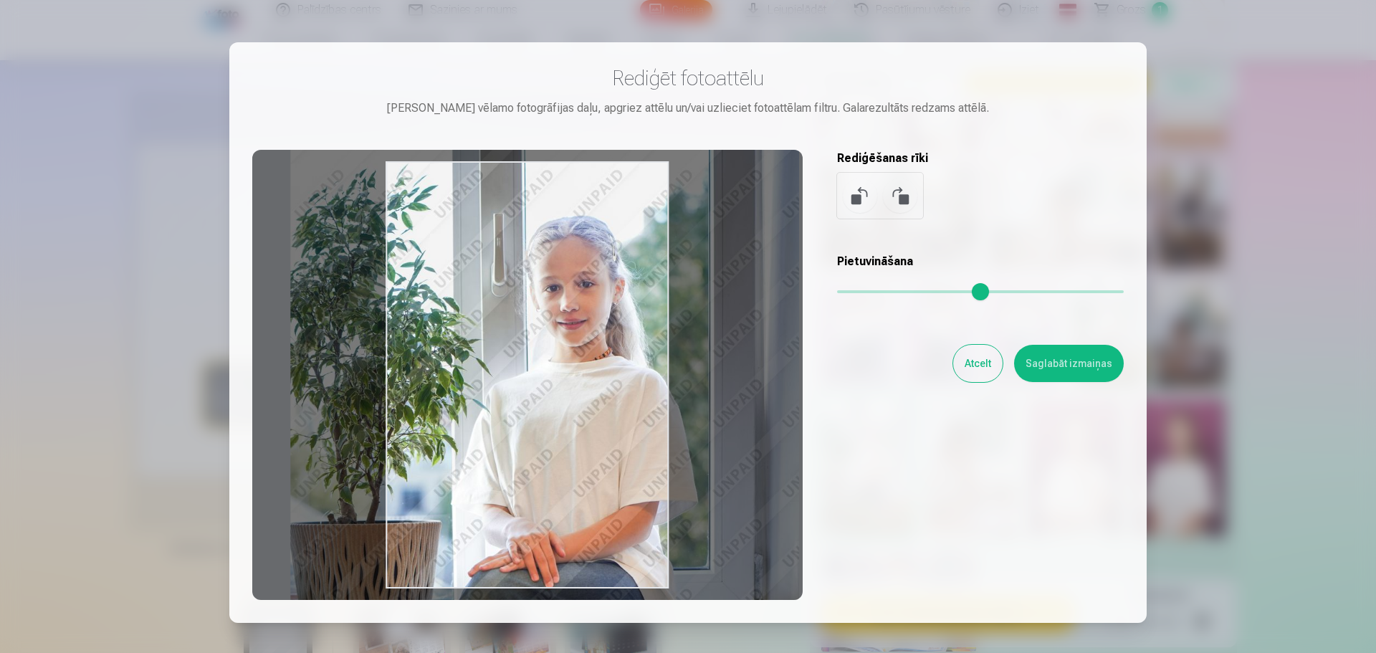
drag, startPoint x: 886, startPoint y: 291, endPoint x: 904, endPoint y: 287, distance: 18.3
click at [904, 290] on input "range" at bounding box center [980, 291] width 287 height 3
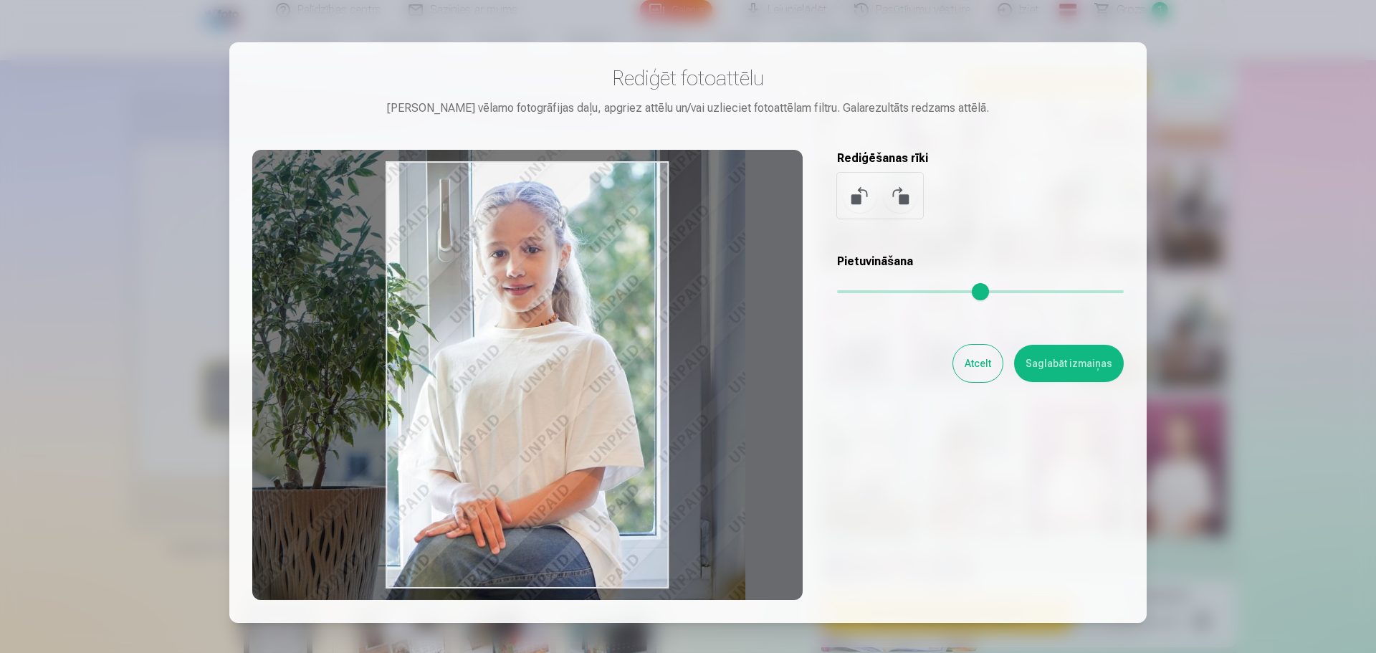
type input "****"
drag, startPoint x: 572, startPoint y: 446, endPoint x: 519, endPoint y: 411, distance: 63.6
click at [519, 411] on div at bounding box center [527, 375] width 551 height 450
click at [1040, 346] on button "Saglabāt izmaiņas" at bounding box center [1069, 363] width 110 height 37
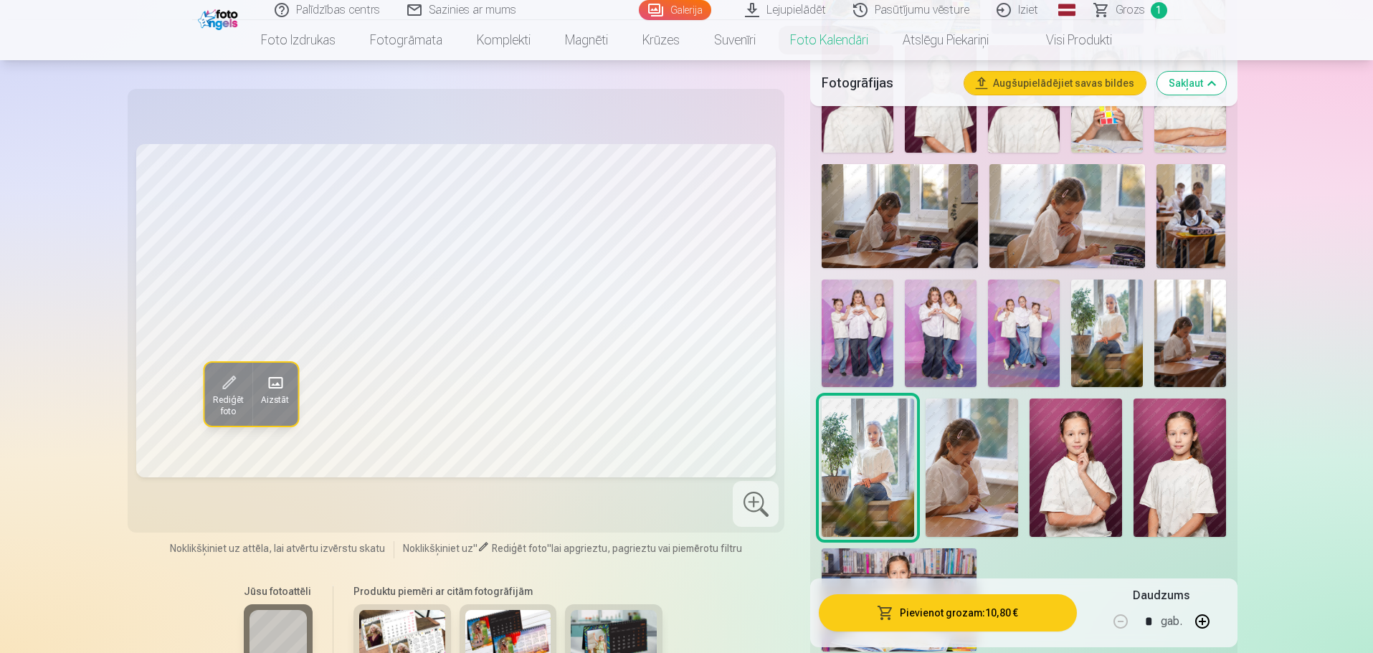
click at [1207, 625] on button "button" at bounding box center [1202, 621] width 34 height 34
type input "*"
click at [946, 615] on button "Pievienot grozam : 21,60 €" at bounding box center [947, 612] width 257 height 37
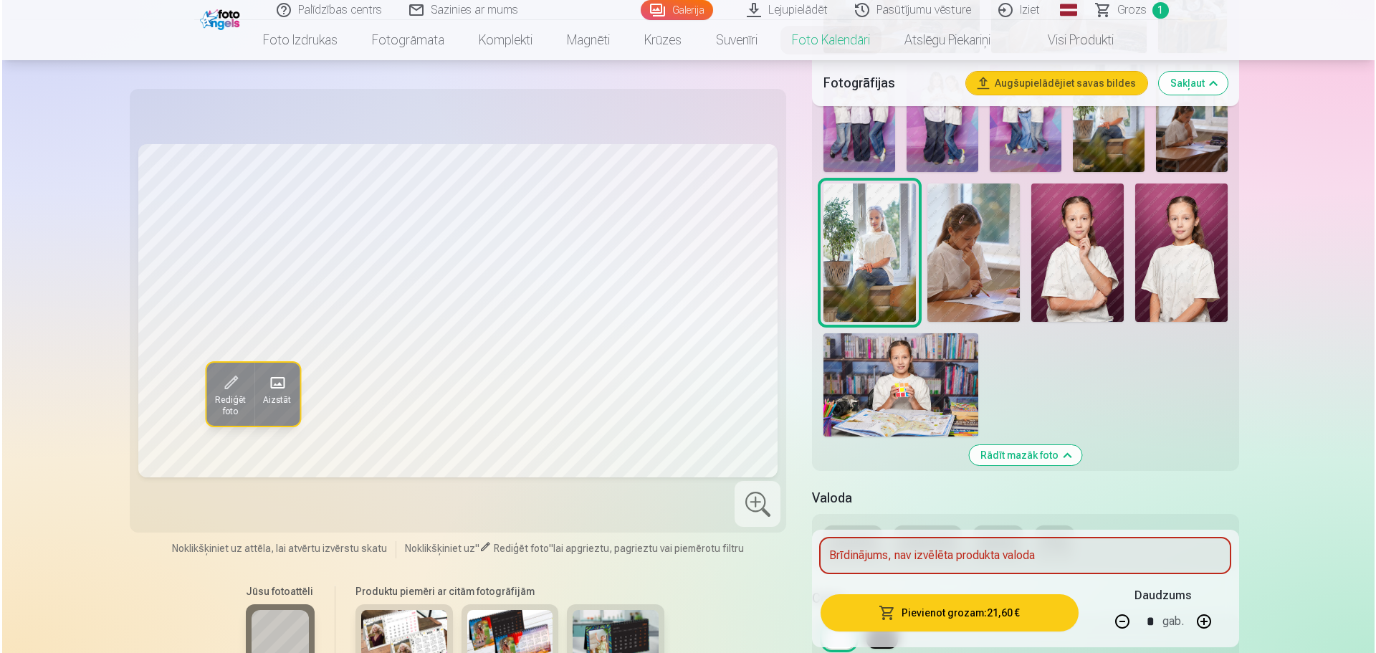
scroll to position [789, 0]
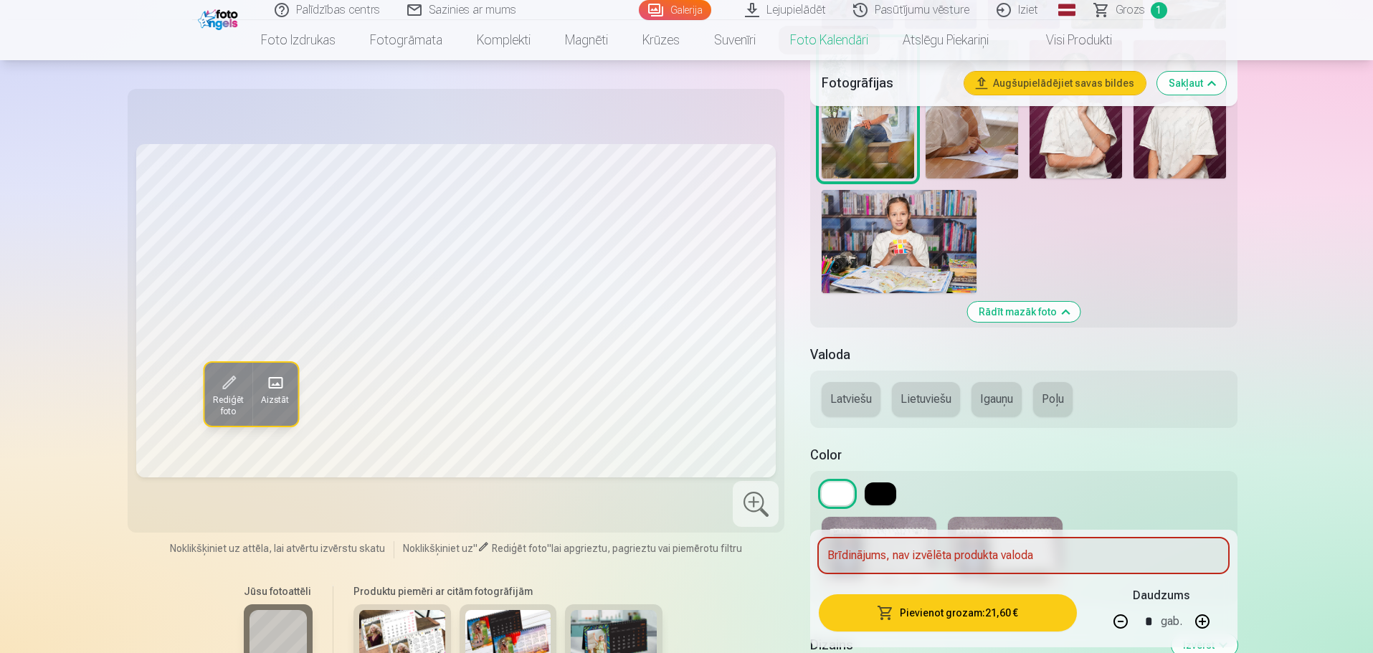
click at [865, 391] on button "Latviešu" at bounding box center [851, 399] width 59 height 34
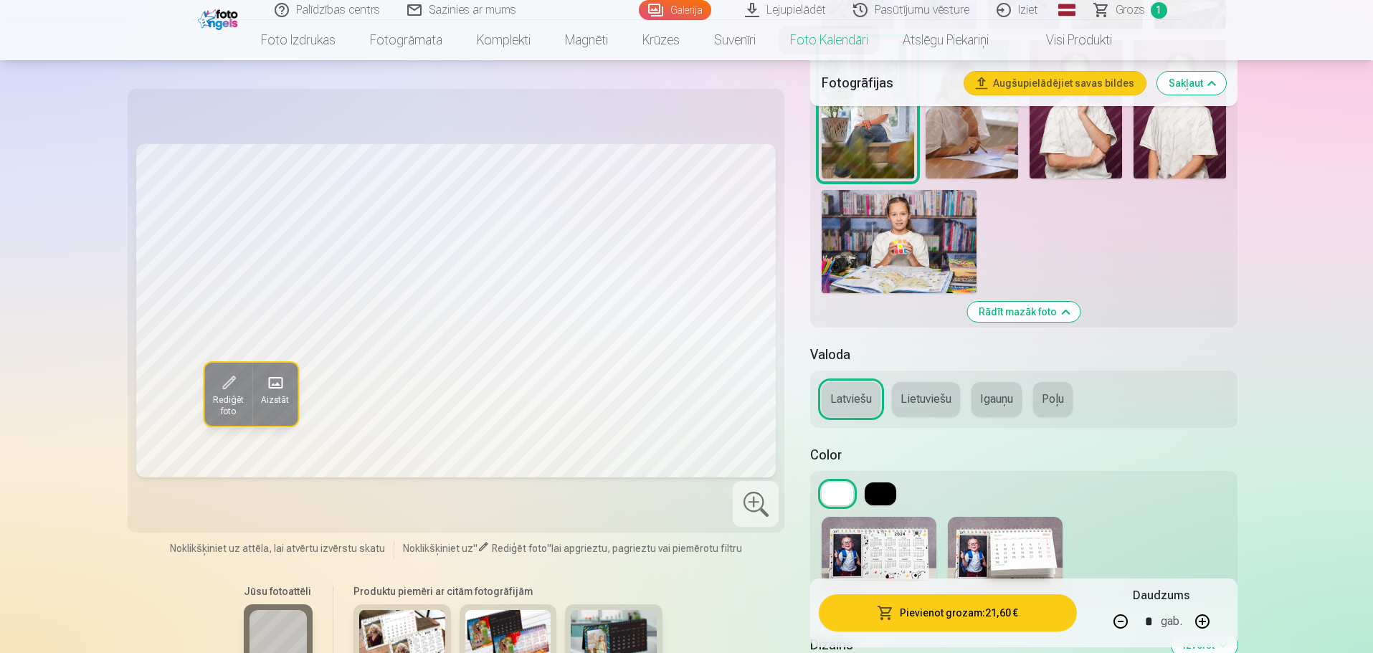
click at [929, 619] on button "Pievienot grozam : 21,60 €" at bounding box center [947, 612] width 257 height 37
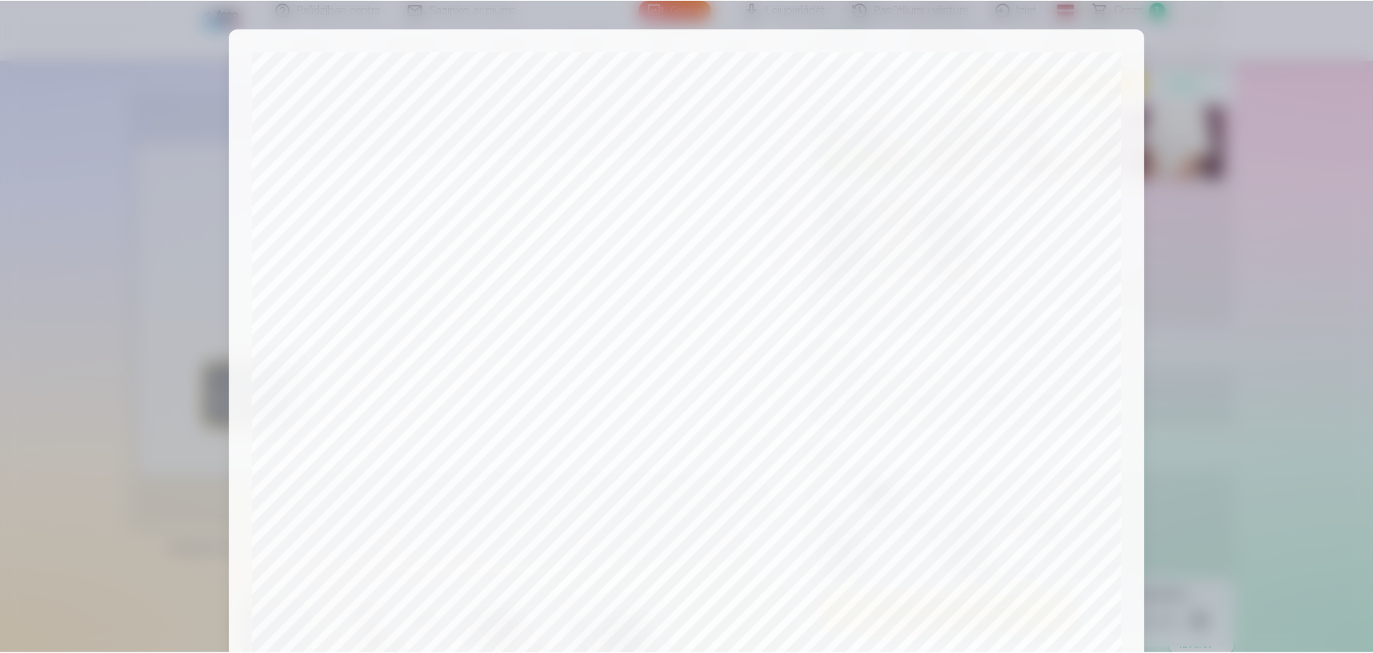
scroll to position [379, 0]
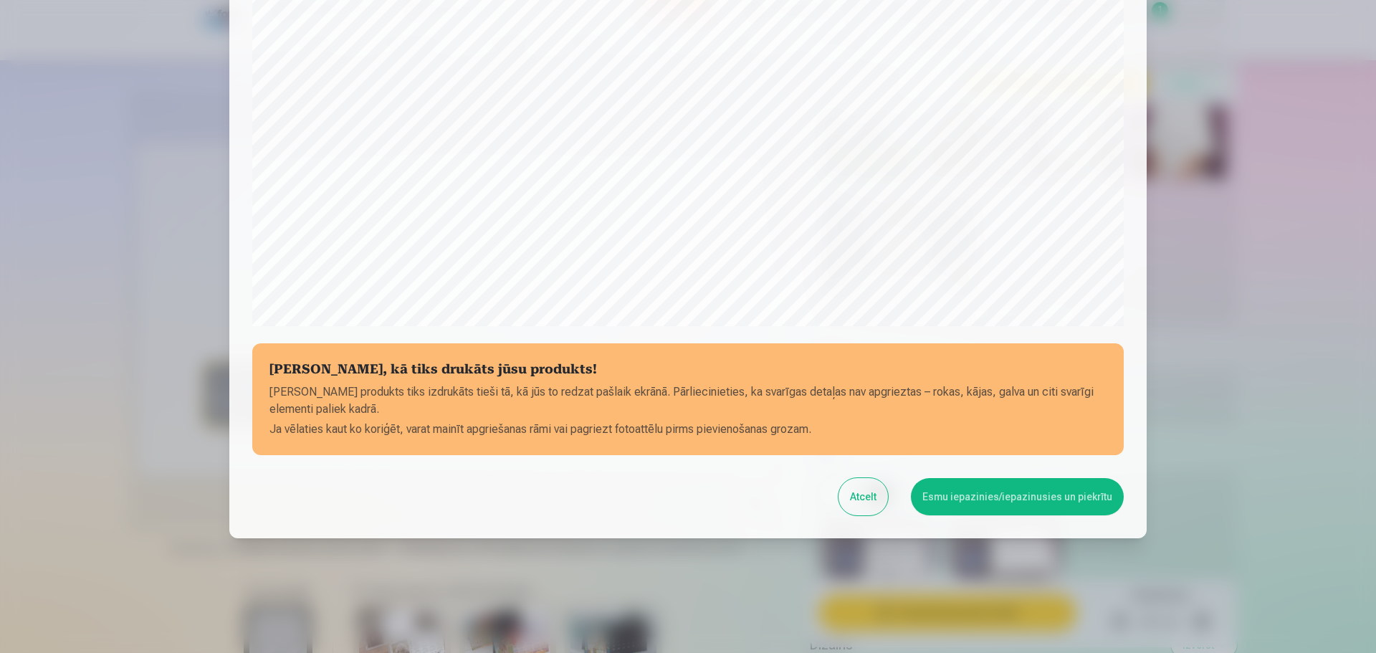
click at [988, 497] on button "Esmu iepazinies/iepazinusies un piekrītu" at bounding box center [1017, 496] width 213 height 37
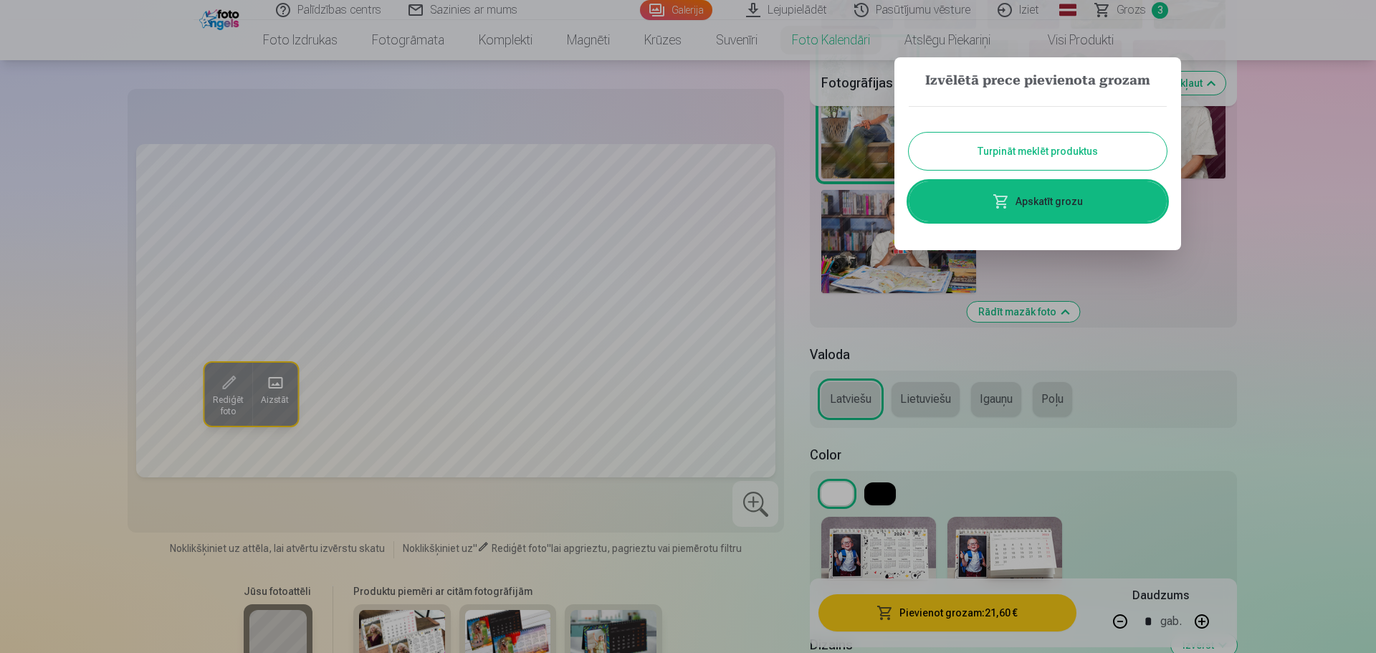
click at [1024, 145] on button "Turpināt meklēt produktus" at bounding box center [1038, 151] width 258 height 37
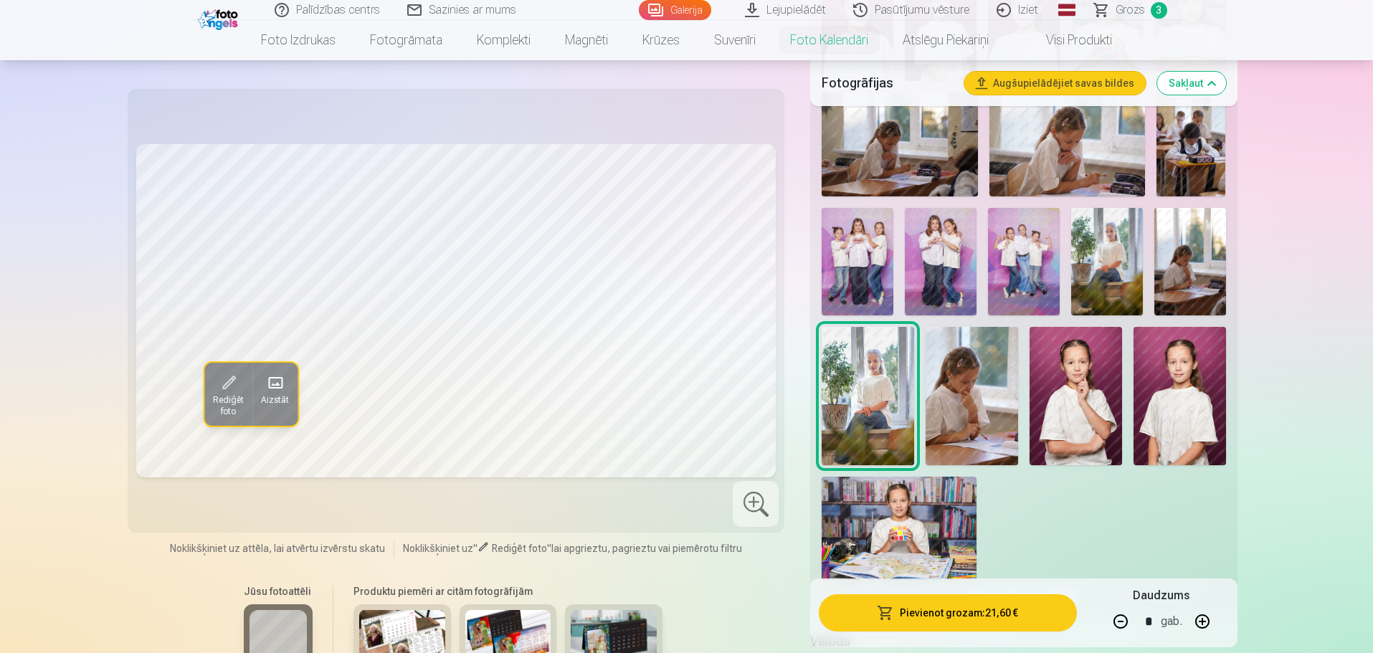
scroll to position [358, 0]
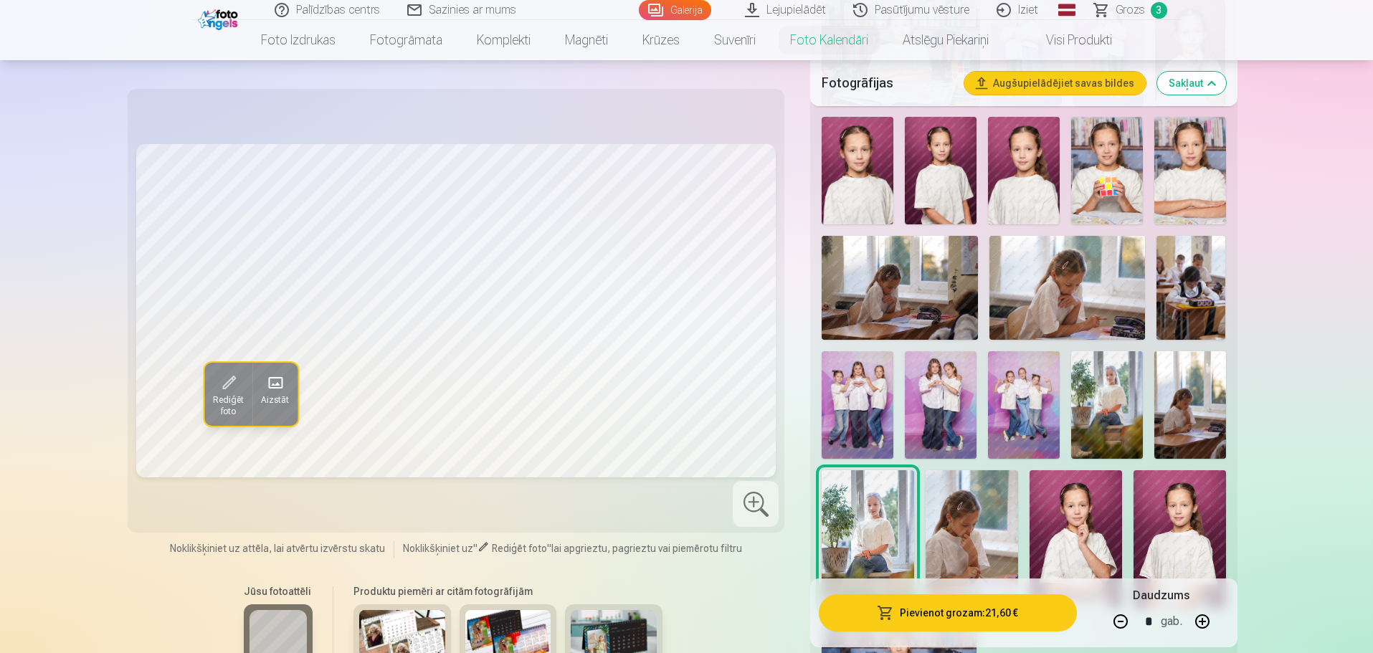
click at [1131, 9] on span "Grozs" at bounding box center [1130, 9] width 29 height 17
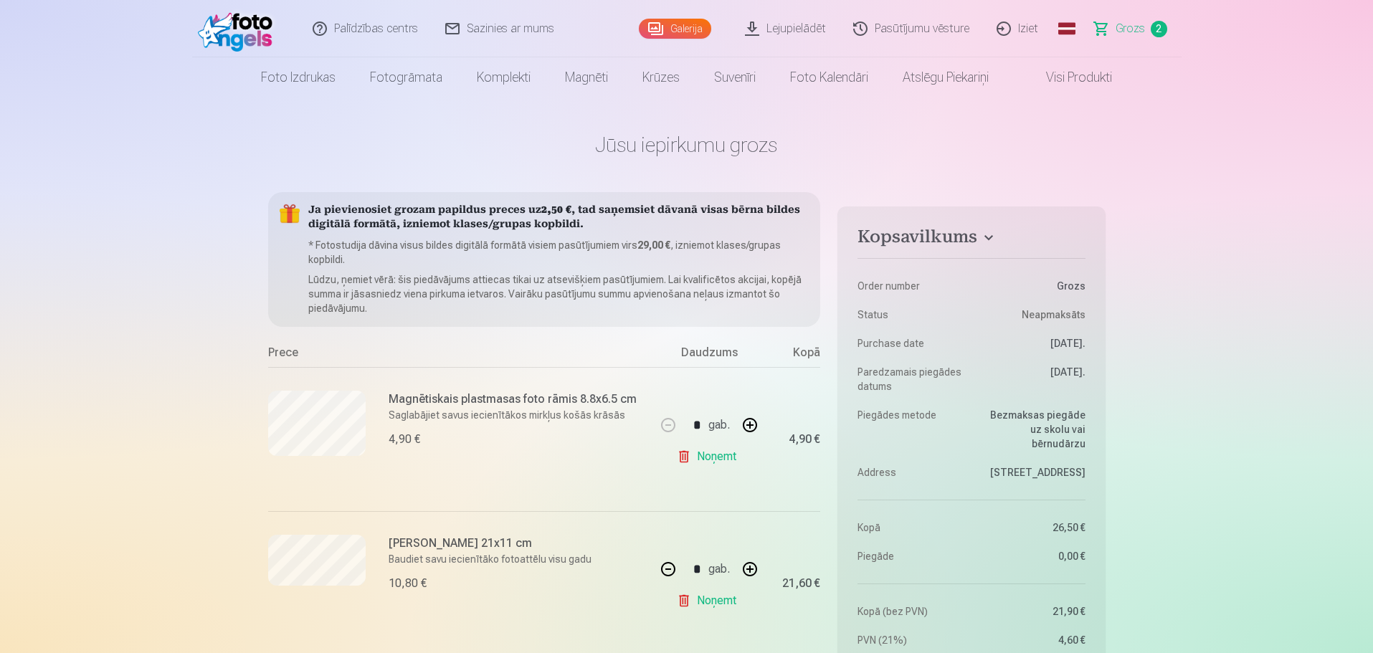
click at [715, 460] on link "Noņemt" at bounding box center [709, 456] width 65 height 29
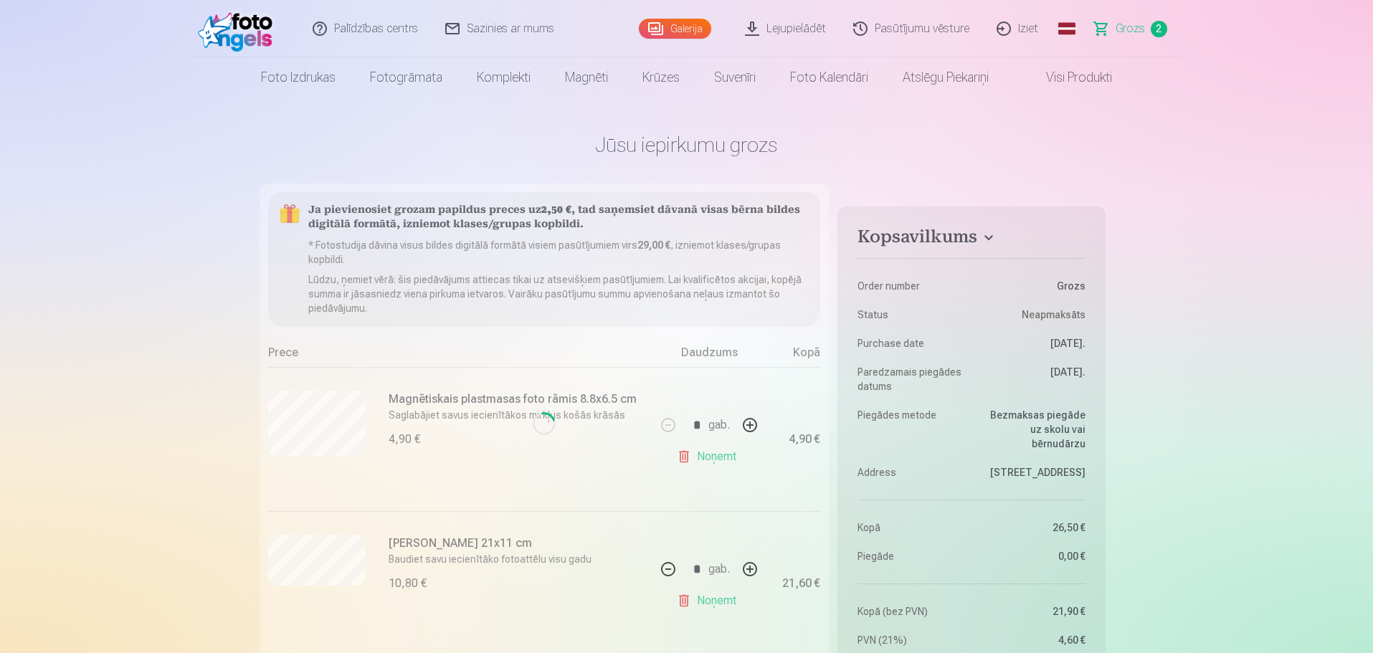
type input "*"
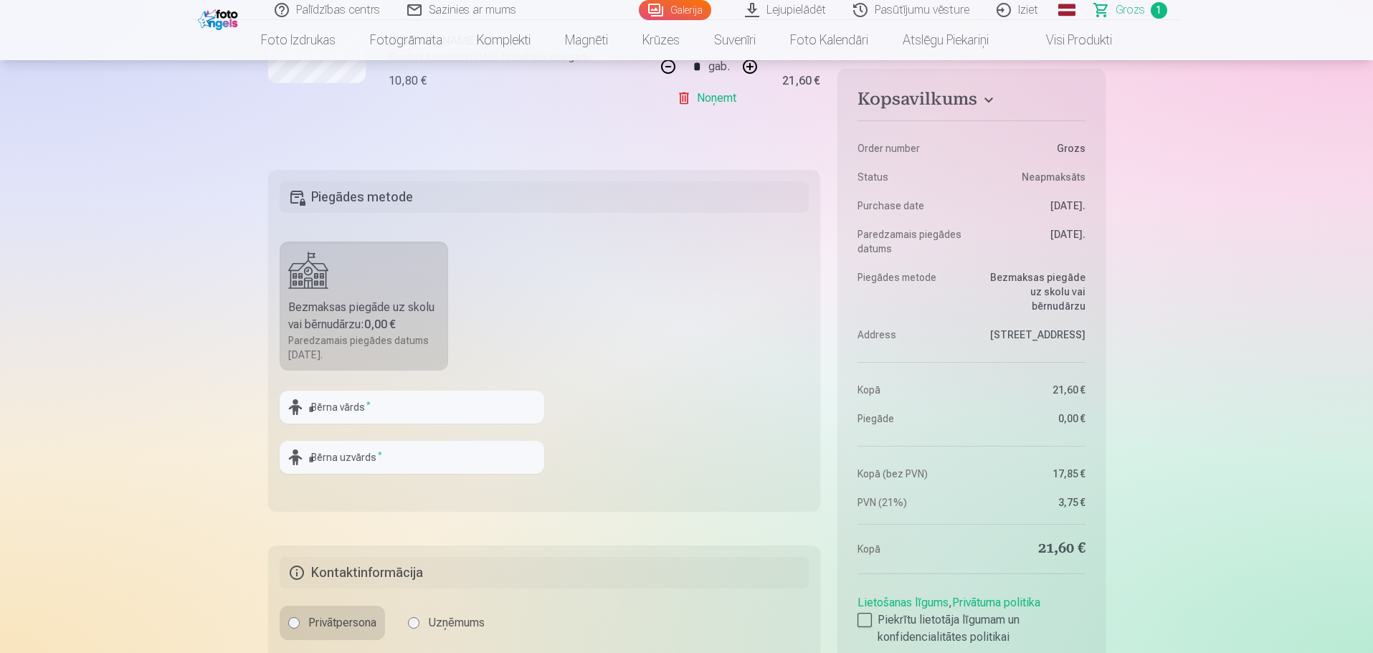
scroll to position [574, 0]
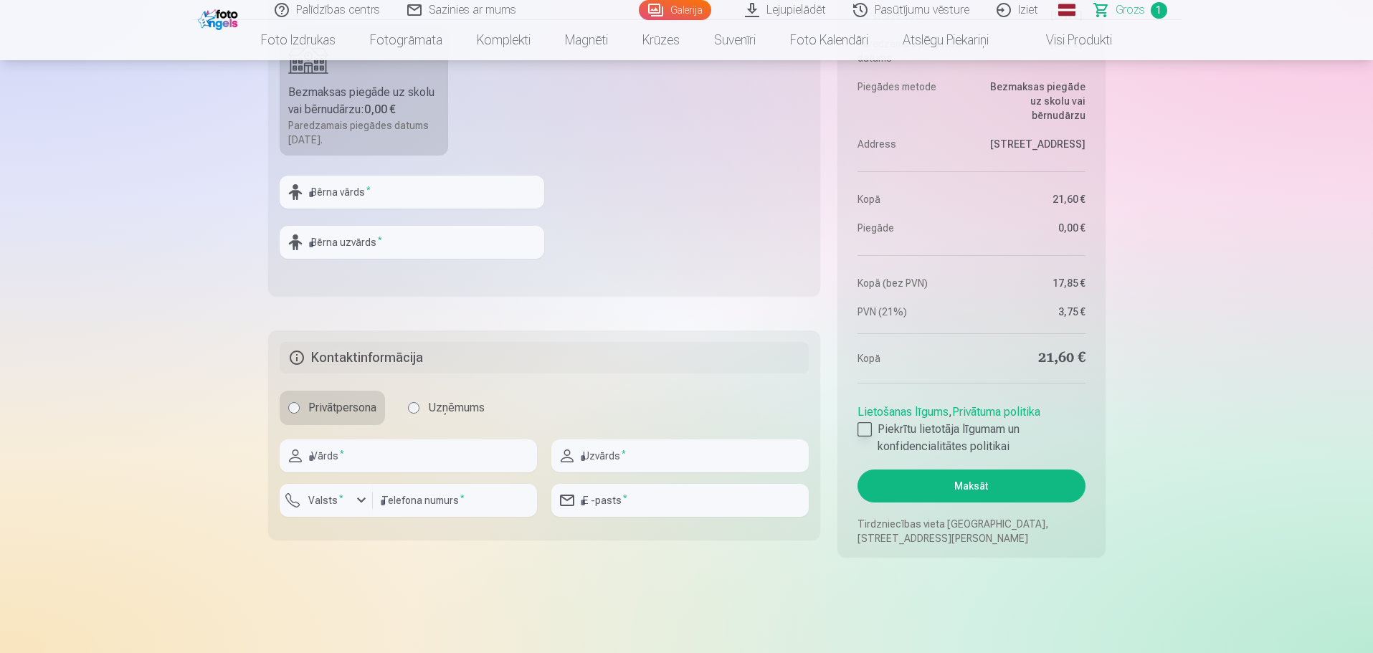
click at [870, 432] on div at bounding box center [864, 429] width 14 height 14
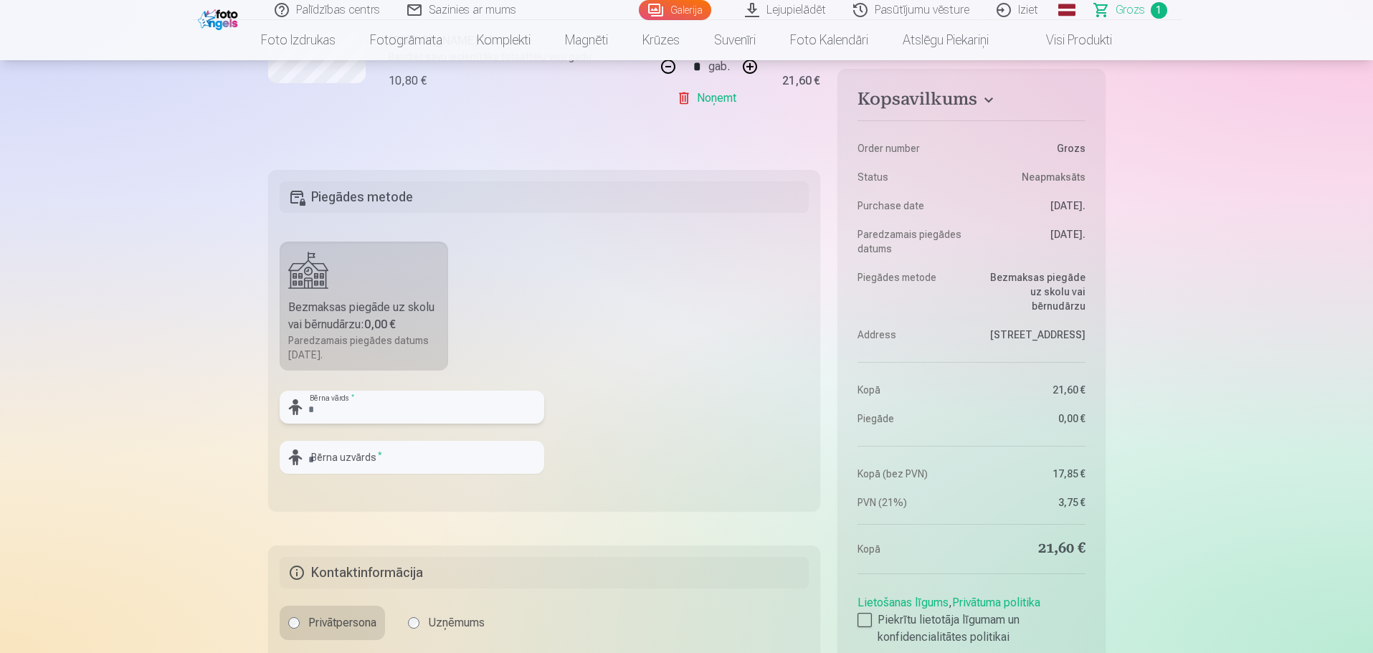
click at [368, 396] on input "text" at bounding box center [412, 407] width 265 height 33
type input "****"
click at [397, 468] on input "text" at bounding box center [412, 457] width 265 height 33
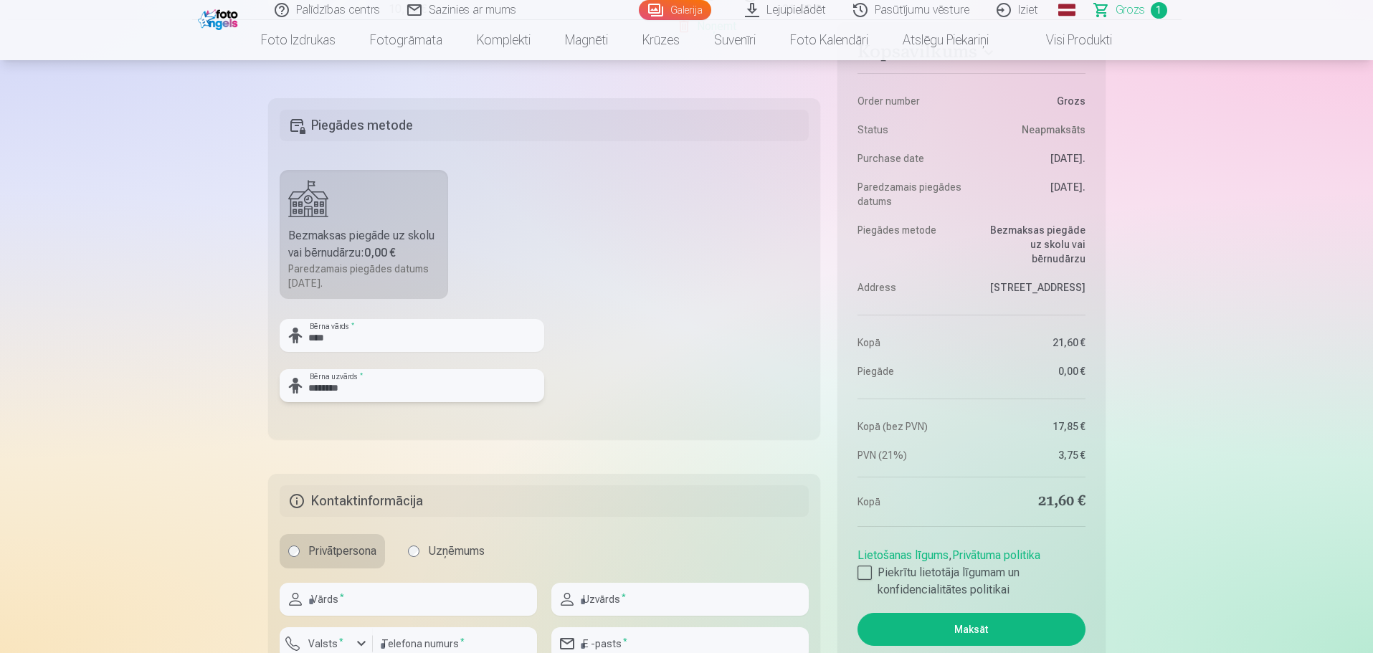
scroll to position [502, 0]
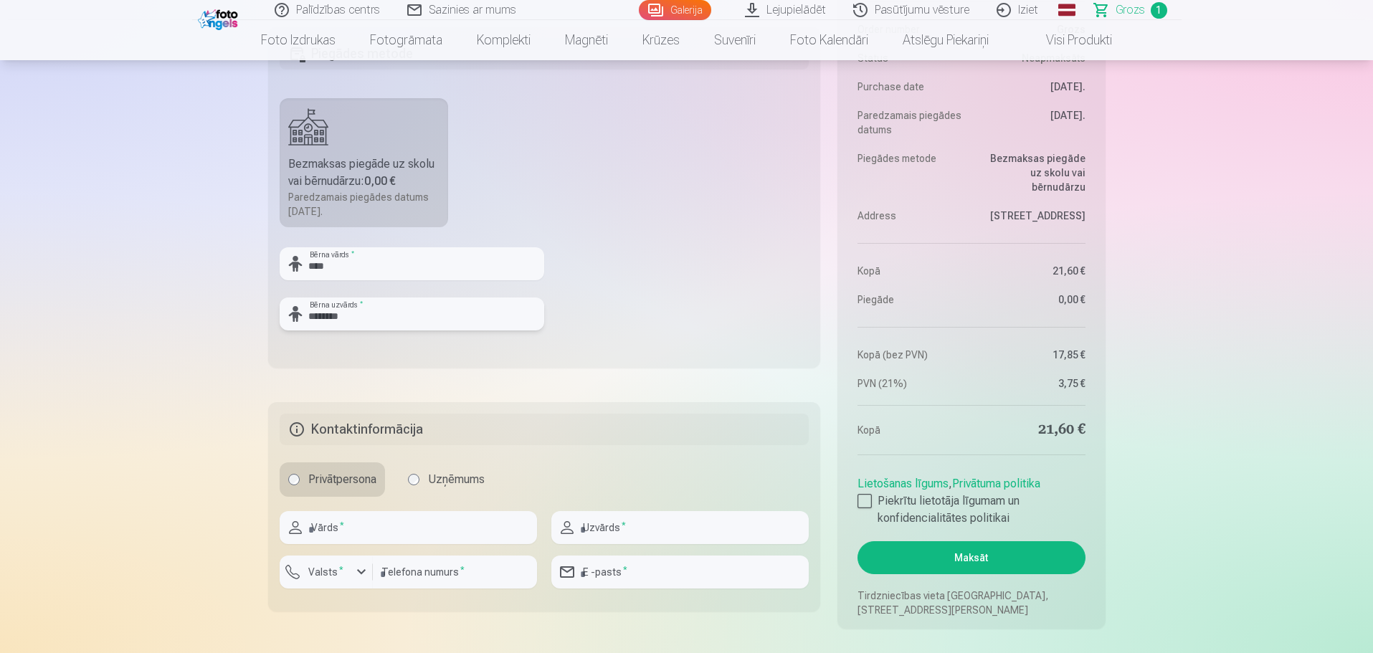
type input "********"
click at [493, 525] on input "text" at bounding box center [408, 527] width 257 height 33
type input "*****"
click at [664, 524] on input "text" at bounding box center [679, 527] width 257 height 33
type input "*******"
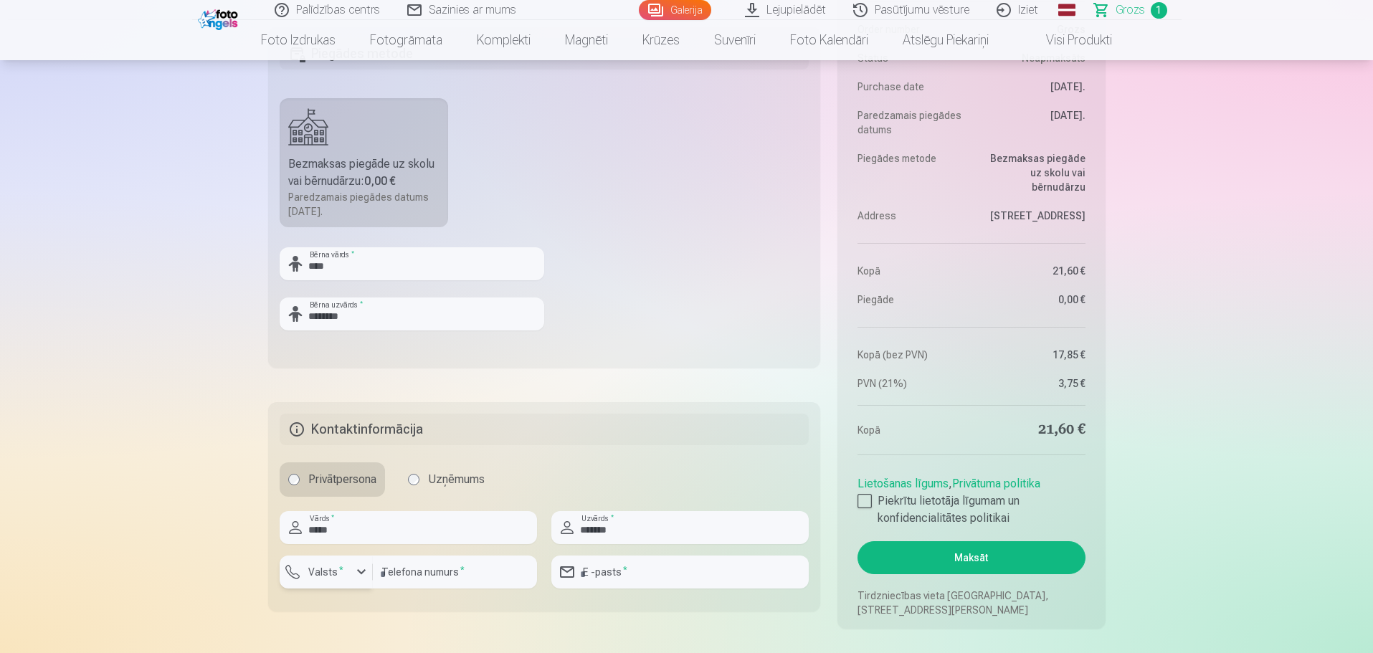
click at [355, 577] on div "button" at bounding box center [361, 571] width 17 height 17
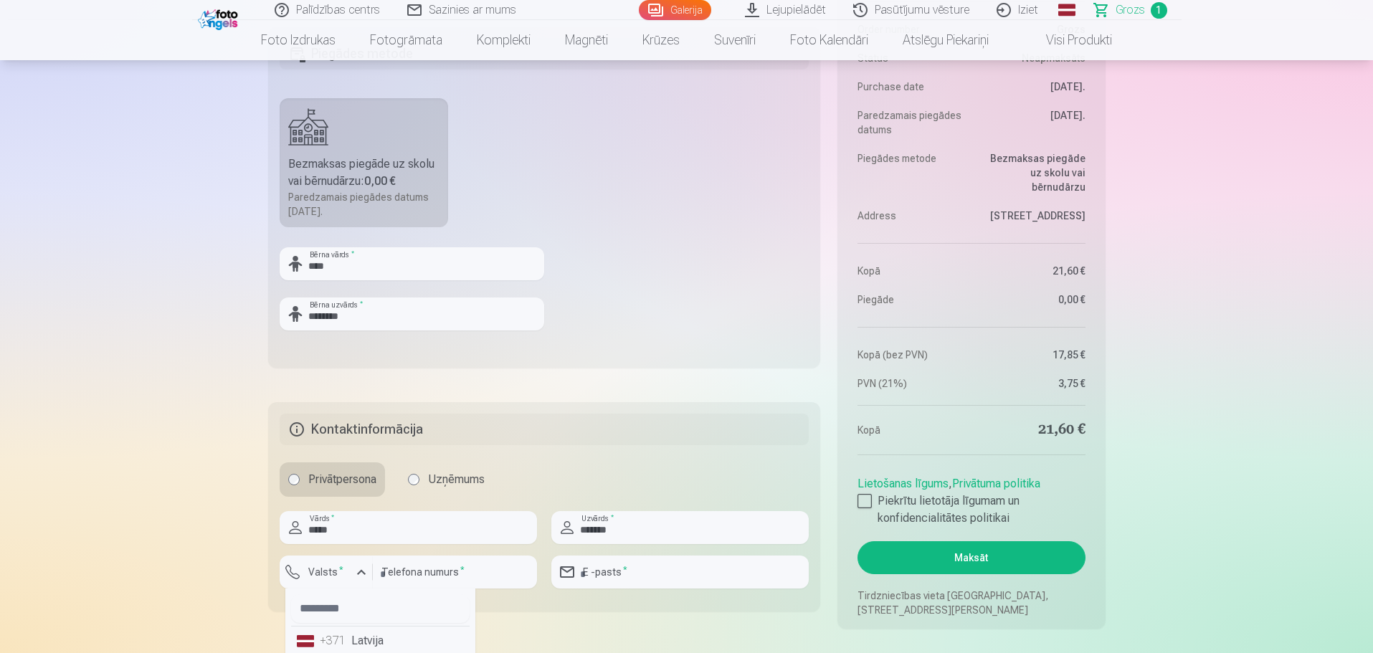
click at [338, 642] on div "+371" at bounding box center [334, 640] width 29 height 17
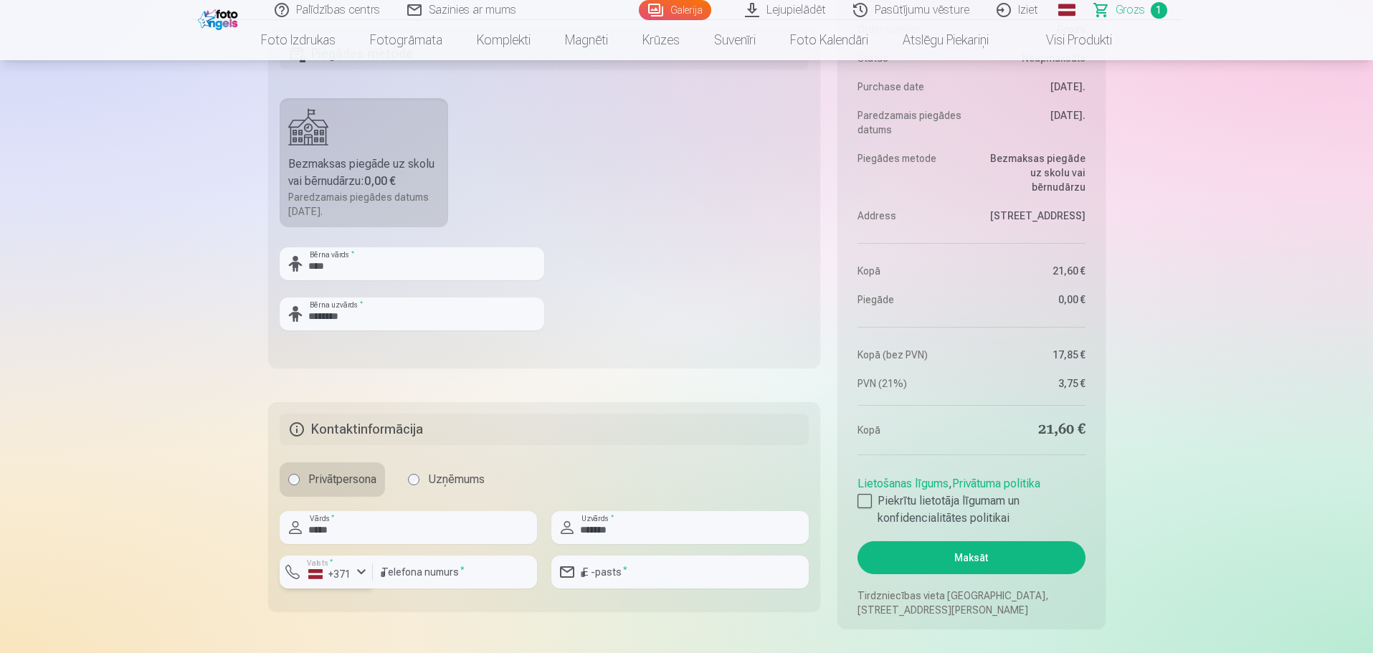
scroll to position [505, 0]
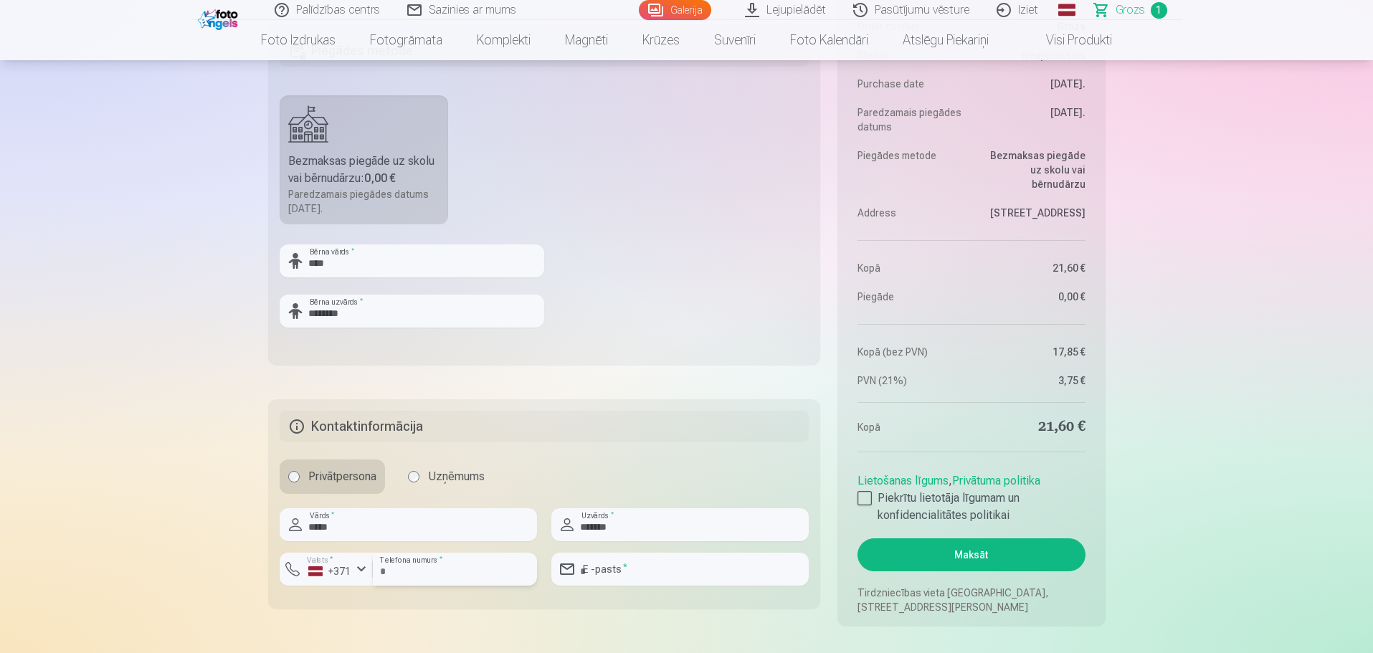
click at [398, 570] on input "number" at bounding box center [455, 569] width 164 height 33
type input "********"
click at [613, 564] on input "email" at bounding box center [679, 569] width 257 height 33
type input "**********"
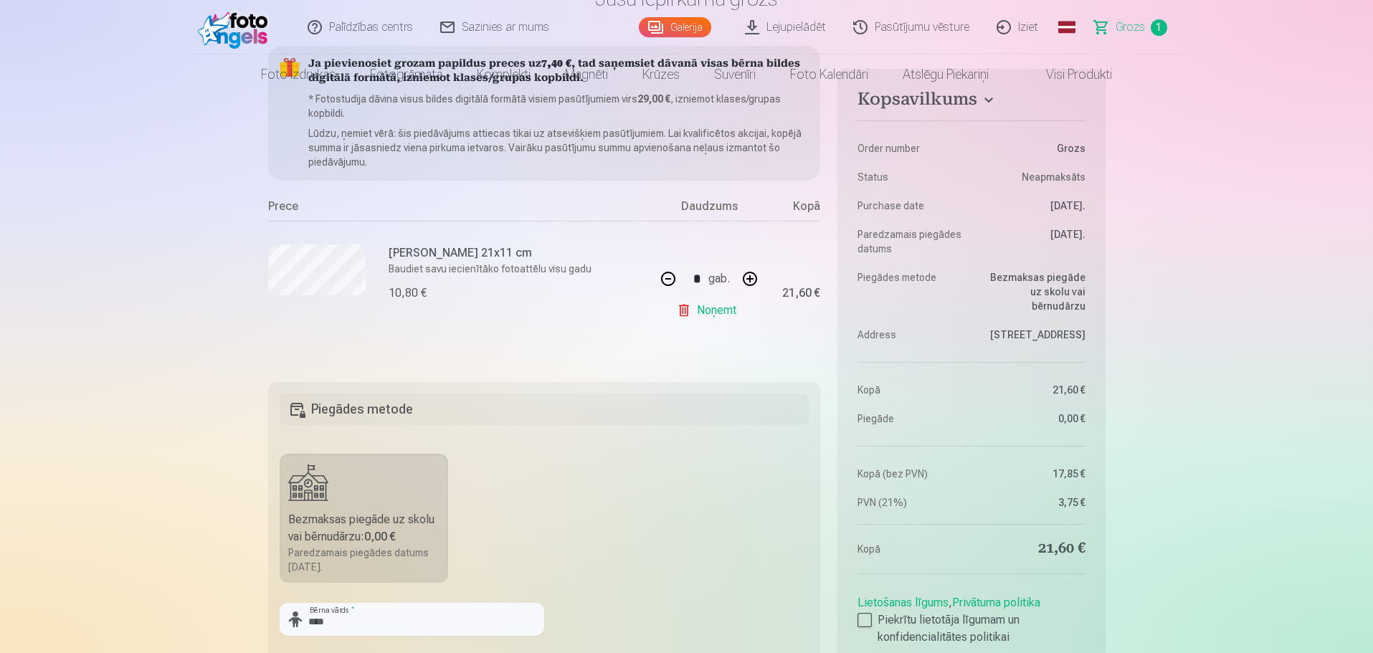
scroll to position [3, 0]
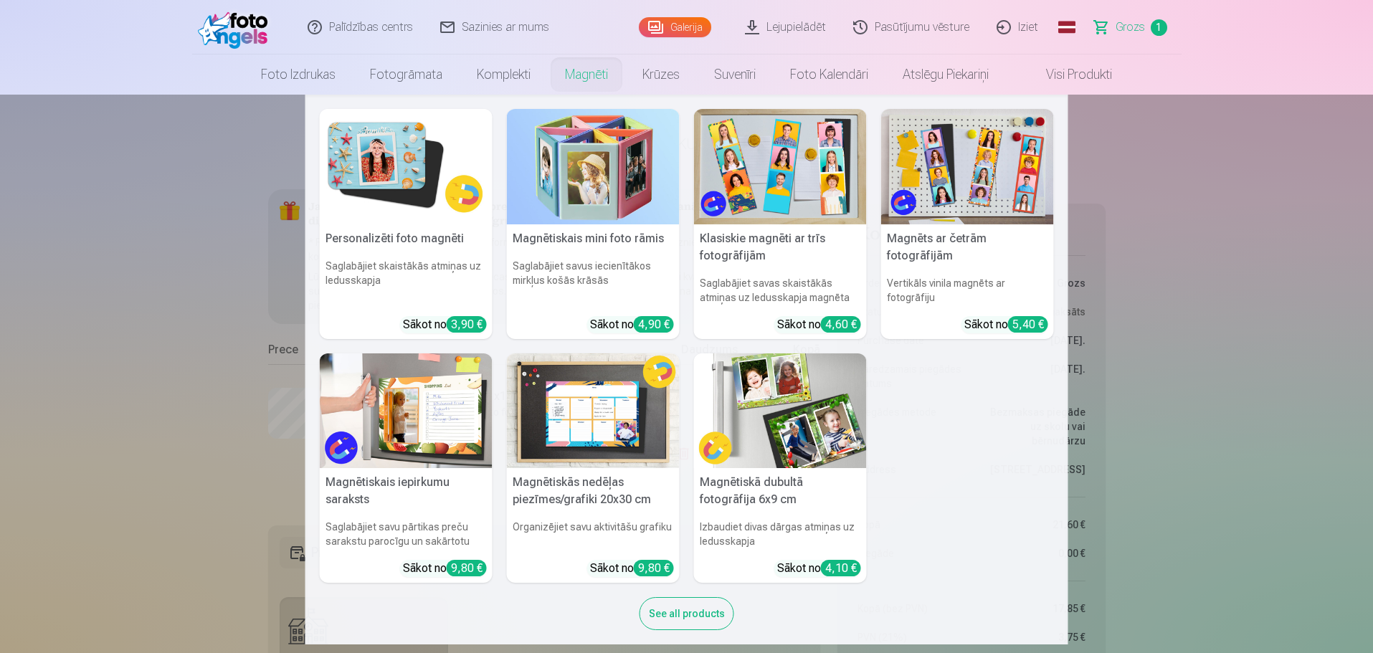
click at [569, 156] on img at bounding box center [593, 166] width 173 height 115
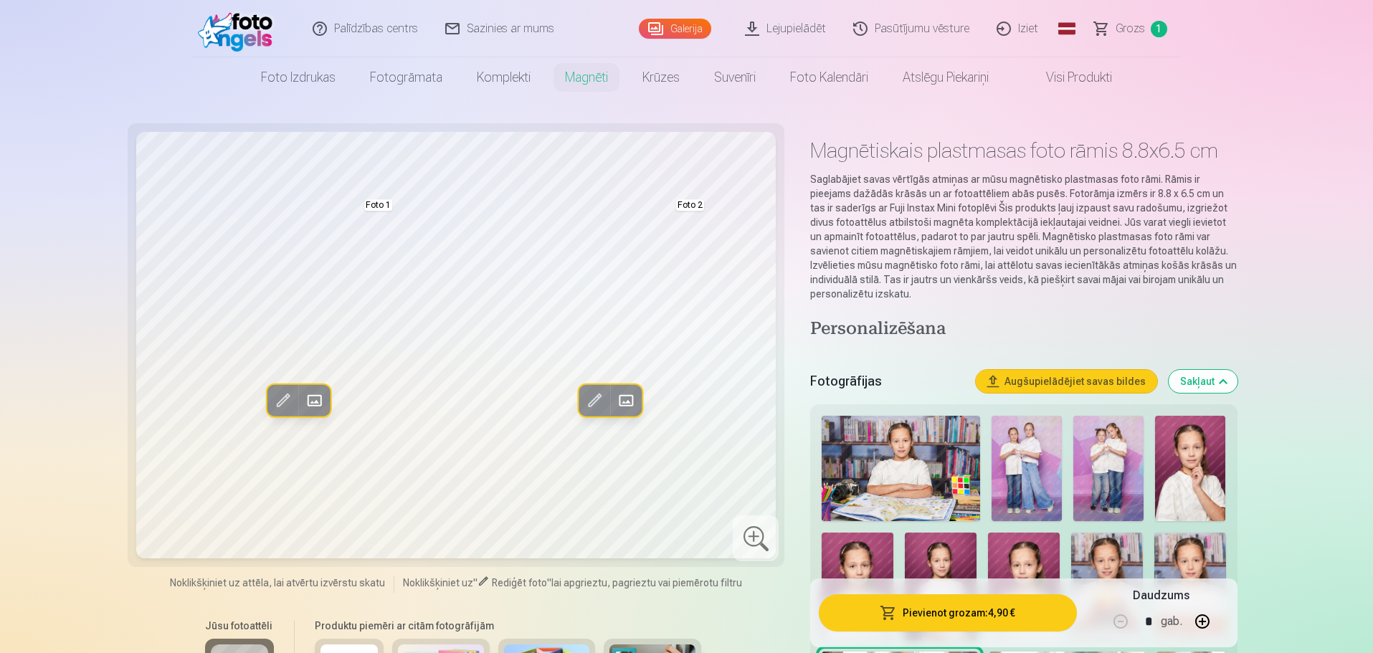
scroll to position [72, 0]
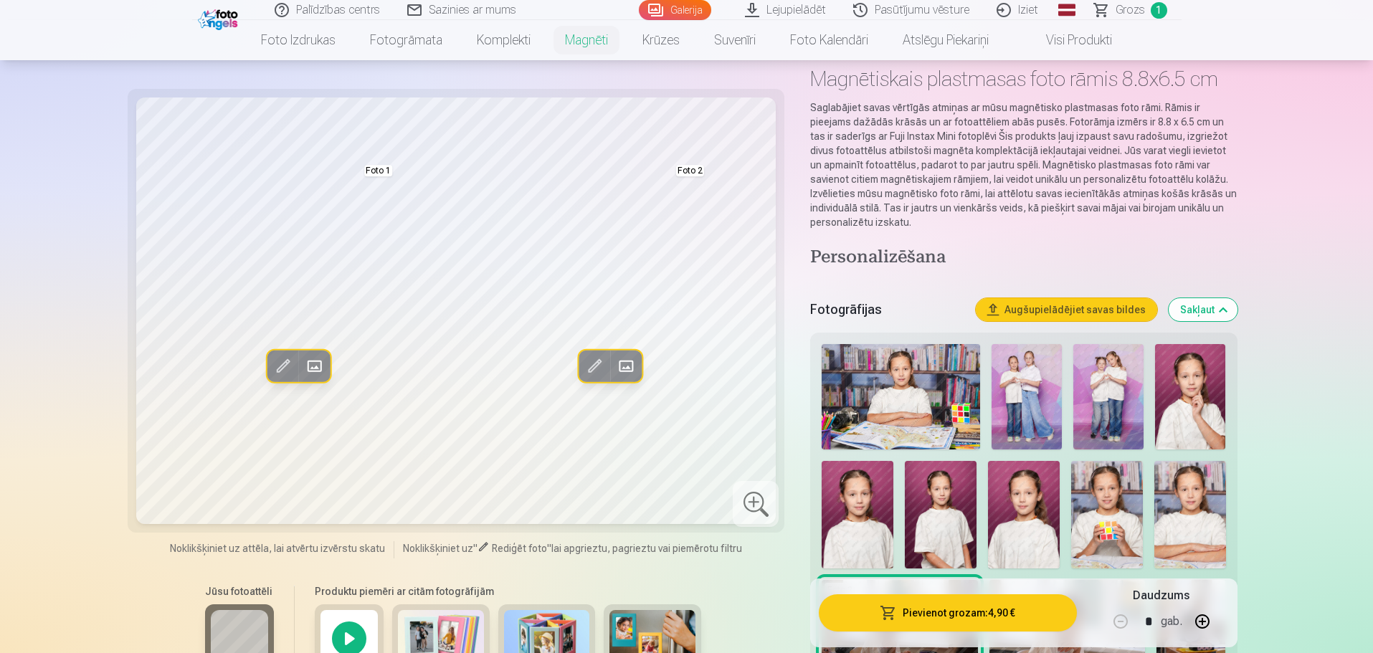
click at [877, 533] on img at bounding box center [858, 515] width 72 height 108
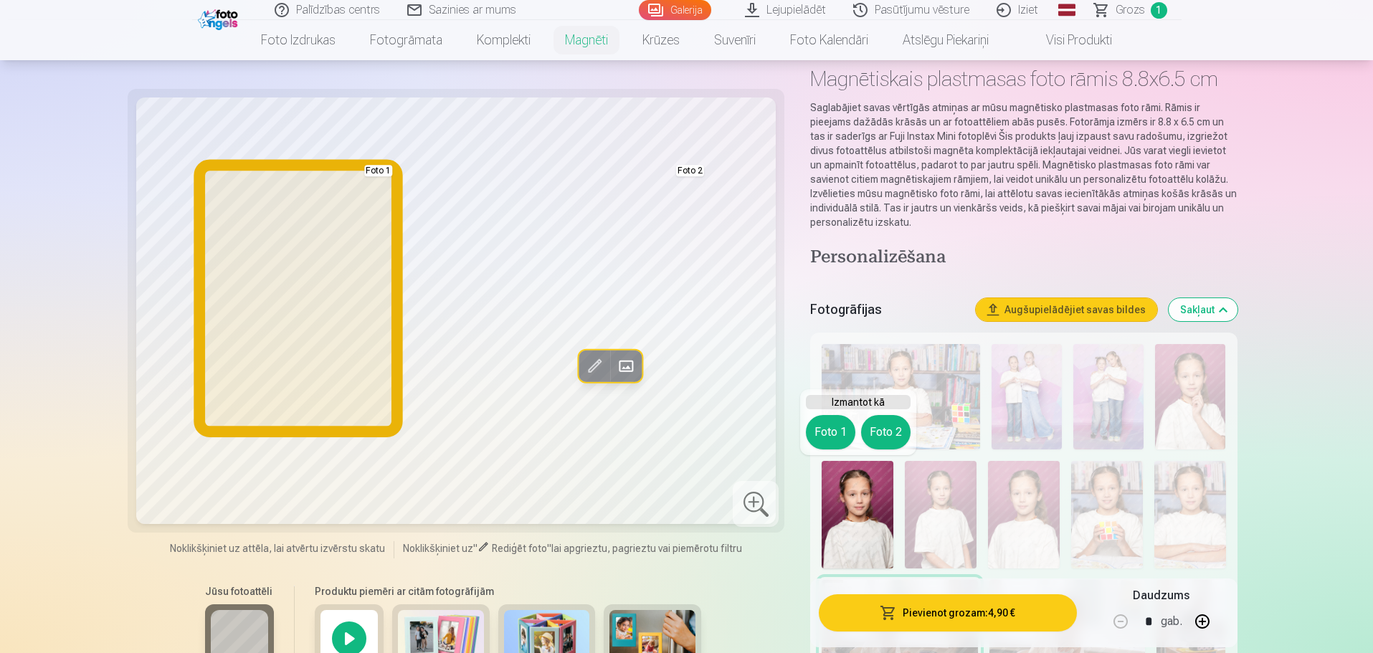
click at [826, 432] on button "Foto 1" at bounding box center [830, 432] width 49 height 34
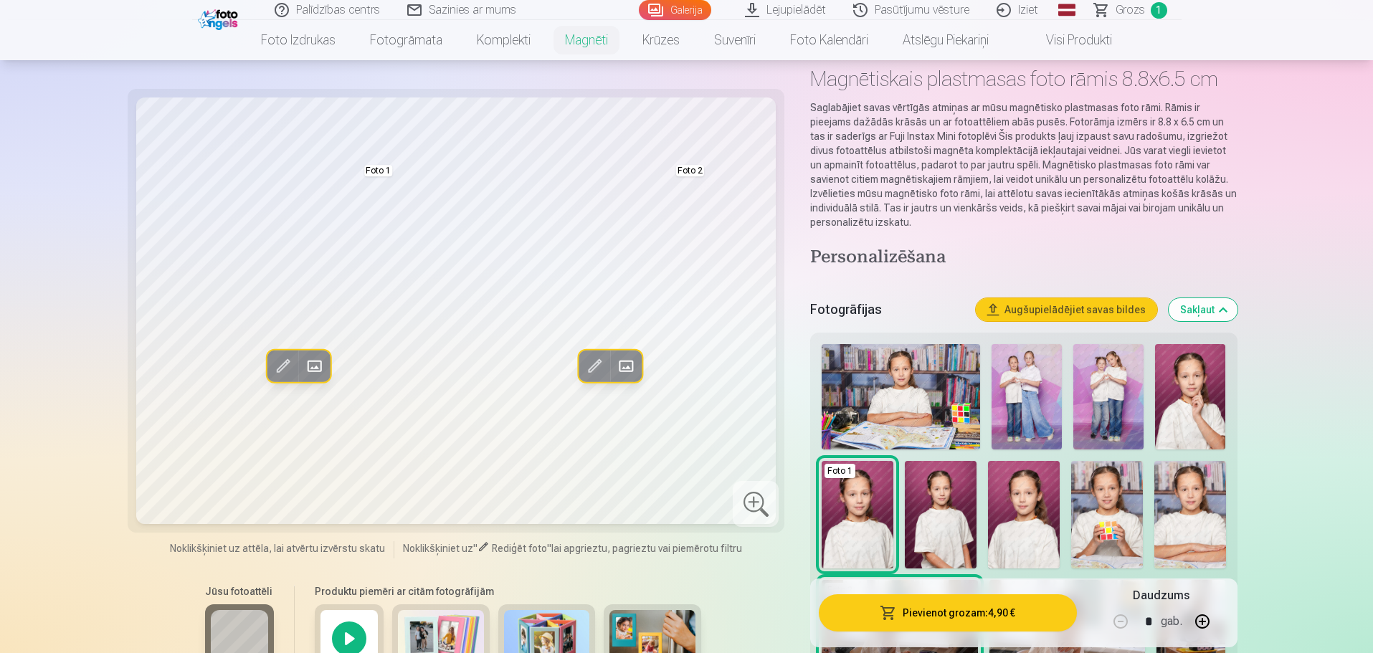
click at [1121, 487] on img at bounding box center [1107, 515] width 72 height 108
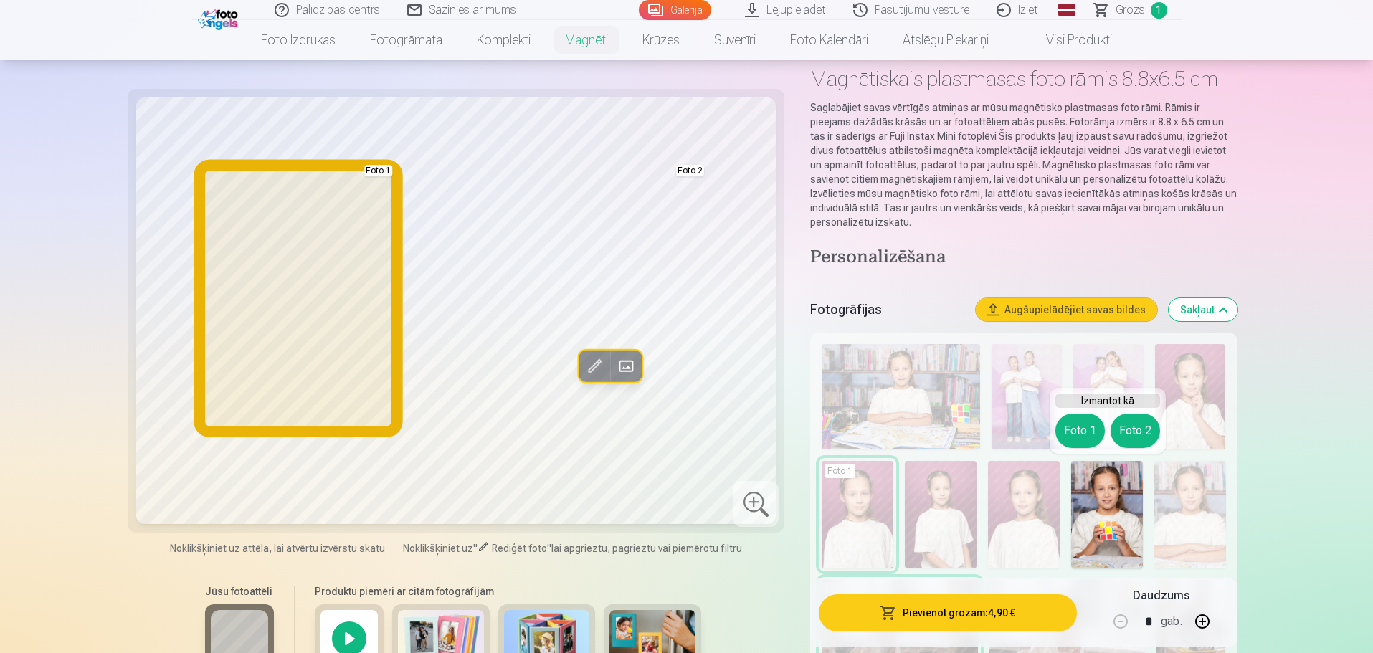
click at [1064, 423] on button "Foto 1" at bounding box center [1079, 431] width 49 height 34
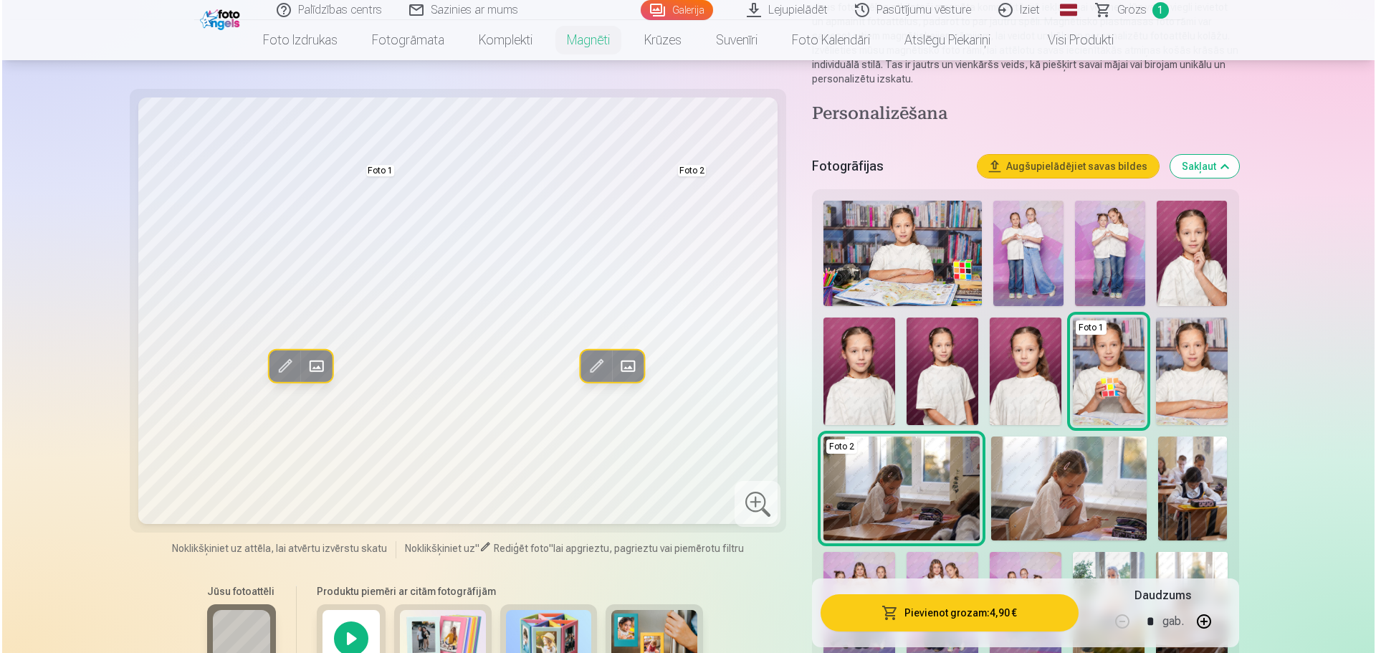
scroll to position [287, 0]
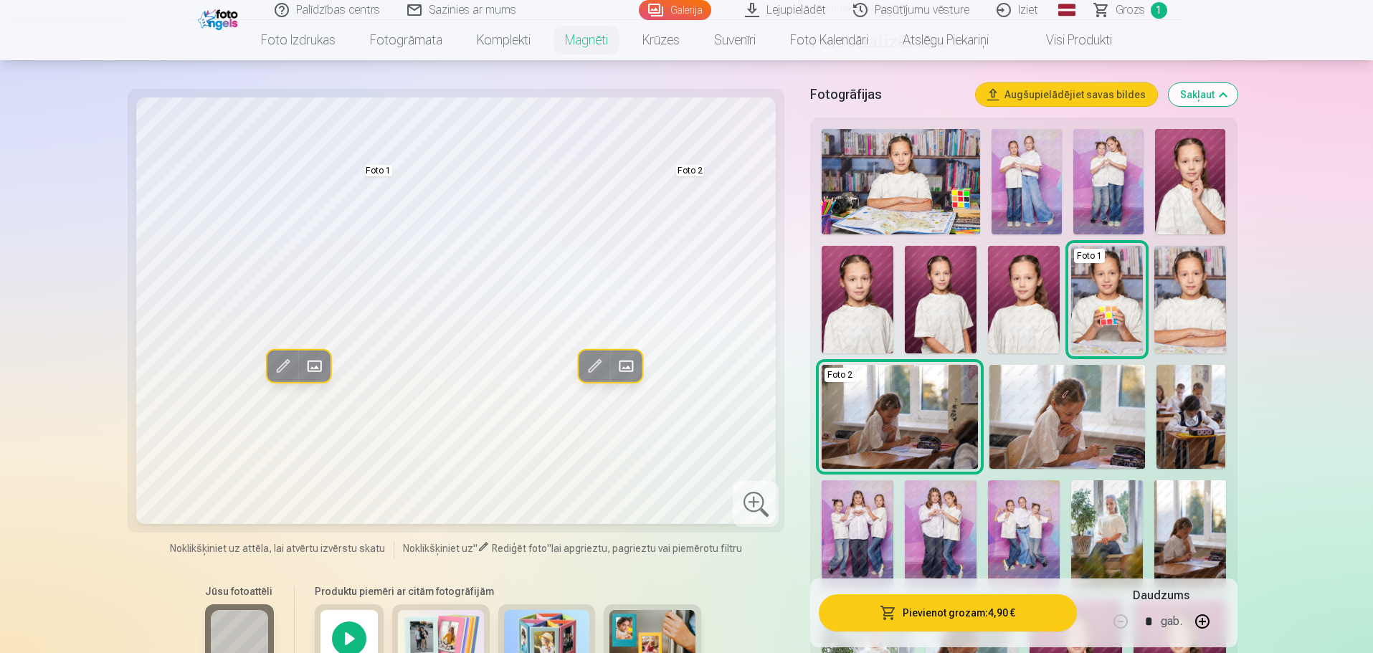
click at [1020, 309] on img at bounding box center [1024, 300] width 72 height 108
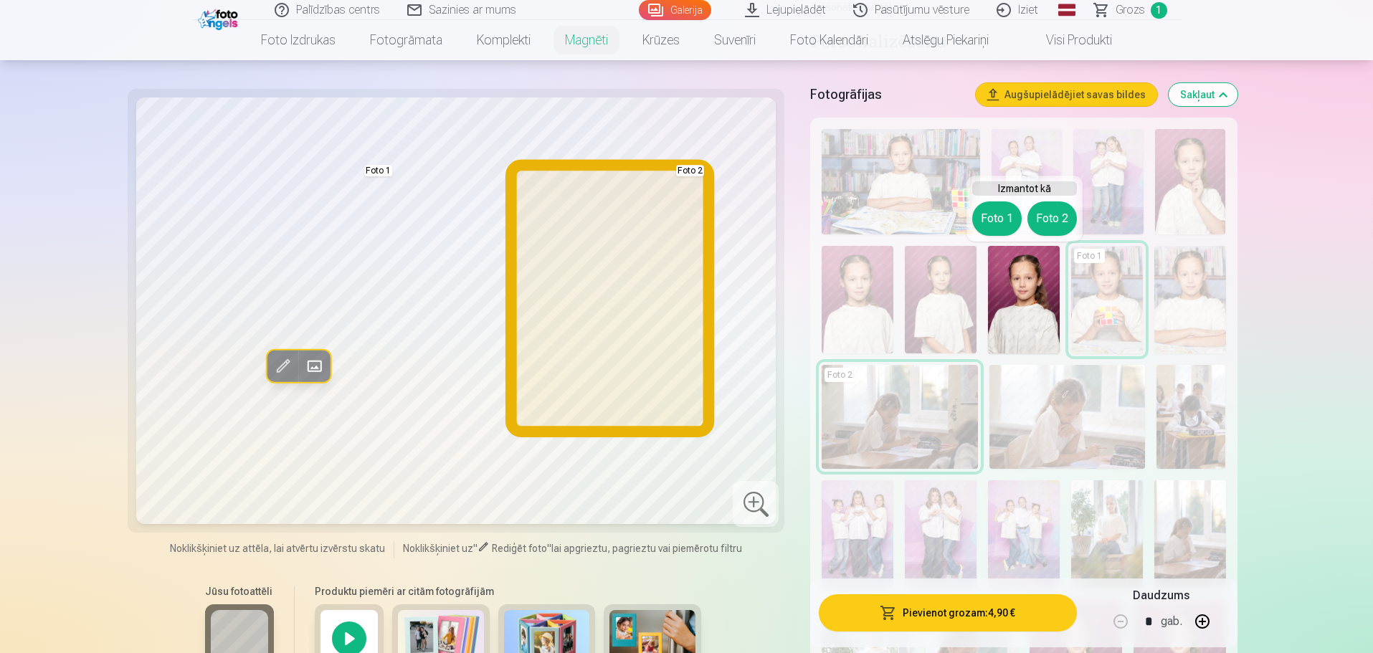
click at [1045, 217] on button "Foto 2" at bounding box center [1051, 218] width 49 height 34
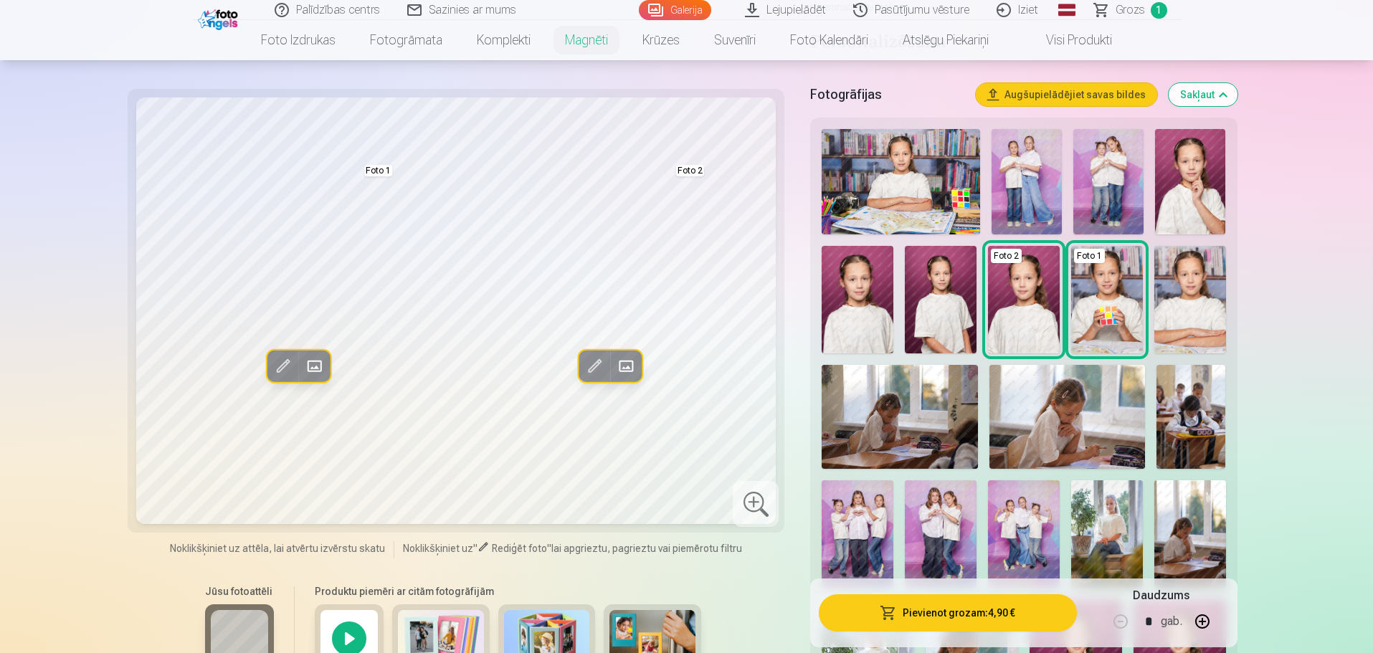
click at [943, 615] on button "Pievienot grozam : 4,90 €" at bounding box center [947, 612] width 257 height 37
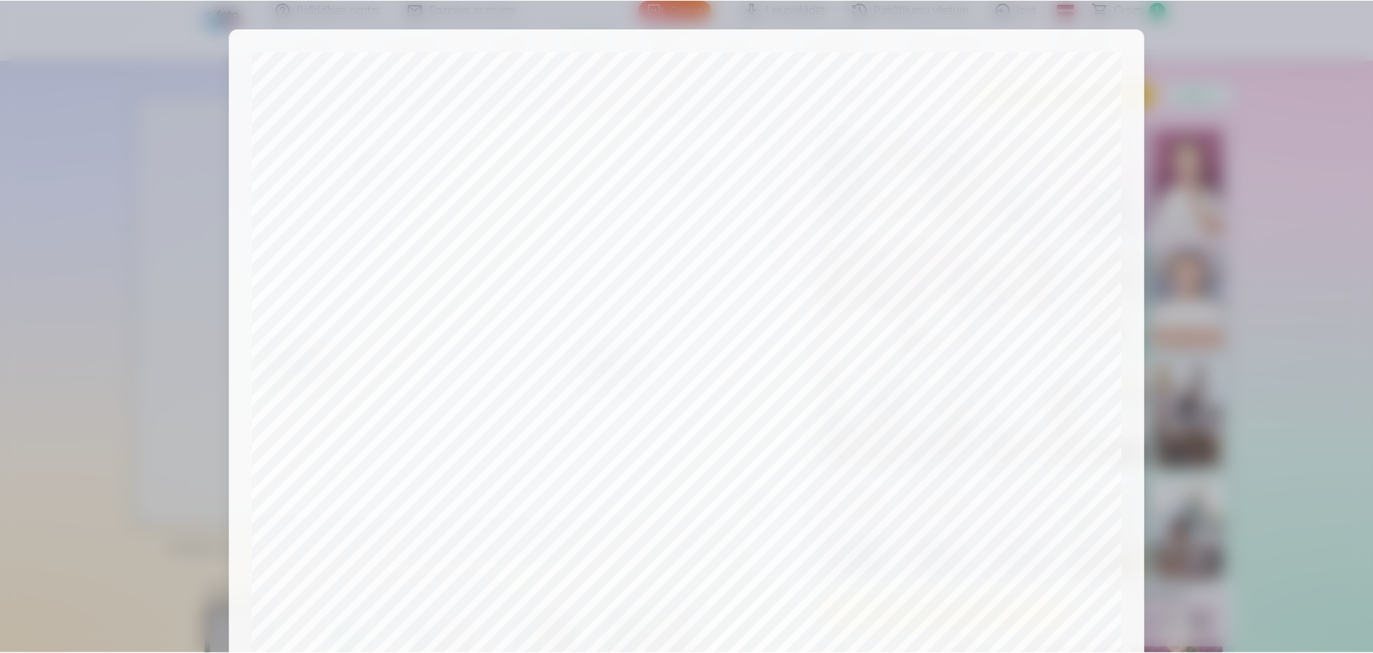
scroll to position [379, 0]
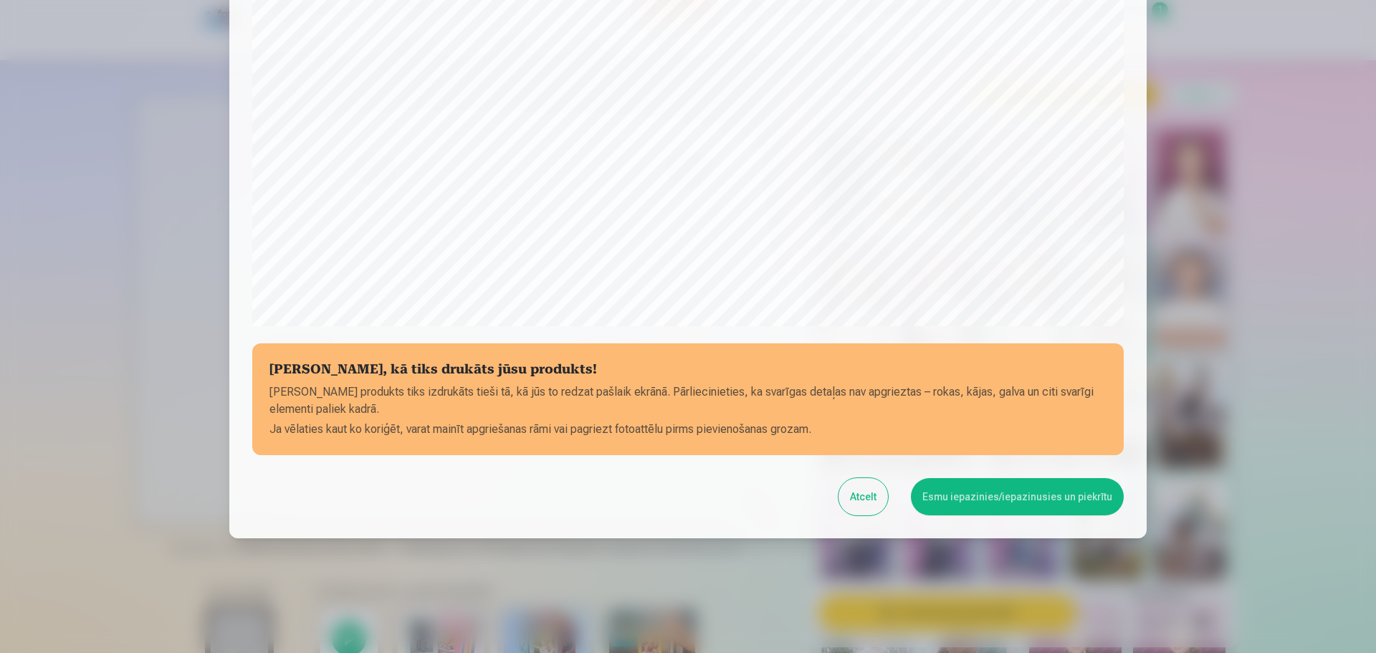
click at [971, 499] on button "Esmu iepazinies/iepazinusies un piekrītu" at bounding box center [1017, 496] width 213 height 37
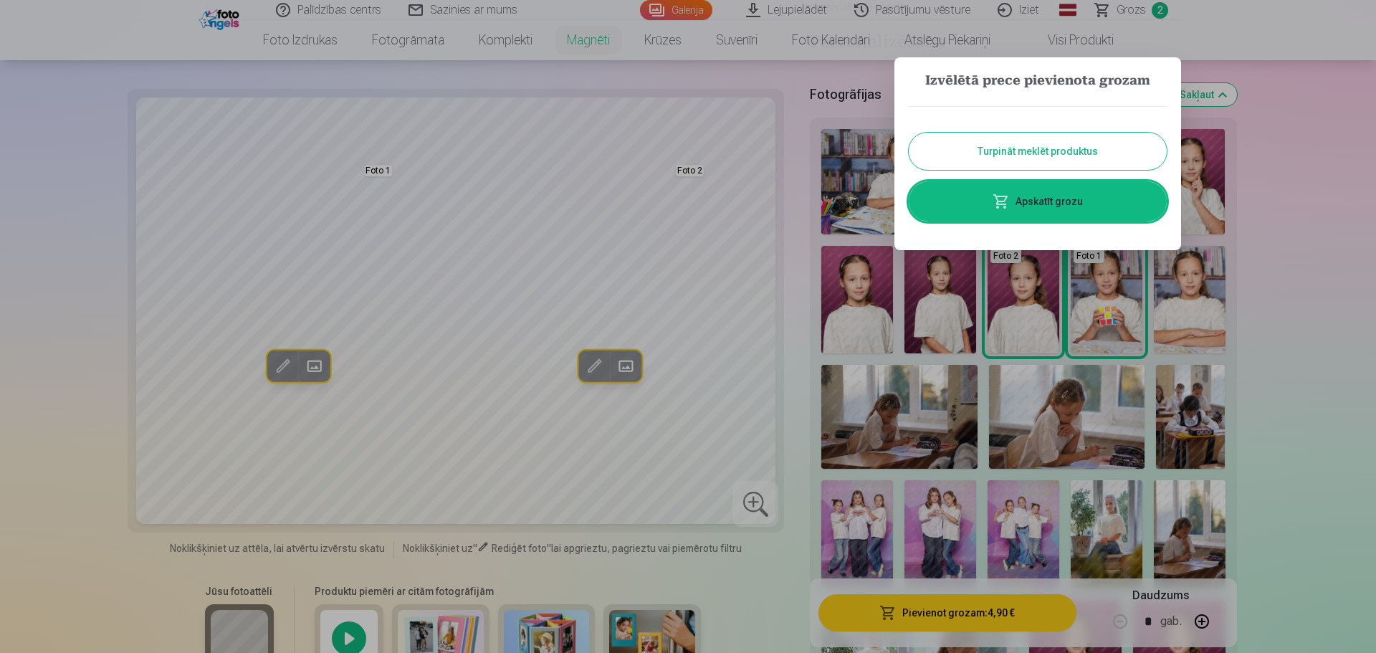
click at [1013, 155] on button "Turpināt meklēt produktus" at bounding box center [1038, 151] width 258 height 37
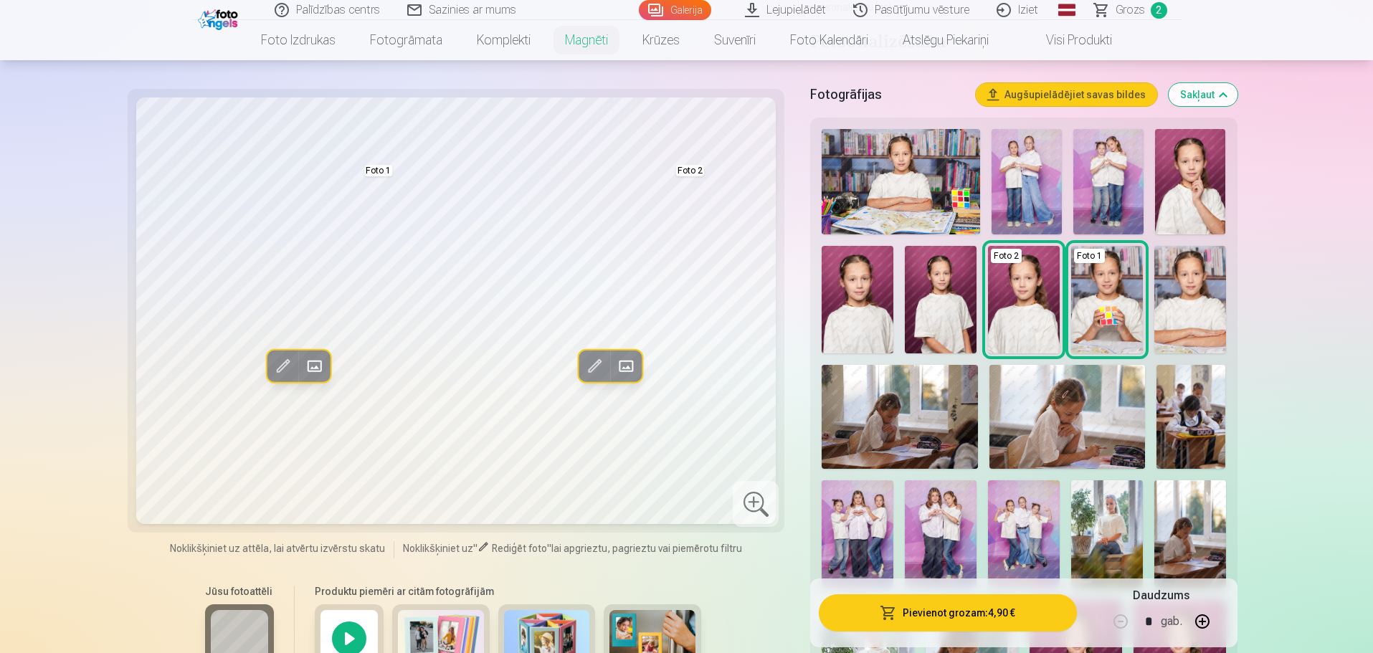
click at [1133, 10] on span "Grozs" at bounding box center [1130, 9] width 29 height 17
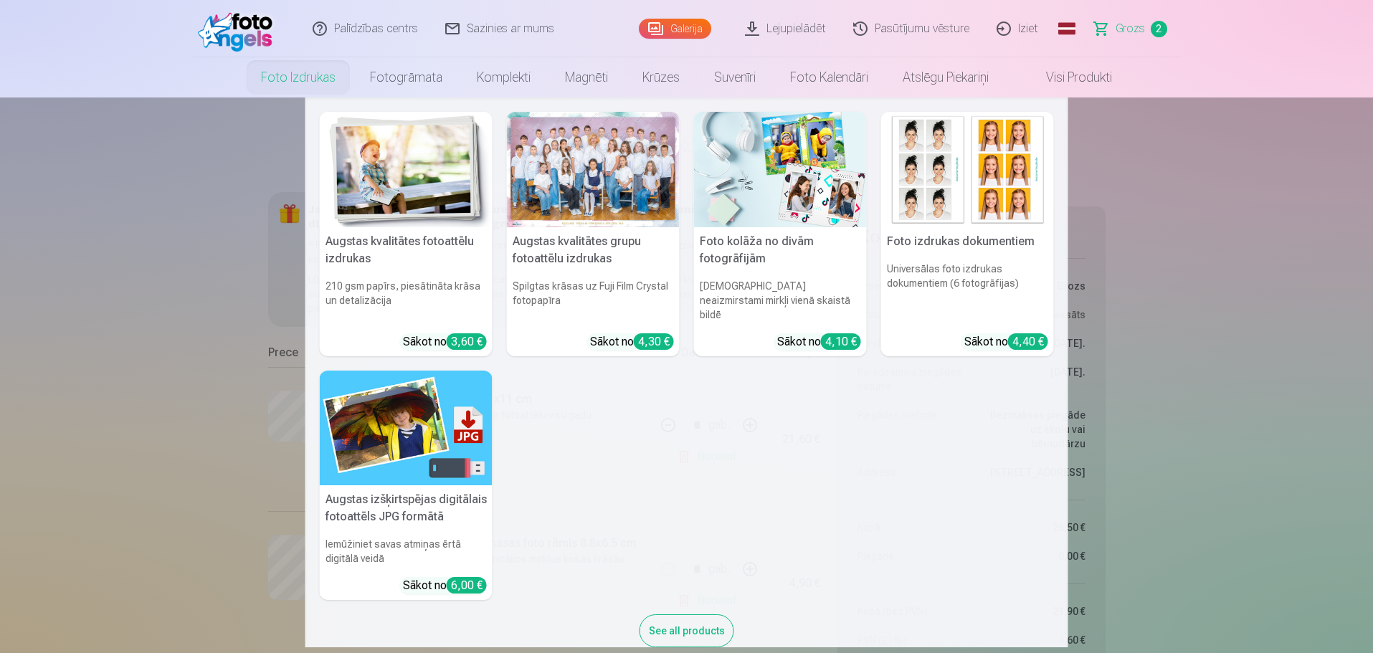
click at [307, 77] on link "Foto izdrukas" at bounding box center [298, 77] width 109 height 40
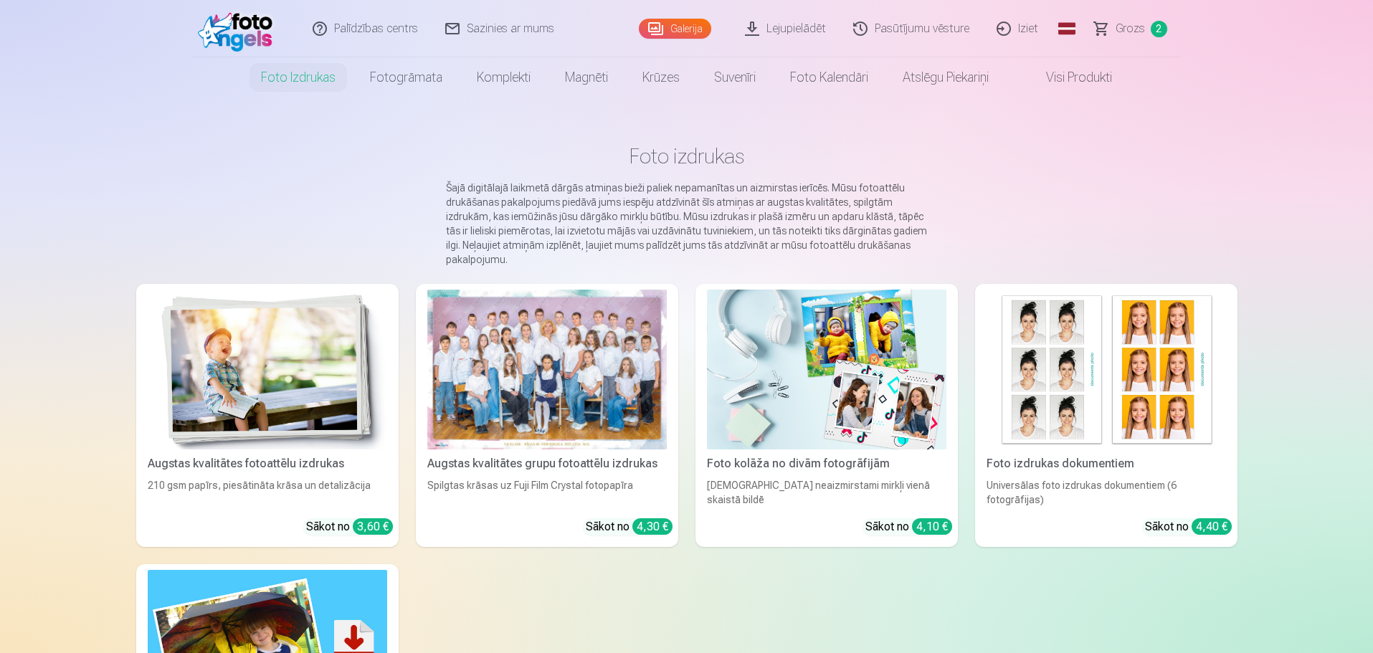
click at [1128, 424] on img at bounding box center [1105, 370] width 239 height 160
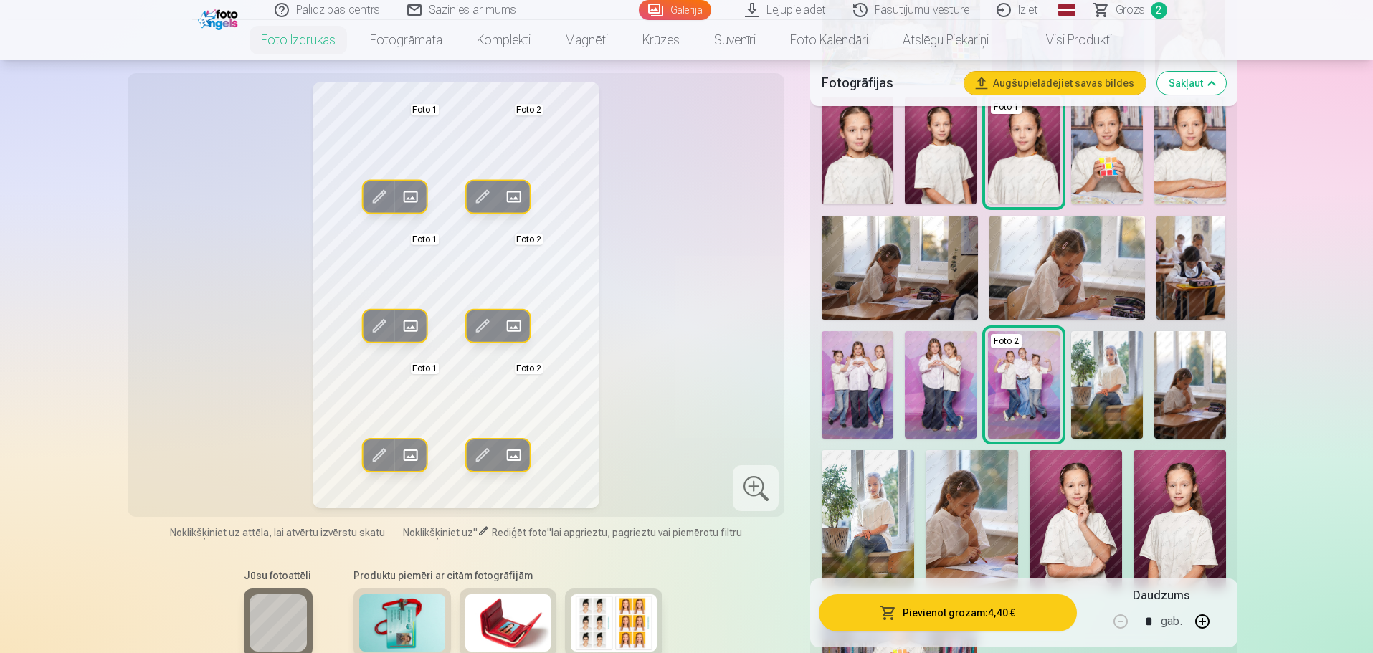
scroll to position [574, 0]
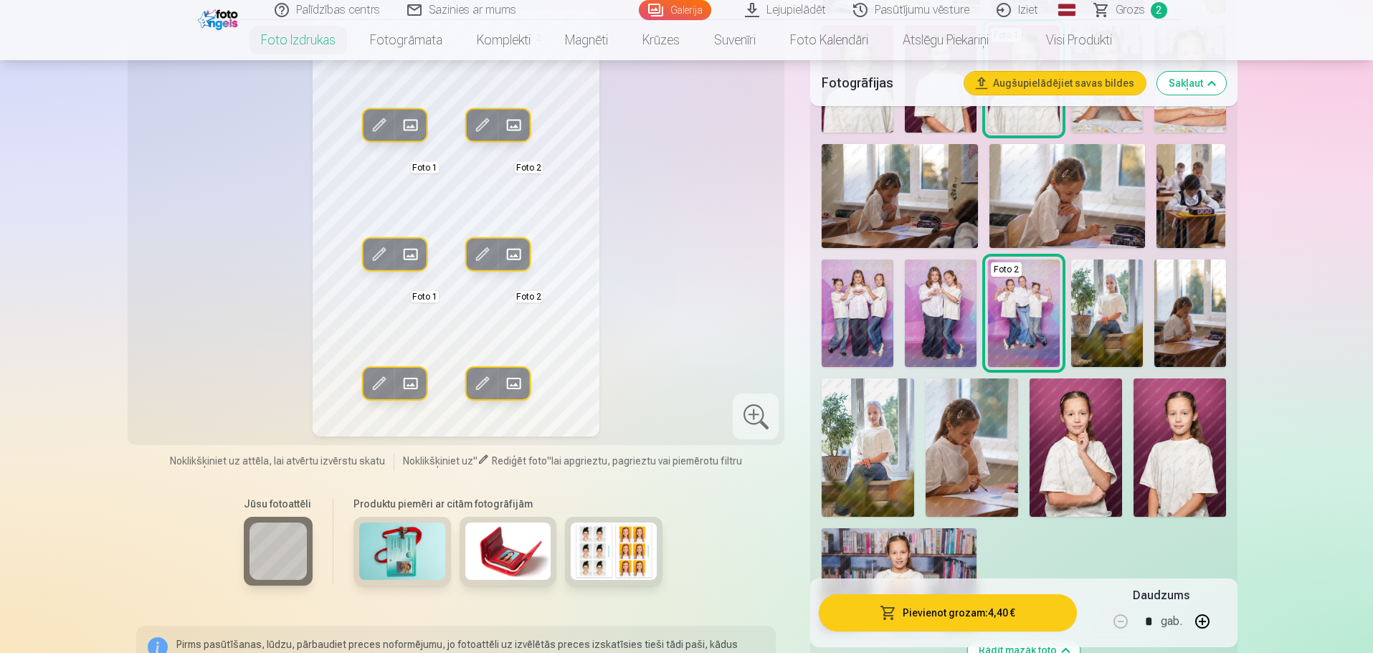
click at [612, 554] on img at bounding box center [614, 551] width 86 height 57
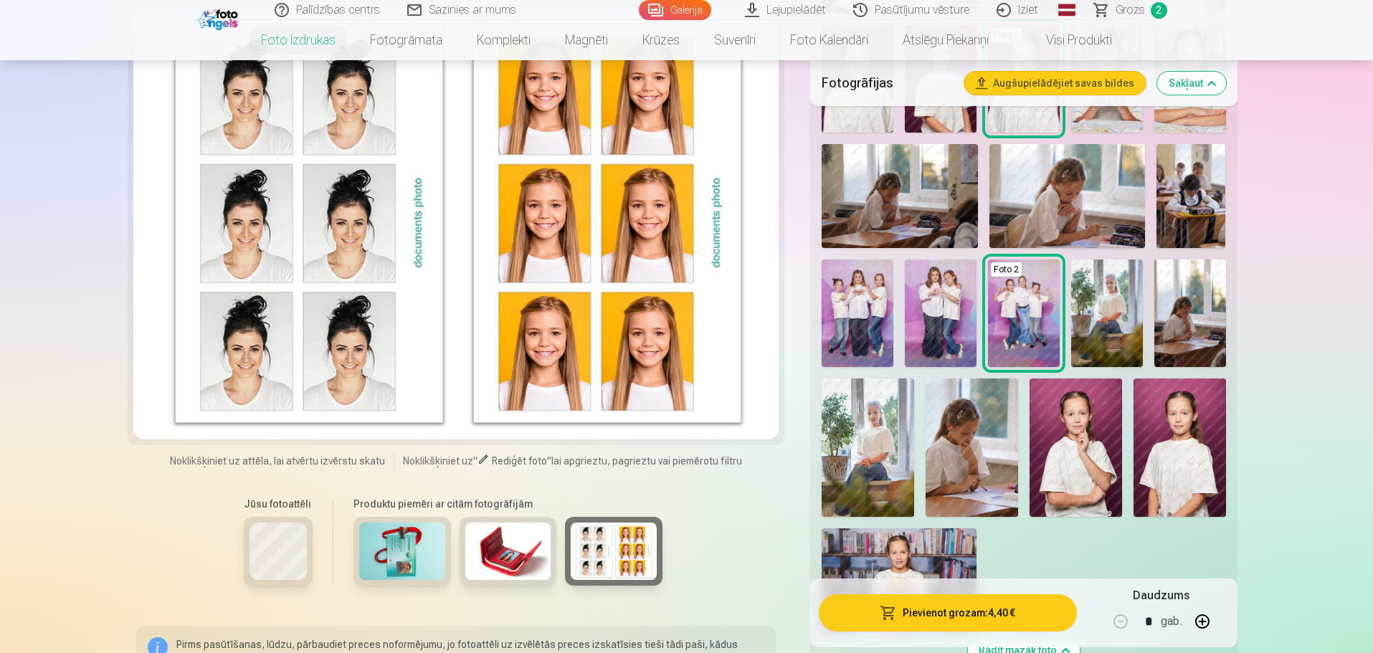
click at [394, 570] on img at bounding box center [402, 551] width 86 height 57
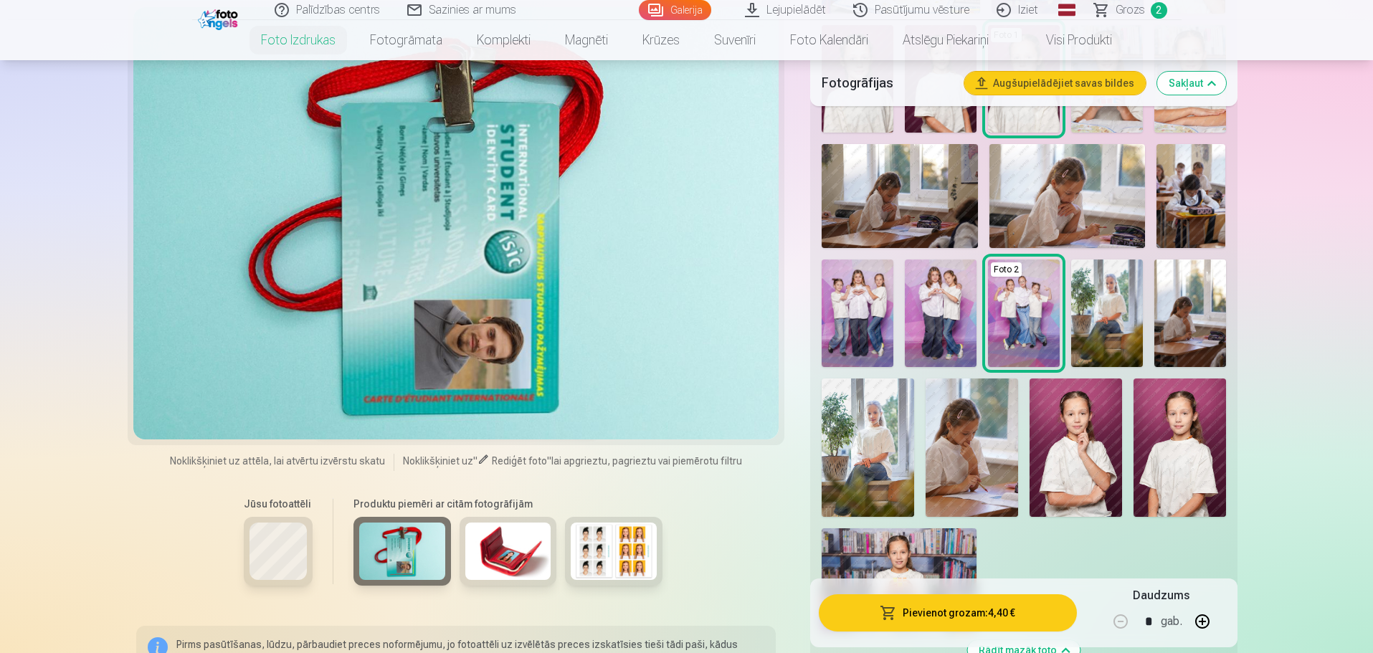
click at [473, 548] on img at bounding box center [508, 551] width 86 height 57
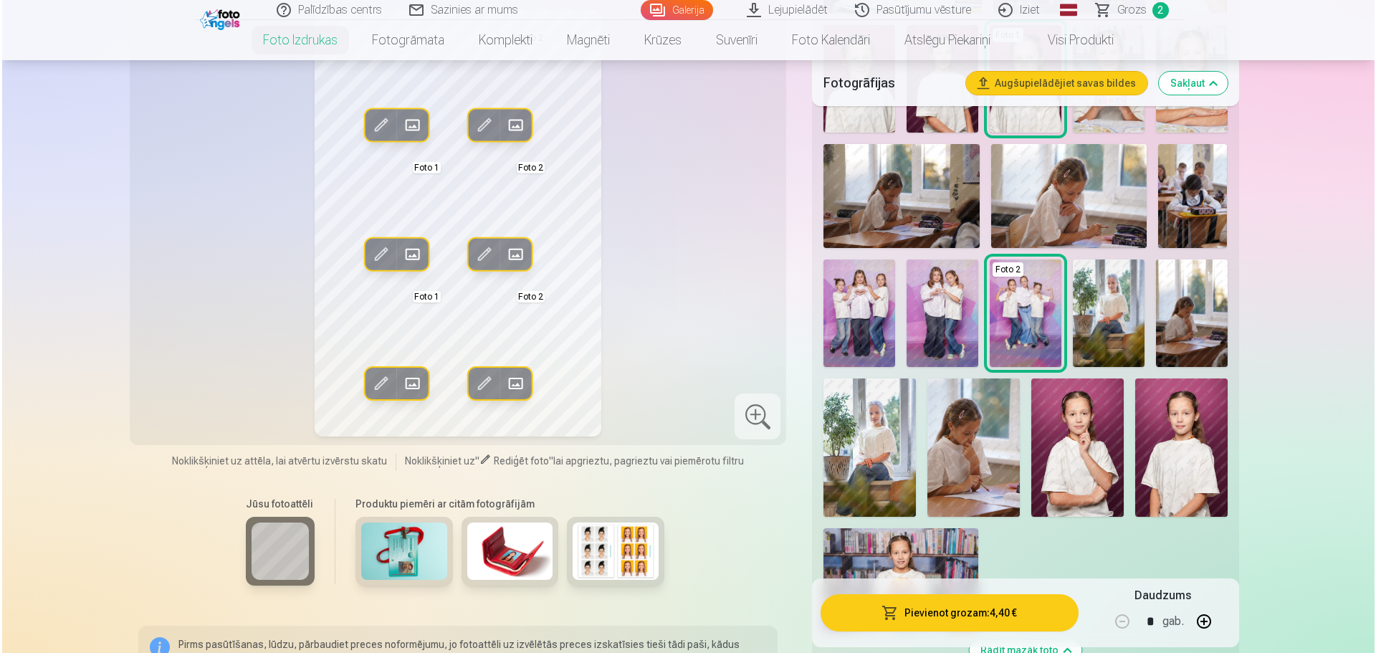
scroll to position [358, 0]
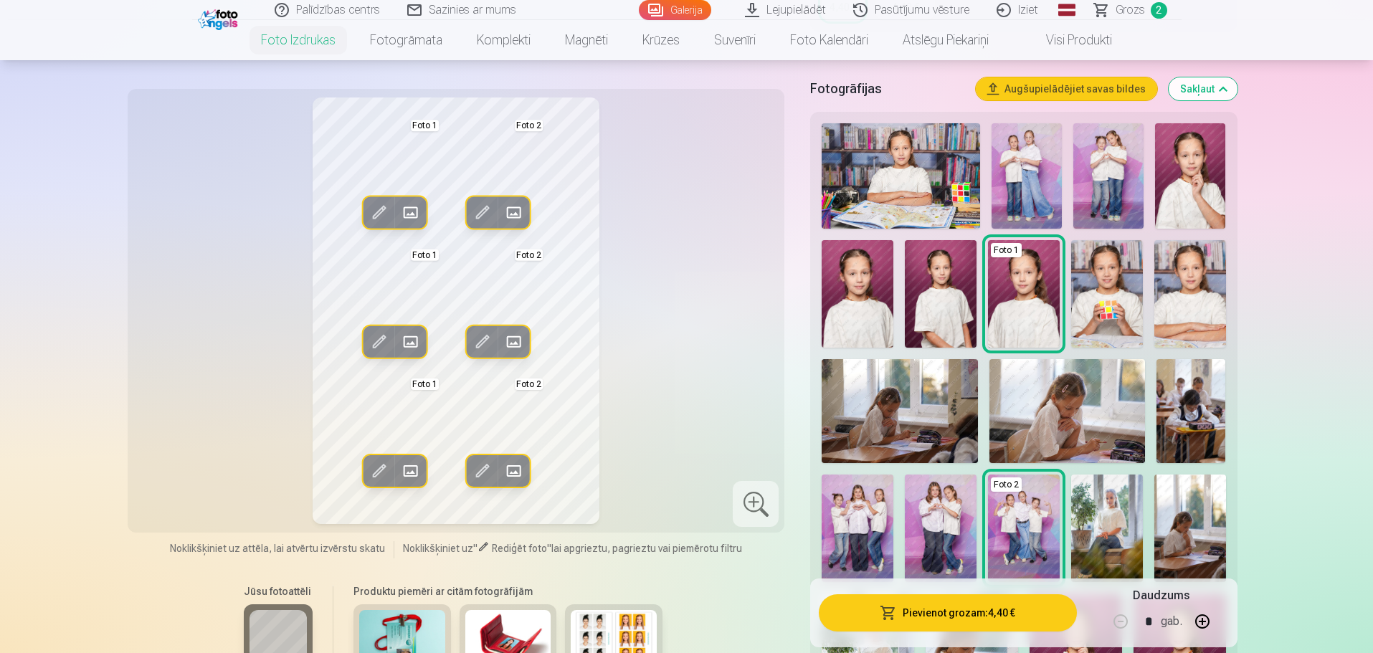
click at [371, 216] on span at bounding box center [378, 212] width 23 height 23
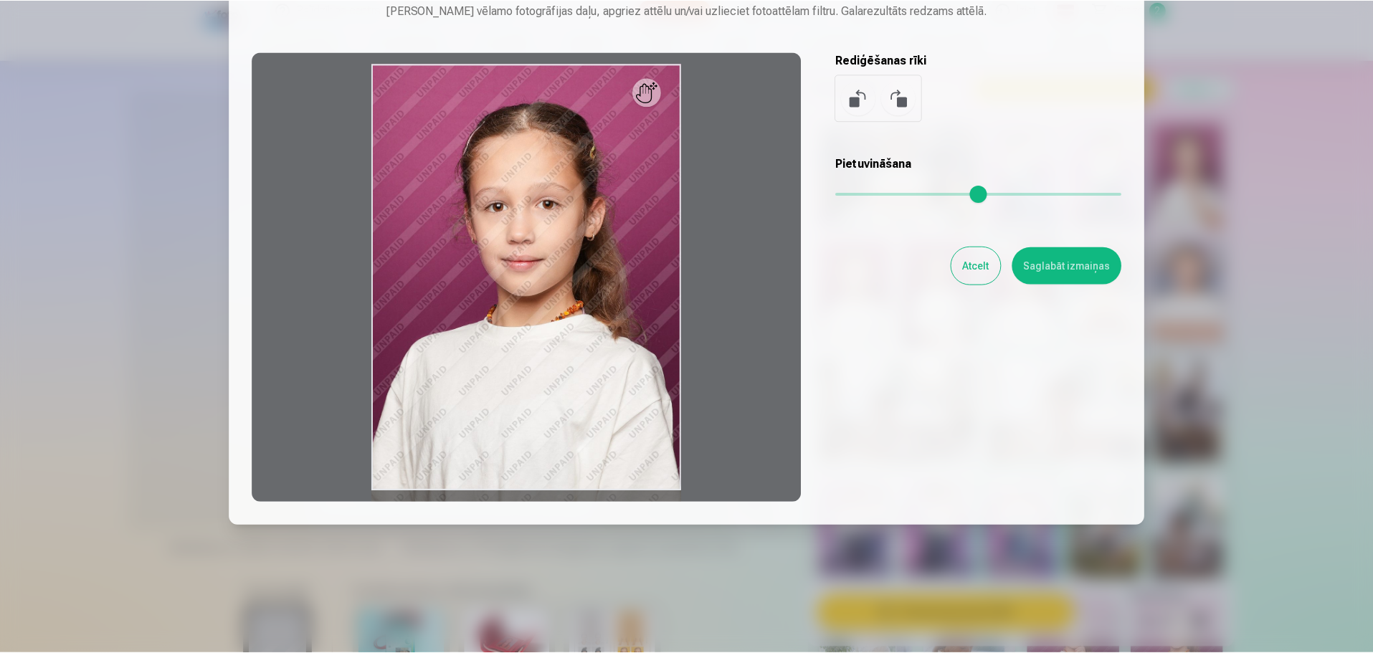
scroll to position [0, 0]
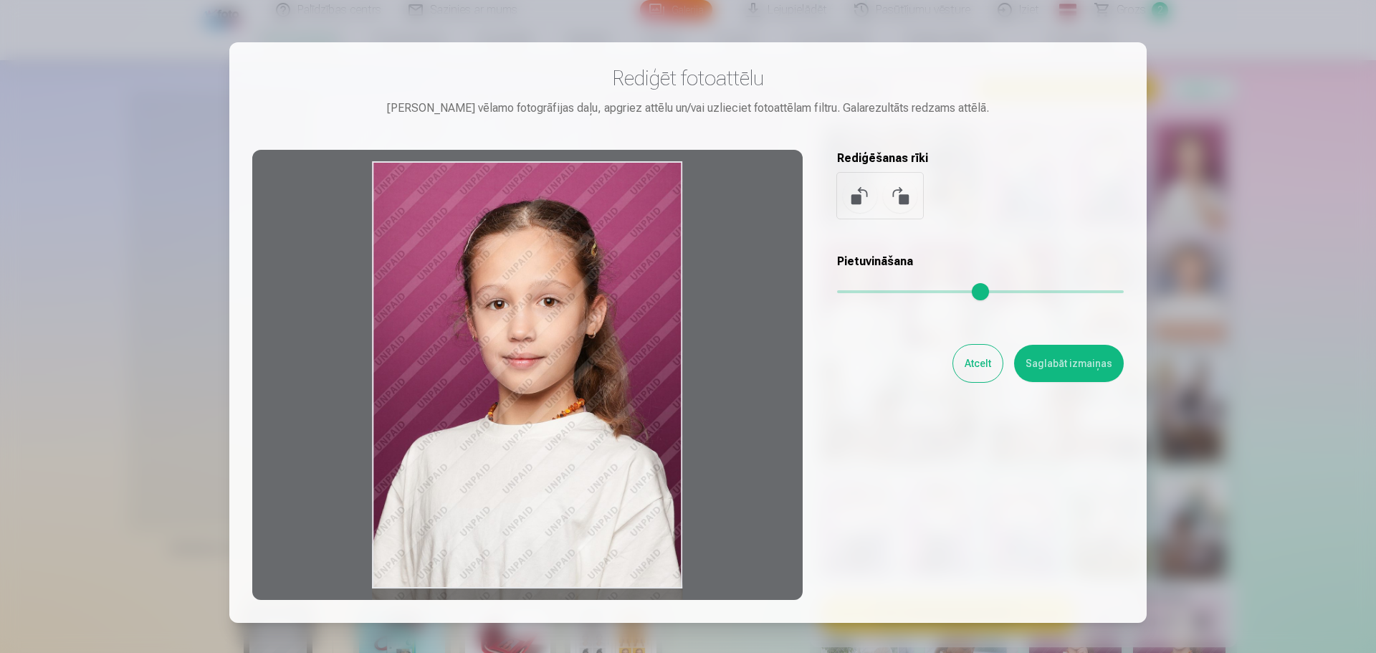
drag, startPoint x: 655, startPoint y: 195, endPoint x: 625, endPoint y: 186, distance: 31.5
click at [625, 186] on div at bounding box center [527, 375] width 551 height 450
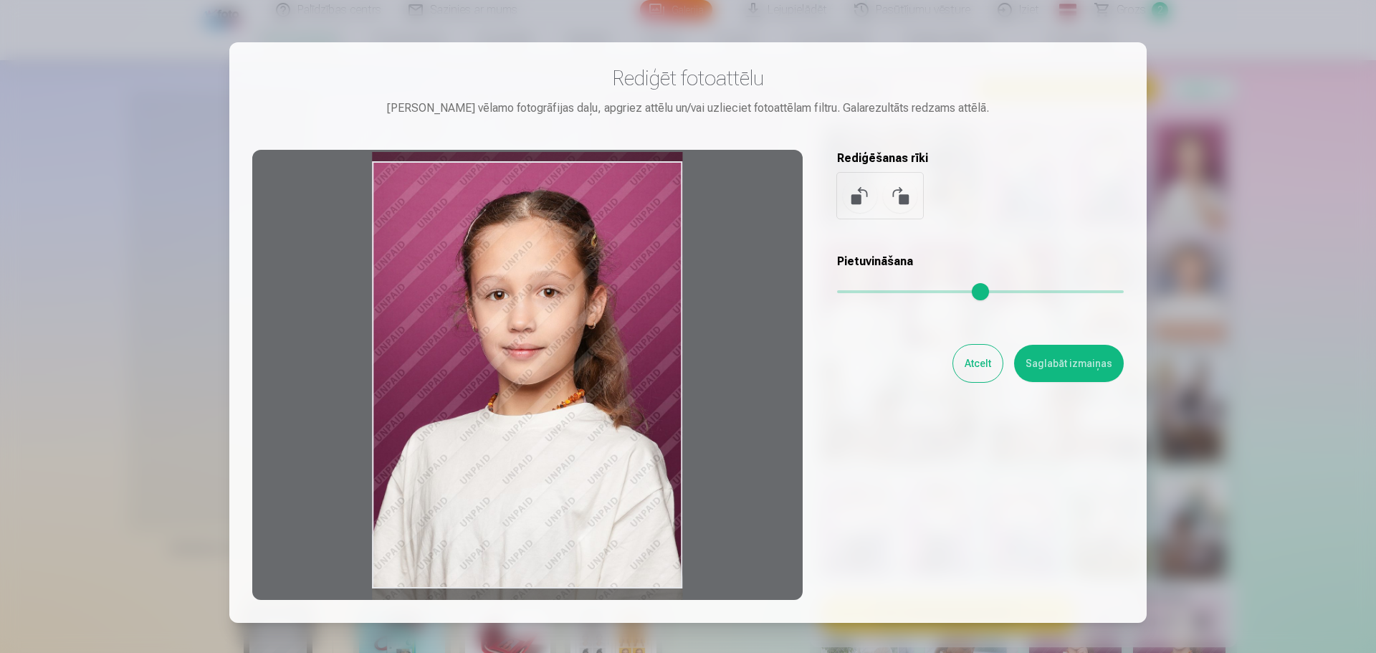
click at [978, 370] on button "Atcelt" at bounding box center [977, 363] width 49 height 37
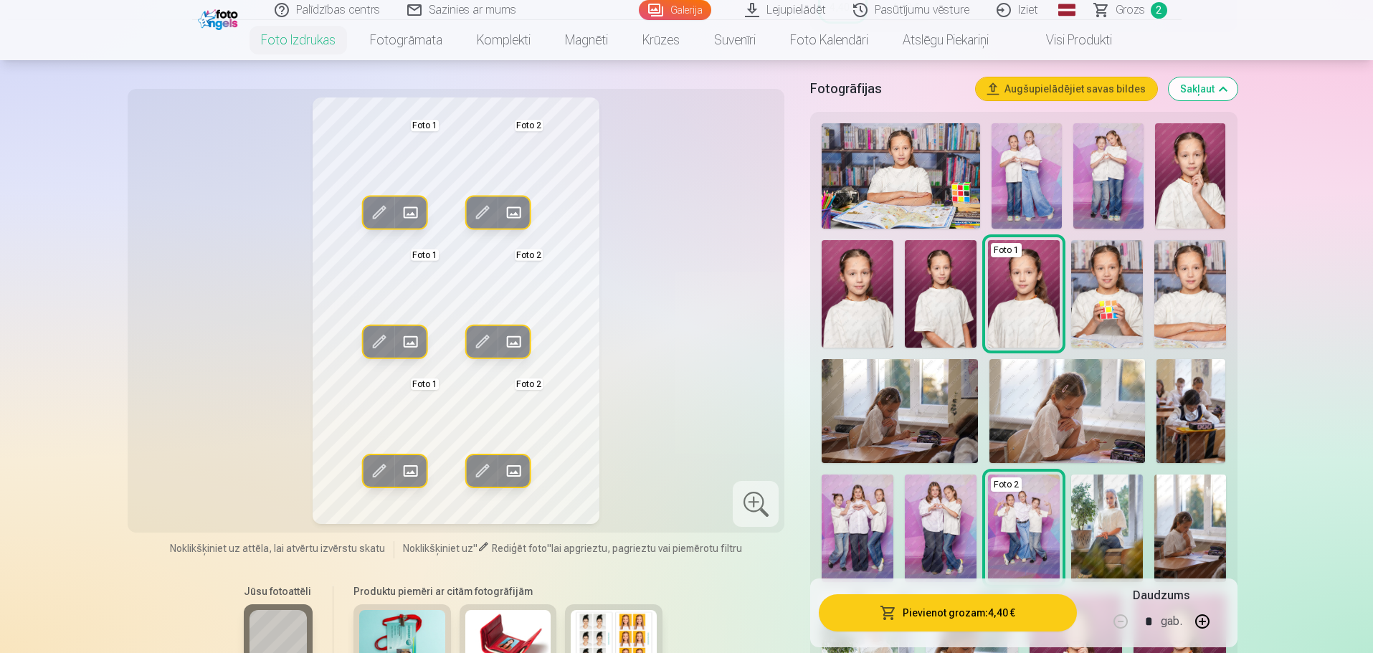
click at [415, 212] on span at bounding box center [410, 212] width 23 height 23
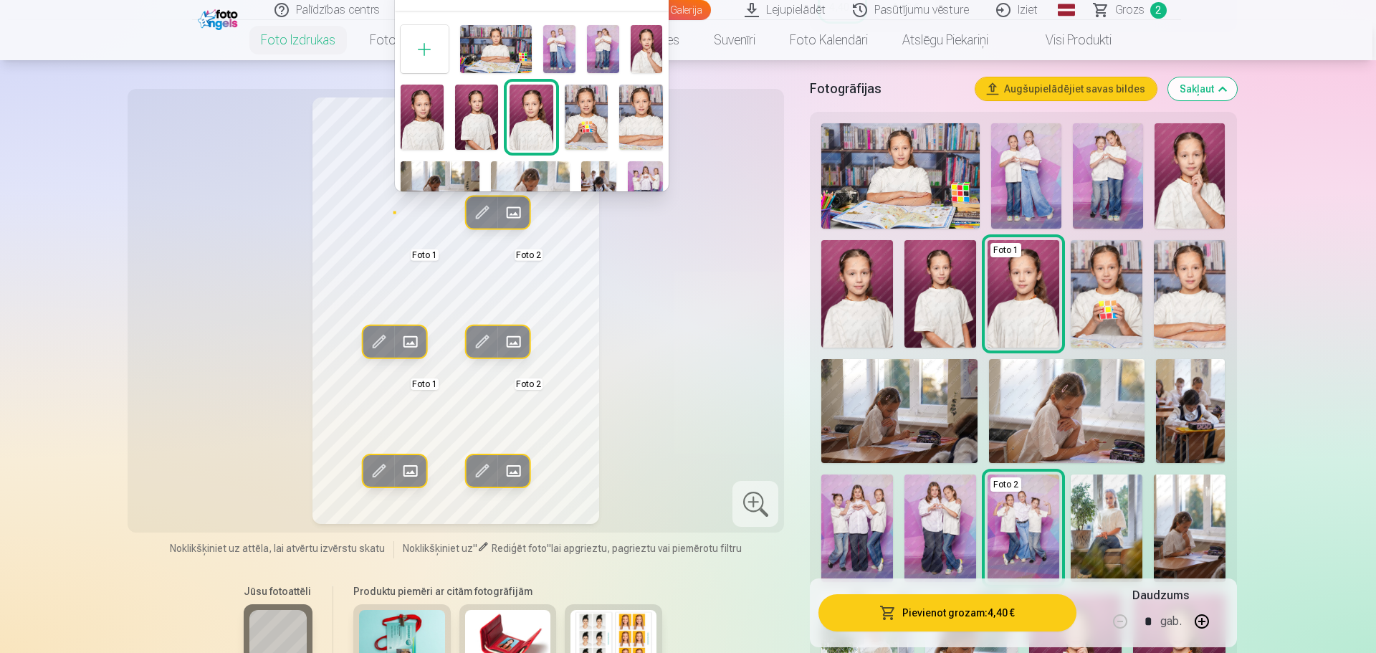
click at [1196, 276] on div at bounding box center [688, 326] width 1376 height 653
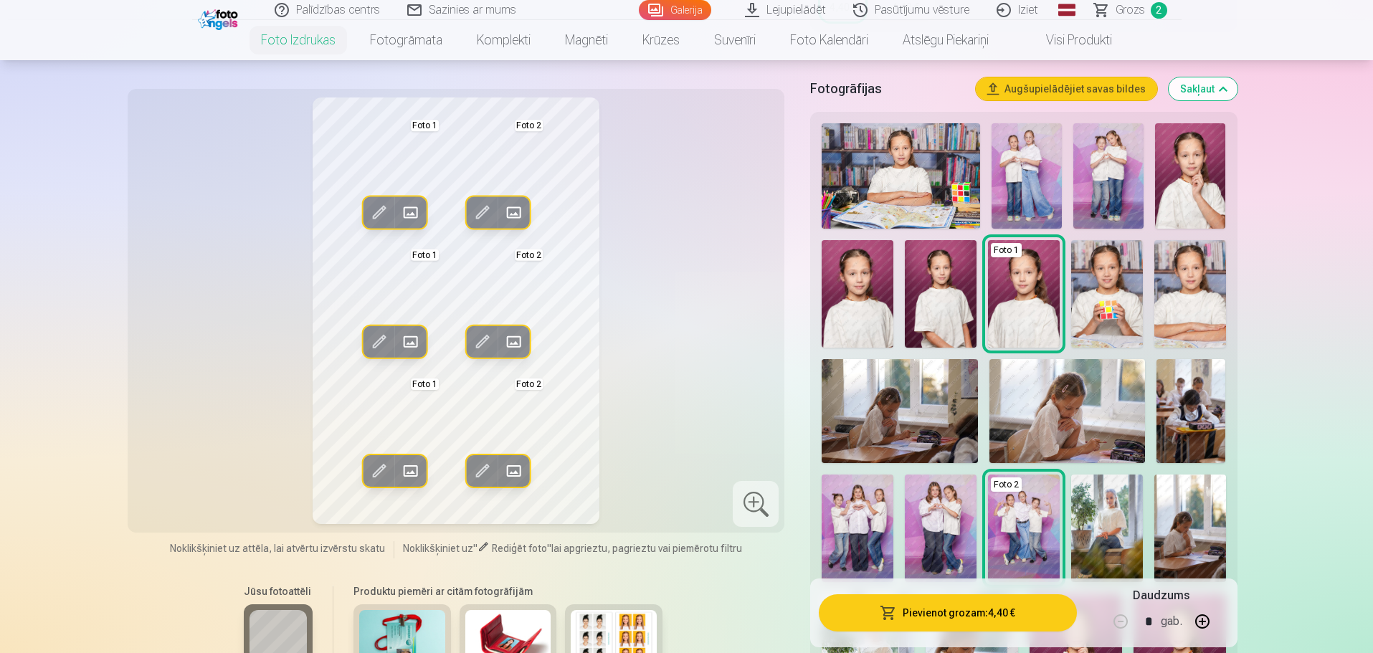
click at [1186, 280] on img at bounding box center [1190, 294] width 72 height 108
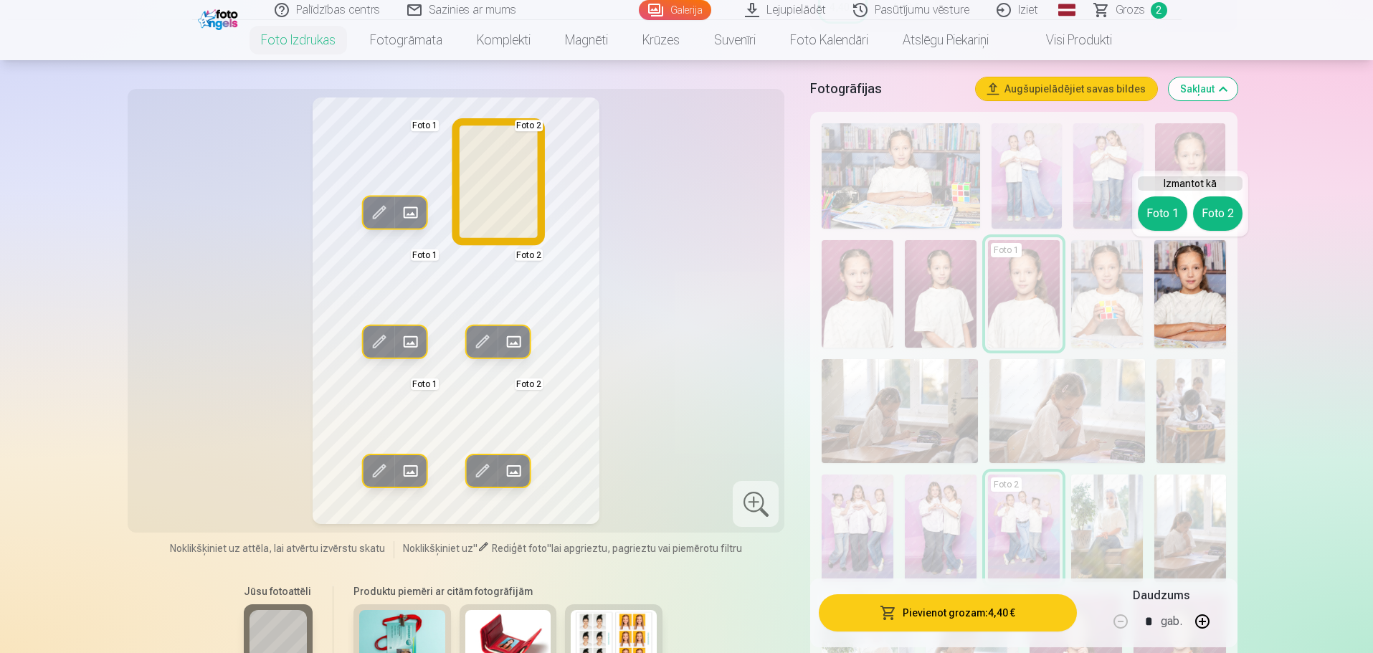
click at [1213, 214] on button "Foto 2" at bounding box center [1217, 213] width 49 height 34
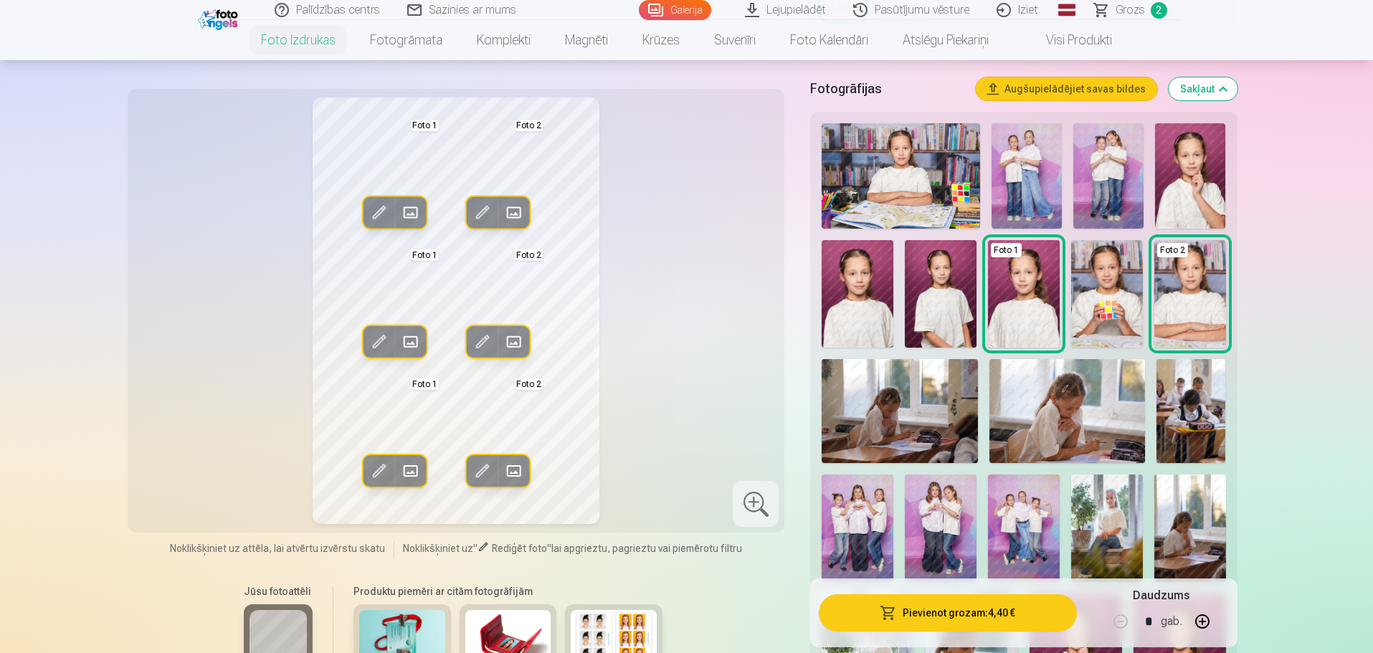
drag, startPoint x: 772, startPoint y: 286, endPoint x: 789, endPoint y: 448, distance: 162.9
click at [788, 447] on div "Rediģēt foto Aizstāt Foto 1 Rediģēt foto Aizstāt Foto 2 Rediģēt foto Aizstāt Fo…" at bounding box center [686, 377] width 1101 height 1208
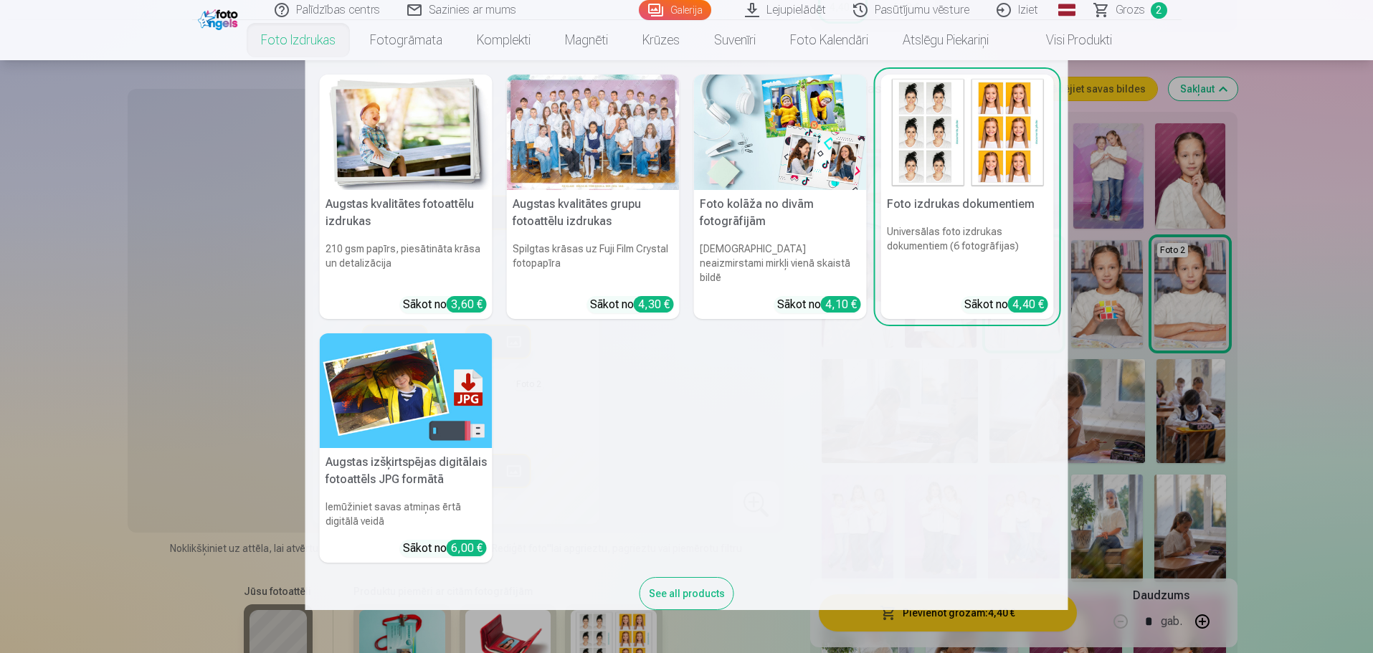
click at [295, 41] on link "Foto izdrukas" at bounding box center [298, 40] width 109 height 40
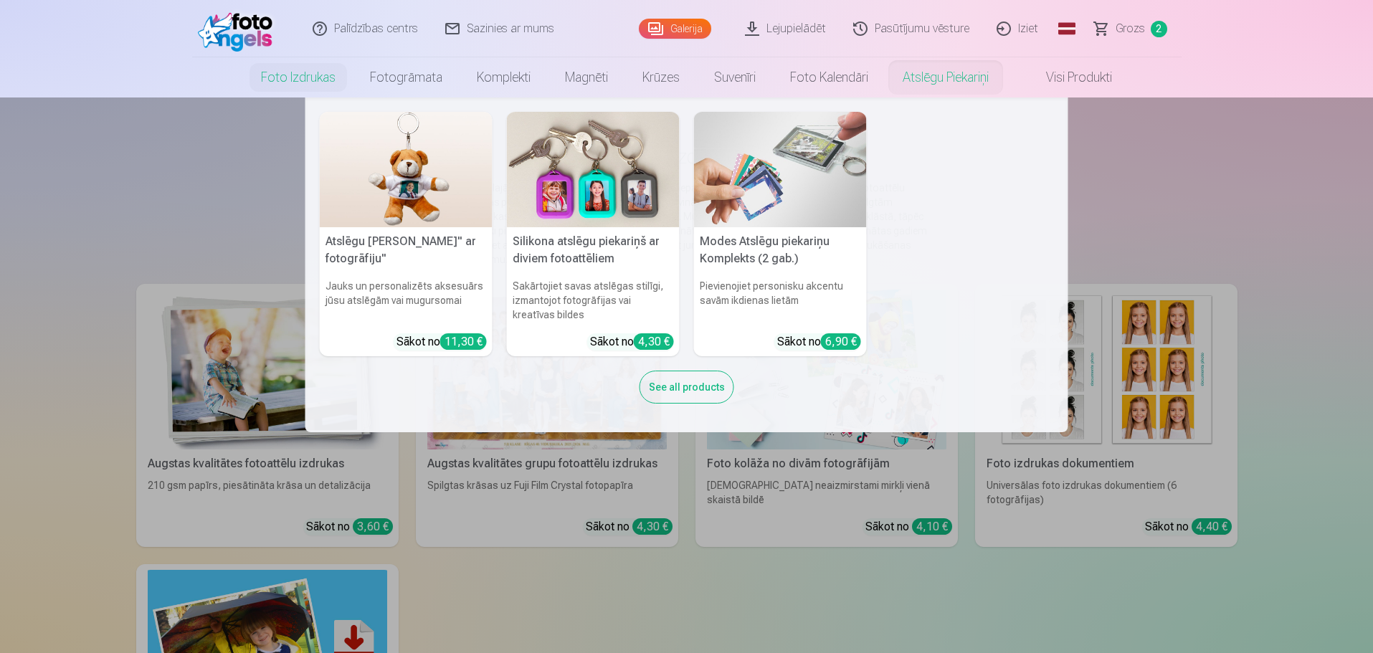
click at [1278, 158] on nav "Atslēgu piekariņš Lācītis" ar fotogrāfiju" Jauks un personalizēts aksesuārs jūs…" at bounding box center [686, 264] width 1373 height 335
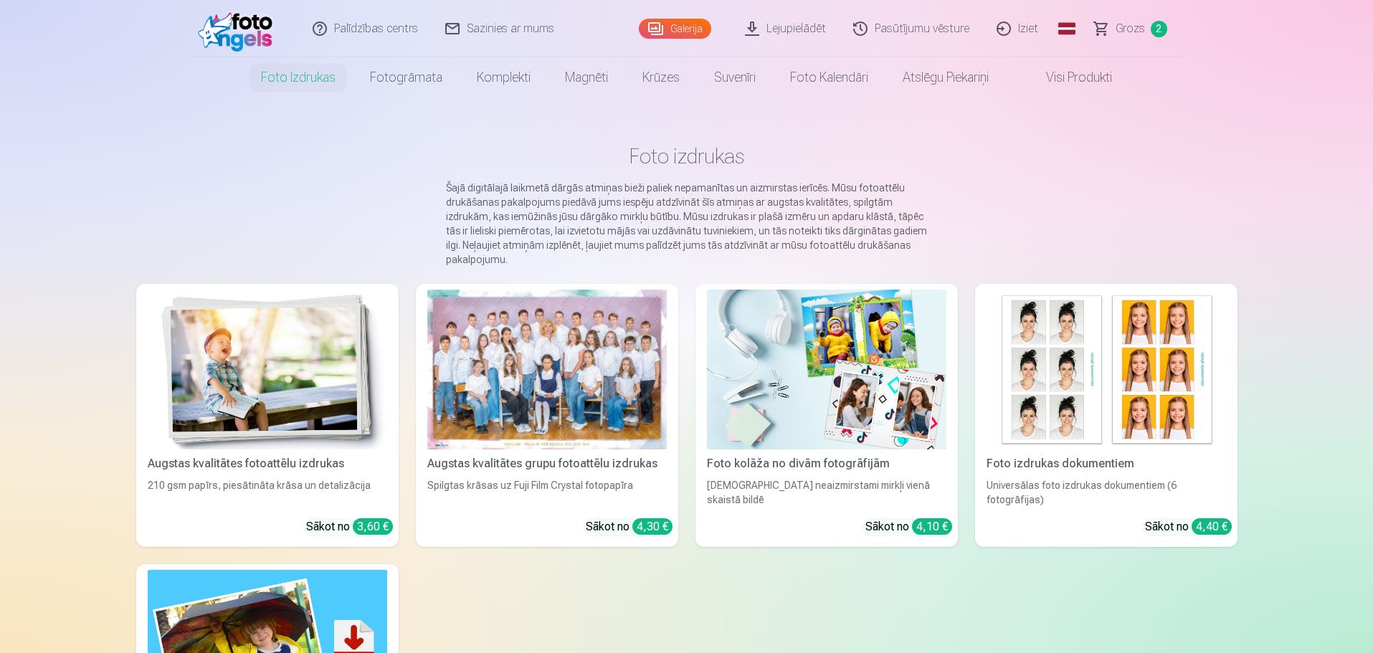
click at [1138, 22] on span "Grozs" at bounding box center [1130, 28] width 29 height 17
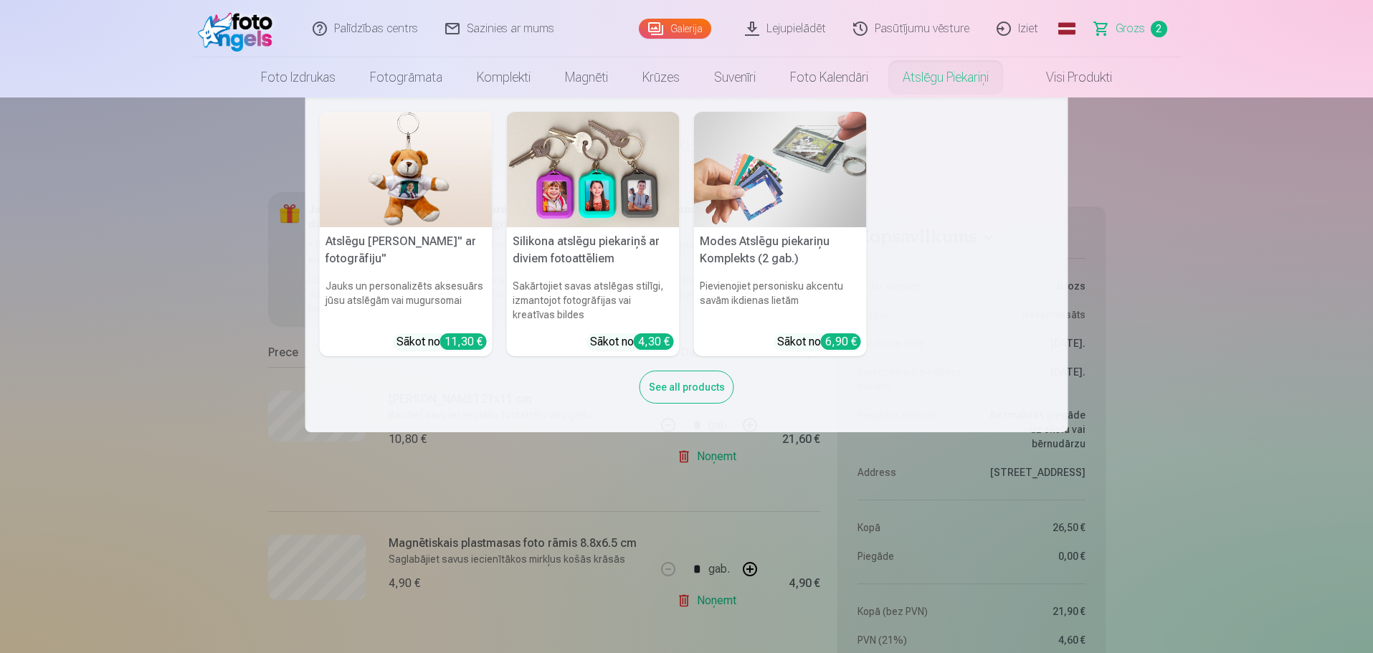
click at [816, 205] on img at bounding box center [780, 169] width 173 height 115
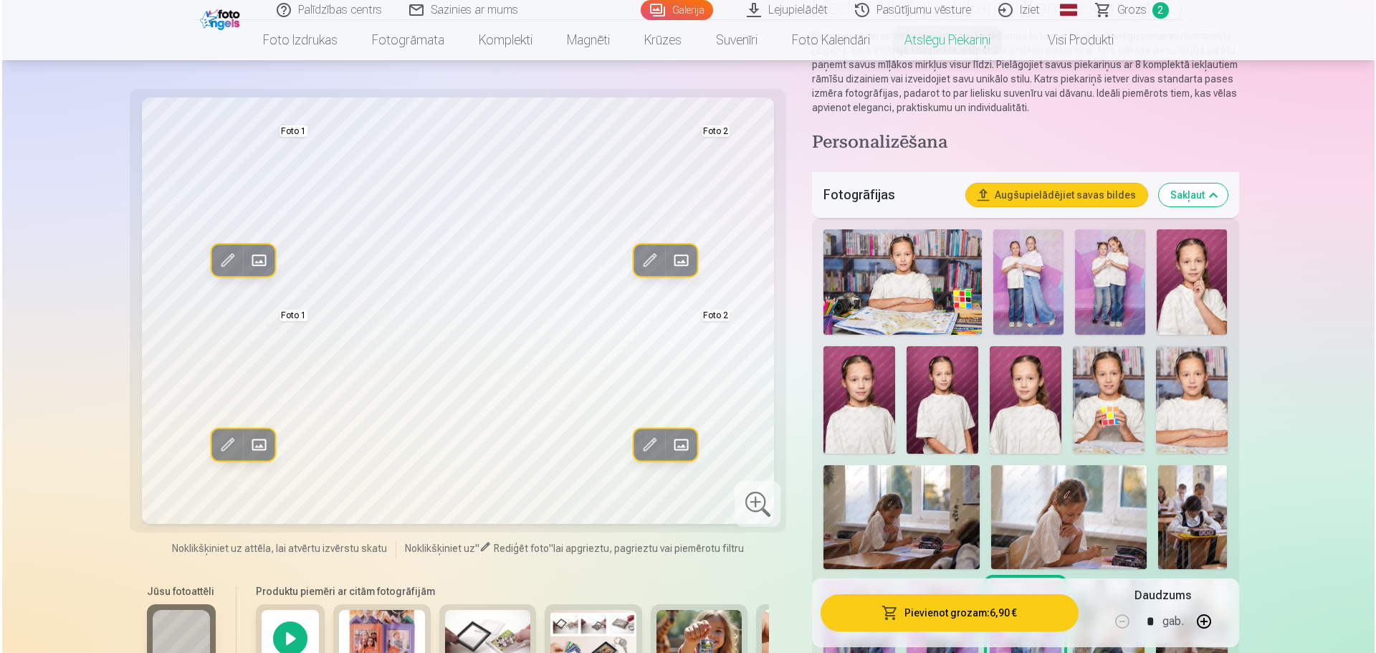
scroll to position [358, 0]
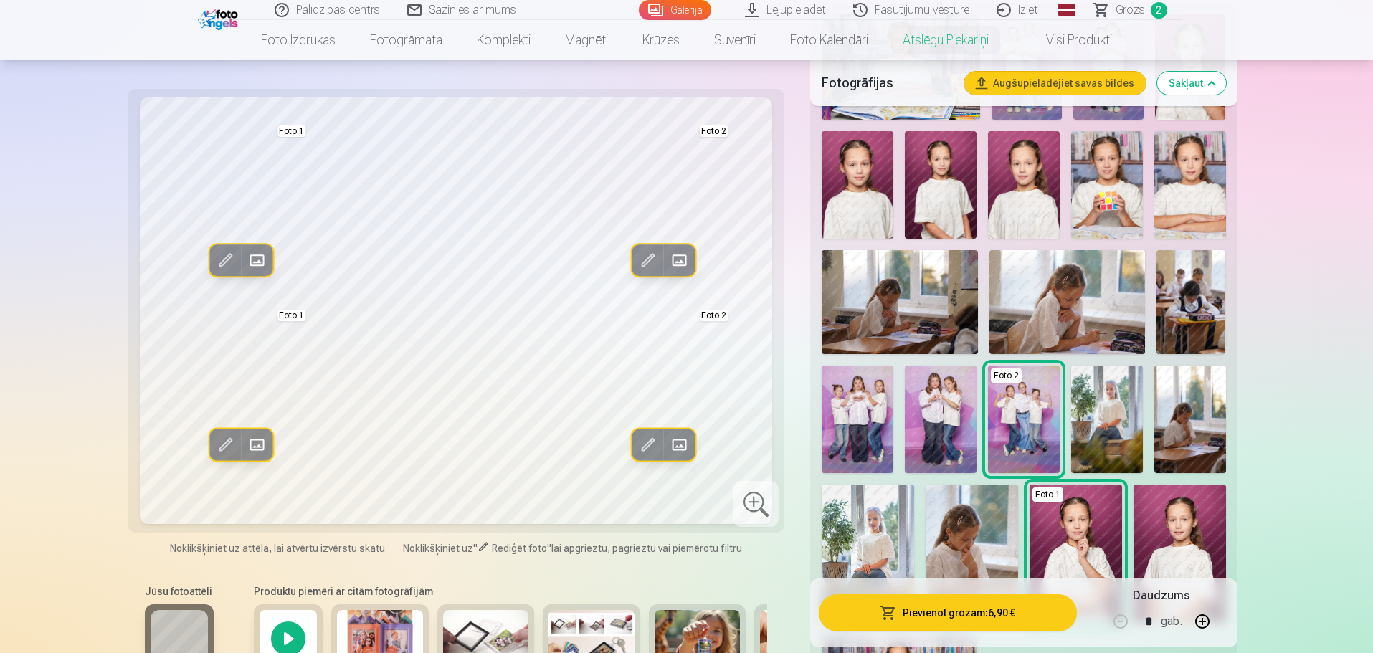
click at [865, 418] on img at bounding box center [858, 420] width 72 height 108
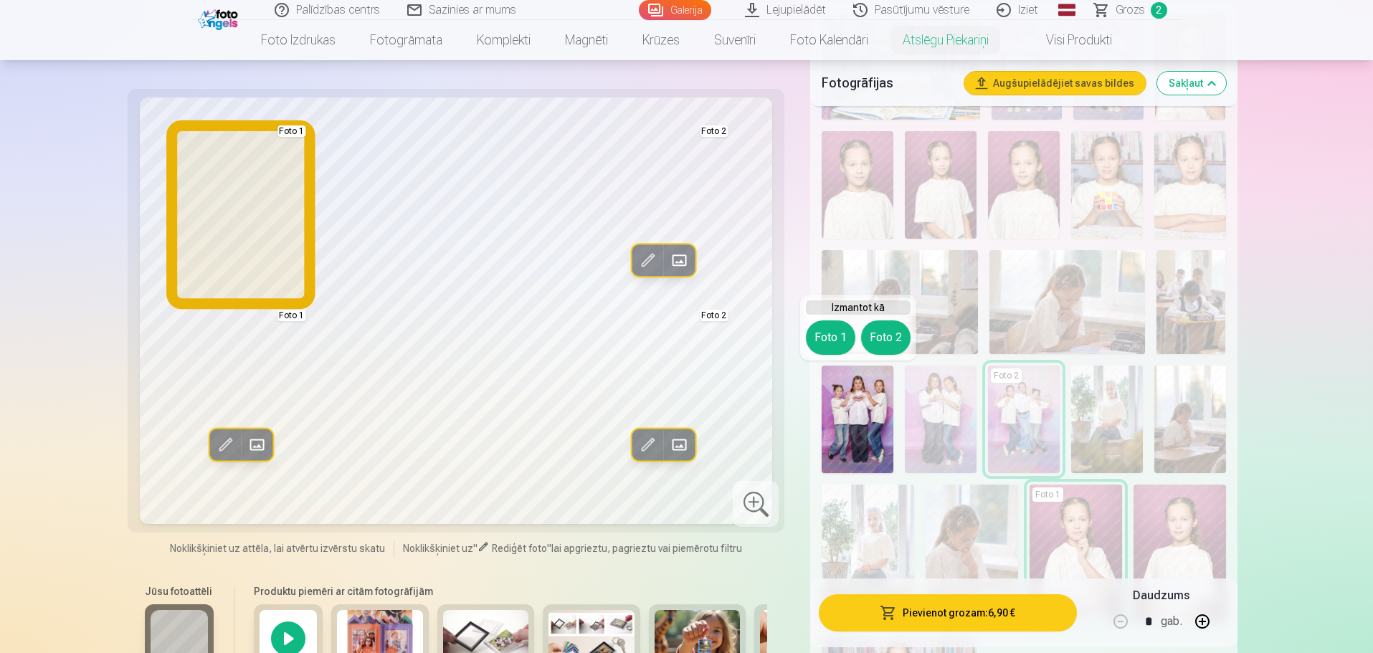
click at [814, 341] on button "Foto 1" at bounding box center [830, 337] width 49 height 34
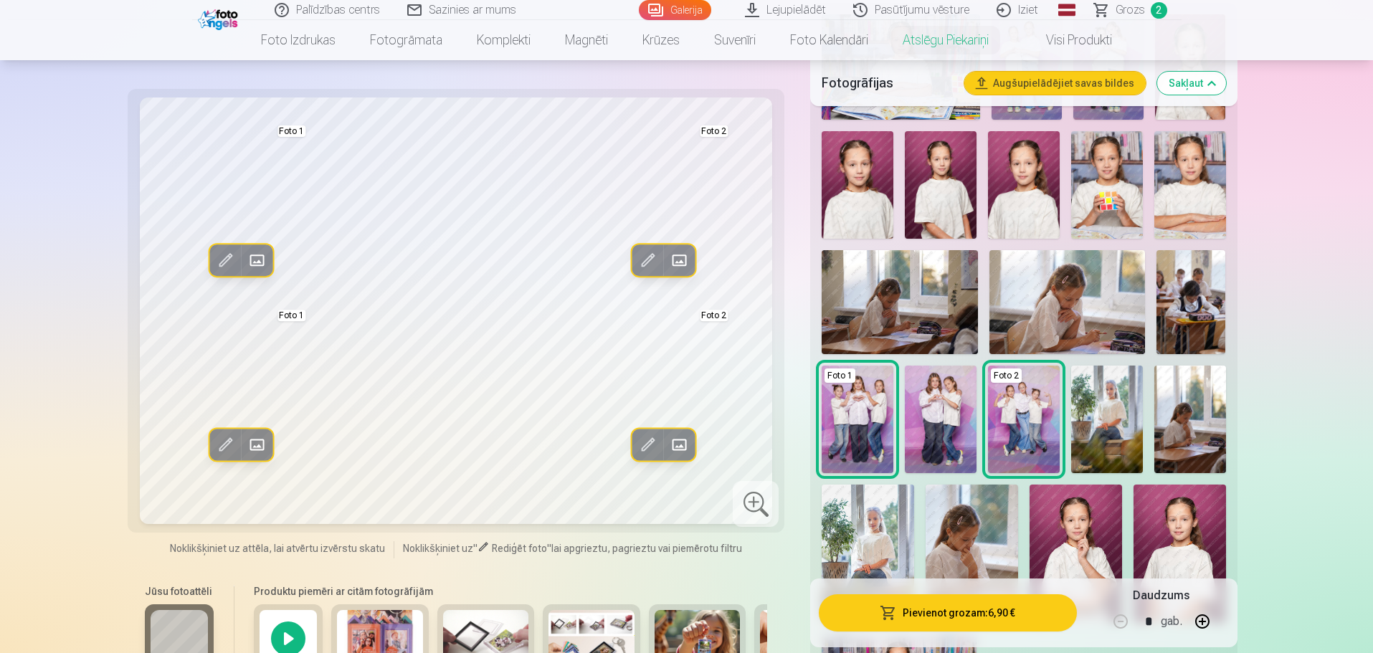
click at [931, 614] on button "Pievienot grozam : 6,90 €" at bounding box center [947, 612] width 257 height 37
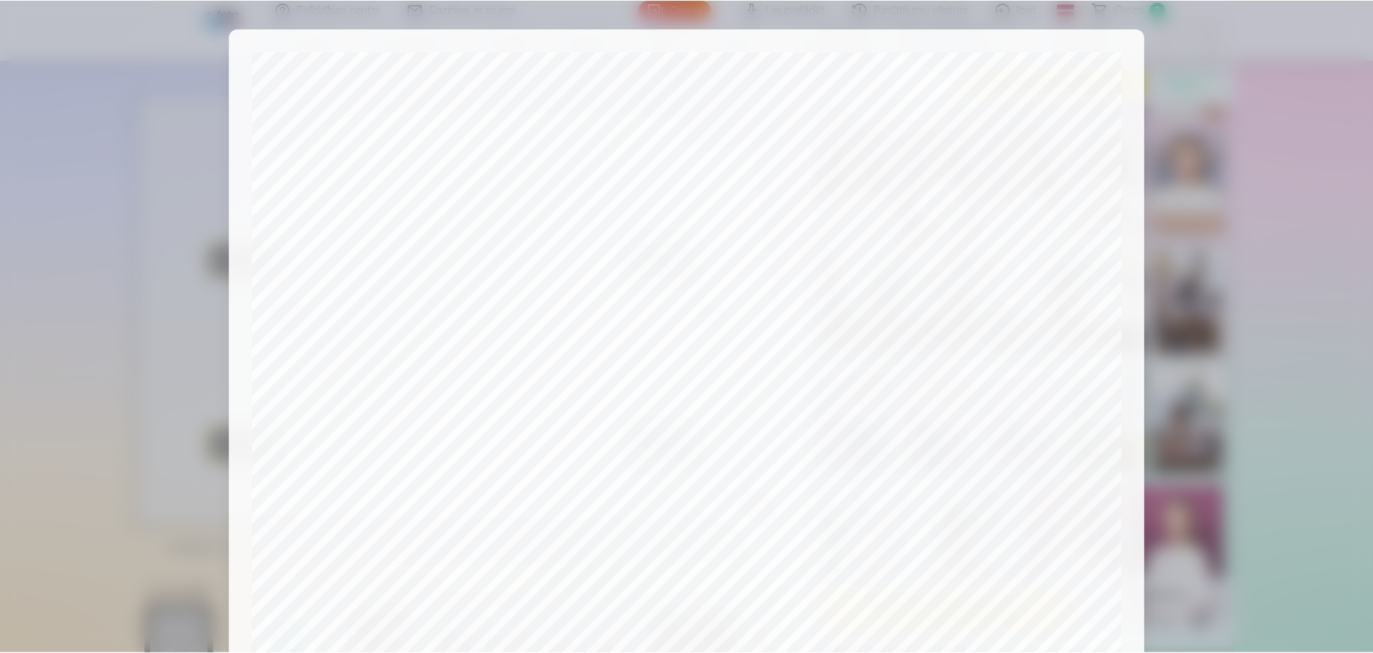
scroll to position [379, 0]
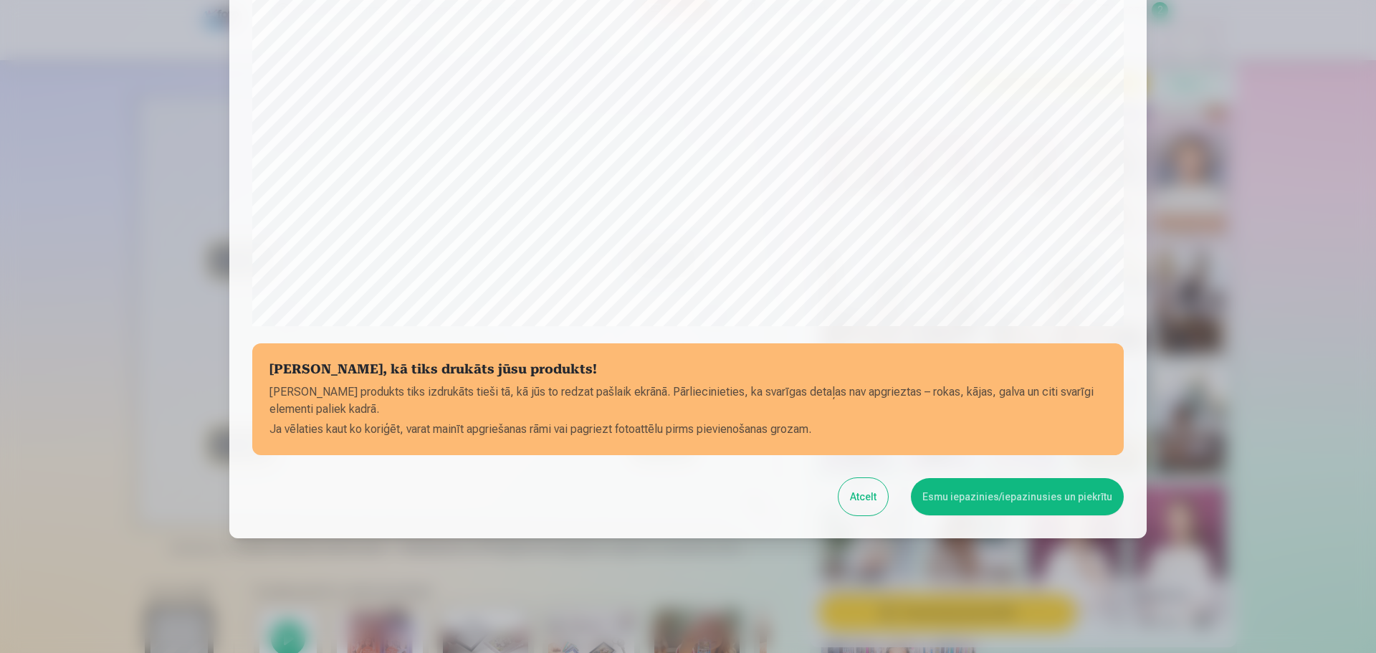
click at [871, 498] on button "Atcelt" at bounding box center [863, 496] width 49 height 37
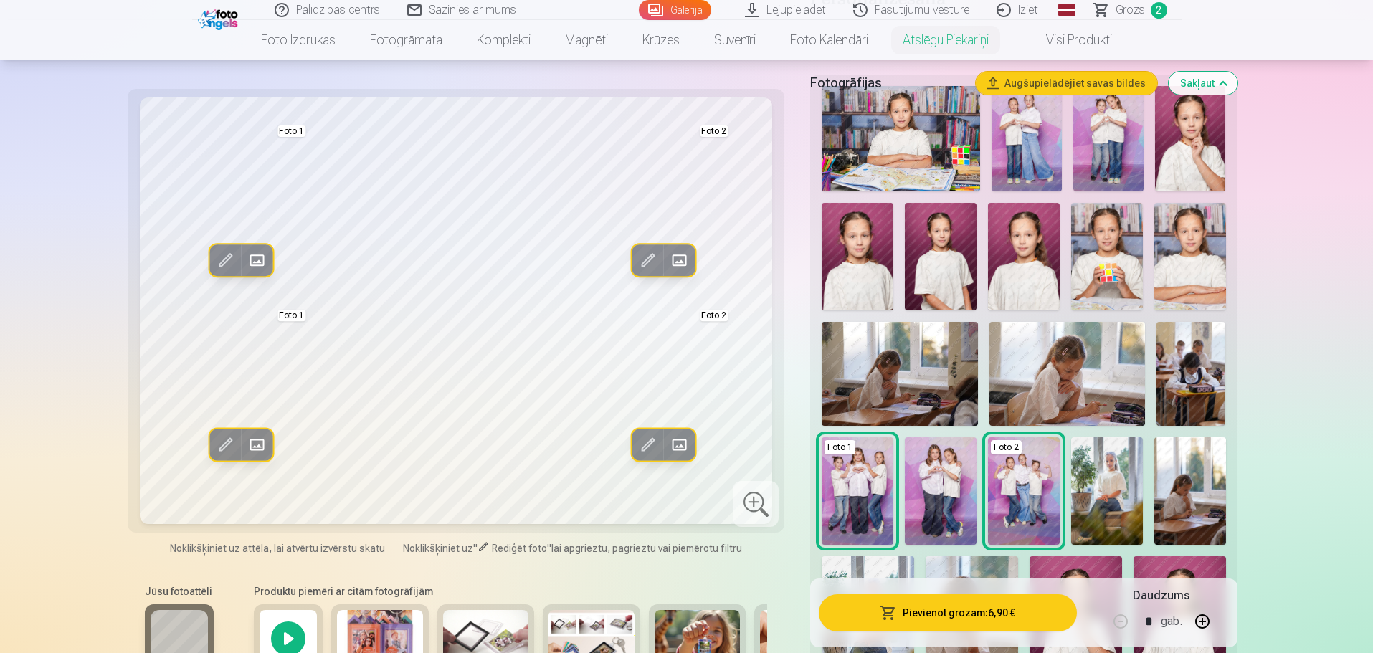
scroll to position [0, 0]
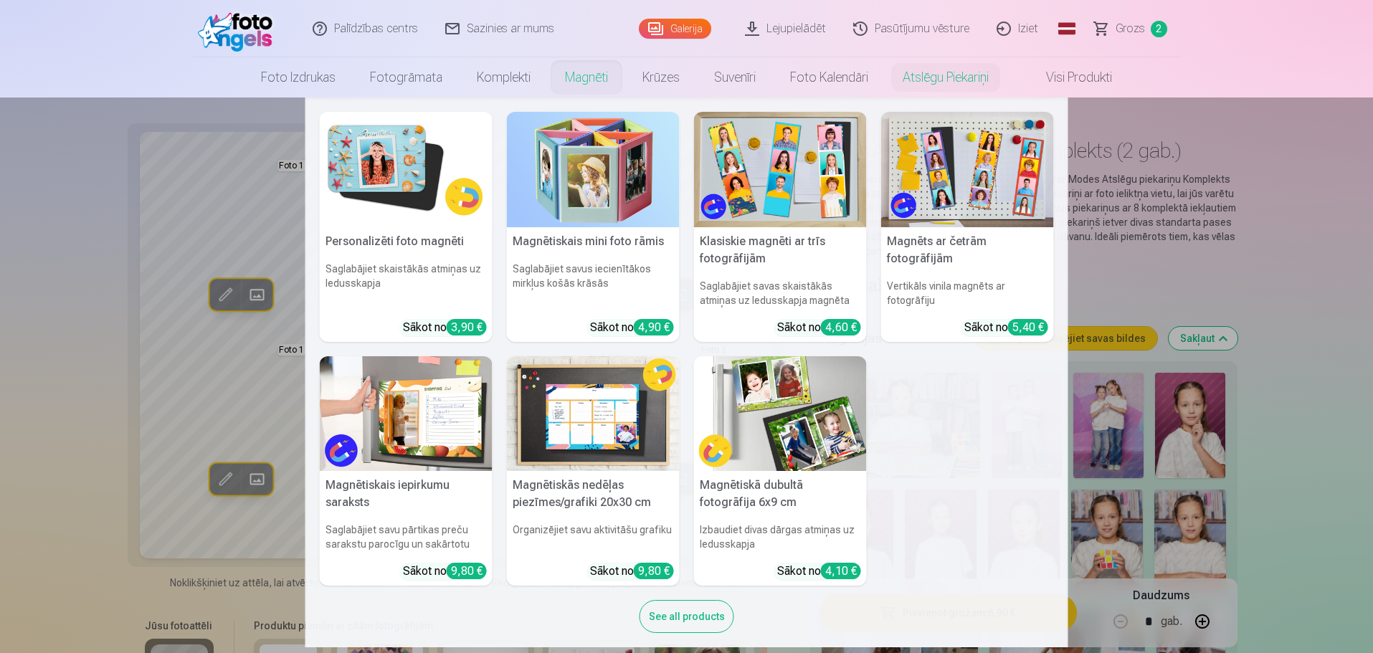
click at [415, 164] on img at bounding box center [406, 169] width 173 height 115
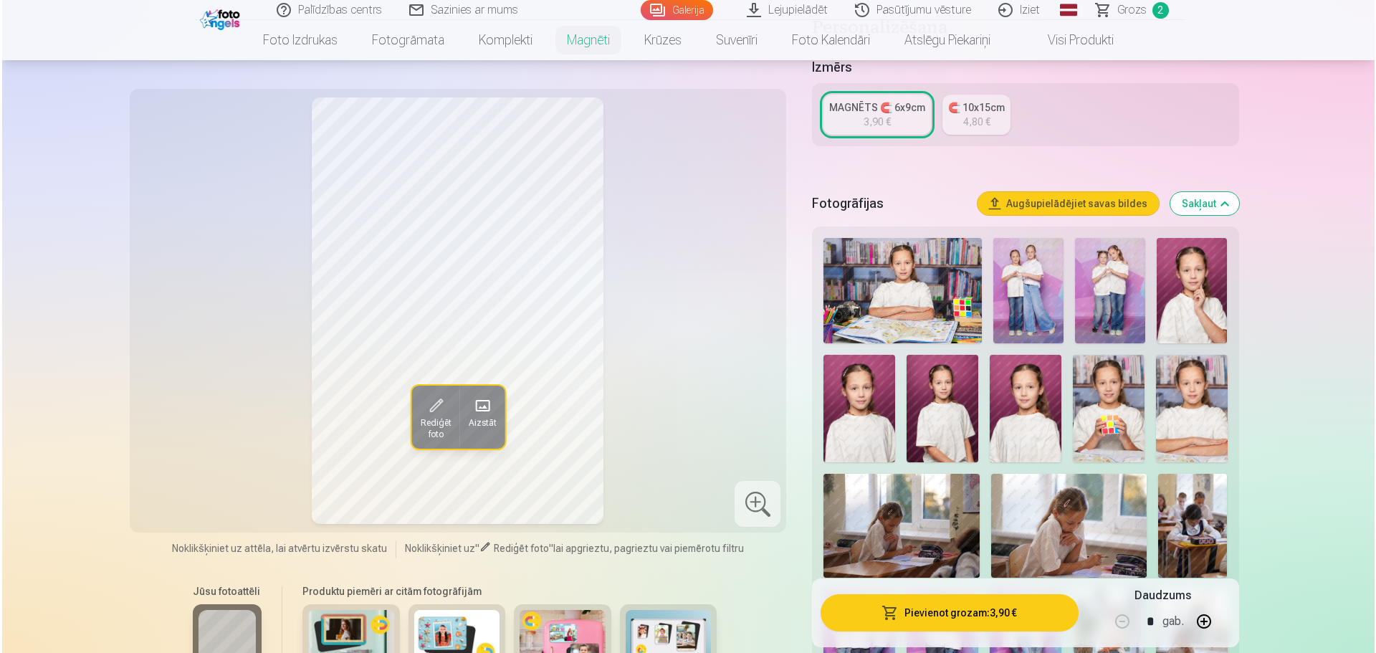
scroll to position [215, 0]
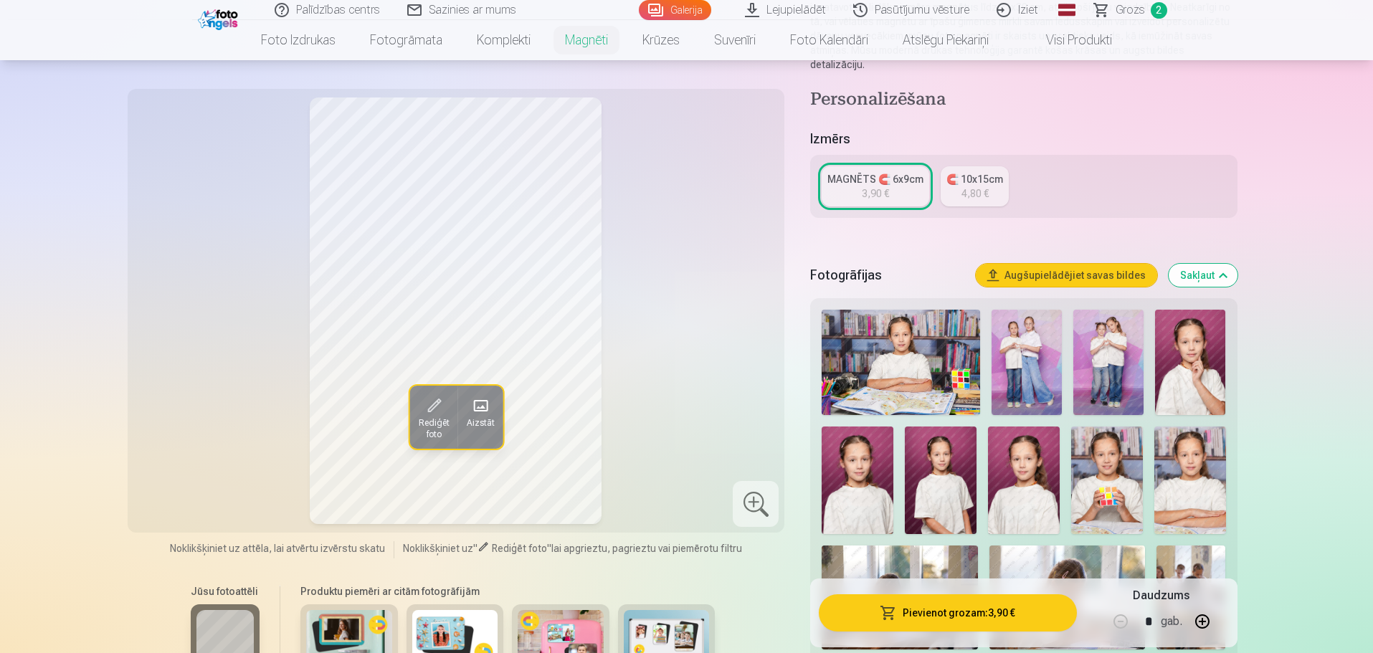
click at [941, 460] on img at bounding box center [941, 481] width 72 height 108
click at [914, 619] on button "Pievienot grozam : 3,90 €" at bounding box center [947, 612] width 257 height 37
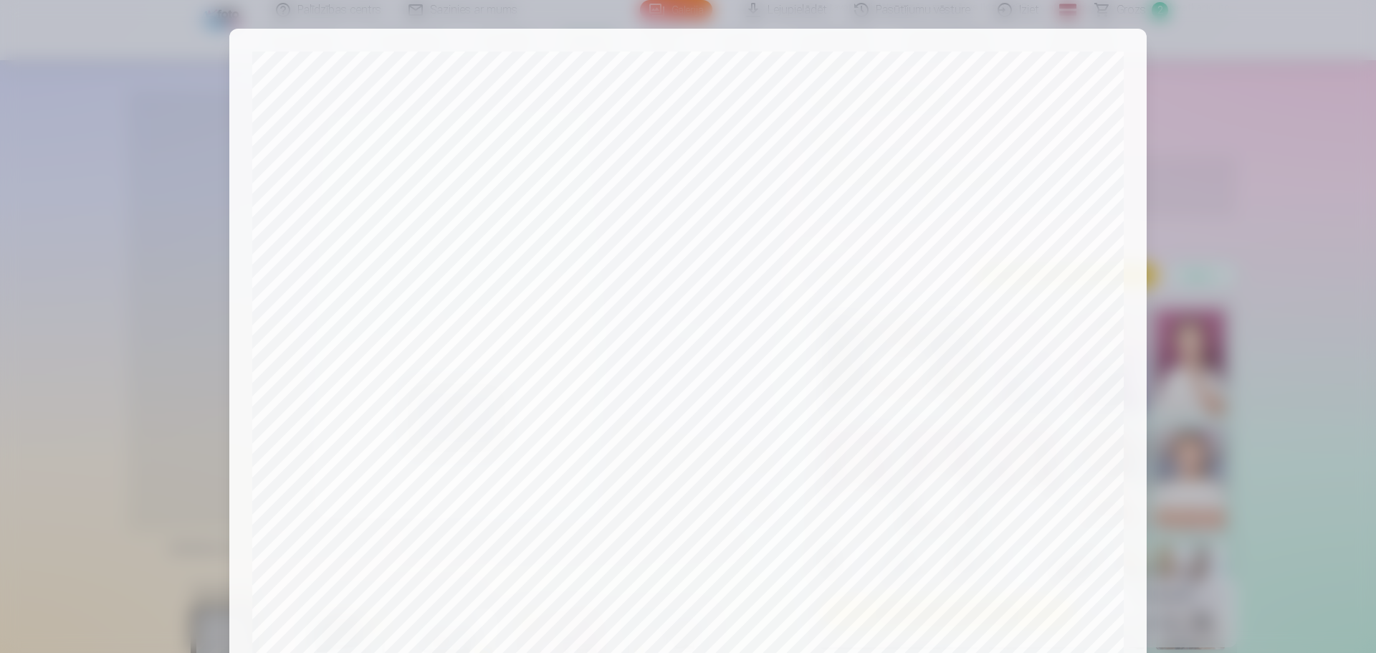
scroll to position [379, 0]
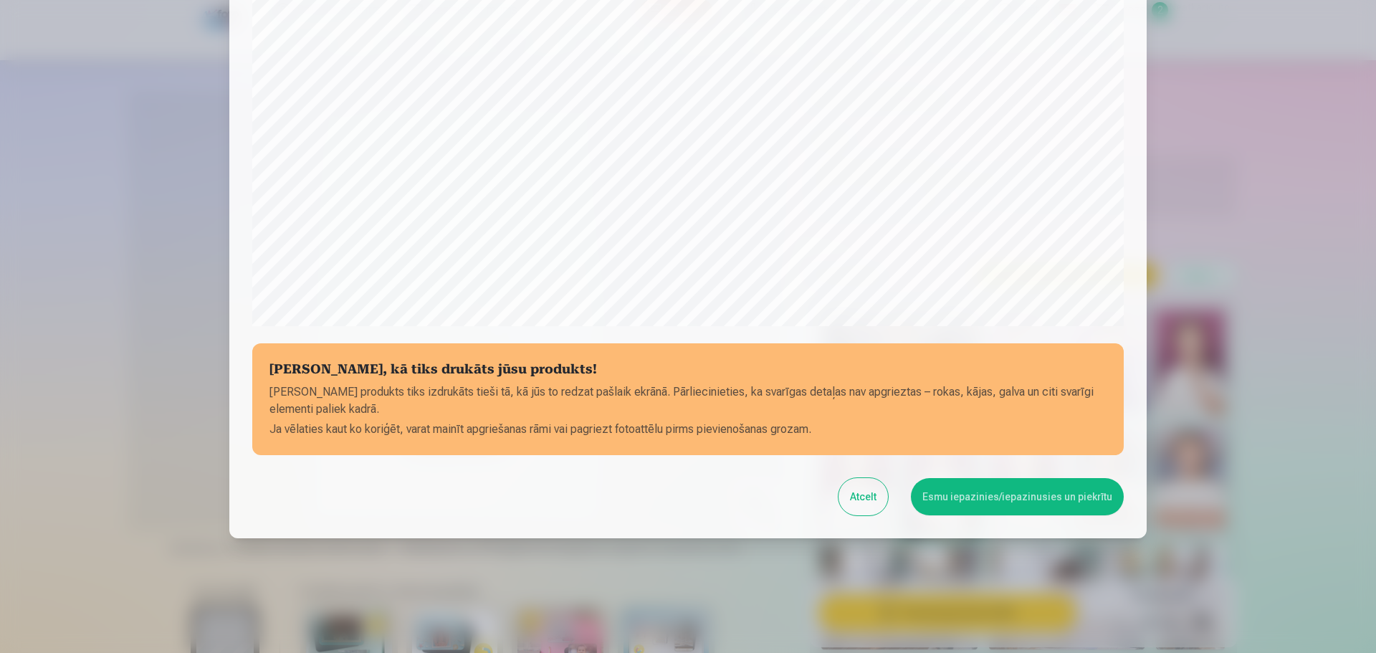
click at [974, 499] on button "Esmu iepazinies/iepazinusies un piekrītu" at bounding box center [1017, 496] width 213 height 37
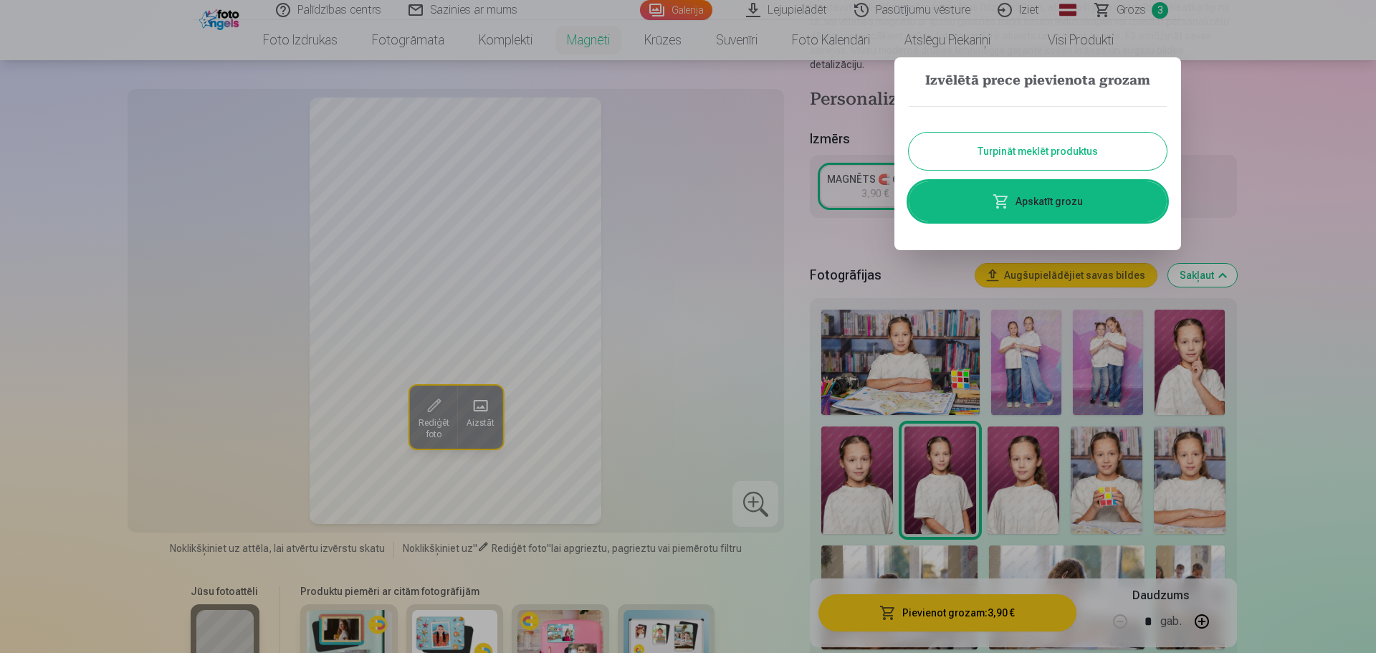
click at [1042, 195] on link "Apskatīt grozu" at bounding box center [1038, 201] width 258 height 40
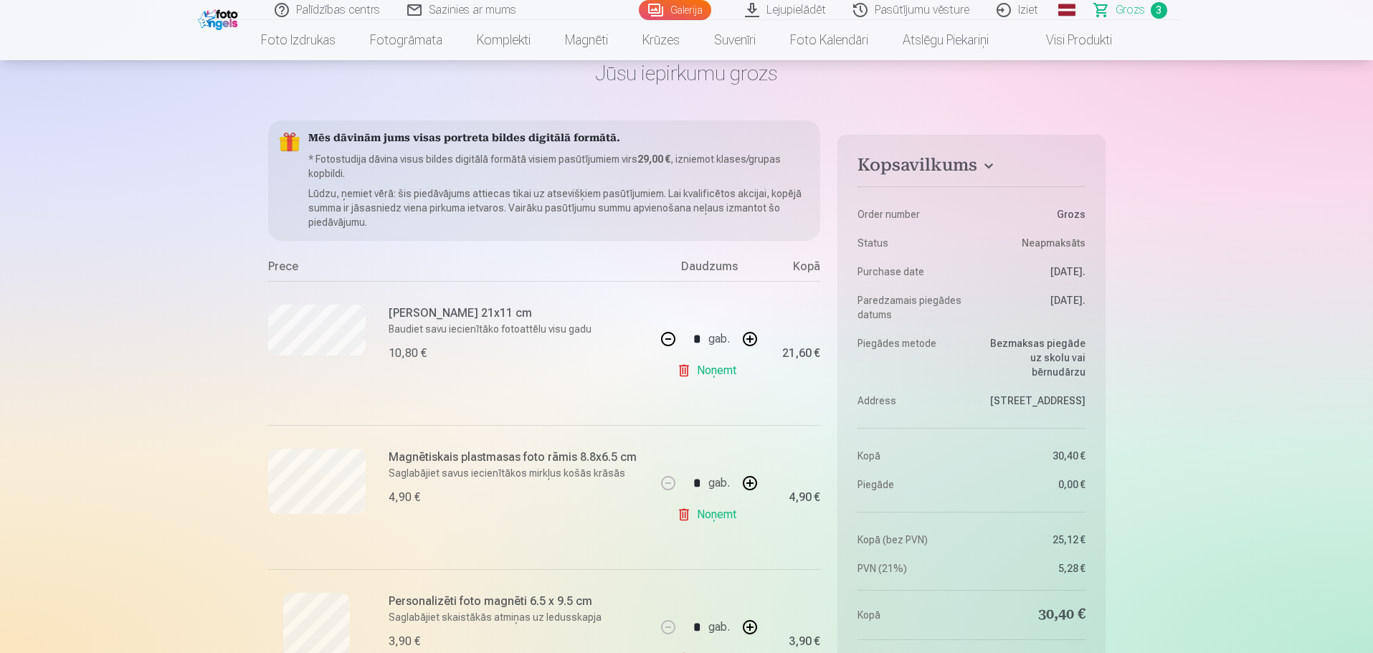
scroll to position [143, 0]
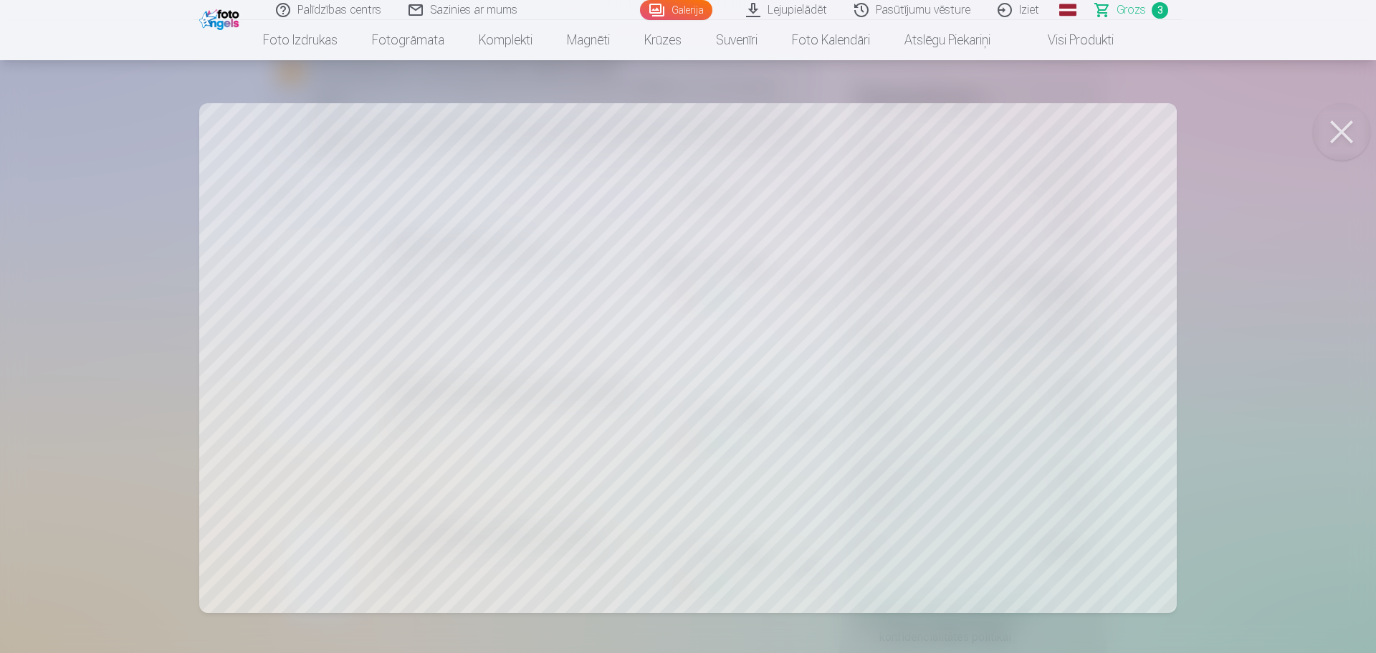
click at [1335, 128] on button at bounding box center [1341, 131] width 57 height 57
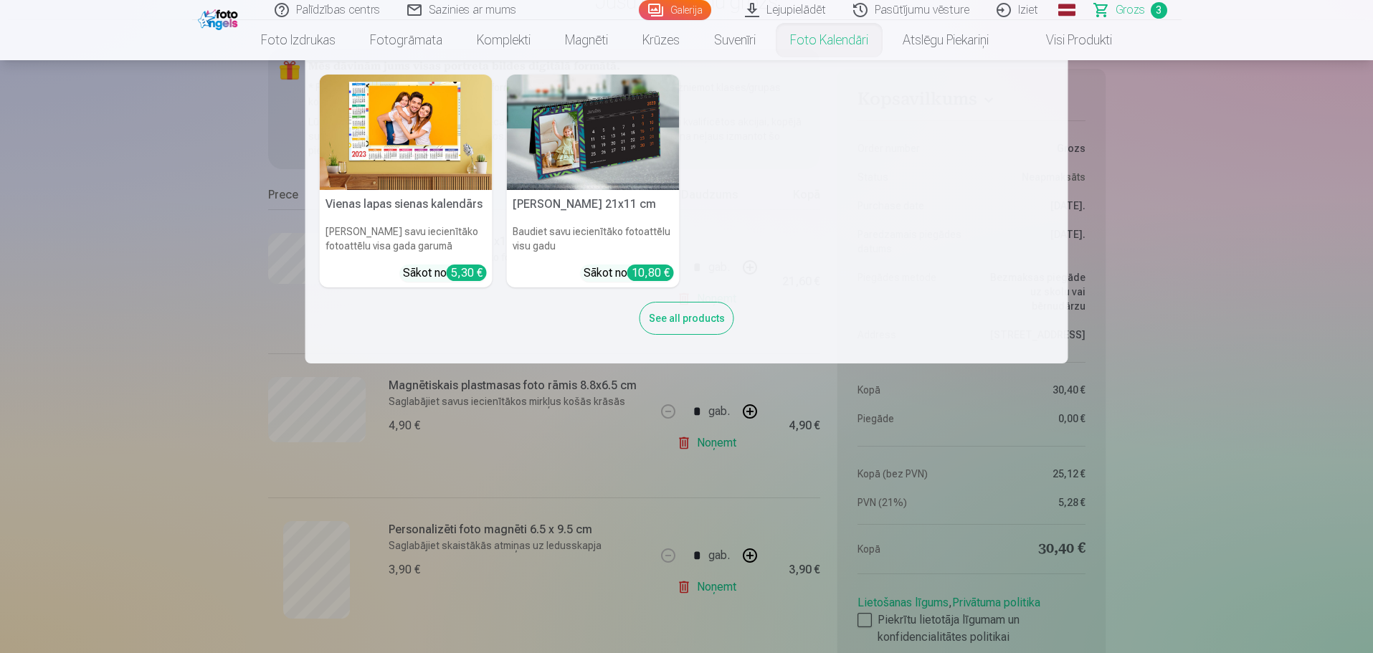
click at [855, 42] on link "Foto kalendāri" at bounding box center [829, 40] width 113 height 40
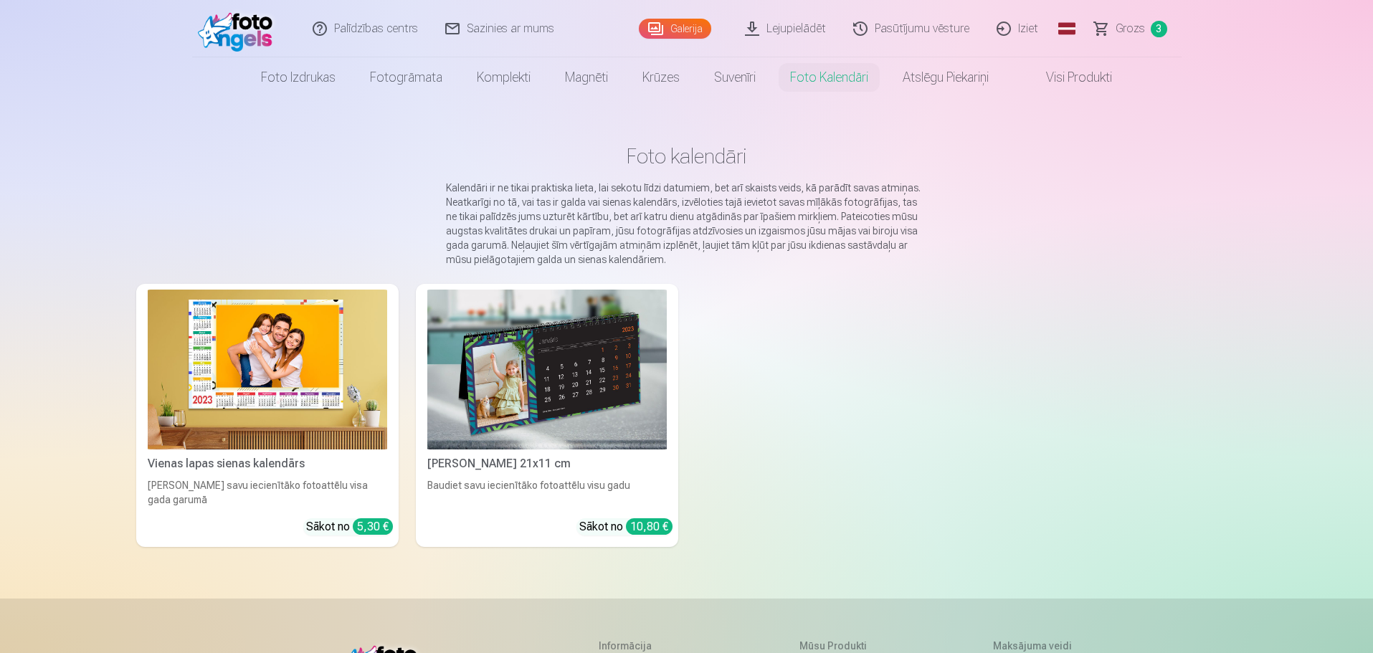
click at [578, 362] on img at bounding box center [546, 370] width 239 height 160
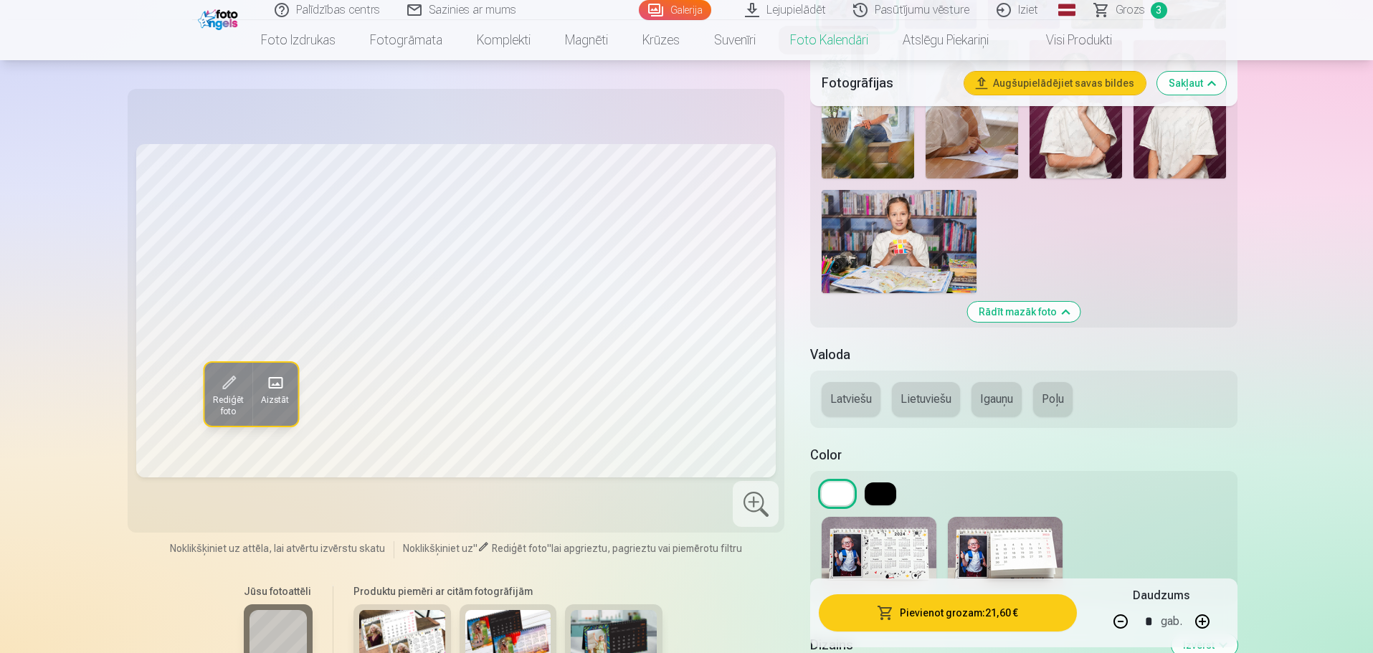
scroll to position [1075, 0]
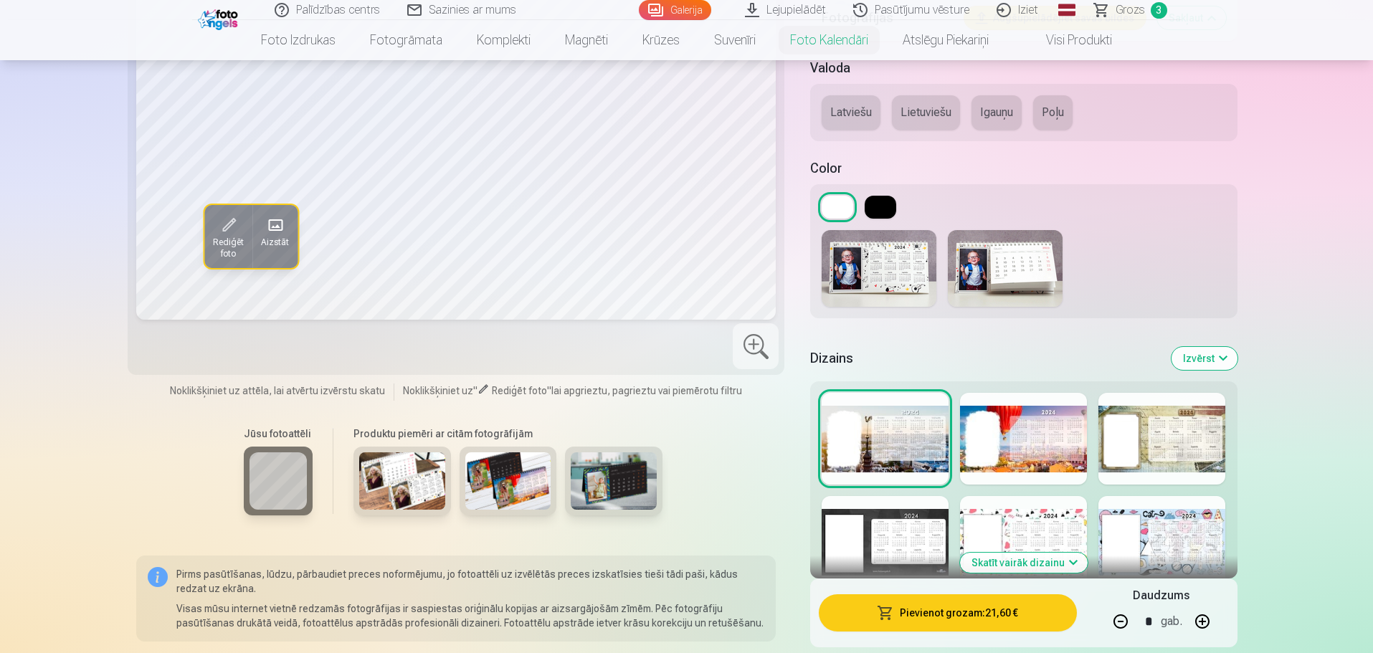
click at [1029, 262] on img at bounding box center [1005, 268] width 115 height 77
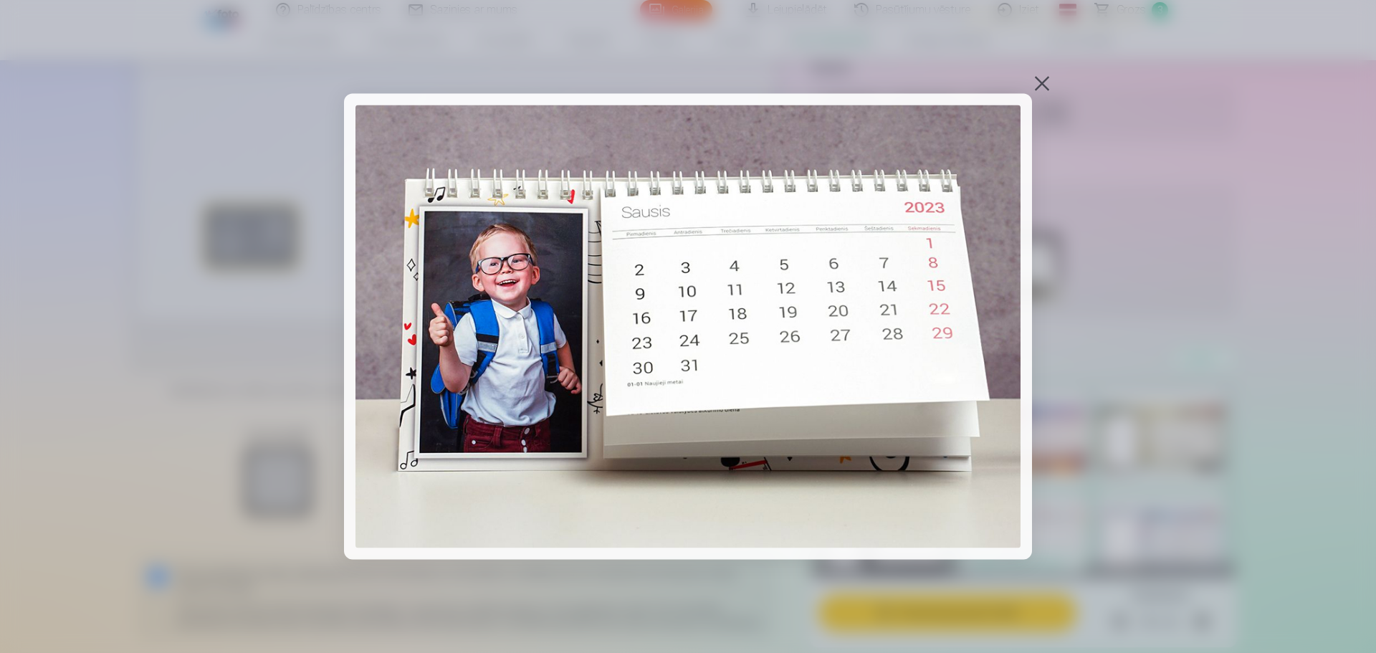
click at [741, 276] on img at bounding box center [688, 327] width 665 height 444
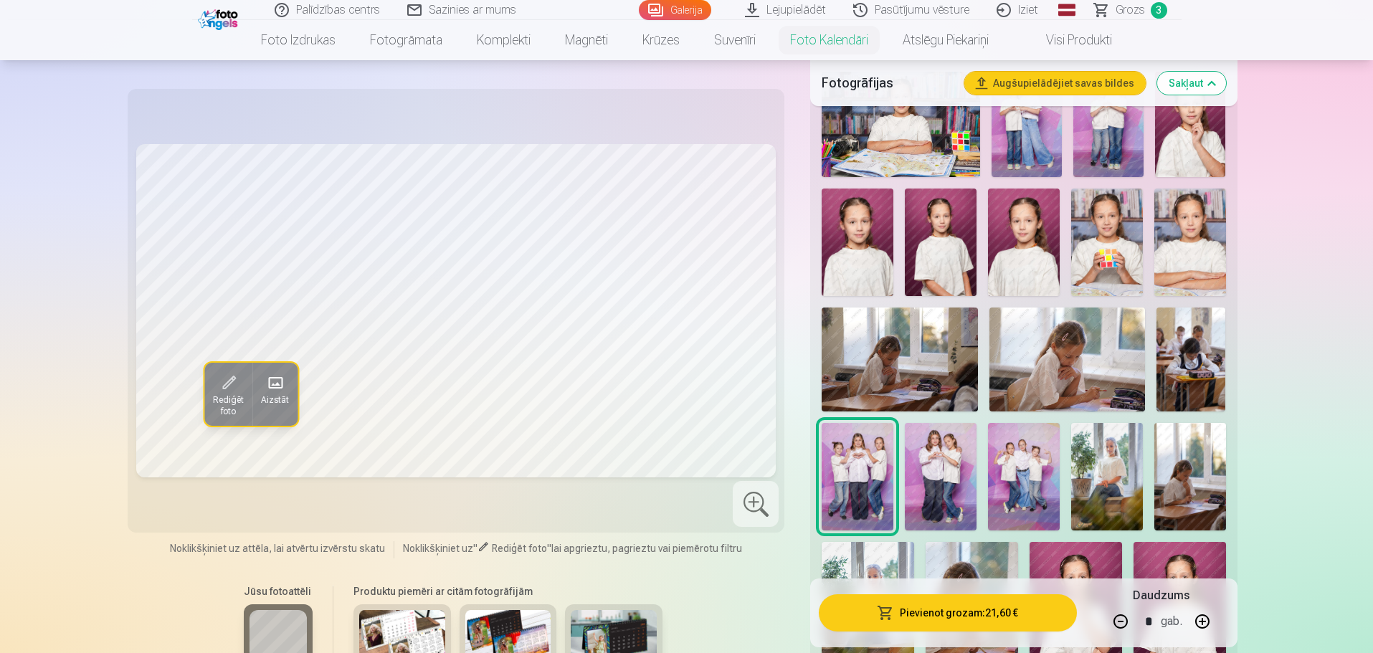
scroll to position [0, 0]
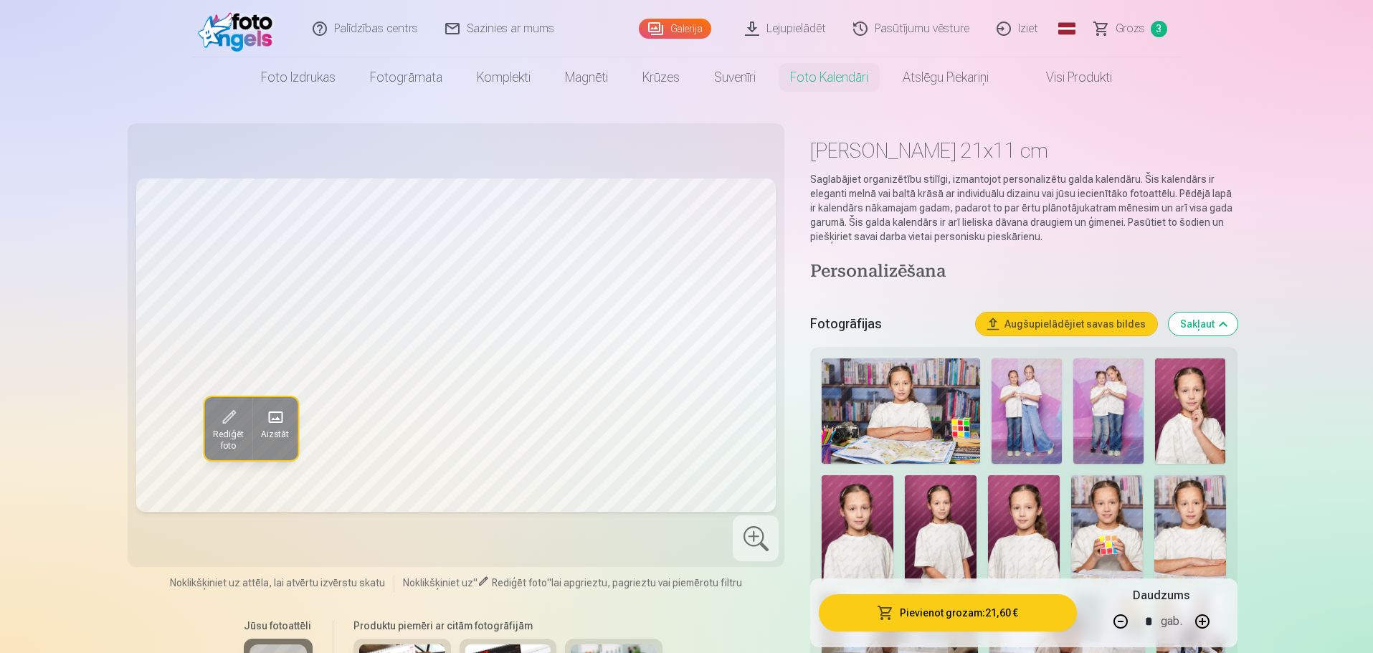
click at [1126, 29] on span "Grozs" at bounding box center [1130, 28] width 29 height 17
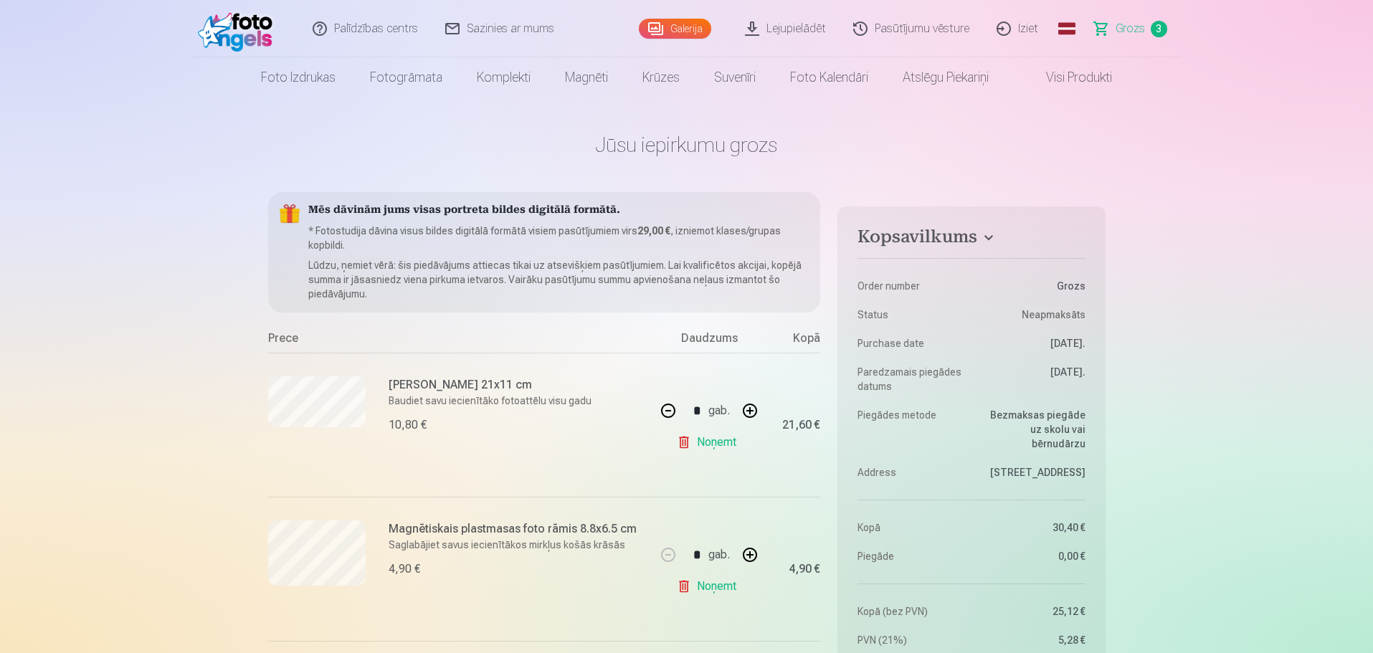
click at [1113, 77] on link "Visi produkti" at bounding box center [1067, 77] width 123 height 40
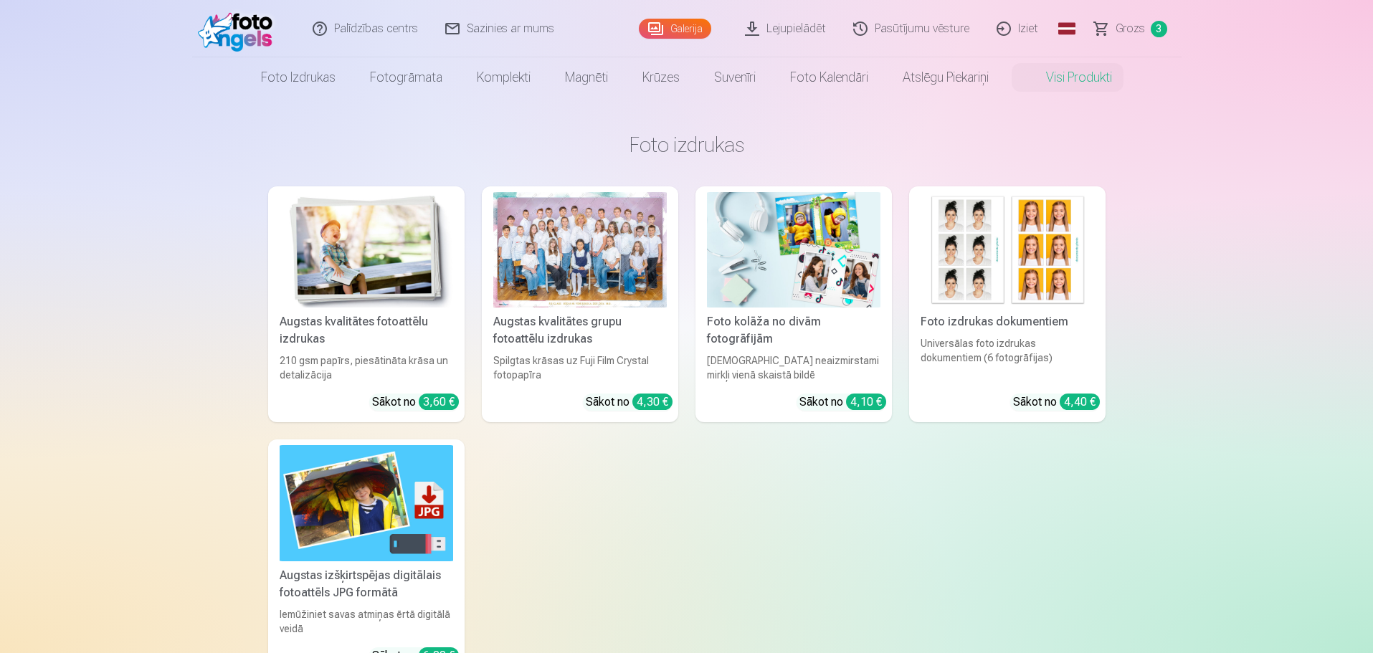
click at [548, 272] on div at bounding box center [579, 249] width 173 height 115
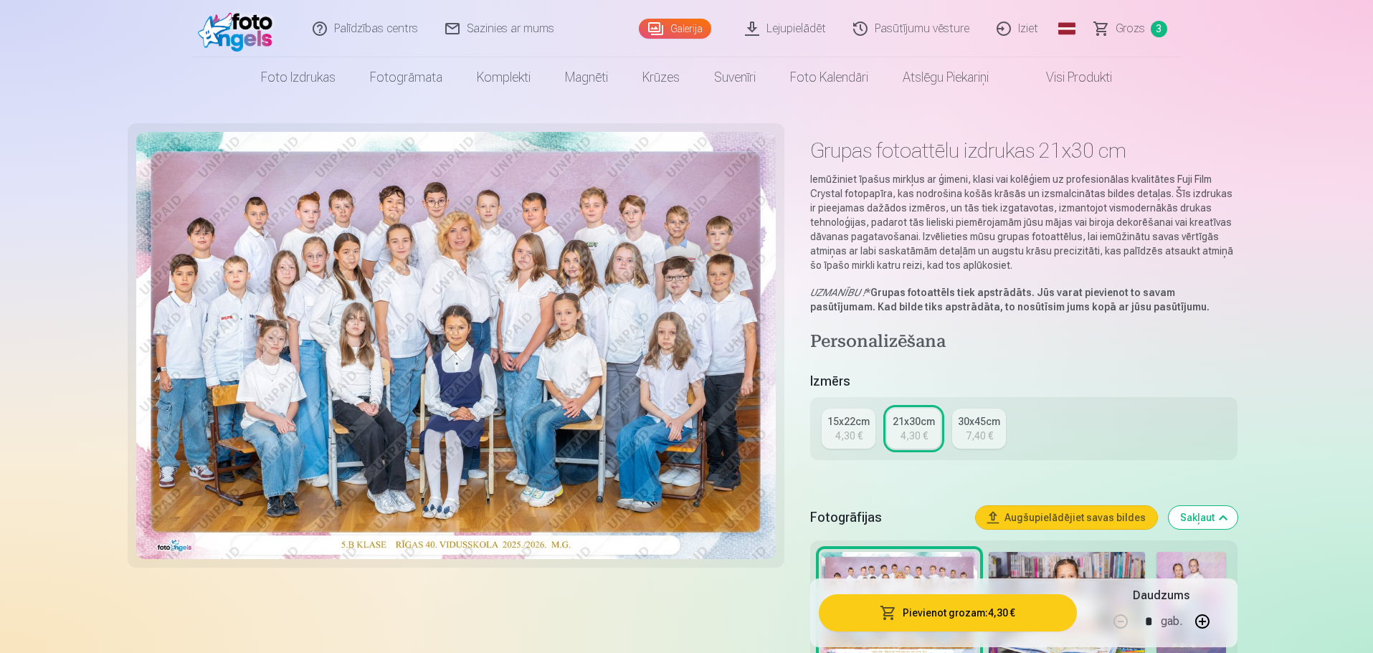
click at [840, 419] on div "15x22cm" at bounding box center [848, 421] width 42 height 14
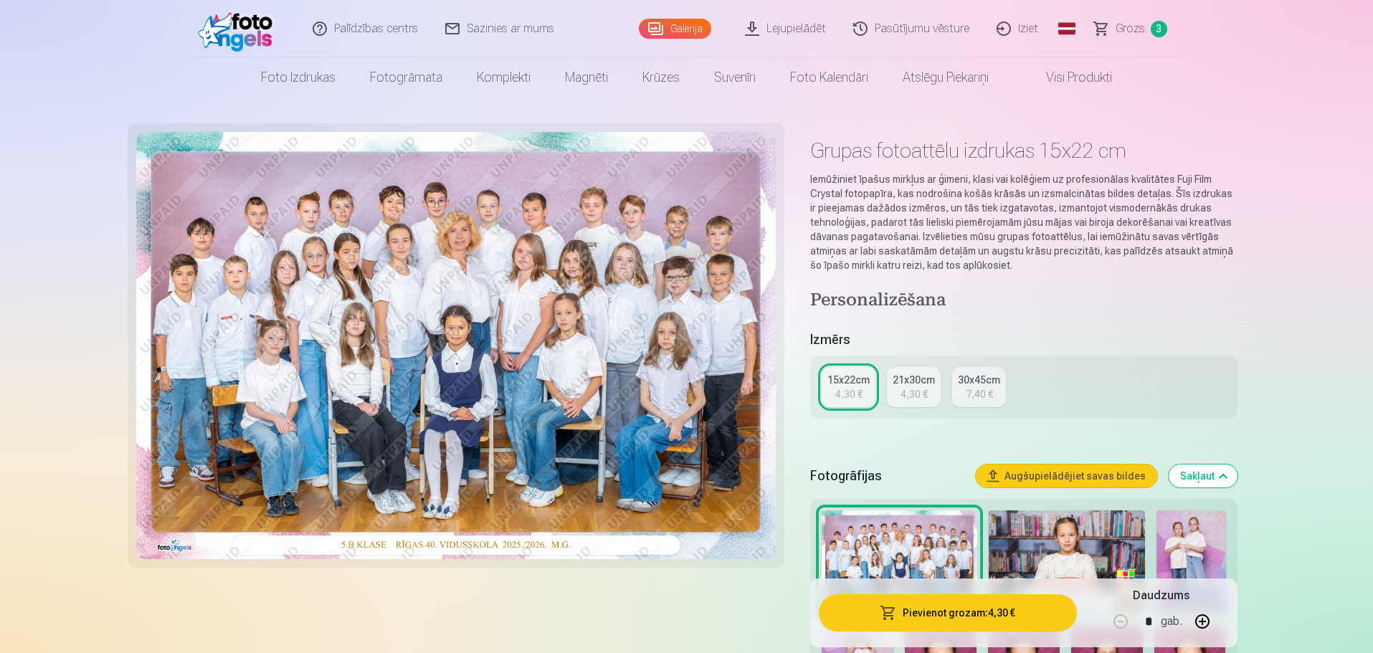
click at [1108, 479] on button "Augšupielādējiet savas bildes" at bounding box center [1066, 476] width 181 height 23
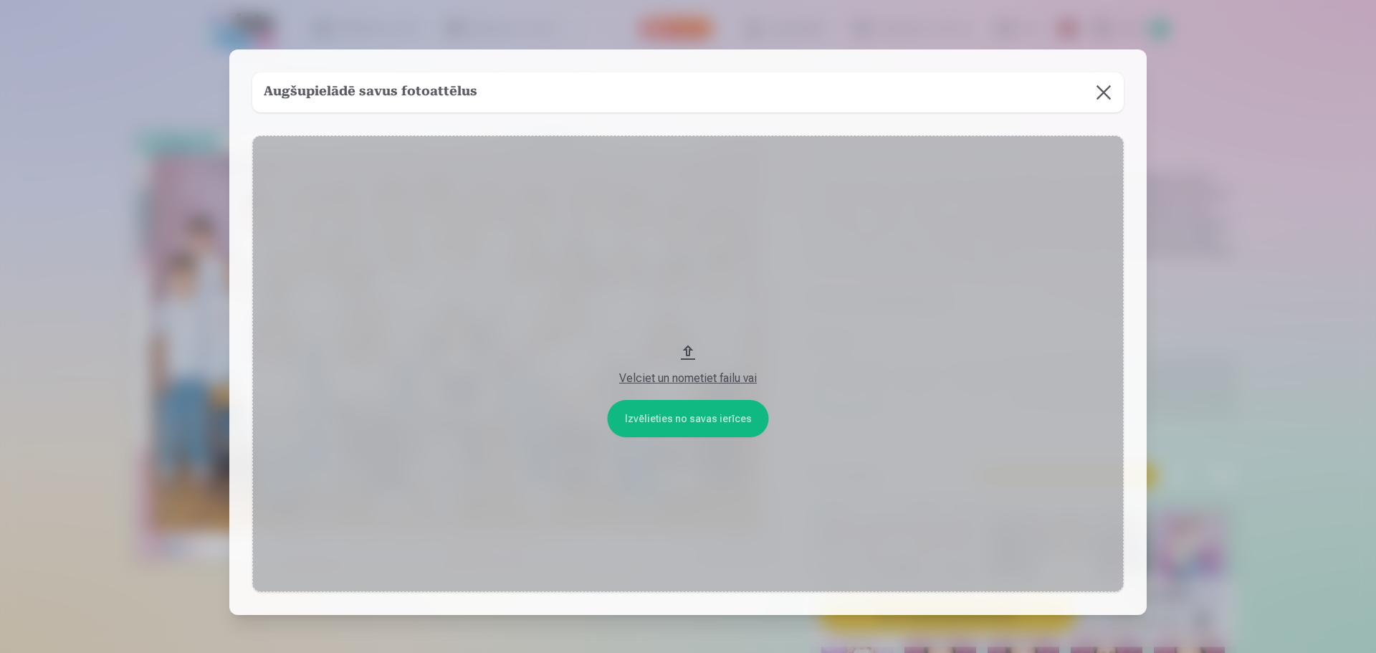
click at [688, 347] on button "Velciet un nometiet failu vai" at bounding box center [688, 363] width 872 height 457
click at [651, 376] on div "Velciet un nometiet failu vai" at bounding box center [688, 378] width 843 height 17
click at [703, 411] on button "Velciet un nometiet failu vai" at bounding box center [688, 363] width 872 height 457
click at [680, 384] on div "Velciet un nometiet failu vai" at bounding box center [688, 378] width 843 height 17
click at [685, 351] on button "Velciet un nometiet failu vai" at bounding box center [688, 363] width 872 height 457
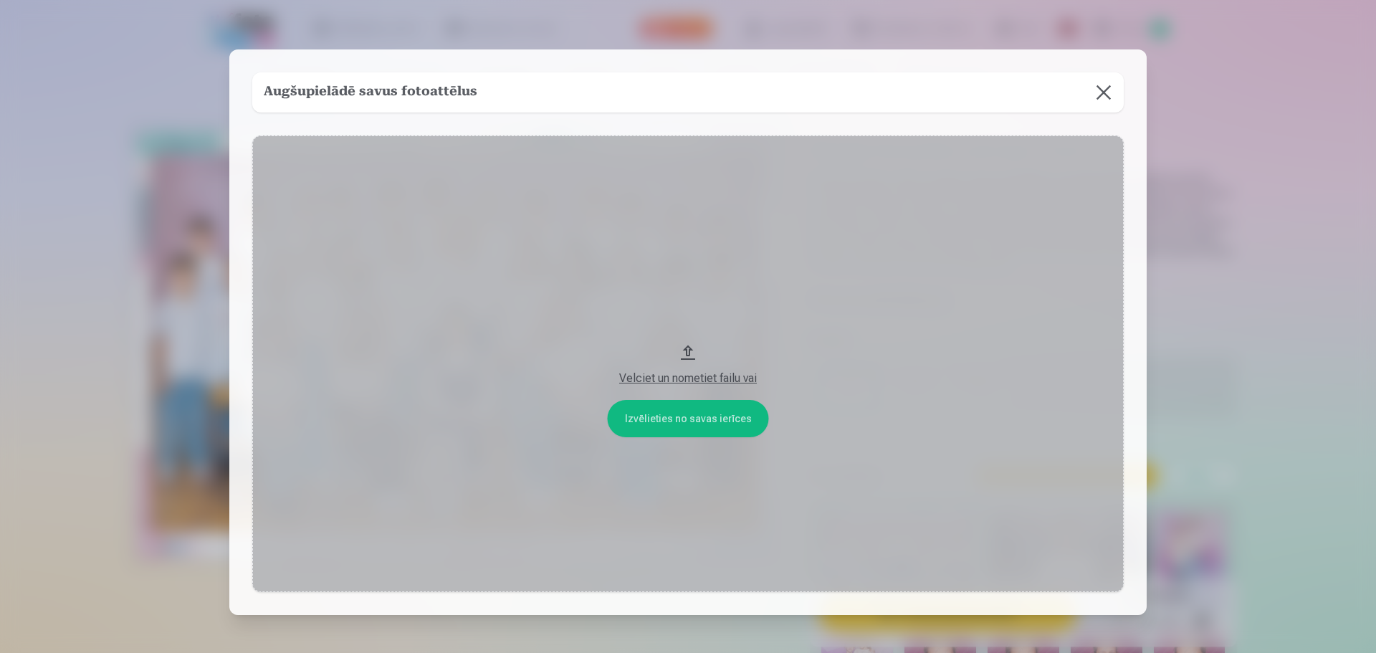
click at [718, 418] on button "Velciet un nometiet failu vai" at bounding box center [688, 363] width 872 height 457
click at [1095, 92] on button at bounding box center [1104, 92] width 40 height 40
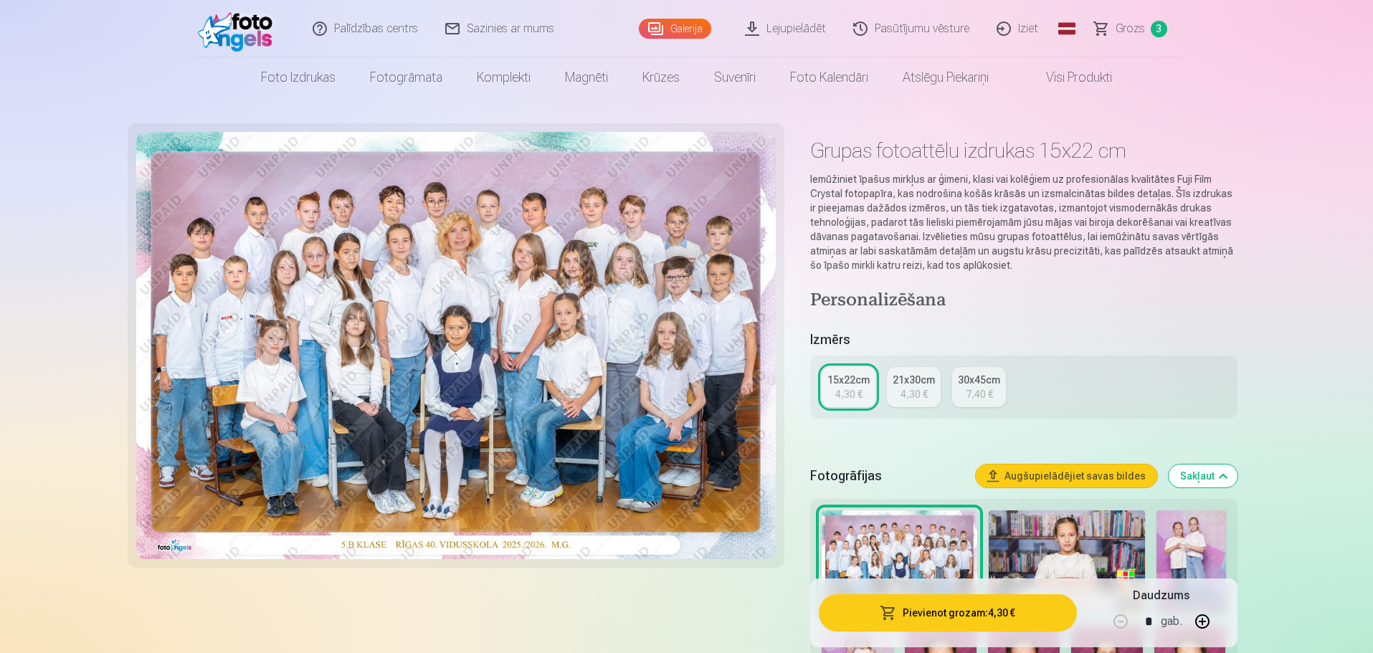
click at [915, 629] on button "Pievienot grozam : 4,30 €" at bounding box center [947, 612] width 257 height 37
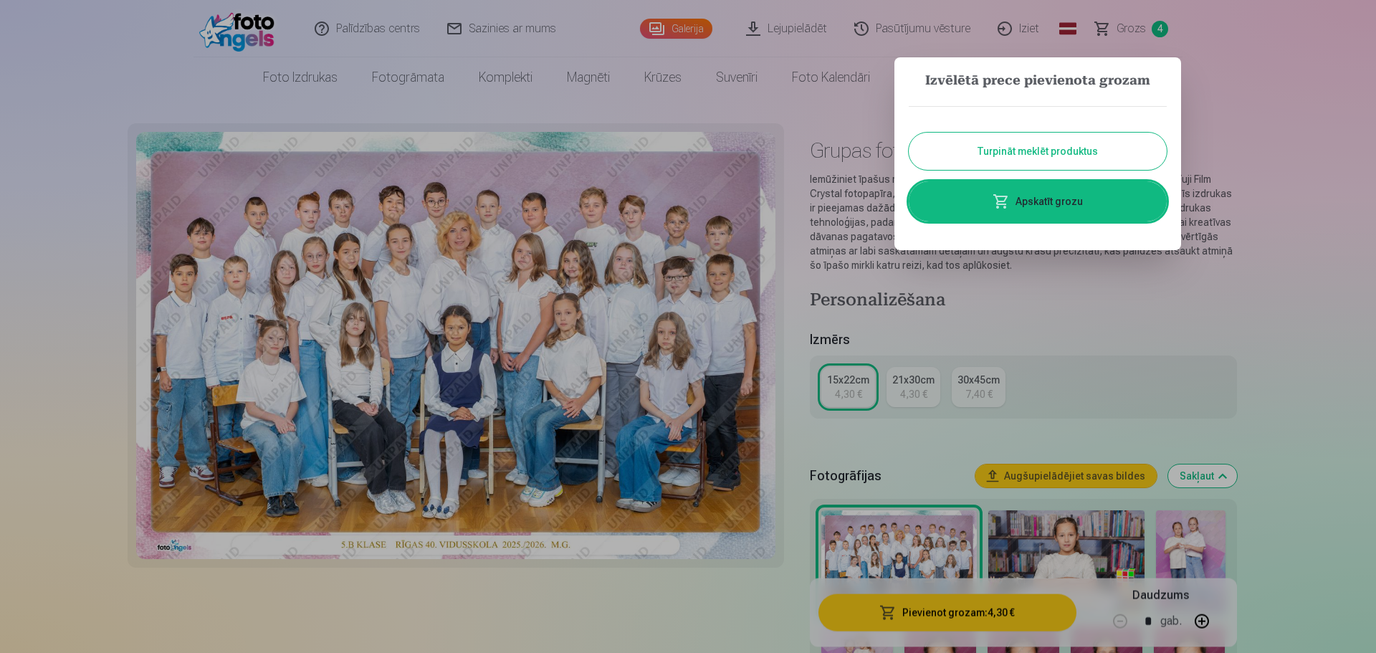
click at [1045, 147] on button "Turpināt meklēt produktus" at bounding box center [1038, 151] width 258 height 37
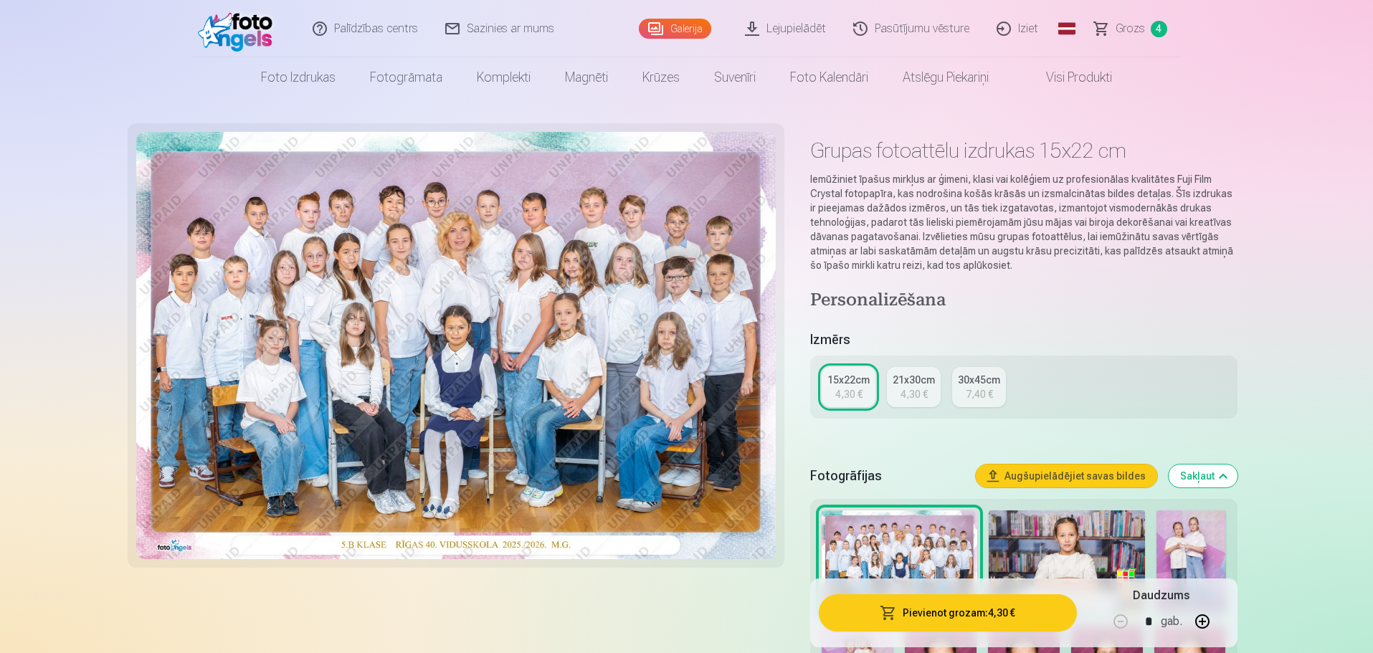
click at [1133, 29] on span "Grozs" at bounding box center [1130, 28] width 29 height 17
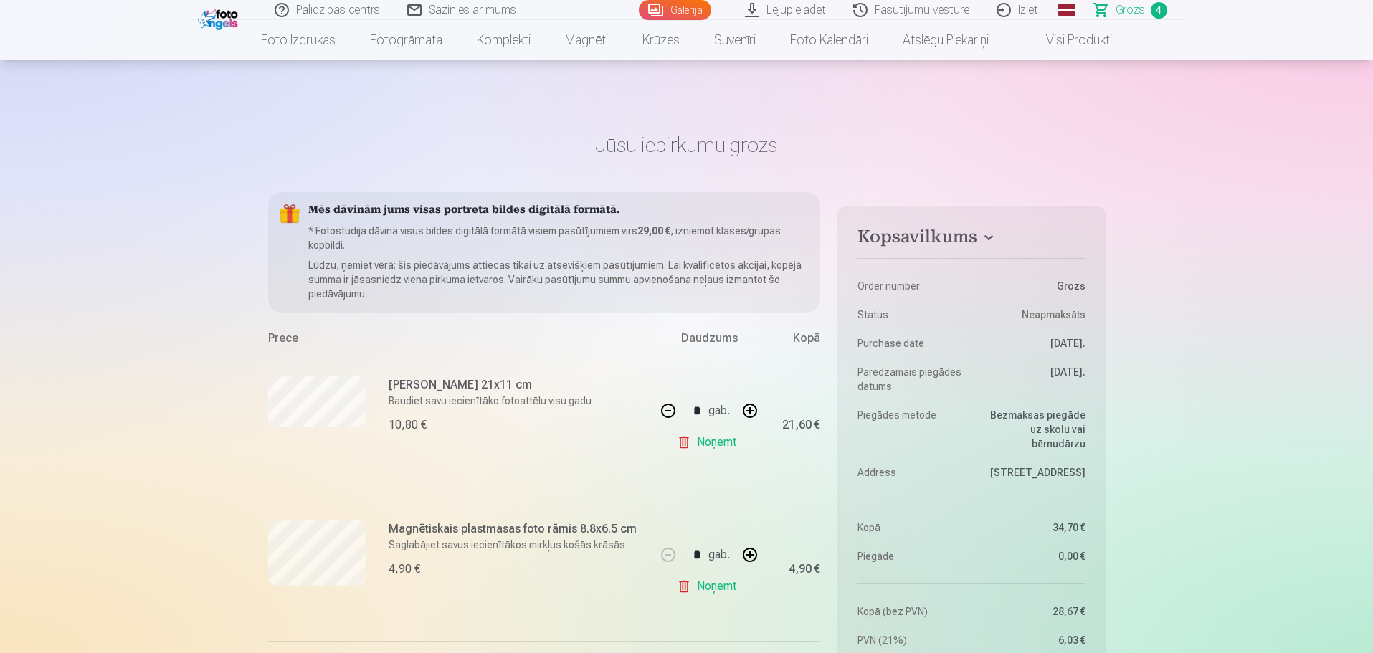
scroll to position [215, 0]
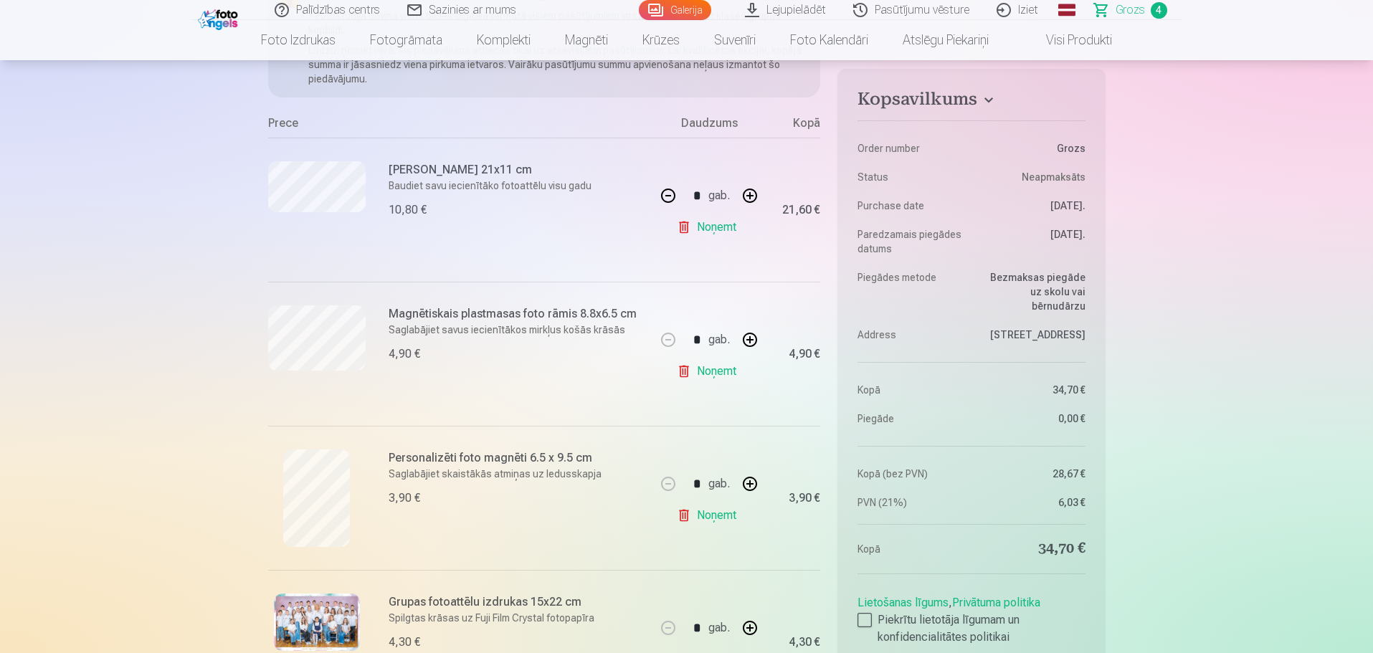
click at [748, 487] on button "button" at bounding box center [750, 484] width 34 height 34
click at [686, 517] on link "Noņemt" at bounding box center [709, 515] width 65 height 29
type input "*"
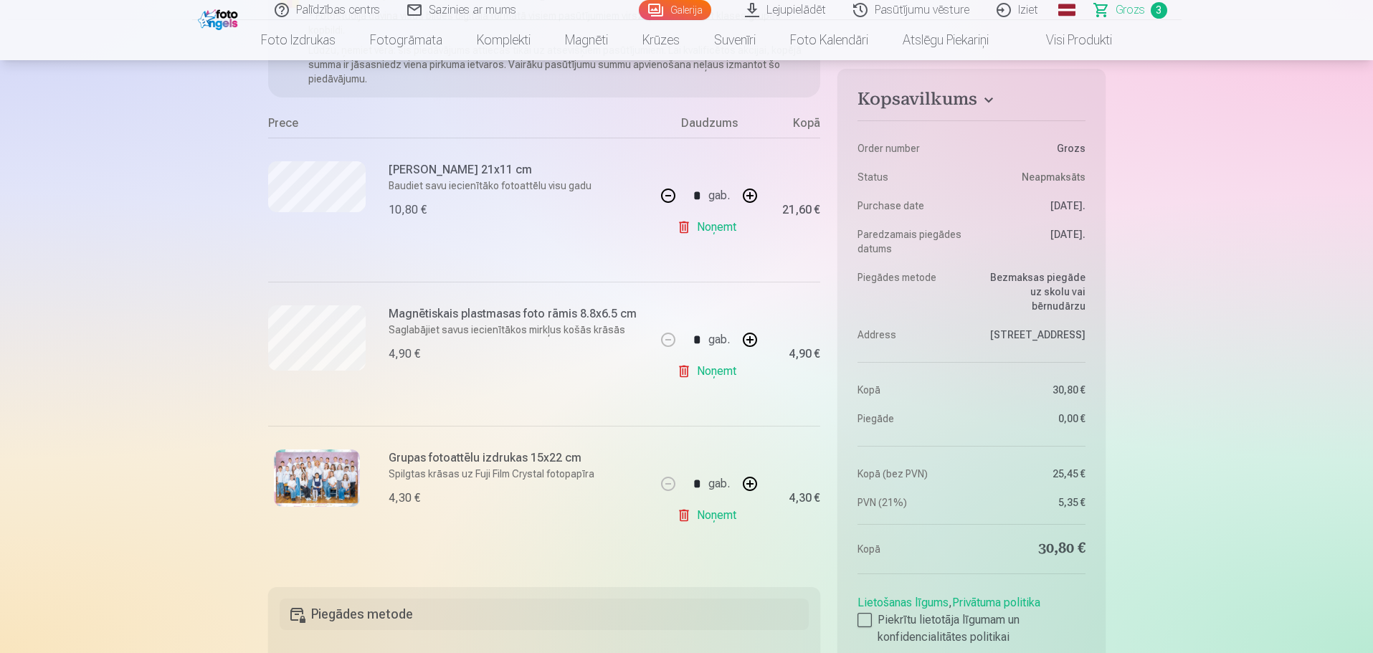
click at [684, 516] on link "Noņemt" at bounding box center [709, 515] width 65 height 29
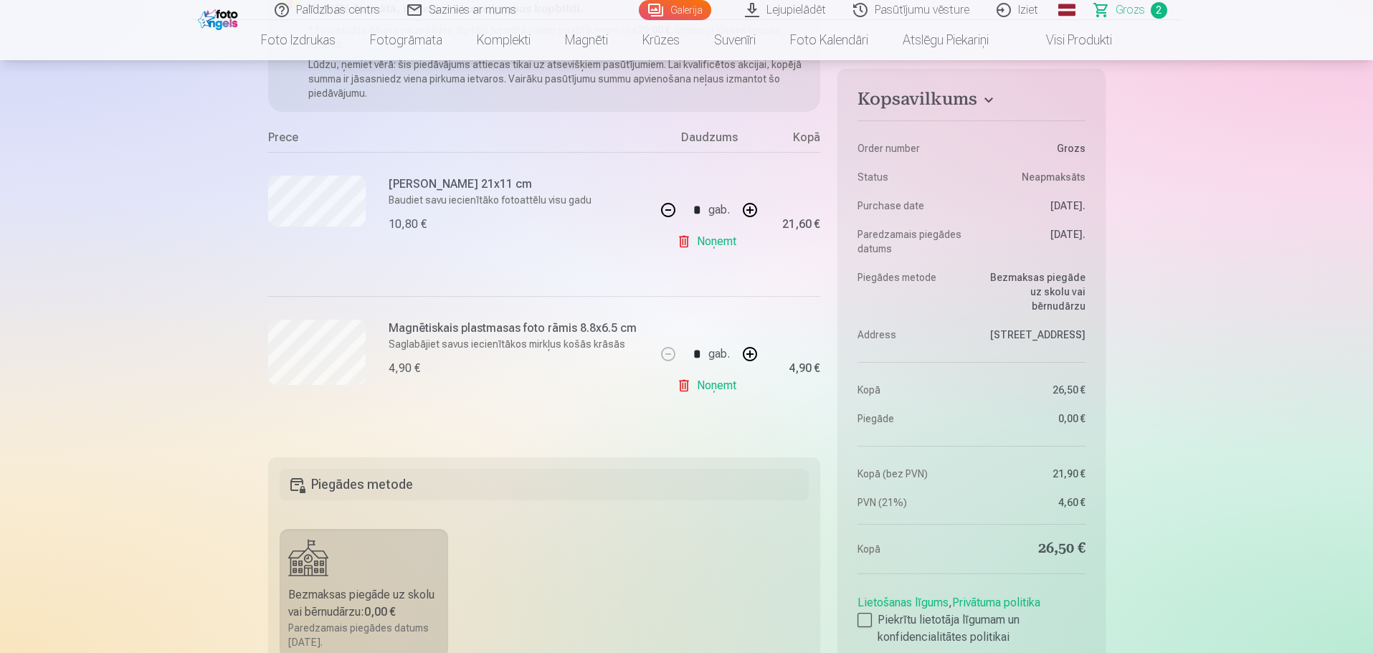
scroll to position [0, 0]
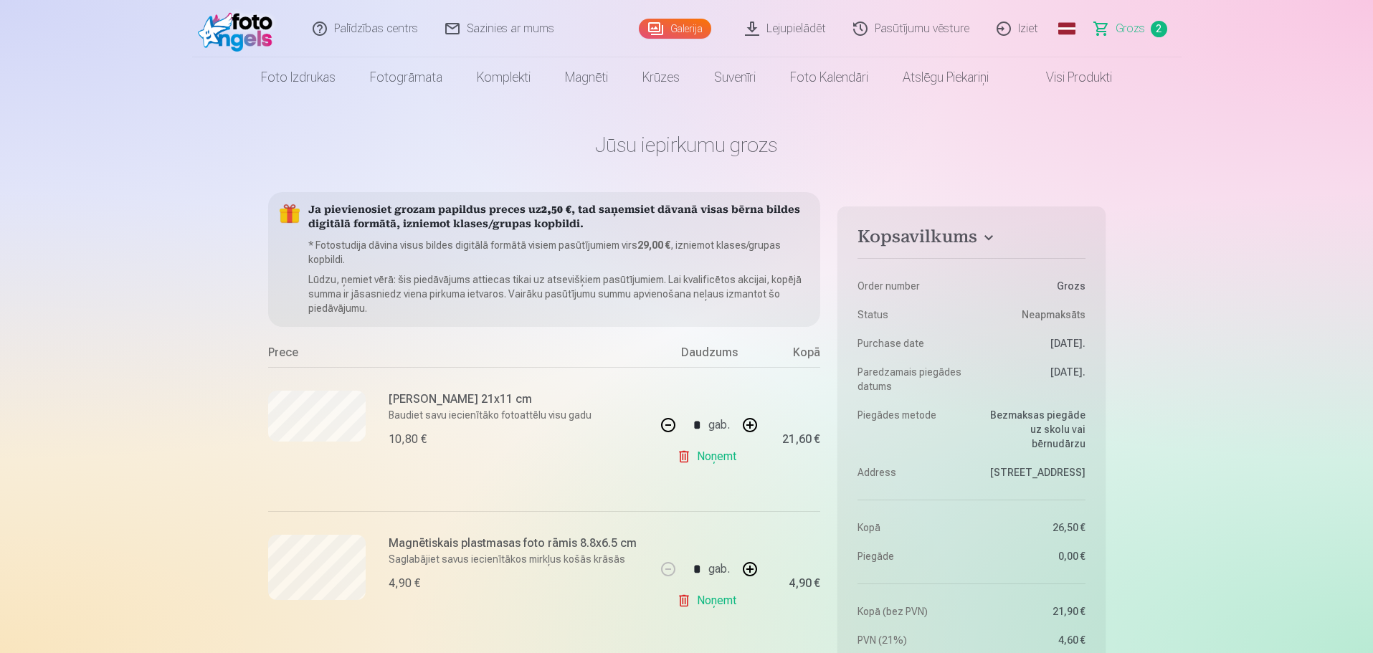
click at [1093, 80] on link "Visi produkti" at bounding box center [1067, 77] width 123 height 40
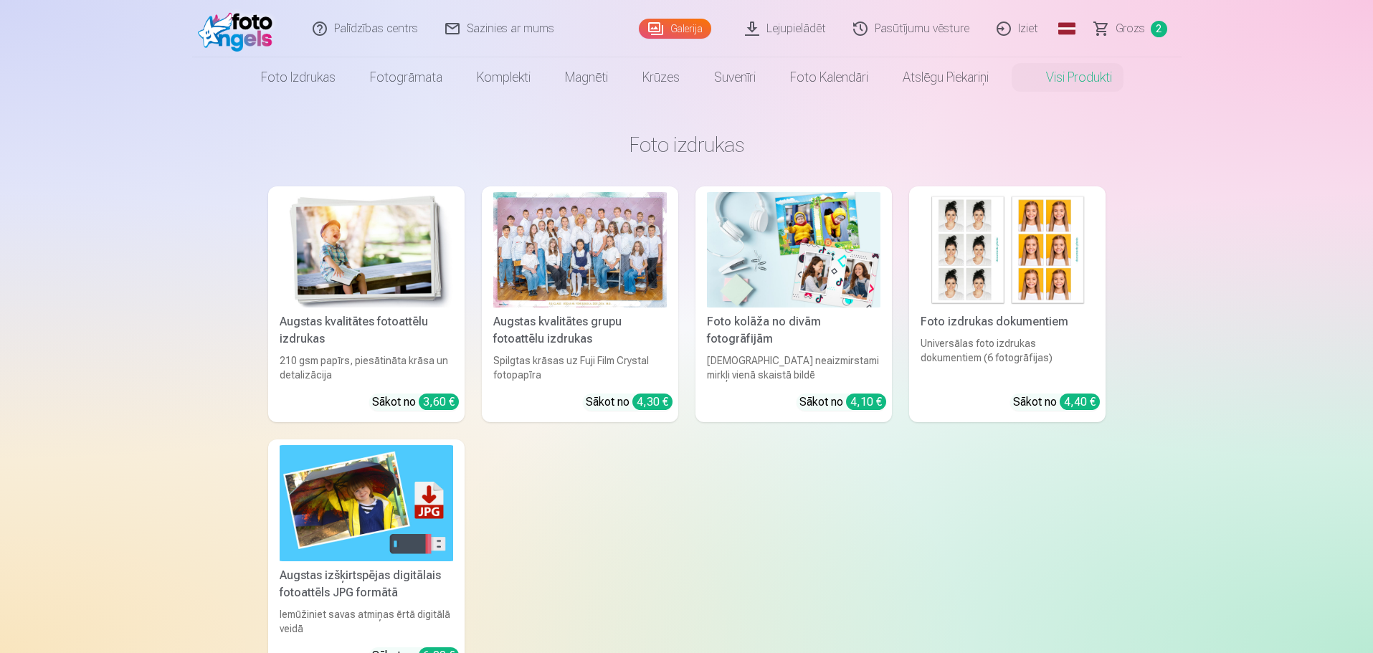
click at [591, 285] on div at bounding box center [579, 249] width 173 height 115
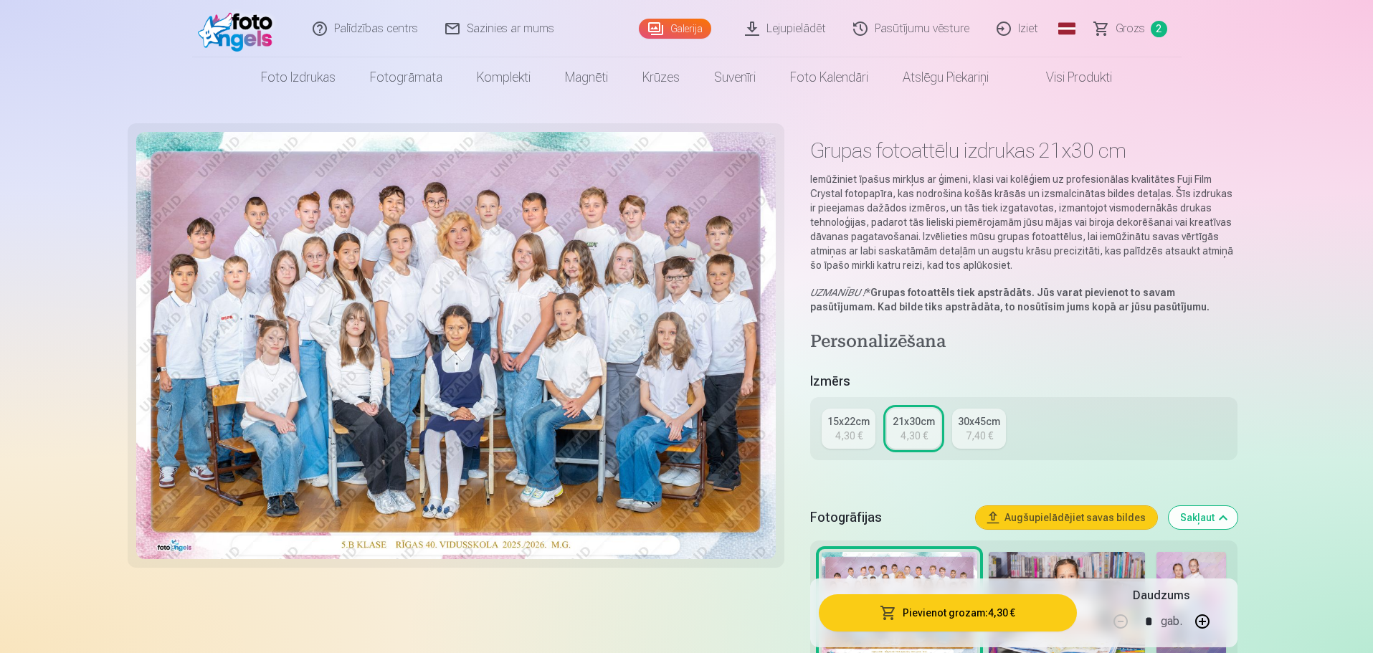
click at [833, 437] on link "15x22cm 4,30 €" at bounding box center [849, 429] width 54 height 40
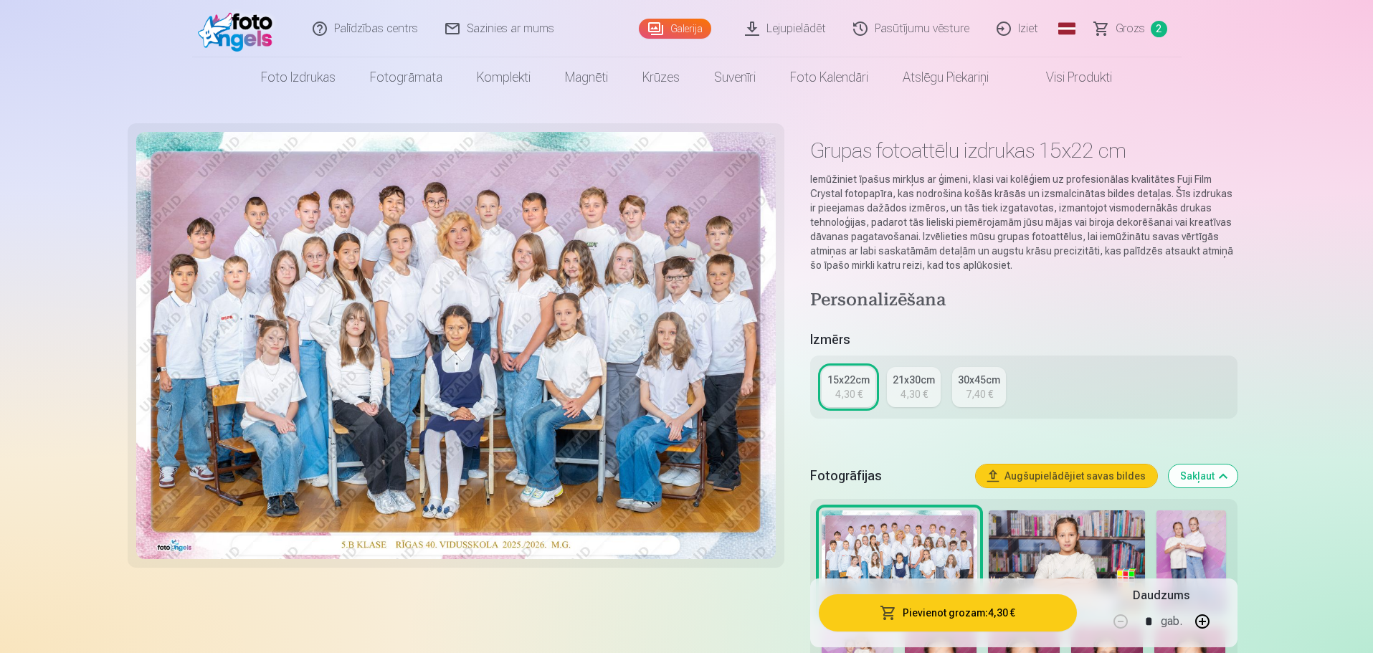
drag, startPoint x: 992, startPoint y: 588, endPoint x: 1005, endPoint y: 614, distance: 29.5
click at [992, 590] on div "Pievienot grozam : 4,30 € Daudzums * gab." at bounding box center [1023, 613] width 427 height 69
click at [1007, 625] on button "Pievienot grozam : 4,30 €" at bounding box center [947, 612] width 257 height 37
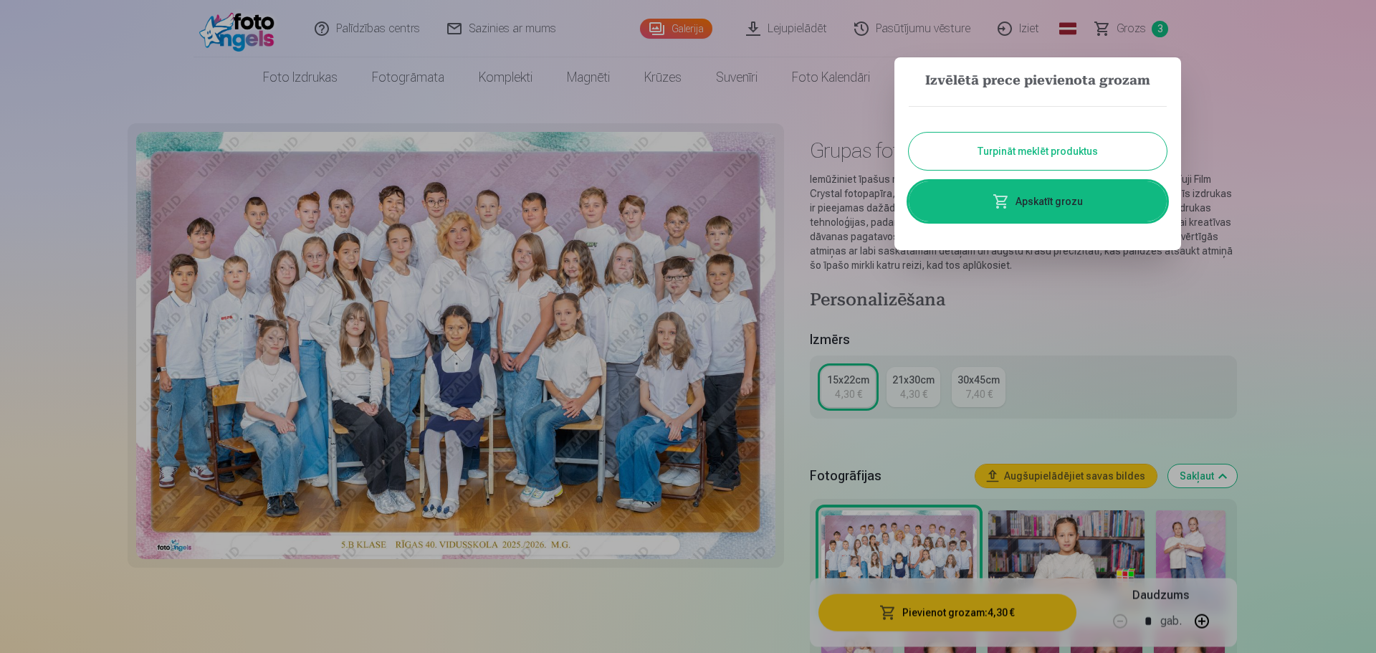
click at [974, 191] on link "Apskatīt grozu" at bounding box center [1038, 201] width 258 height 40
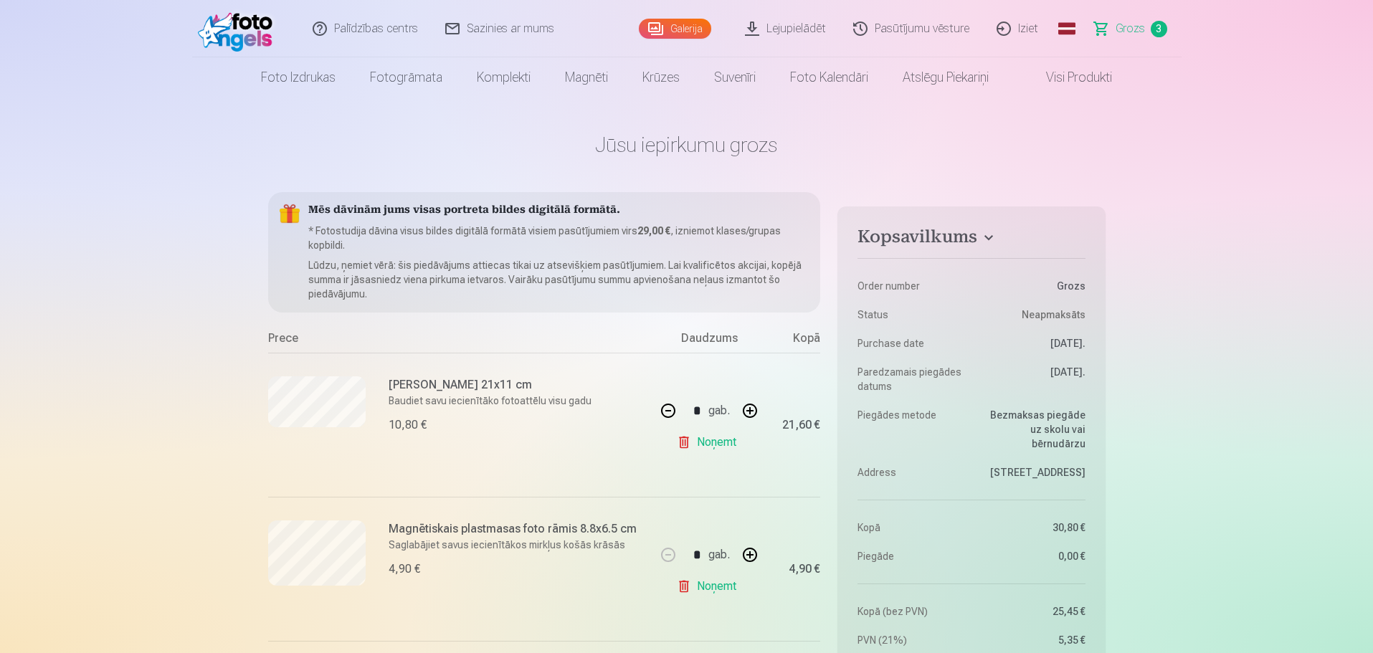
drag, startPoint x: 486, startPoint y: 591, endPoint x: 241, endPoint y: 620, distance: 246.9
drag, startPoint x: 241, startPoint y: 620, endPoint x: 155, endPoint y: 439, distance: 200.1
click at [792, 24] on link "Lejupielādēt" at bounding box center [786, 28] width 108 height 57
